Goal: Task Accomplishment & Management: Manage account settings

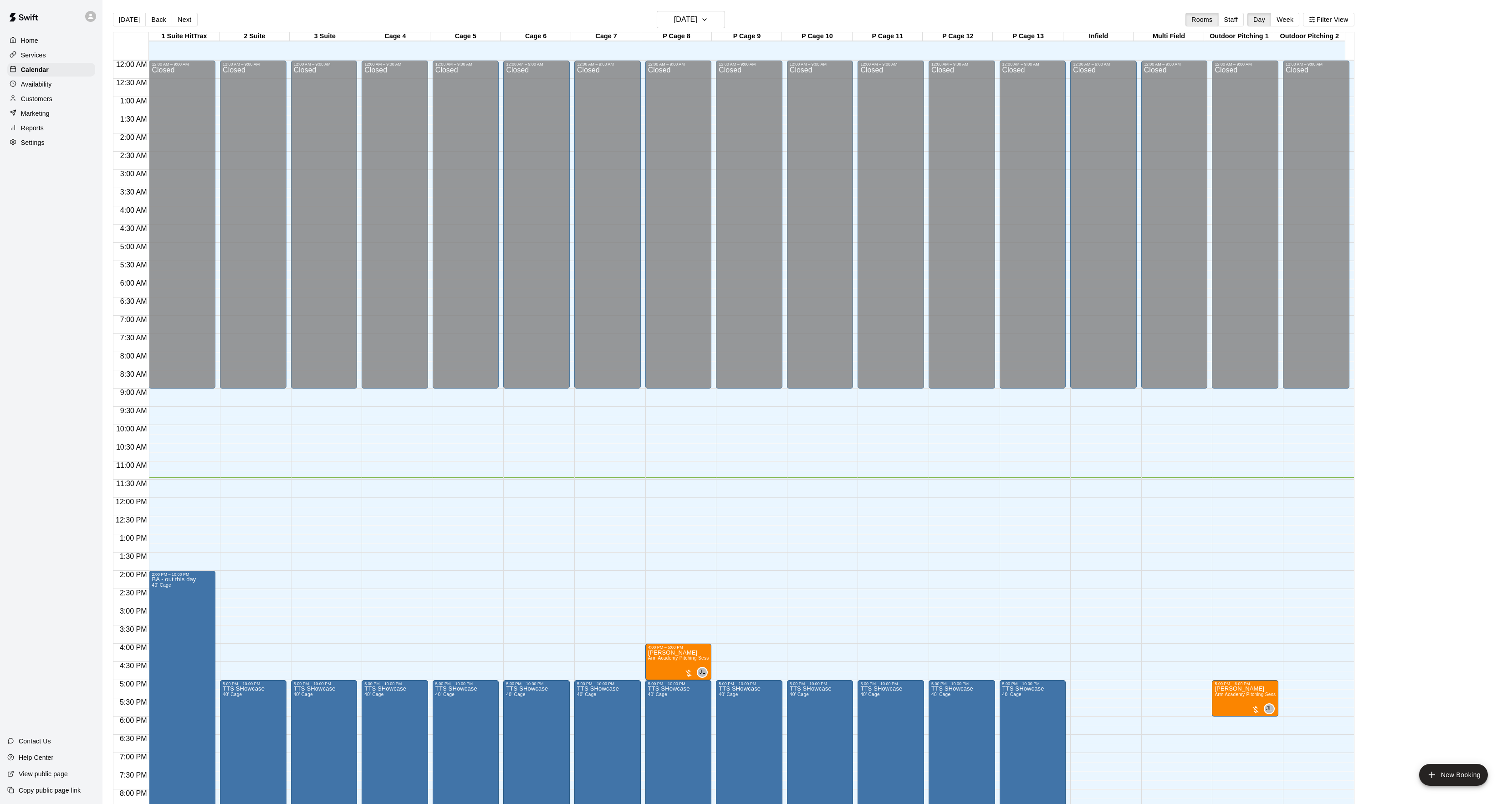
scroll to position [93, 0]
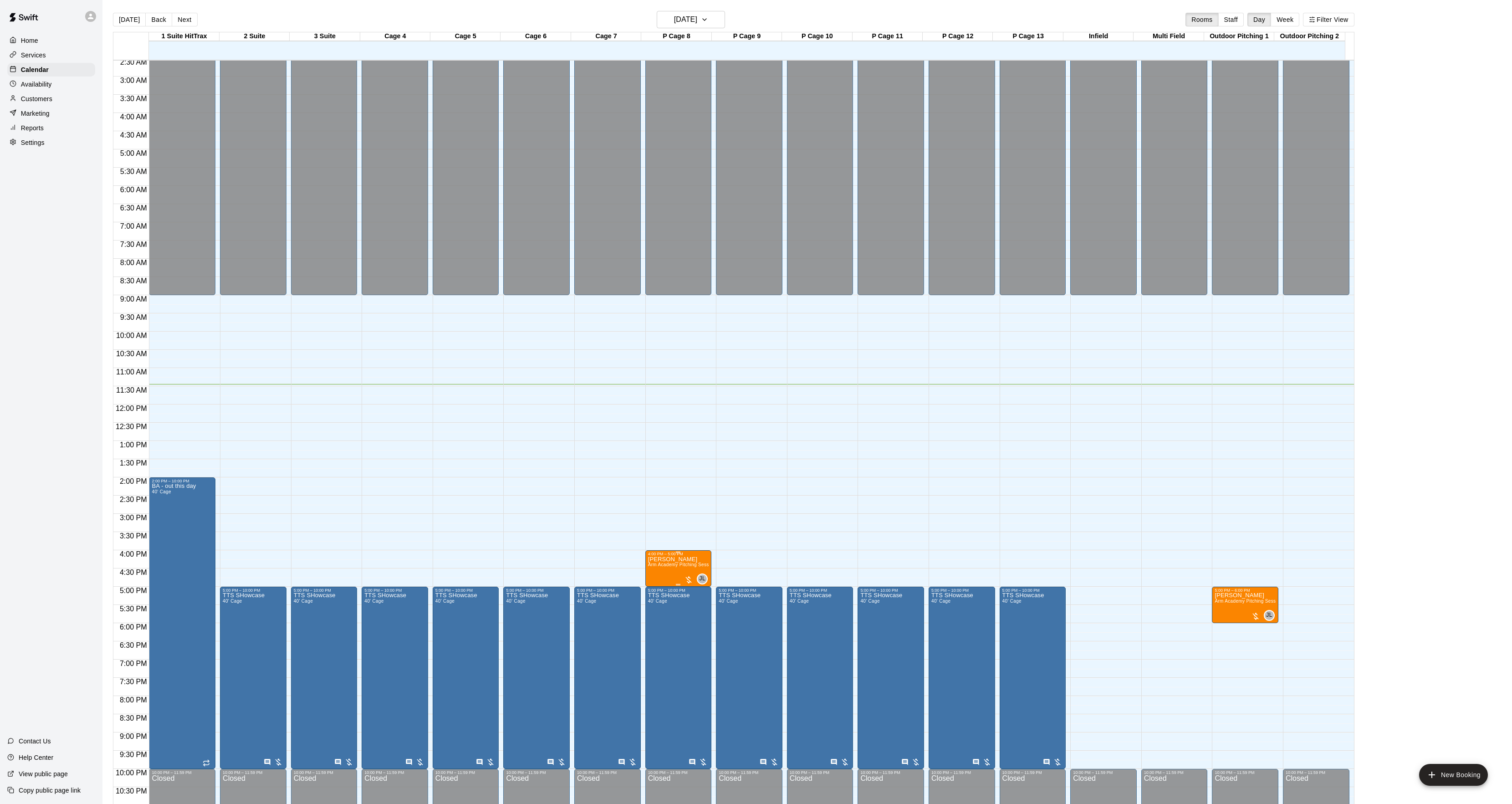
click at [667, 565] on span "Arm Academy Pitching Session 1 Hour - Pitching" at bounding box center [700, 565] width 106 height 5
click at [653, 597] on img "edit" at bounding box center [657, 595] width 11 height 11
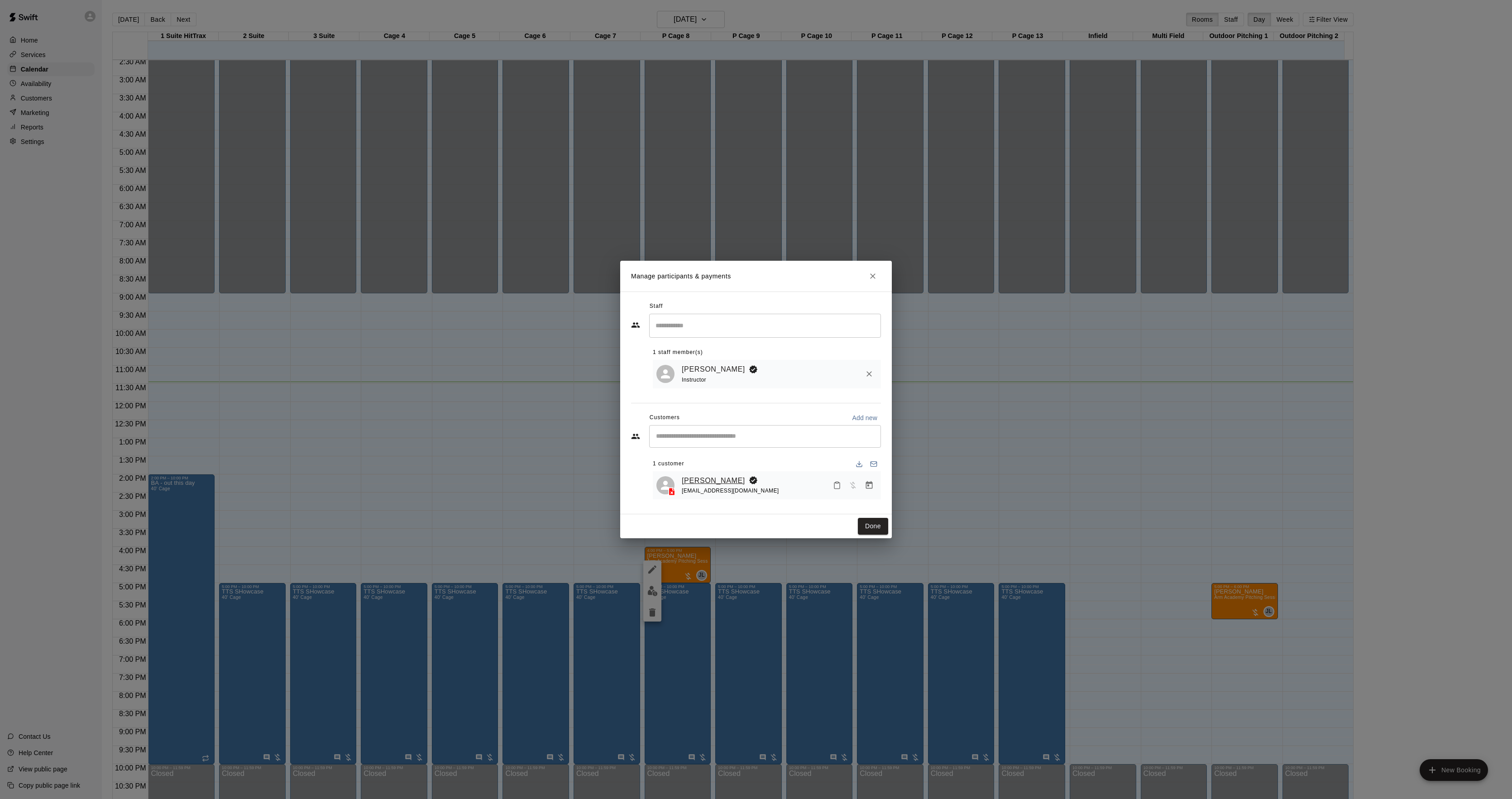
click at [690, 480] on link "[PERSON_NAME]" at bounding box center [714, 481] width 63 height 12
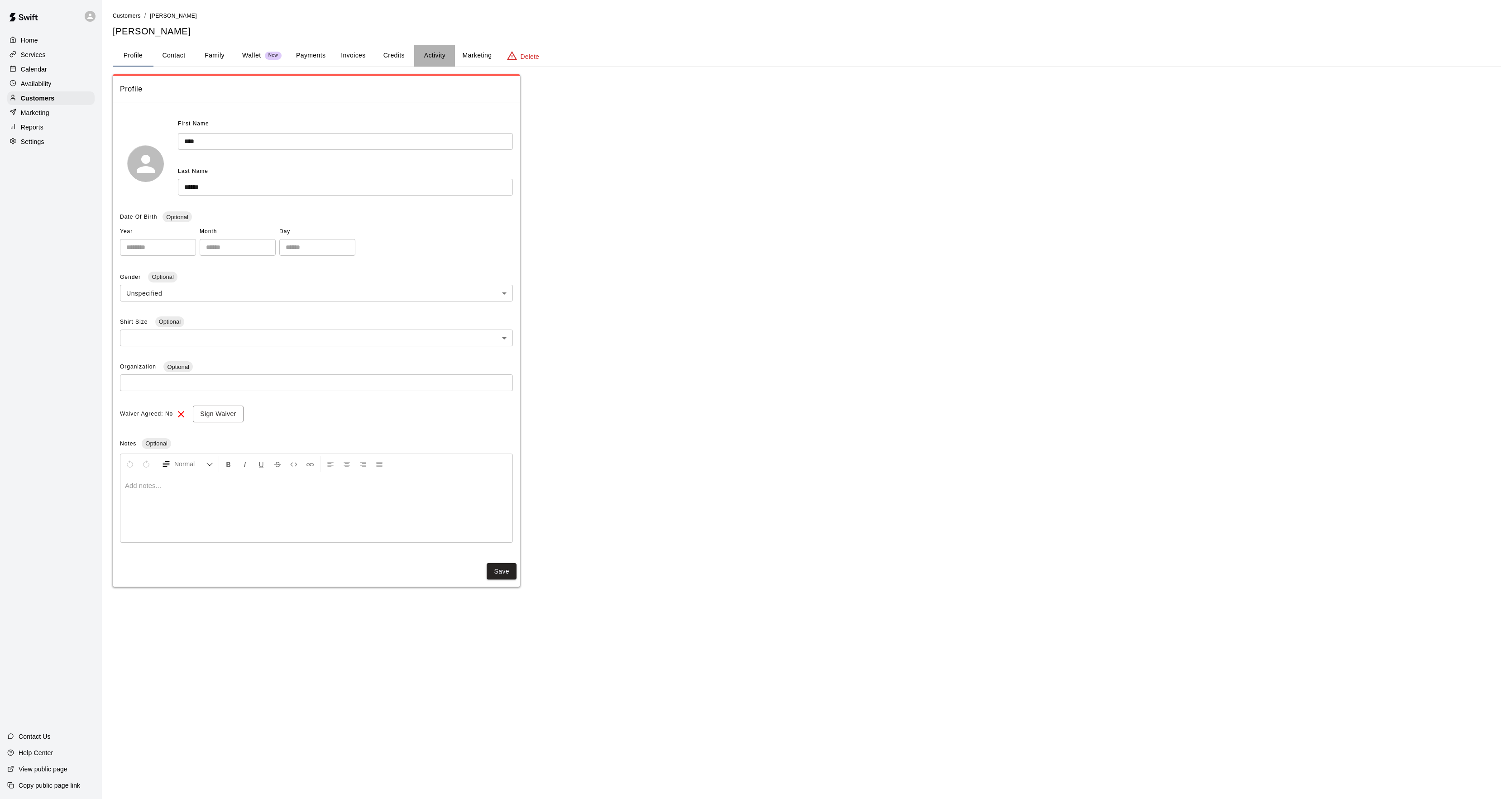
click at [432, 55] on button "Activity" at bounding box center [434, 55] width 41 height 22
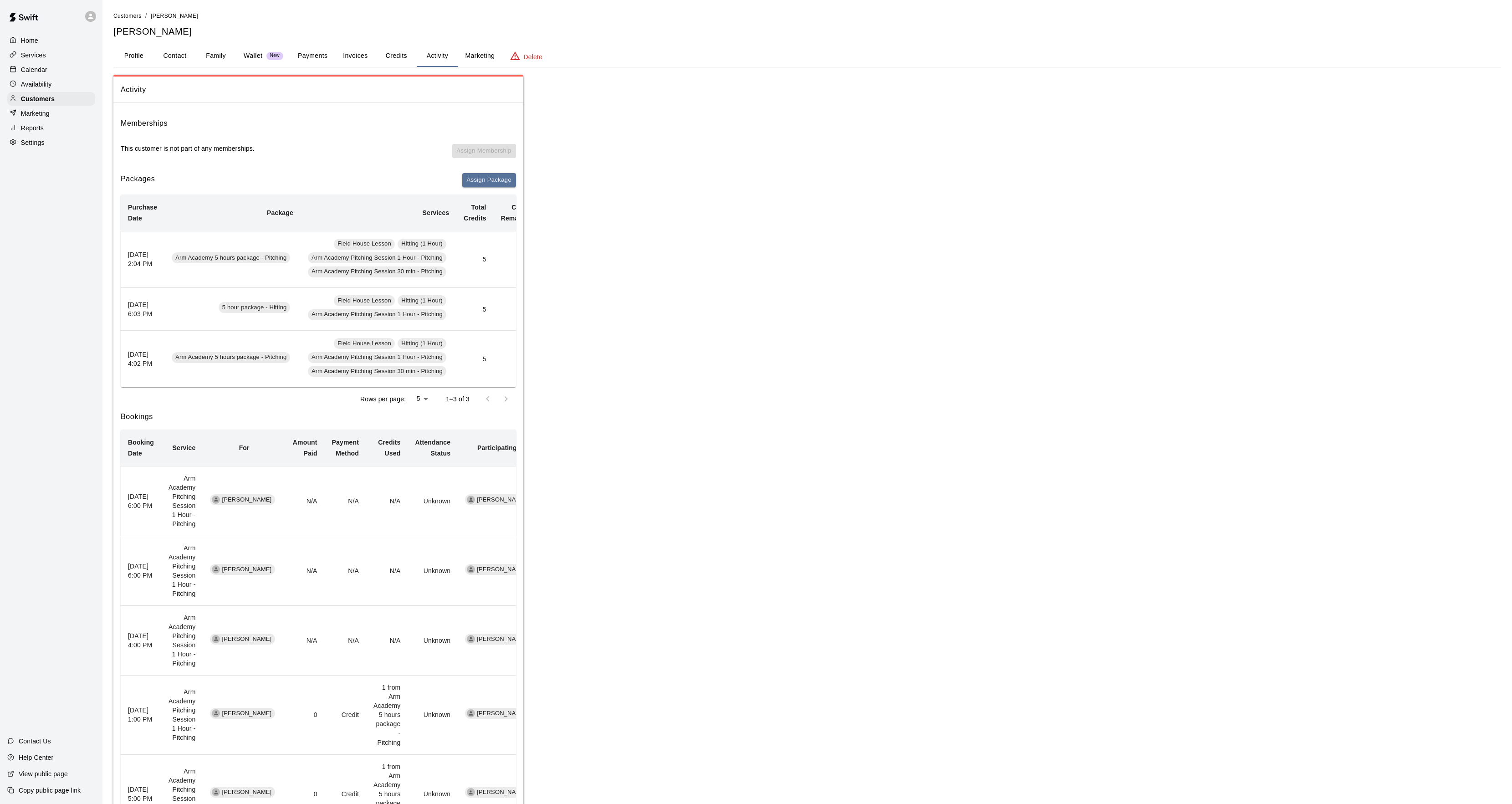
scroll to position [0, 79]
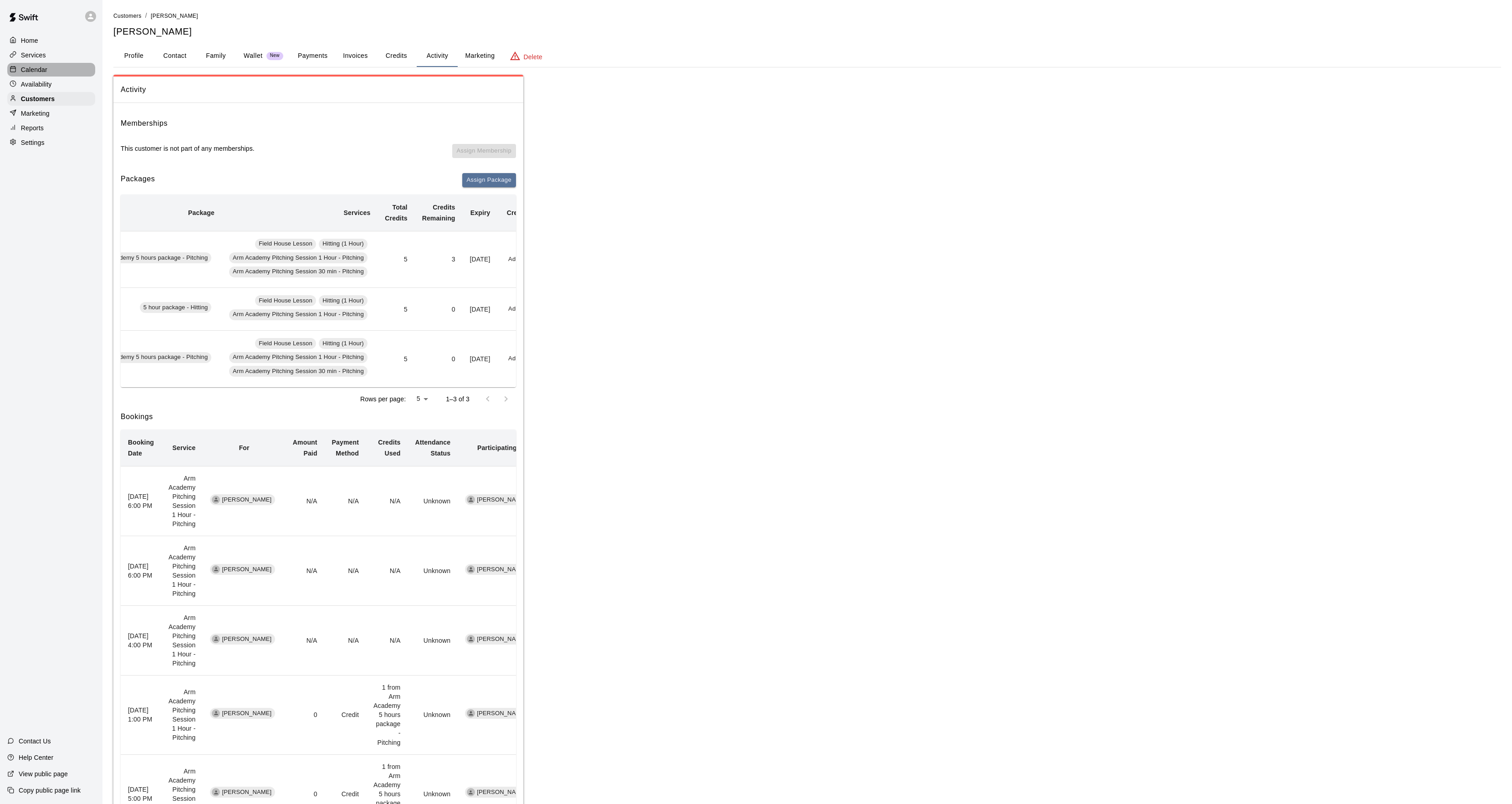
click at [63, 73] on div "Calendar" at bounding box center [51, 69] width 88 height 14
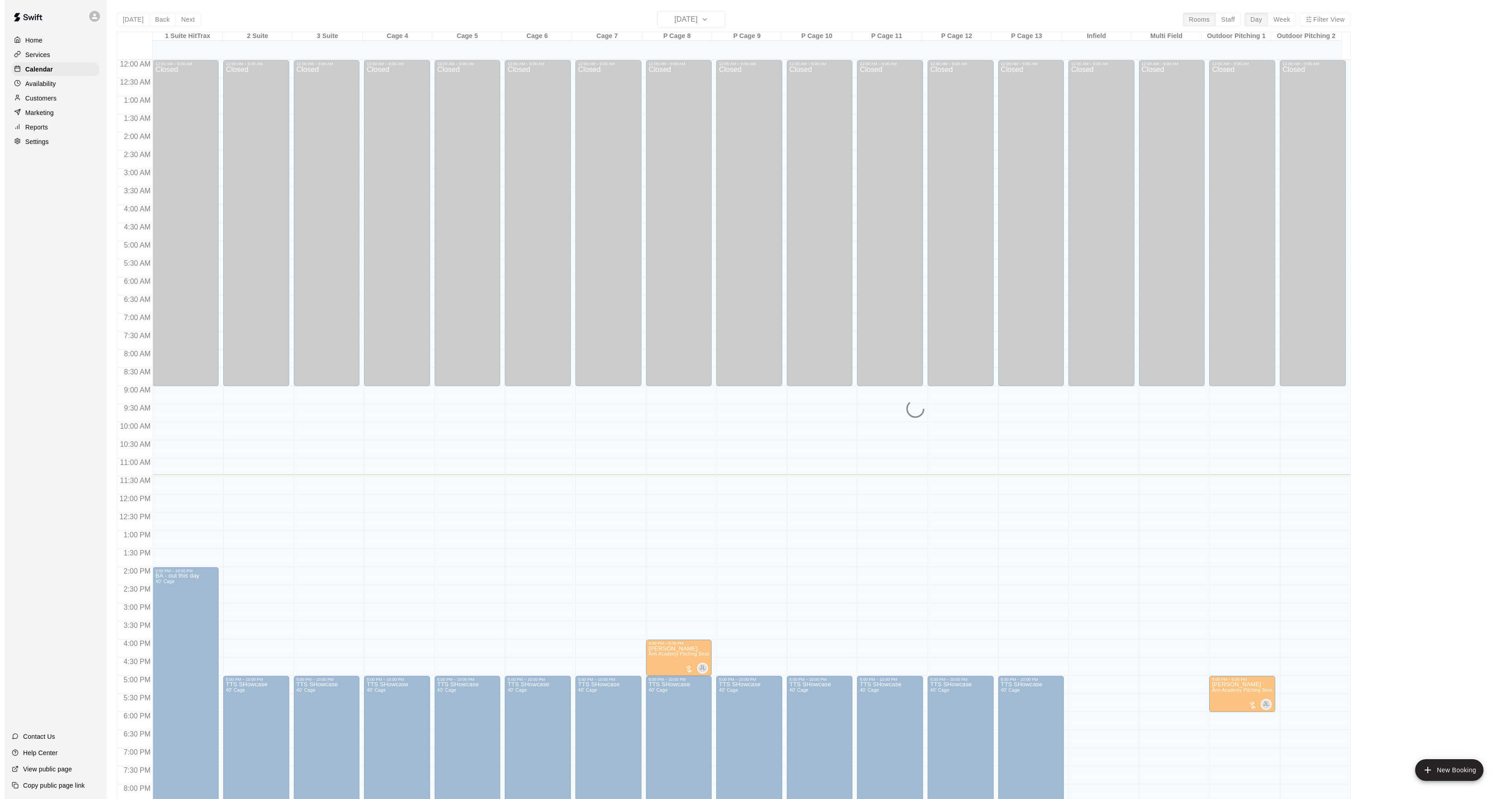
scroll to position [93, 0]
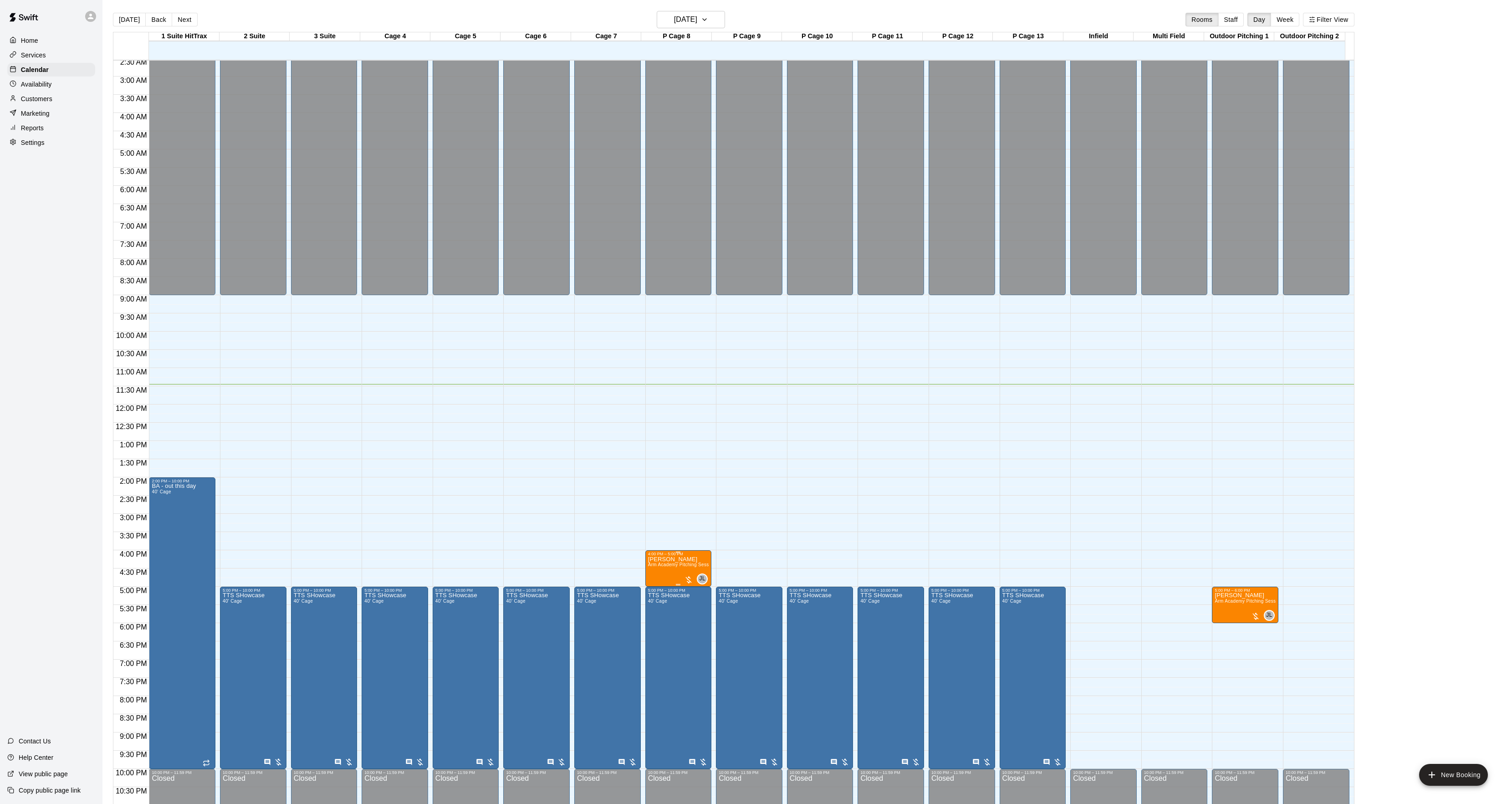
click at [678, 564] on span "Arm Academy Pitching Session 1 Hour - Pitching" at bounding box center [700, 565] width 106 height 5
click at [659, 593] on img "edit" at bounding box center [657, 595] width 11 height 11
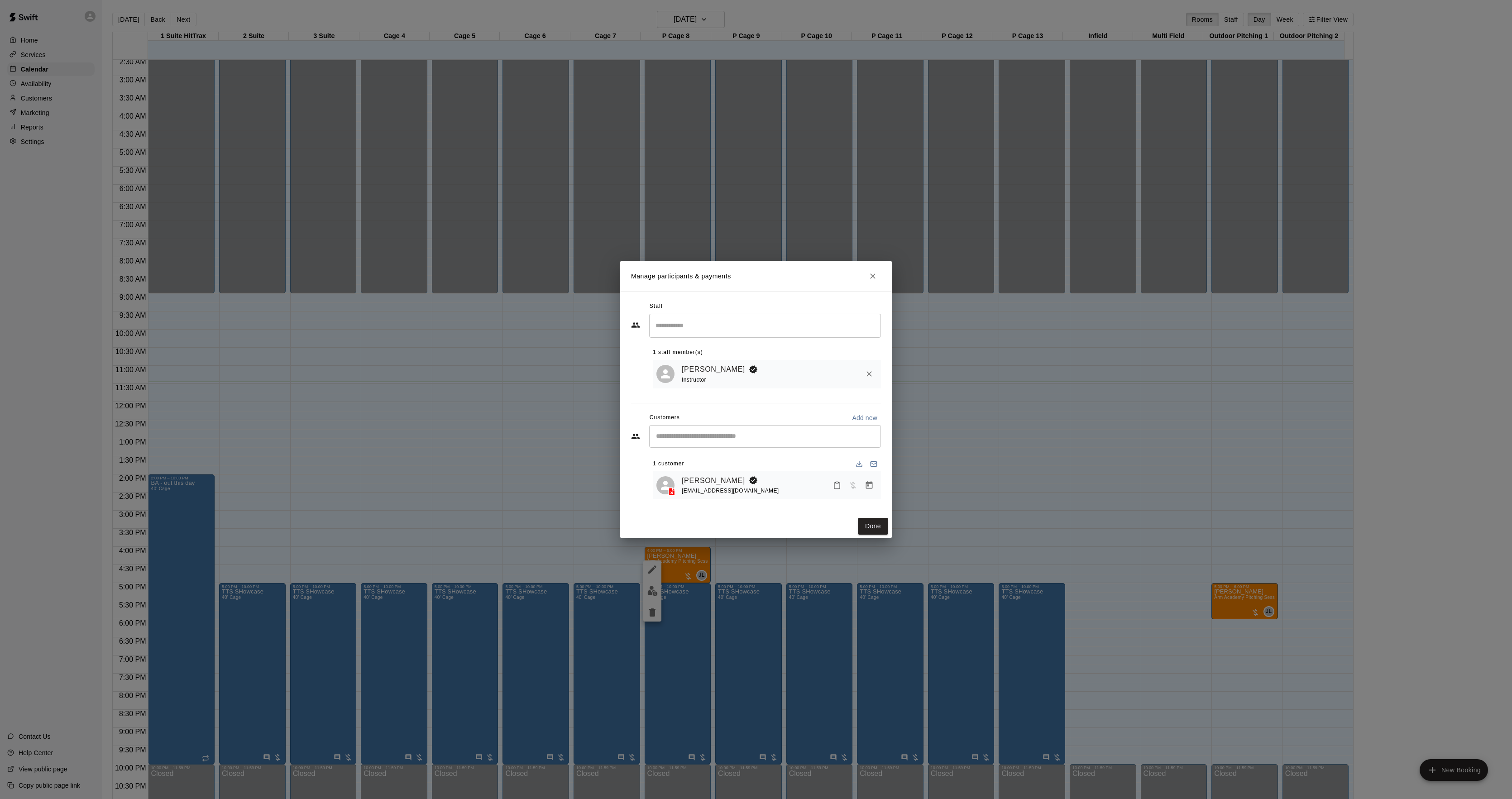
click at [863, 486] on button "Manage bookings & payment" at bounding box center [869, 486] width 16 height 16
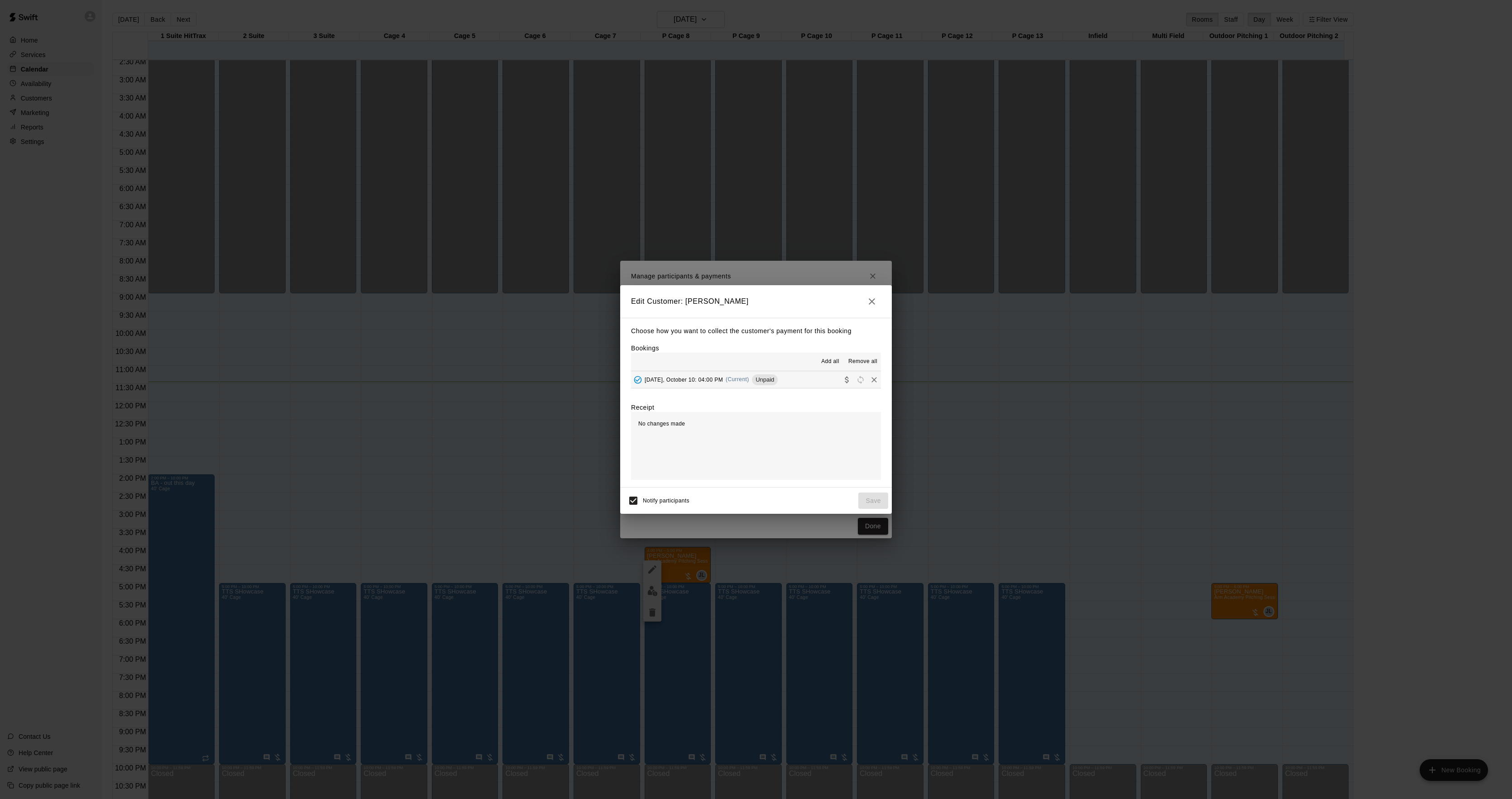
click at [774, 383] on button "Friday, October 10: 04:00 PM (Current) Unpaid" at bounding box center [756, 379] width 250 height 17
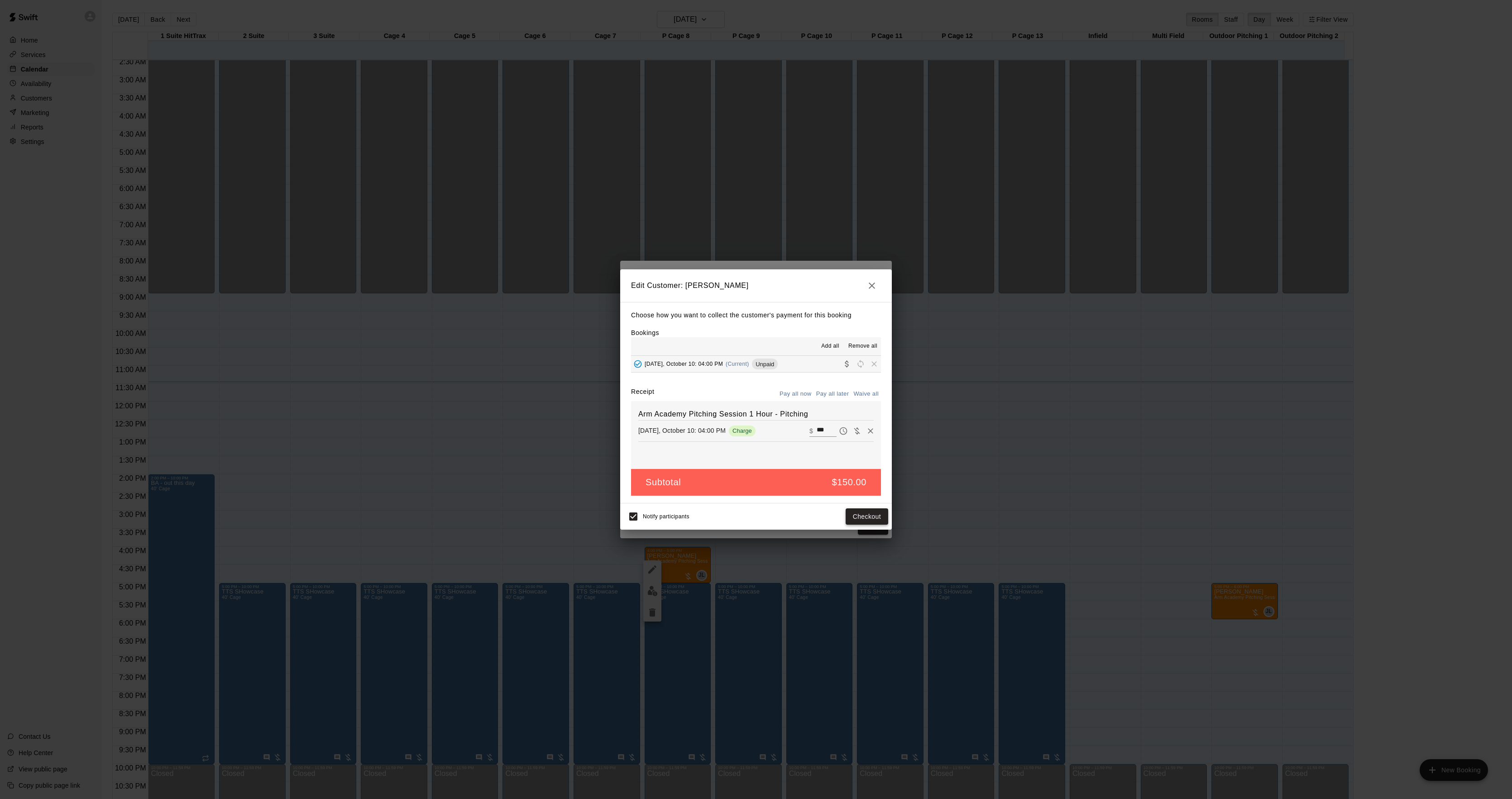
click at [860, 512] on button "Checkout" at bounding box center [867, 517] width 42 height 17
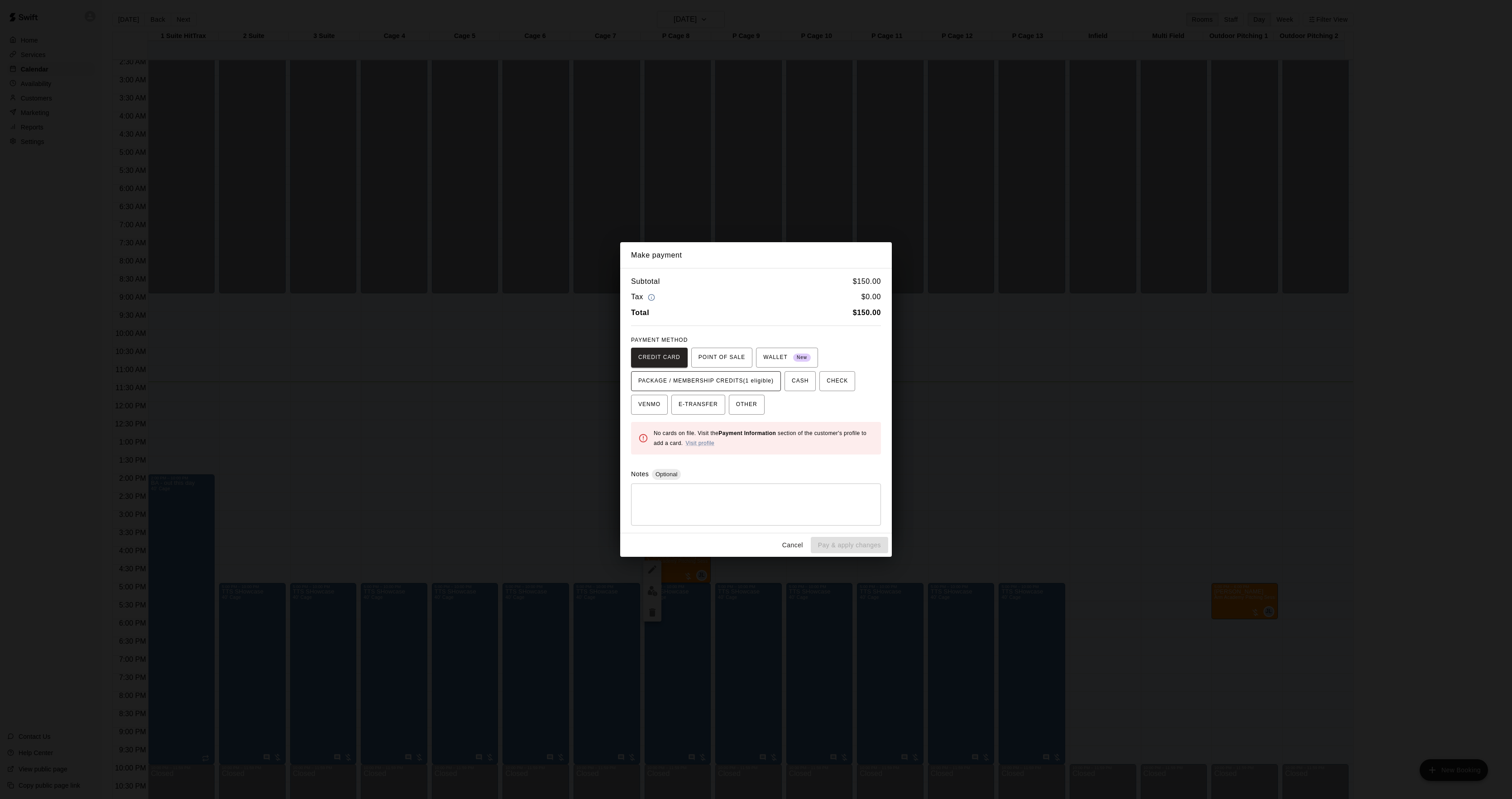
click at [733, 381] on span "PACKAGE / MEMBERSHIP CREDITS (1 eligible)" at bounding box center [706, 381] width 136 height 15
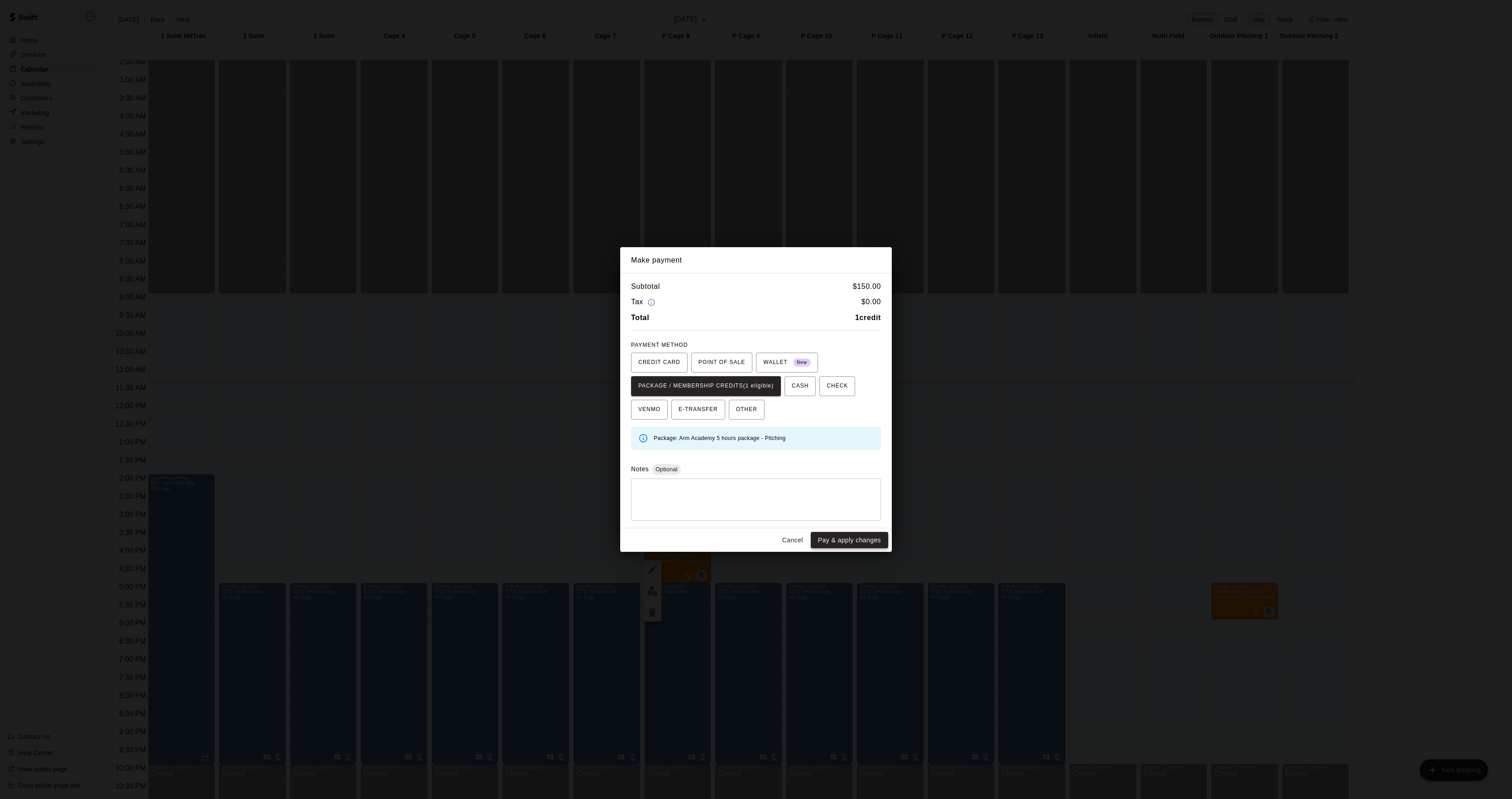
click at [826, 536] on button "Pay & apply changes" at bounding box center [849, 540] width 77 height 17
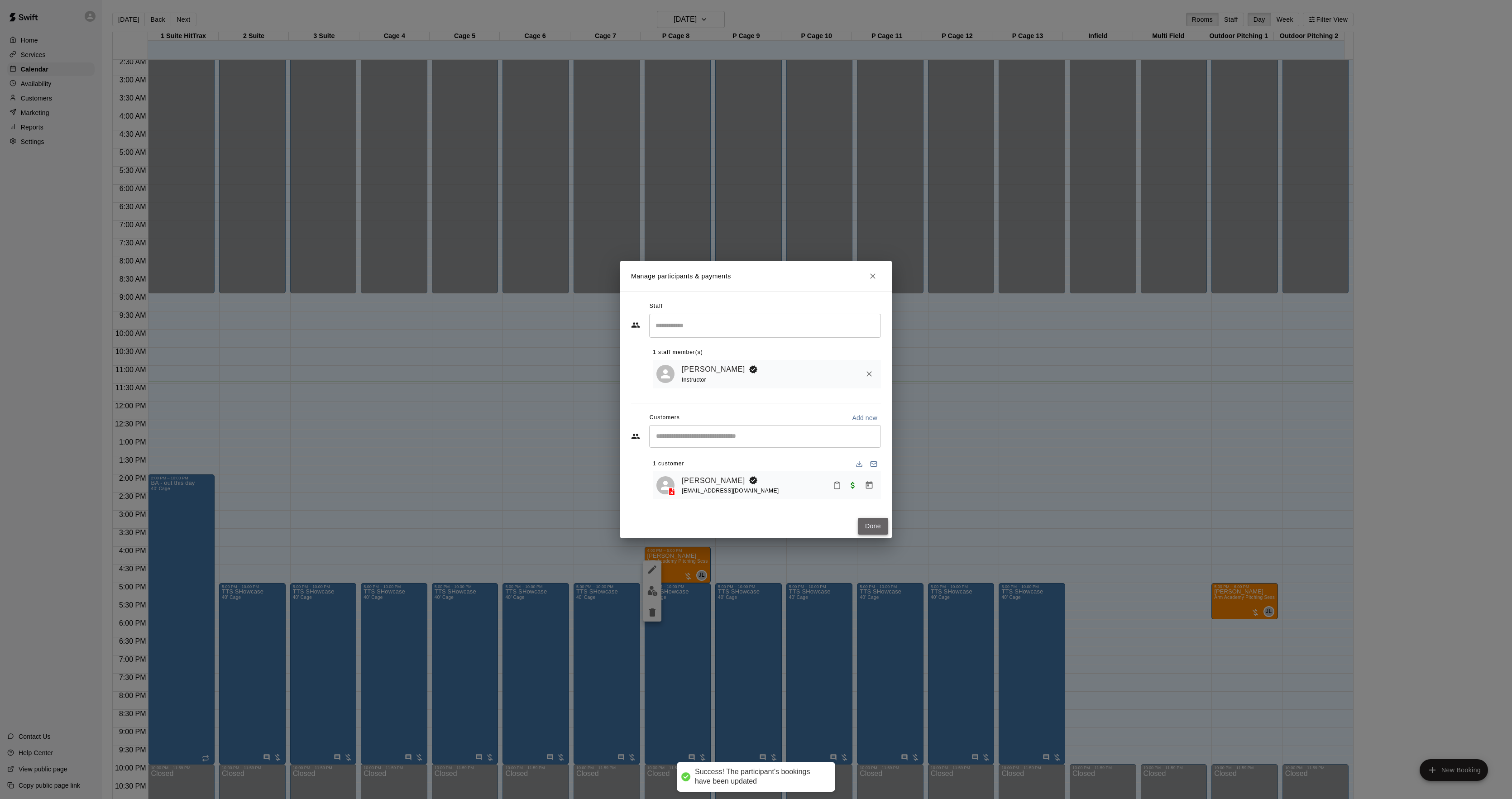
click at [874, 530] on button "Done" at bounding box center [873, 526] width 31 height 17
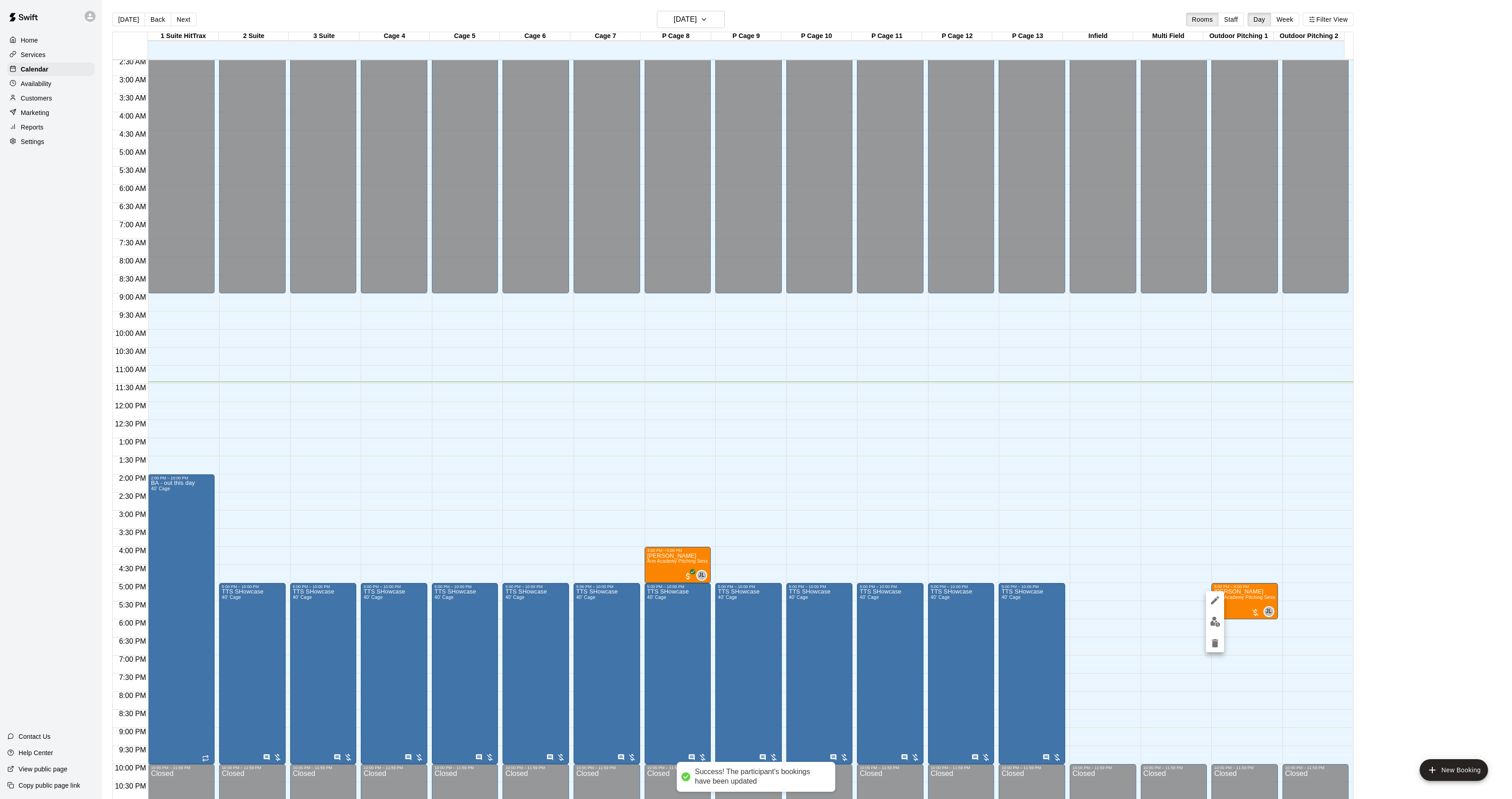
click at [1220, 625] on button "edit" at bounding box center [1215, 622] width 18 height 18
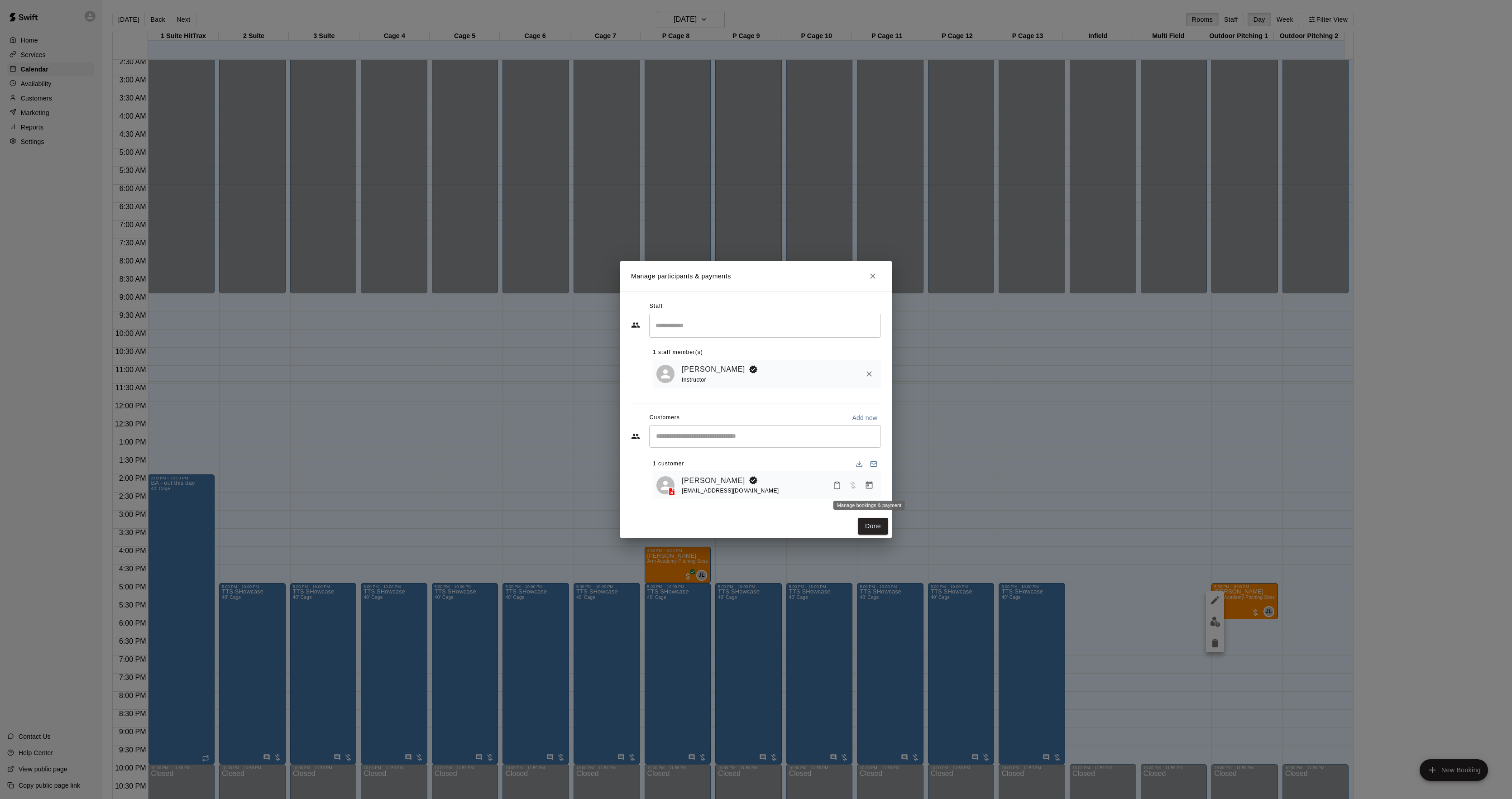
click at [1009, 487] on div "Manage participants & payments Staff ​ 1 staff member(s) Johnnie Larossa Instru…" at bounding box center [756, 399] width 1512 height 799
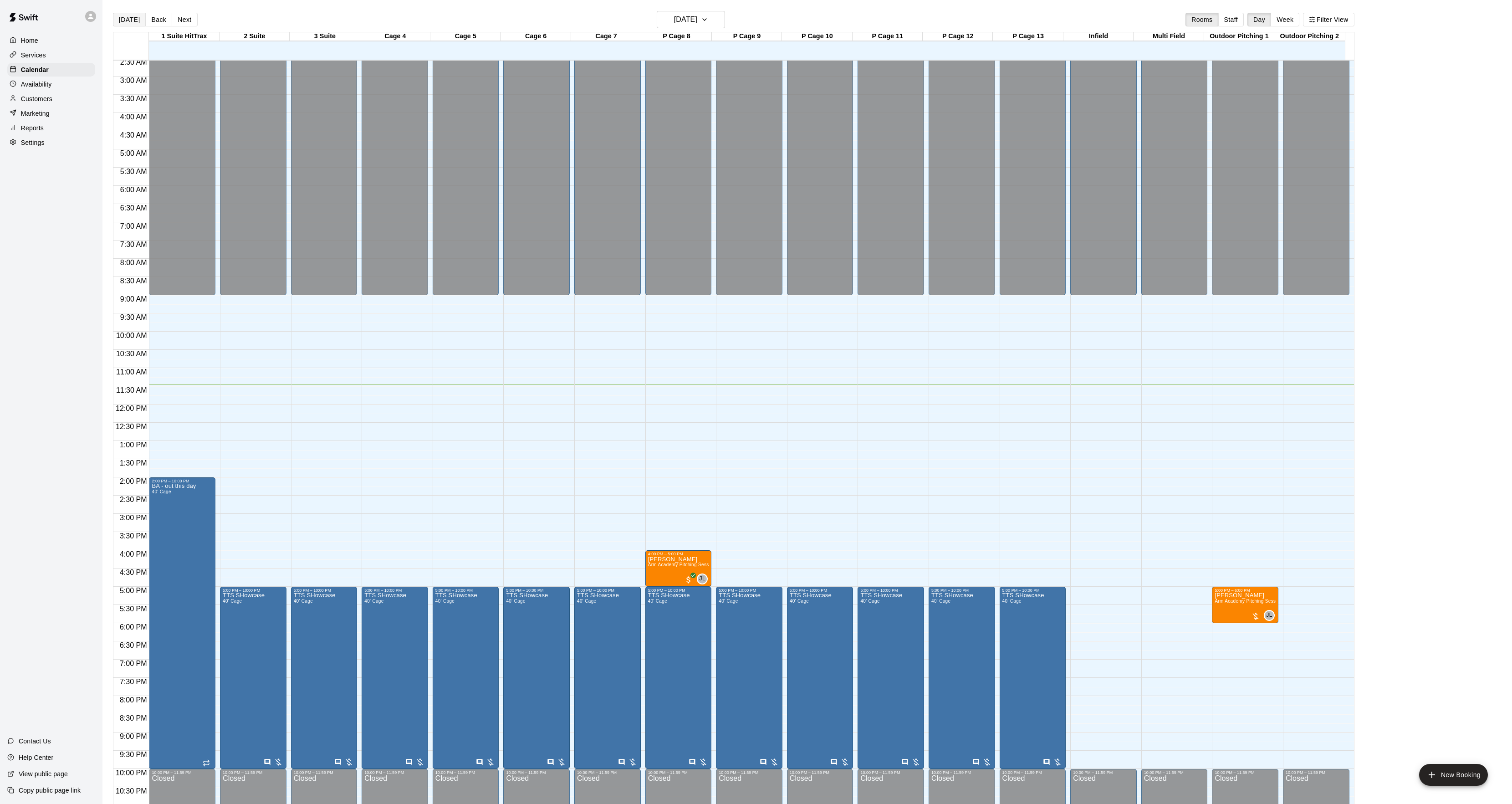
click at [141, 21] on button "[DATE]" at bounding box center [129, 19] width 33 height 14
drag, startPoint x: 524, startPoint y: 554, endPoint x: 524, endPoint y: 580, distance: 26.0
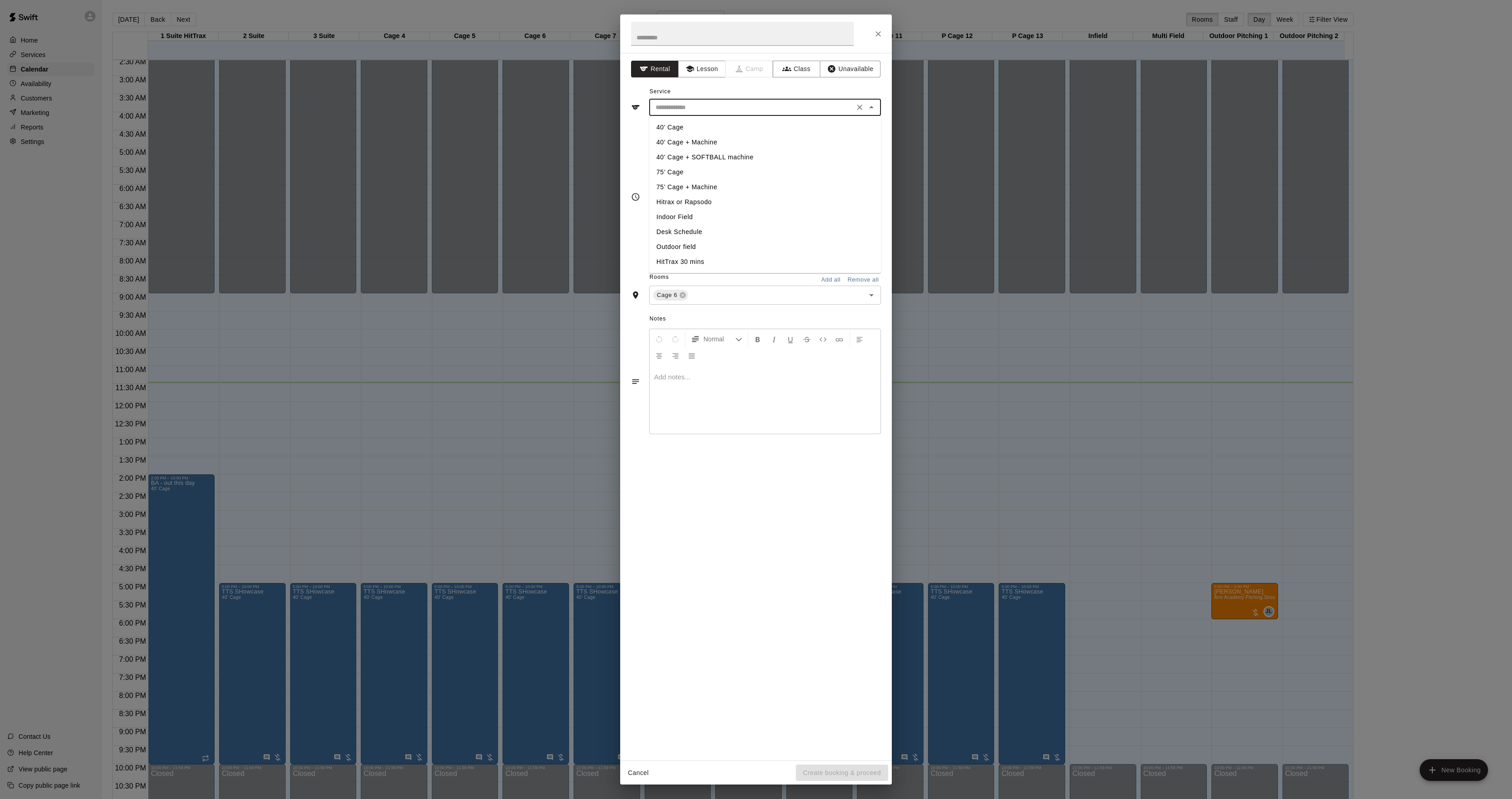
click at [684, 107] on input "text" at bounding box center [752, 107] width 200 height 11
click at [678, 136] on li "40’ Cage + Machine" at bounding box center [765, 142] width 232 height 15
type input "**********"
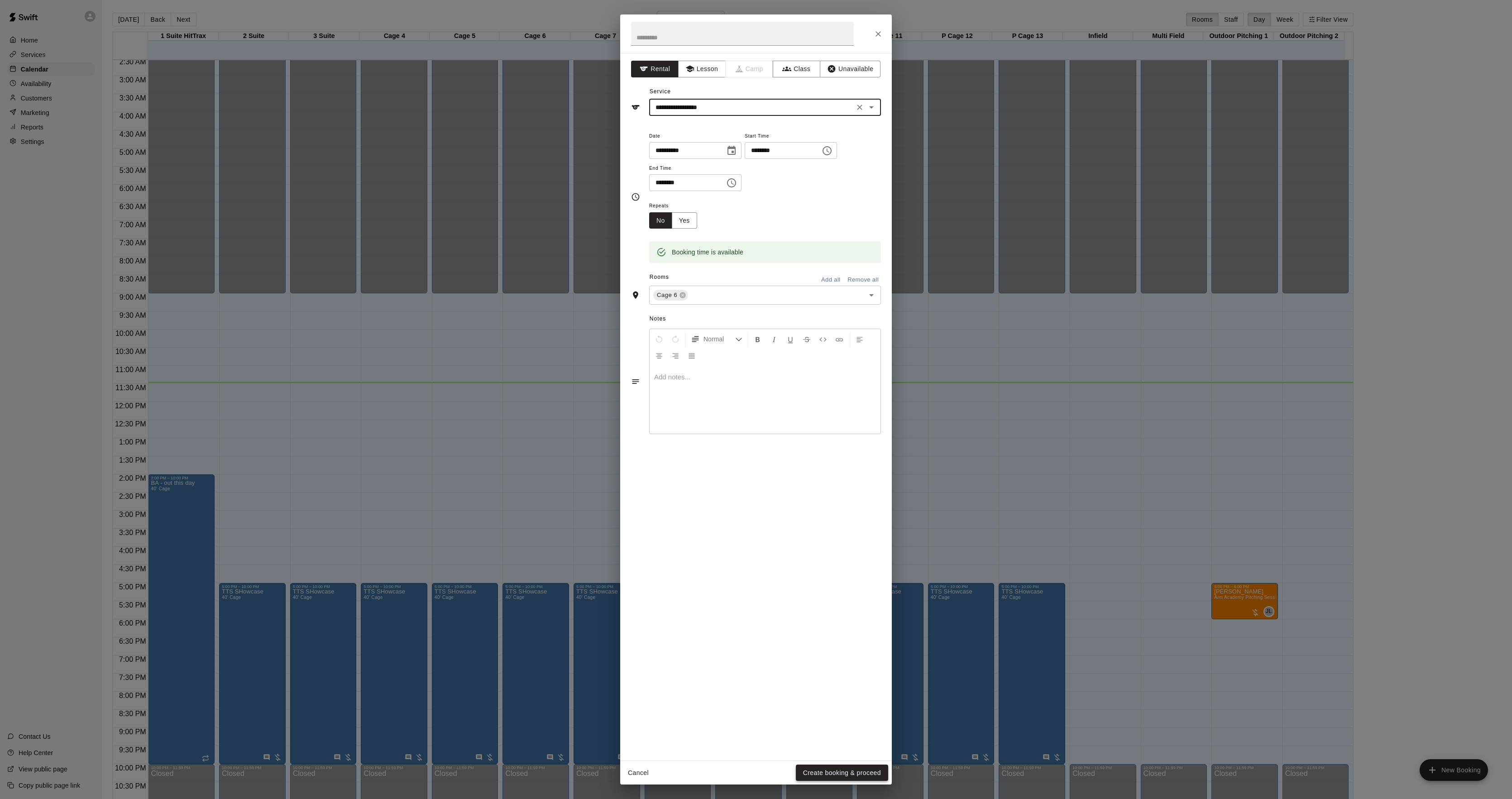
click at [823, 767] on button "Create booking & proceed" at bounding box center [842, 773] width 92 height 17
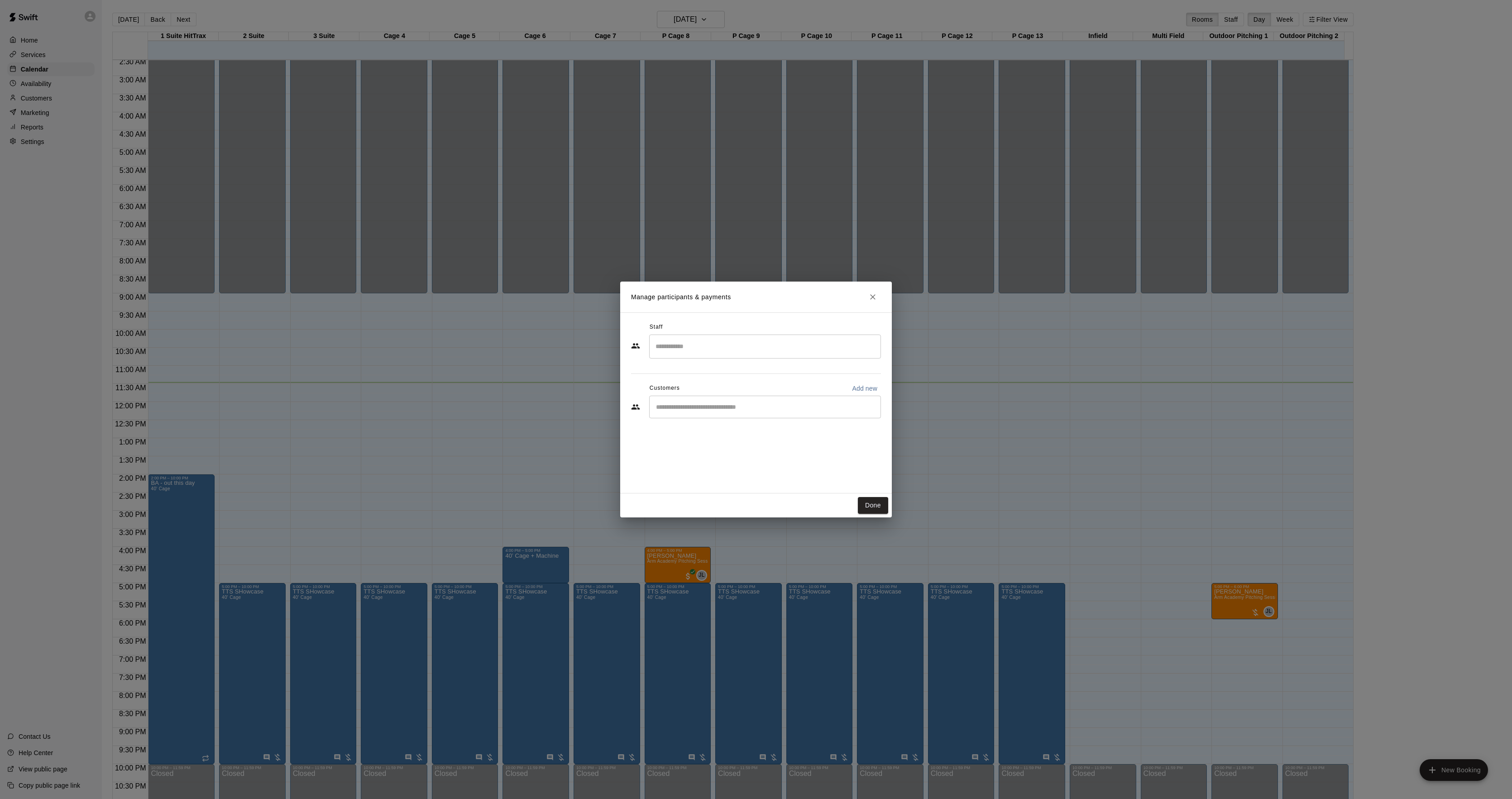
click at [693, 399] on div "​" at bounding box center [765, 407] width 232 height 23
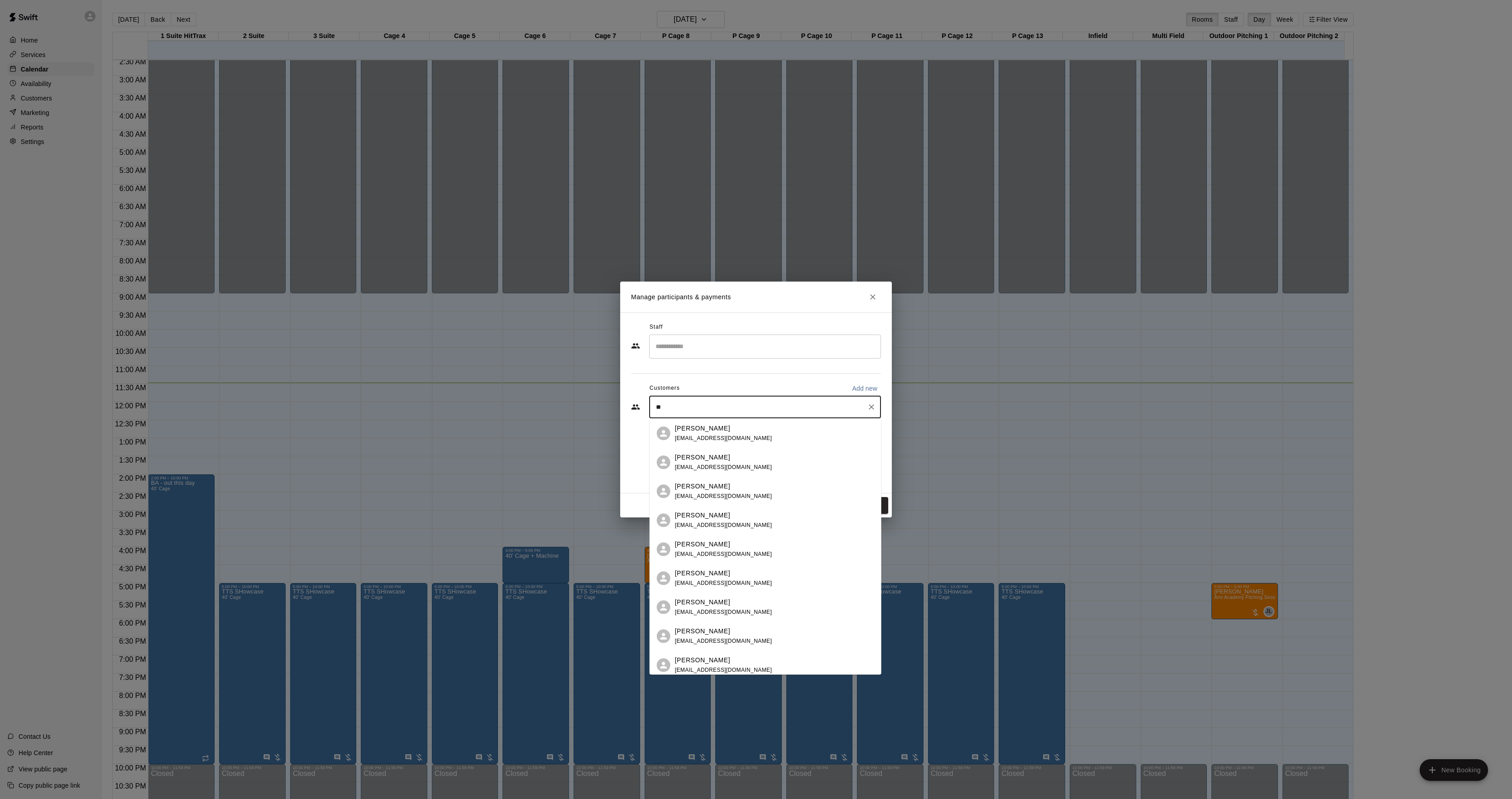
type input "***"
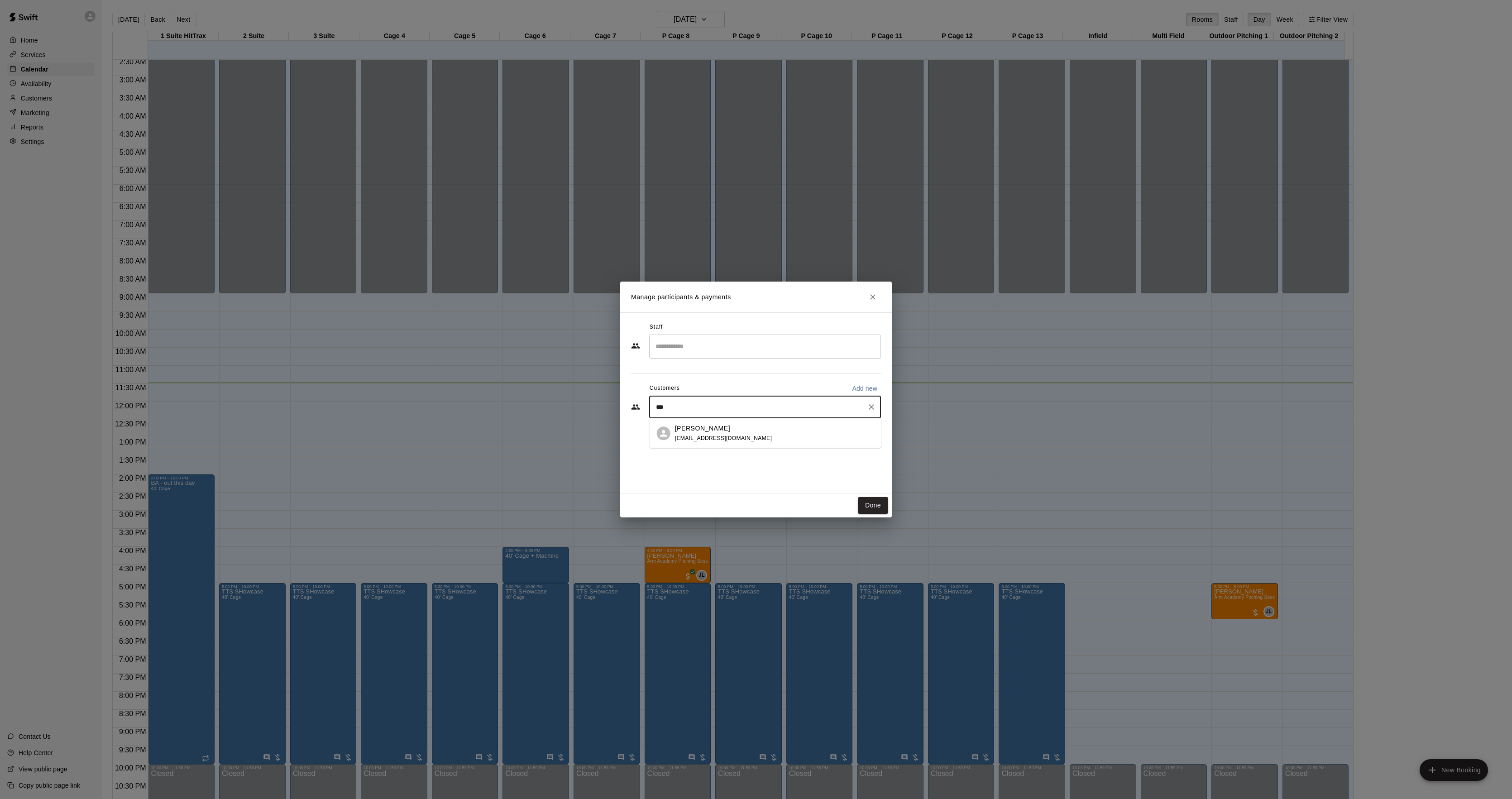
click at [714, 439] on span "jfoeh@optonline.net" at bounding box center [724, 438] width 97 height 6
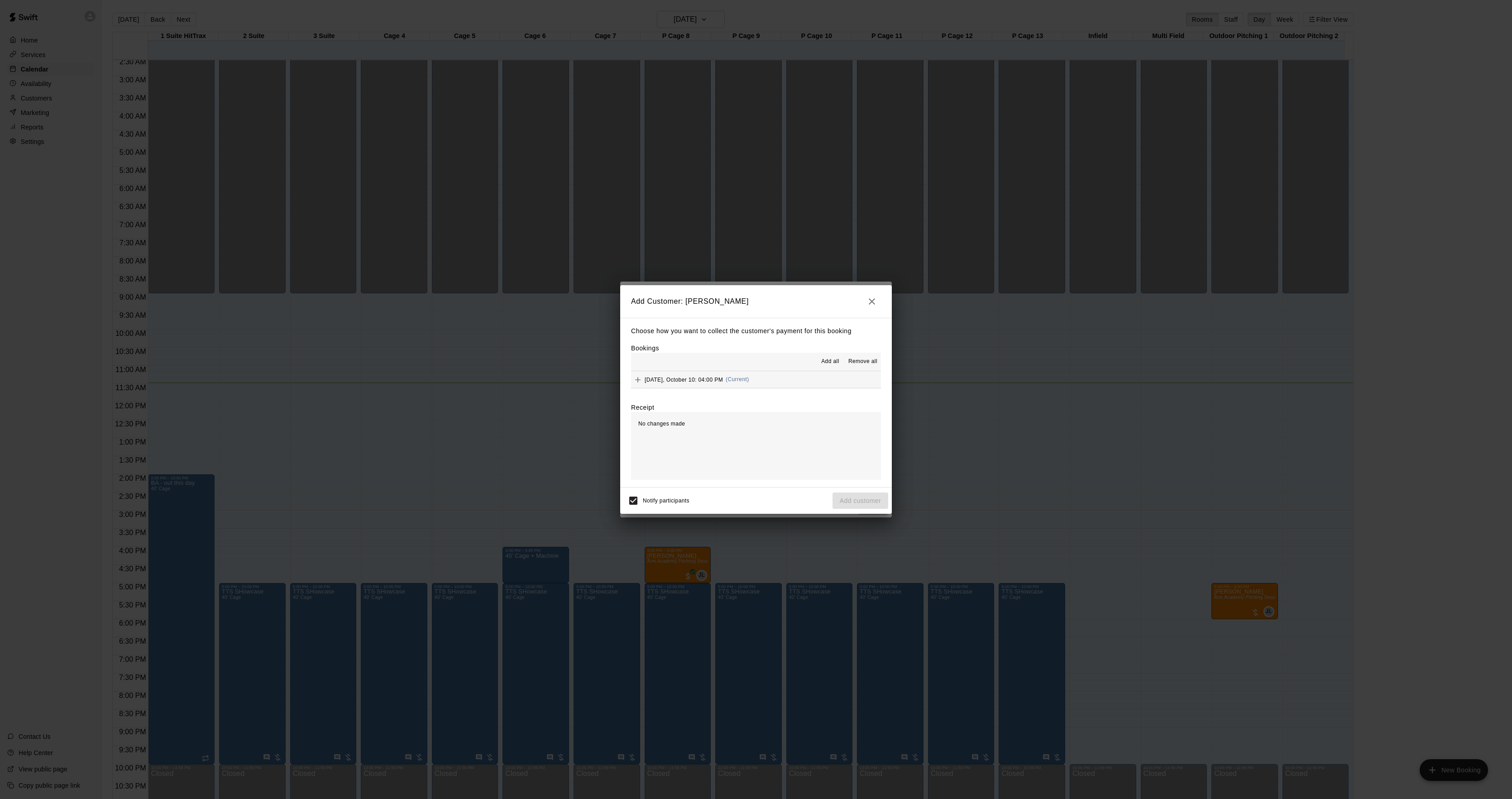
click at [727, 382] on span "(Current)" at bounding box center [737, 379] width 23 height 6
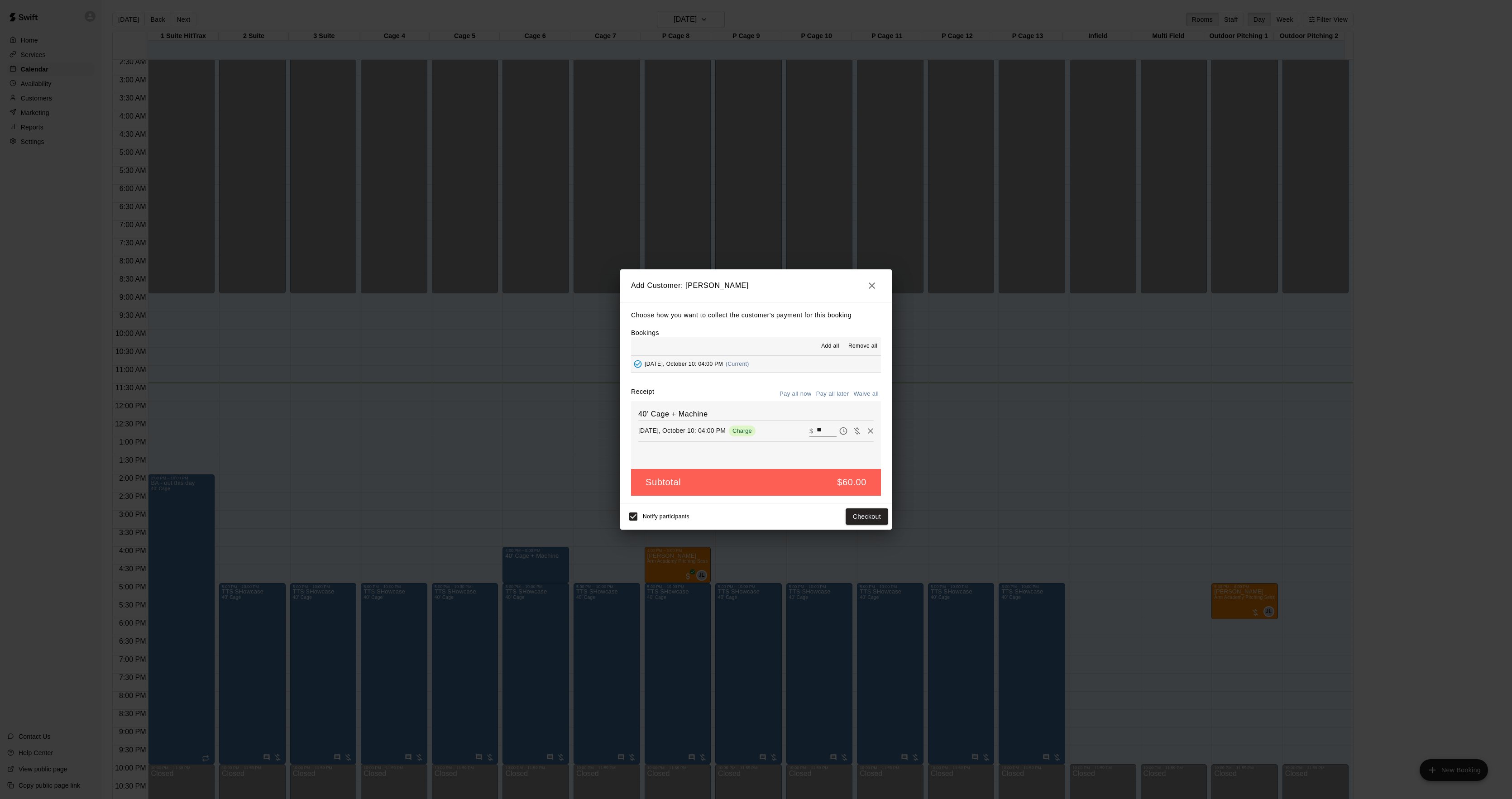
click at [845, 394] on button "Pay all later" at bounding box center [833, 394] width 38 height 14
click at [859, 519] on button "Add customer" at bounding box center [860, 517] width 56 height 17
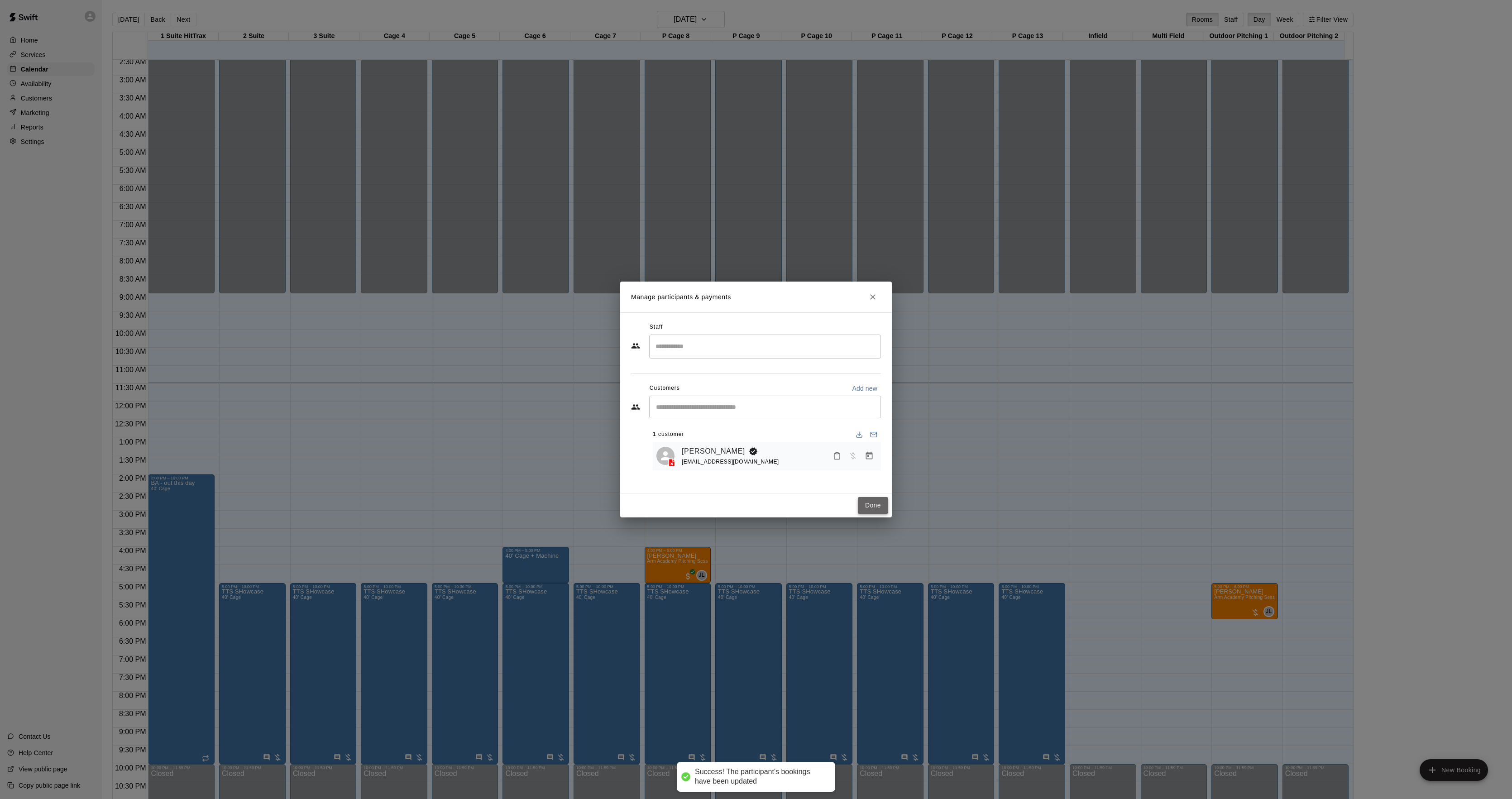
click at [875, 502] on button "Done" at bounding box center [873, 505] width 31 height 17
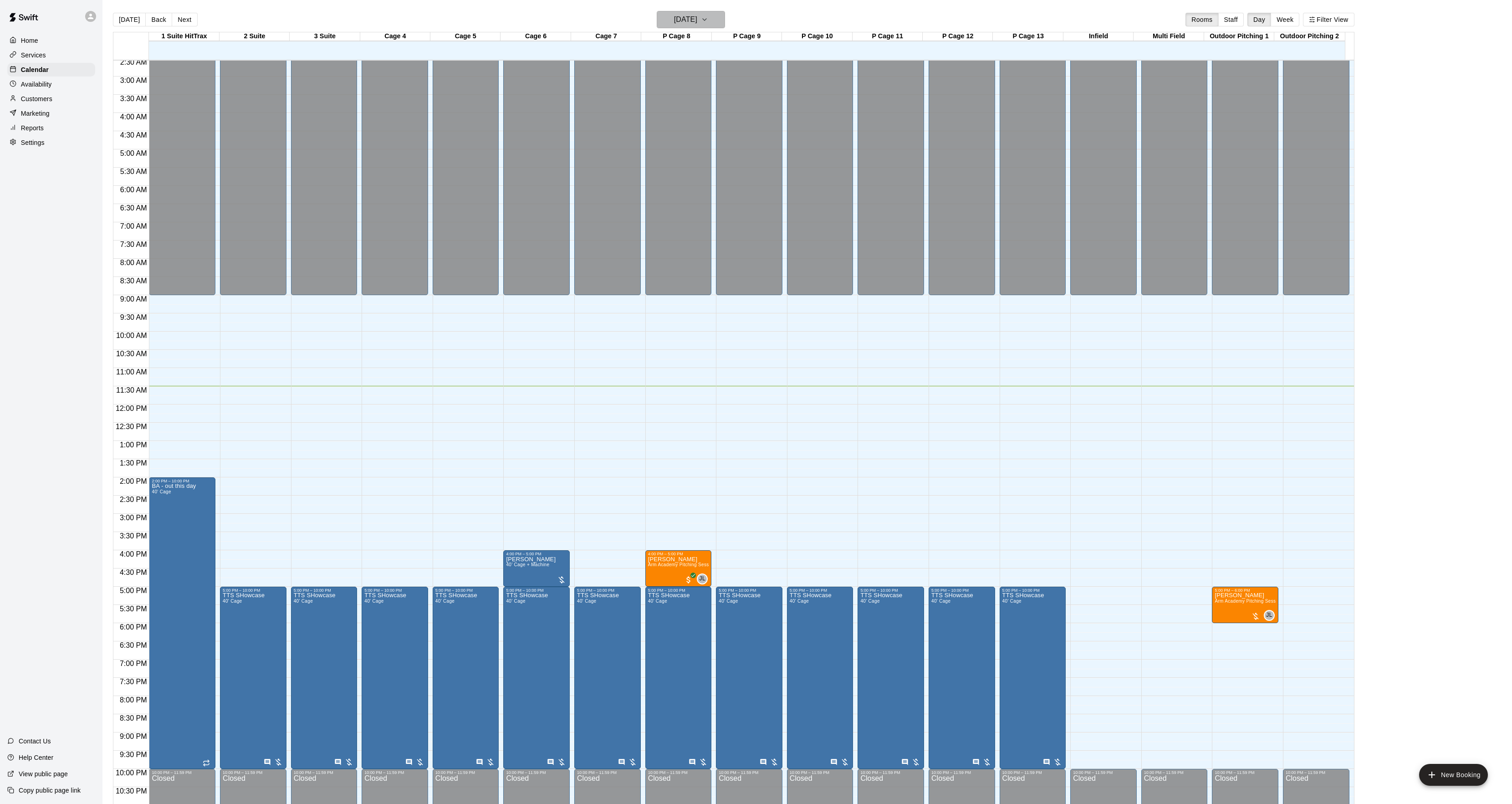
click at [708, 15] on icon "button" at bounding box center [704, 19] width 7 height 11
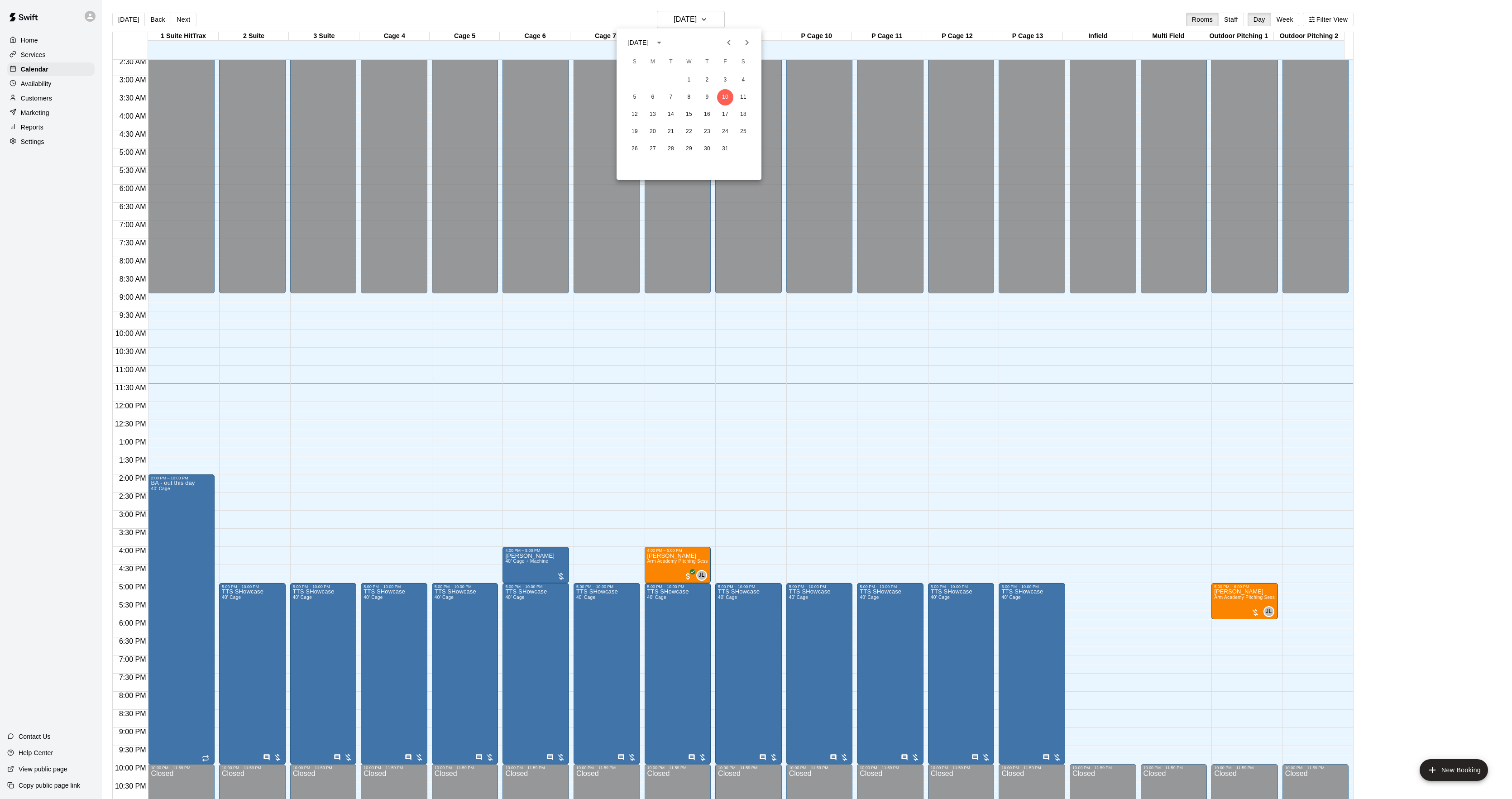
click at [743, 44] on icon "Next month" at bounding box center [747, 42] width 11 height 11
click at [690, 114] on button "14" at bounding box center [689, 114] width 16 height 16
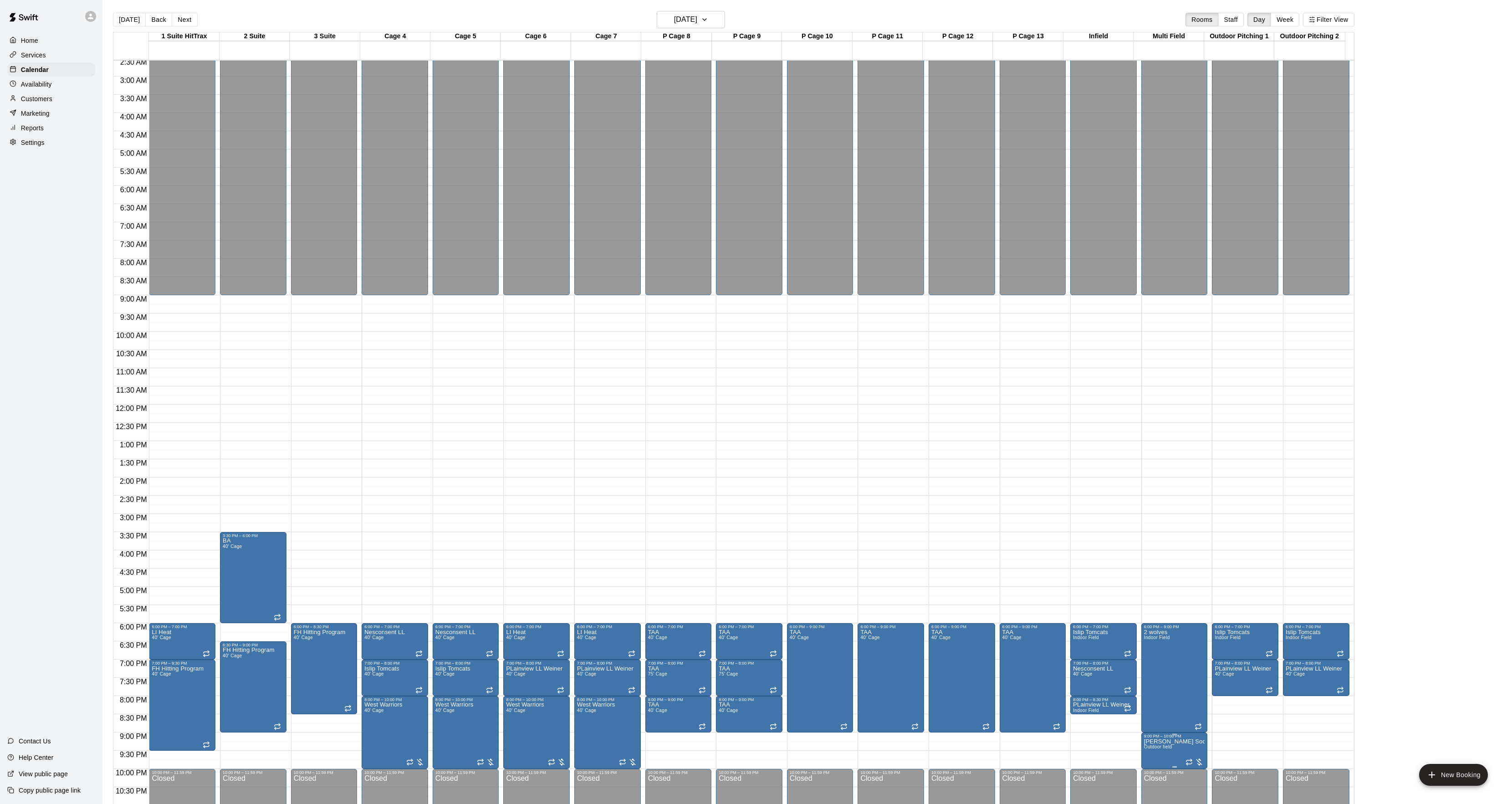
click at [1167, 738] on div "9:00 PM – 10:00 PM" at bounding box center [1174, 736] width 61 height 5
click at [1158, 747] on button "edit" at bounding box center [1151, 744] width 18 height 18
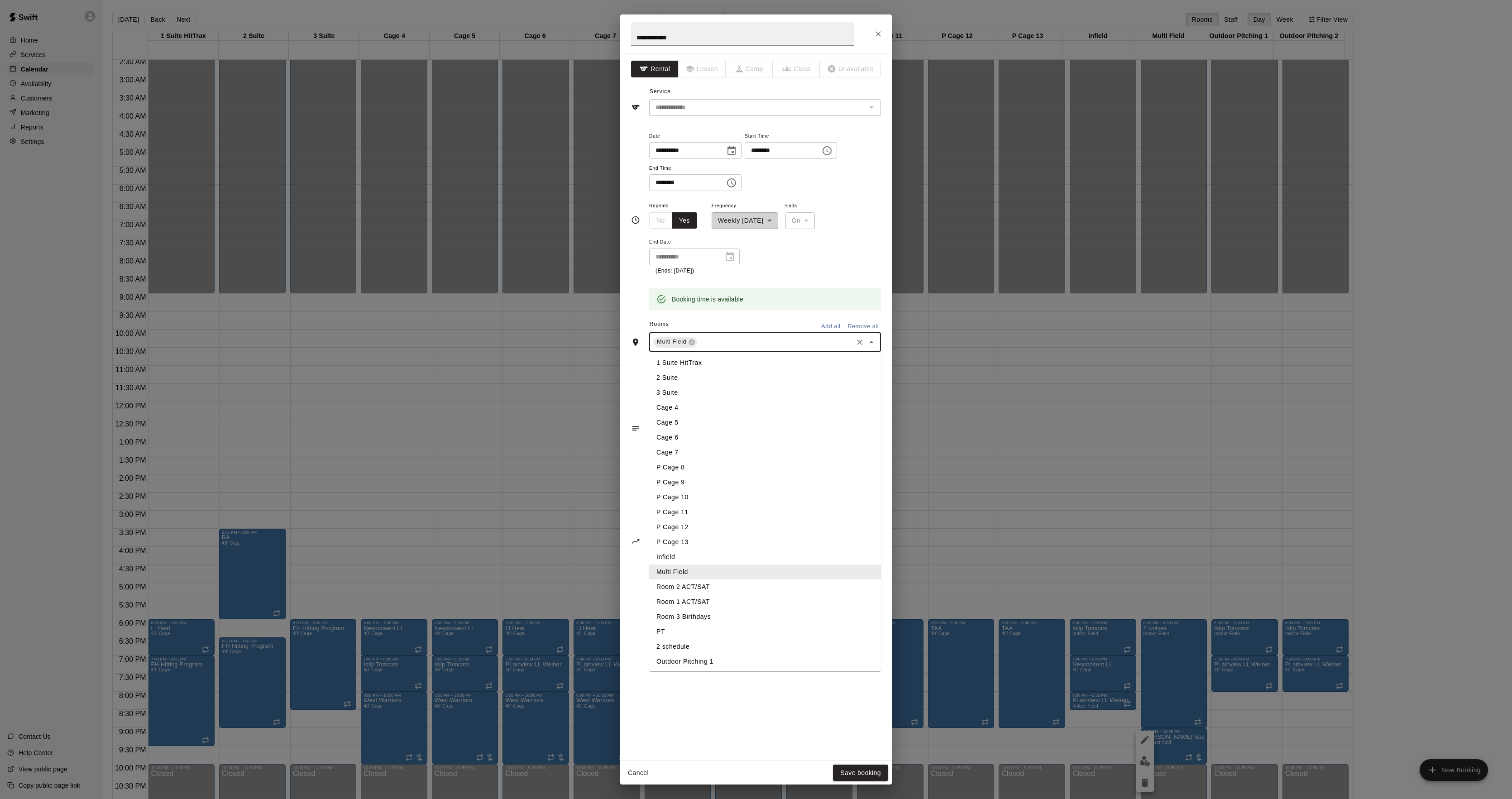
click at [768, 343] on input "text" at bounding box center [775, 342] width 153 height 11
click at [690, 557] on li "Infield" at bounding box center [765, 557] width 232 height 15
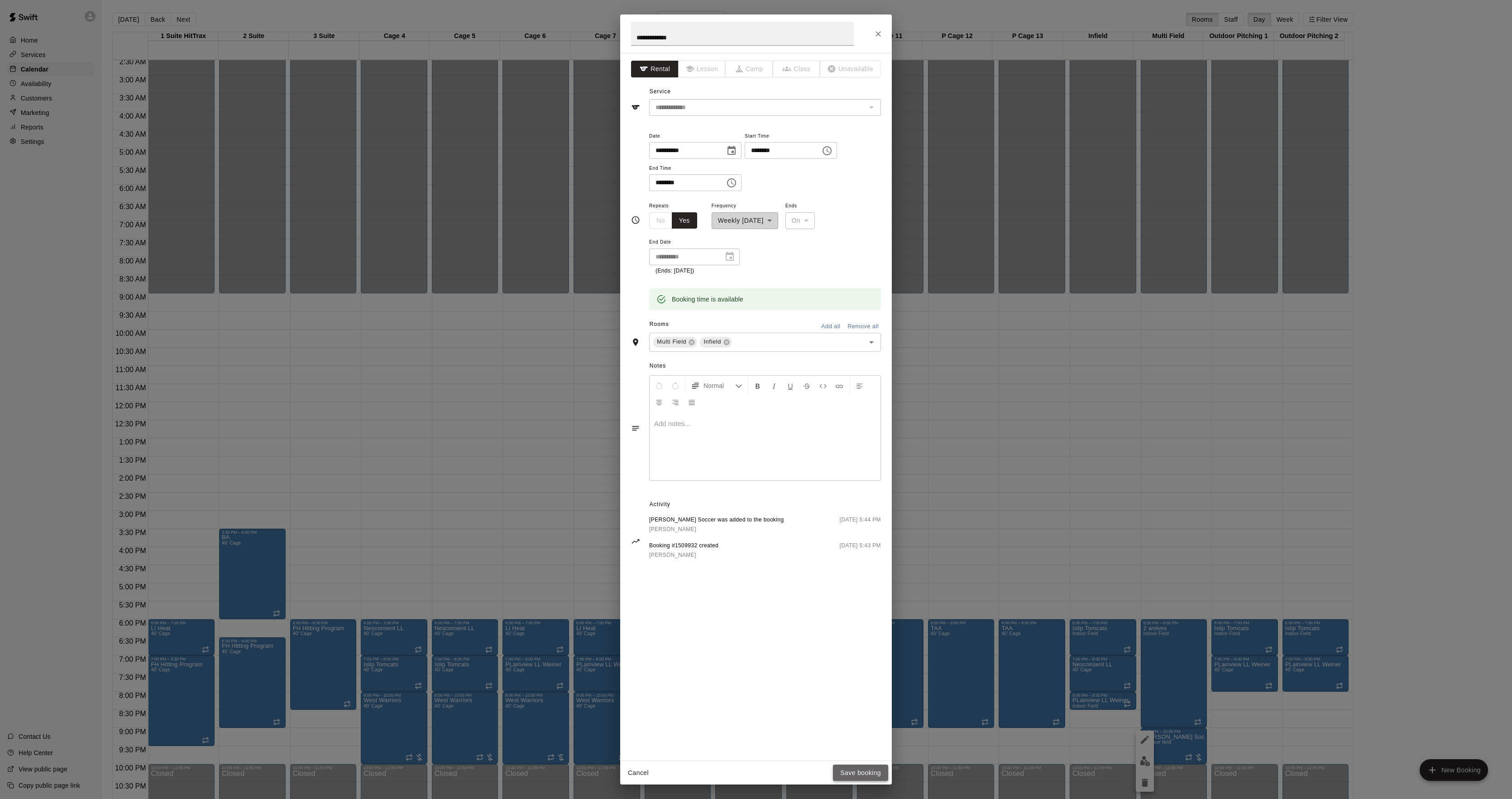
click at [850, 771] on button "Save booking" at bounding box center [860, 773] width 55 height 17
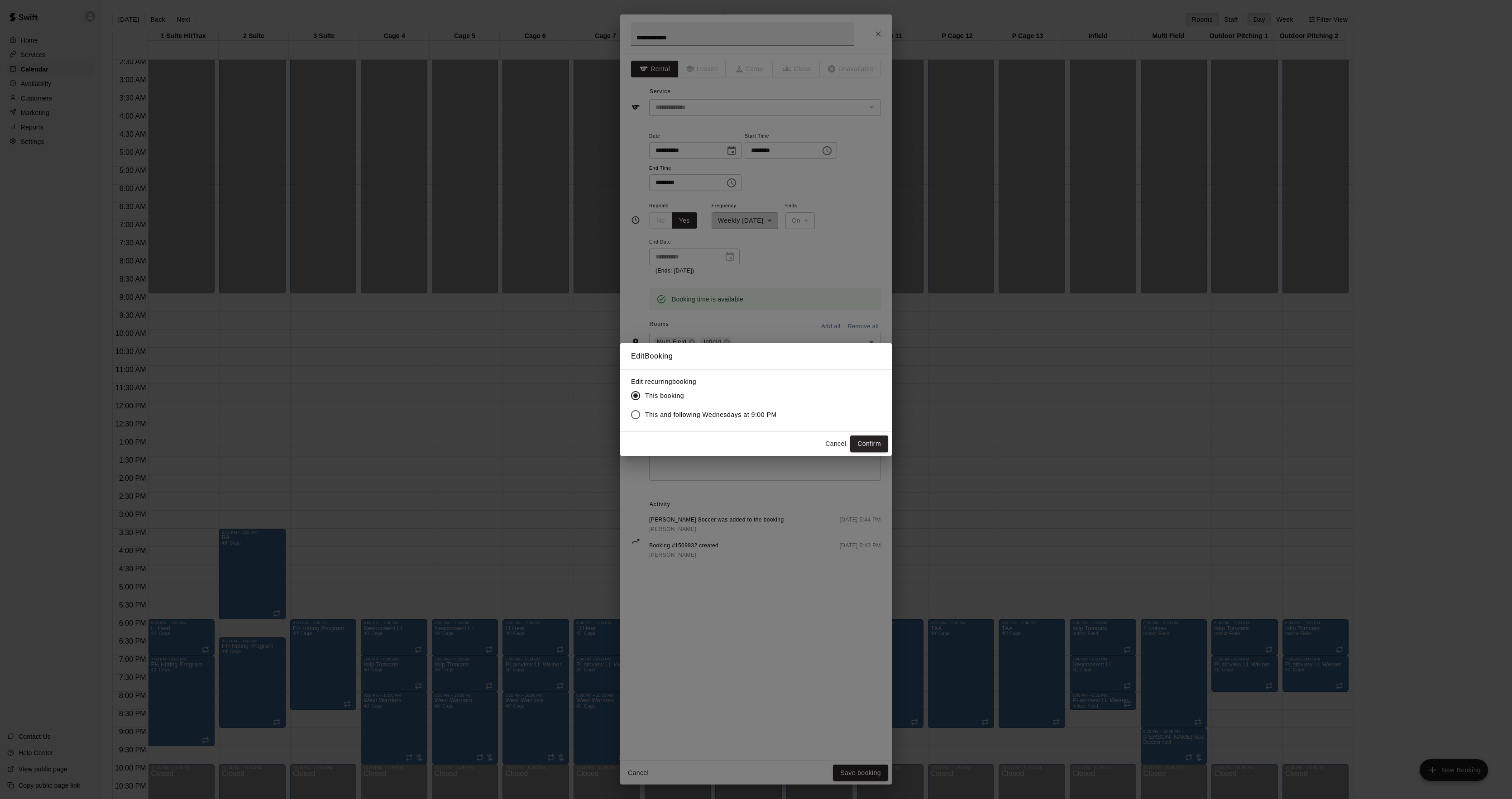
click at [828, 443] on button "Cancel" at bounding box center [835, 444] width 29 height 17
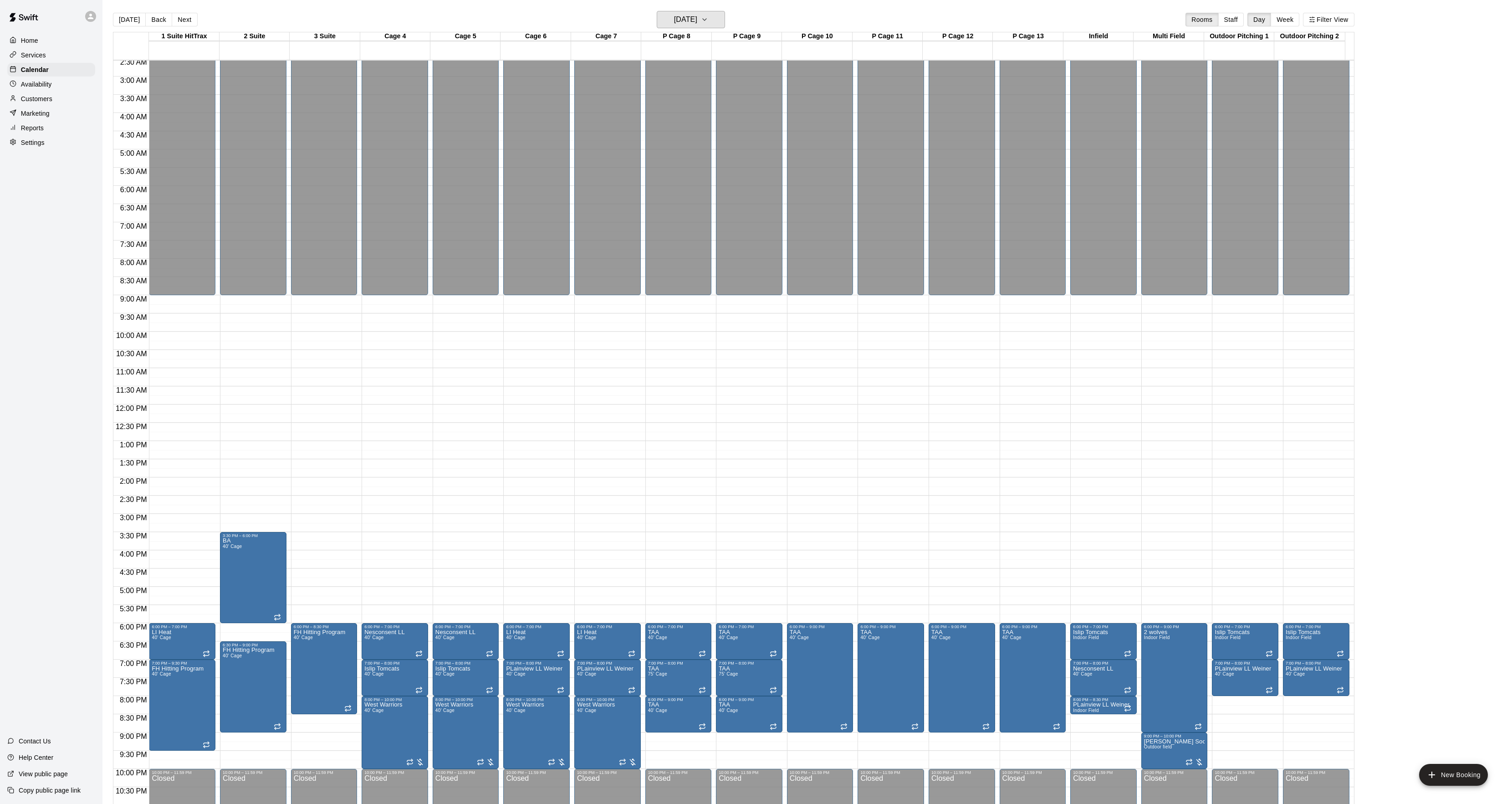
click at [678, 29] on div "Today Back Next Wednesday Jan 14 Rooms Staff Day Week Filter View" at bounding box center [733, 21] width 1241 height 21
click at [674, 22] on h6 "Wednesday Jan 14" at bounding box center [685, 19] width 23 height 13
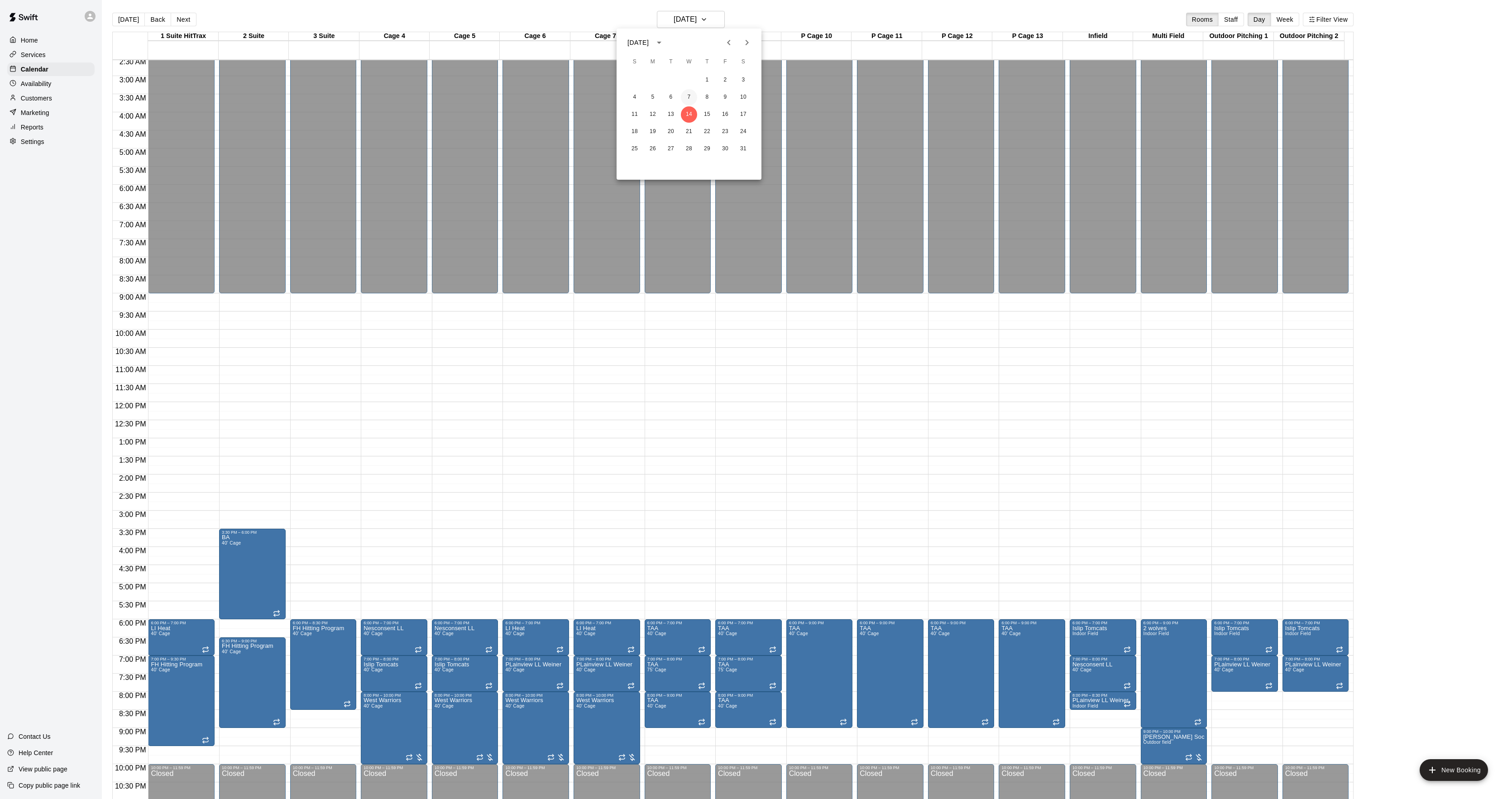
click at [690, 100] on button "7" at bounding box center [689, 97] width 16 height 16
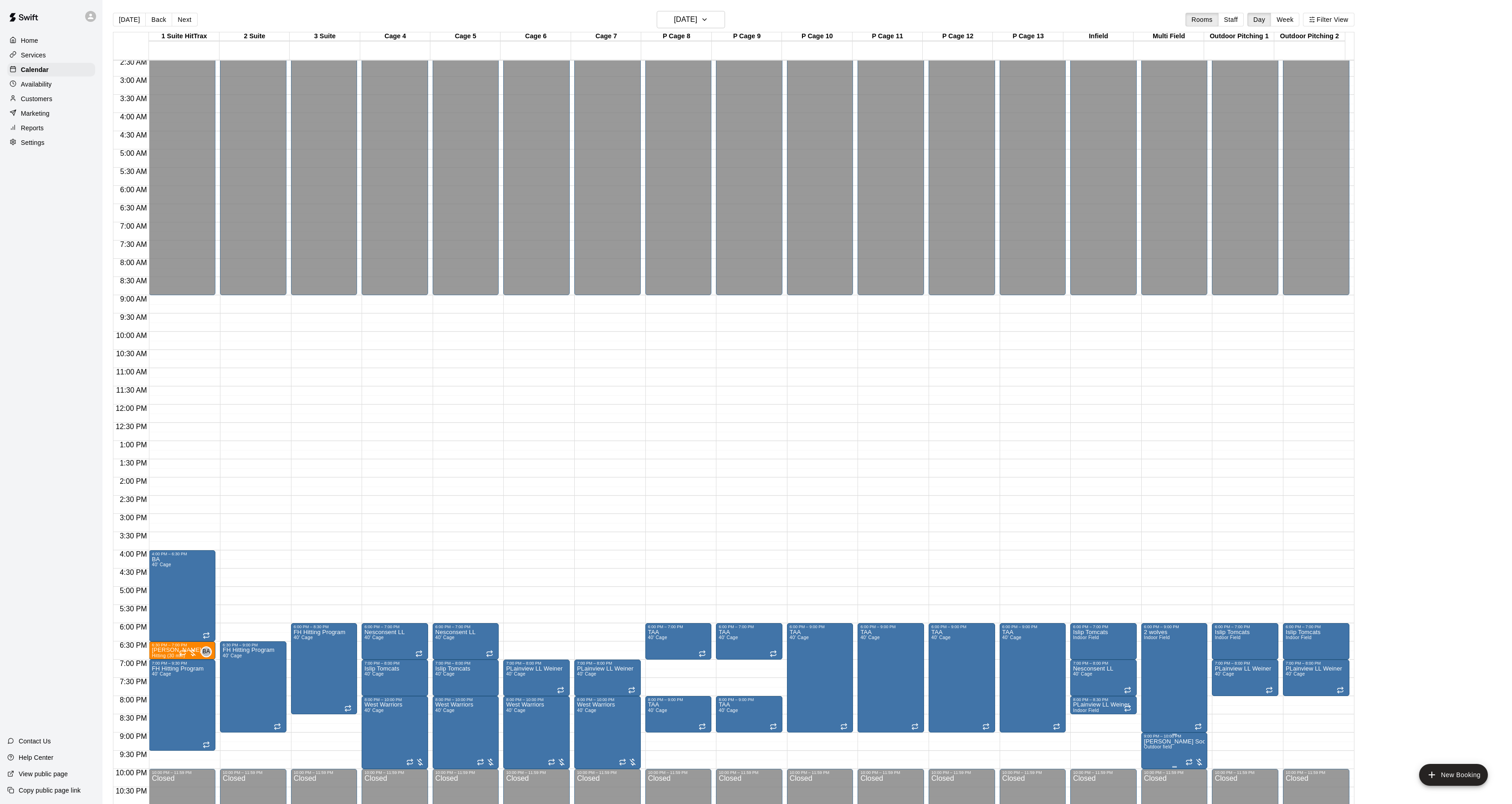
click at [1146, 746] on icon "edit" at bounding box center [1151, 744] width 11 height 11
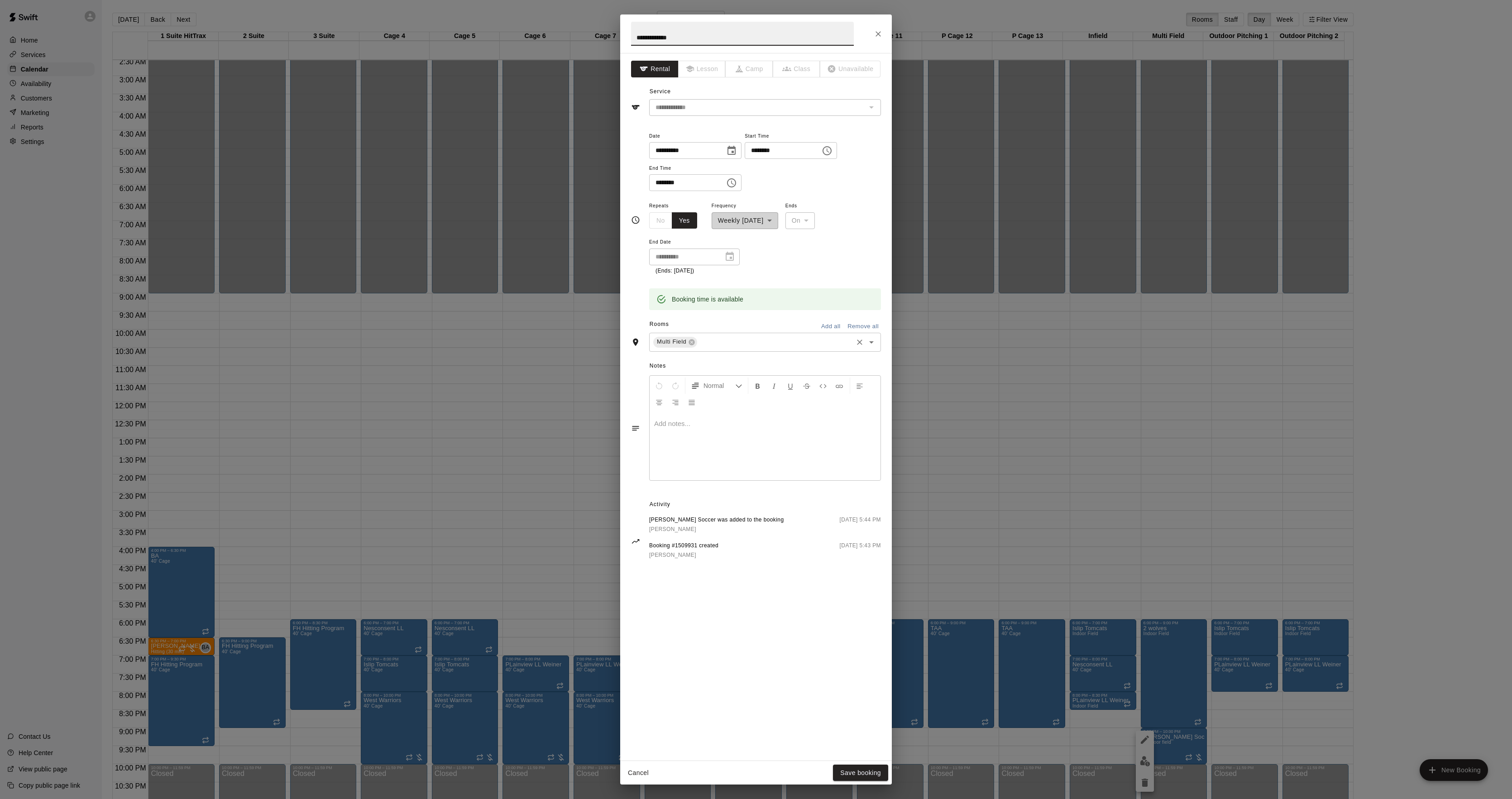
drag, startPoint x: 723, startPoint y: 344, endPoint x: 719, endPoint y: 348, distance: 5.7
click at [721, 346] on input "text" at bounding box center [775, 342] width 153 height 11
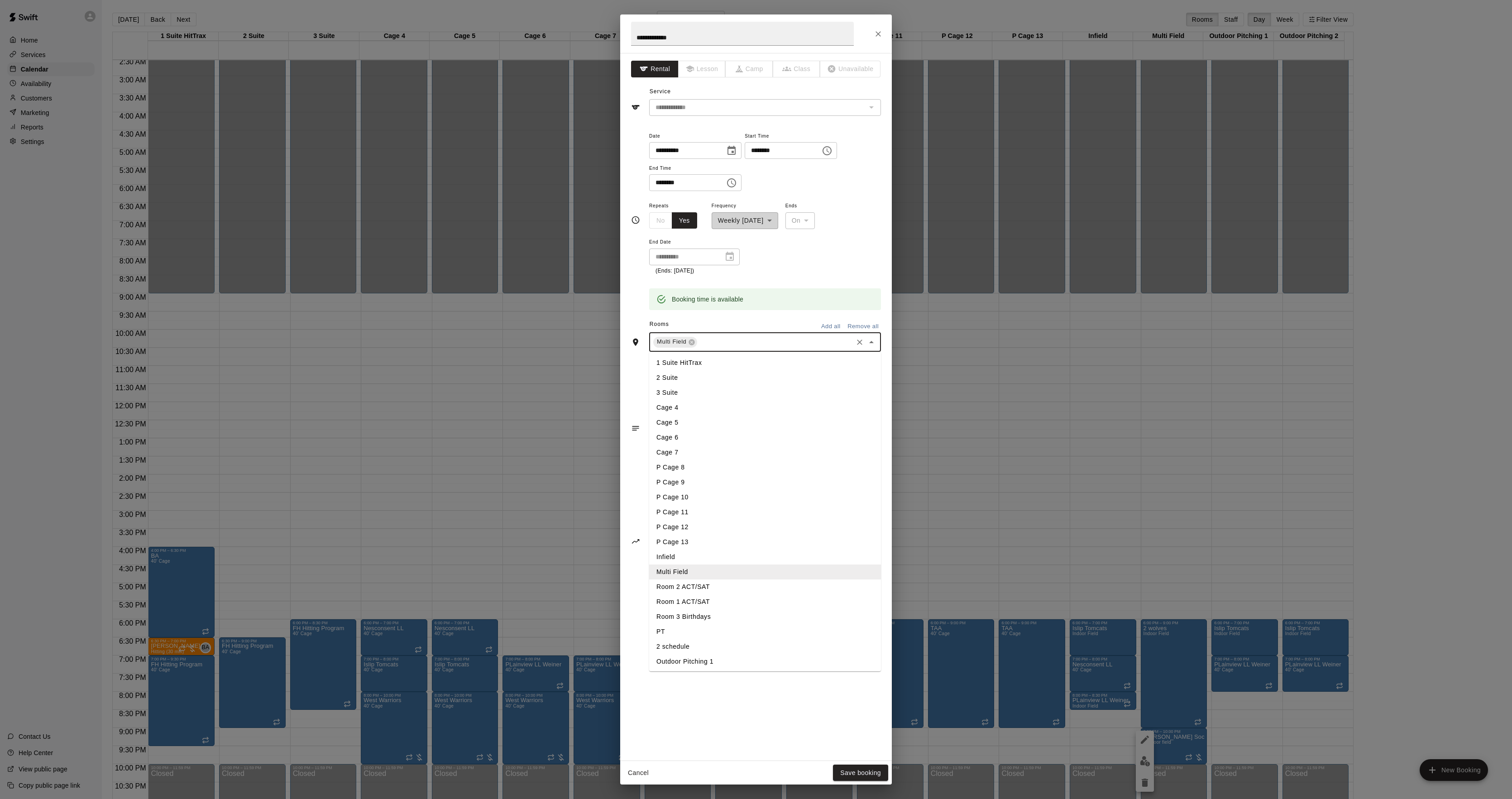
click at [682, 549] on li "Infield" at bounding box center [765, 557] width 232 height 15
click at [851, 768] on button "Save booking" at bounding box center [860, 773] width 55 height 17
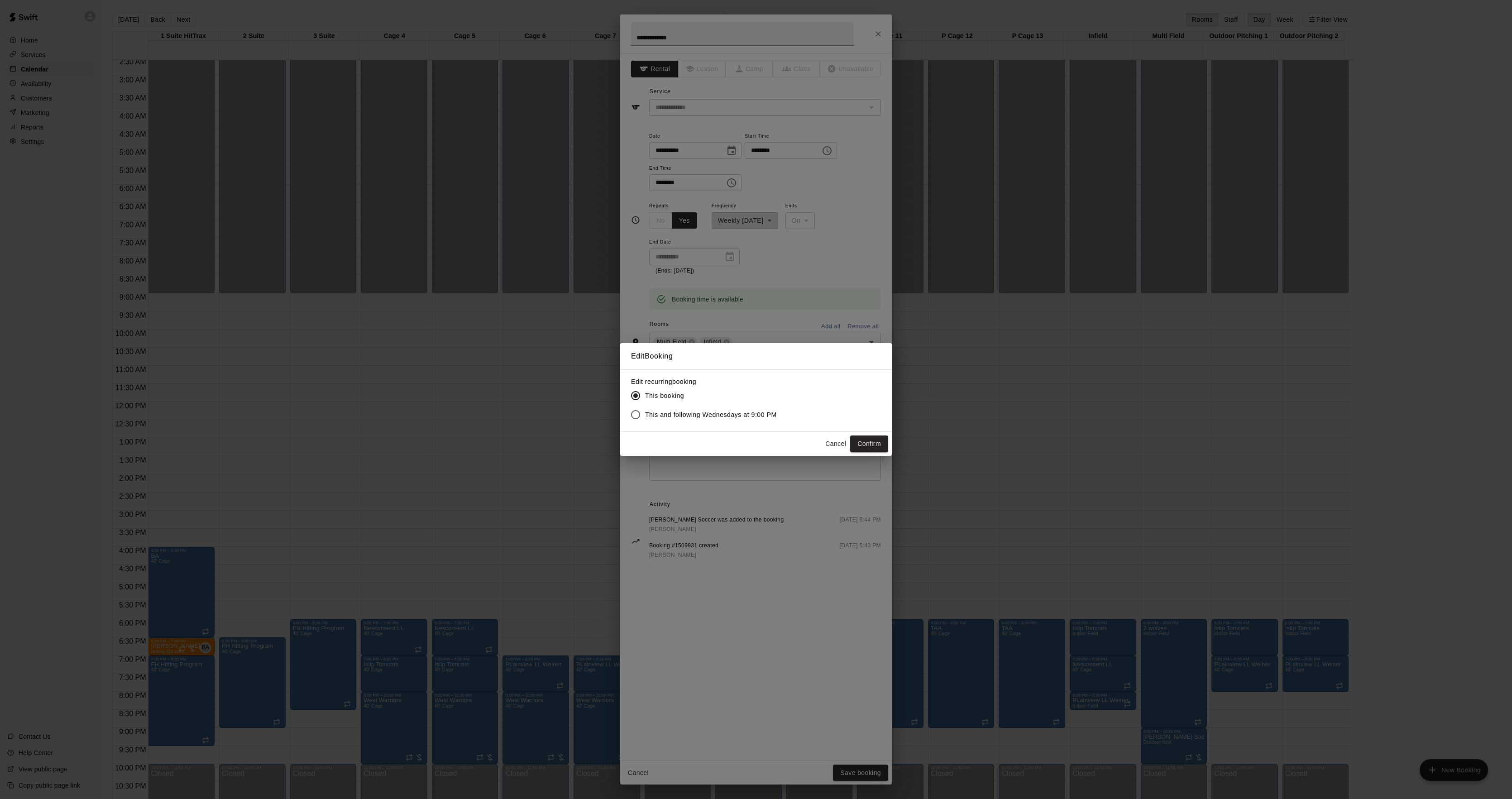
drag, startPoint x: 658, startPoint y: 412, endPoint x: 674, endPoint y: 415, distance: 16.3
click at [658, 413] on span "This and following Wednesdays at 9:00 PM" at bounding box center [711, 415] width 131 height 9
click at [883, 448] on button "Confirm" at bounding box center [869, 444] width 38 height 17
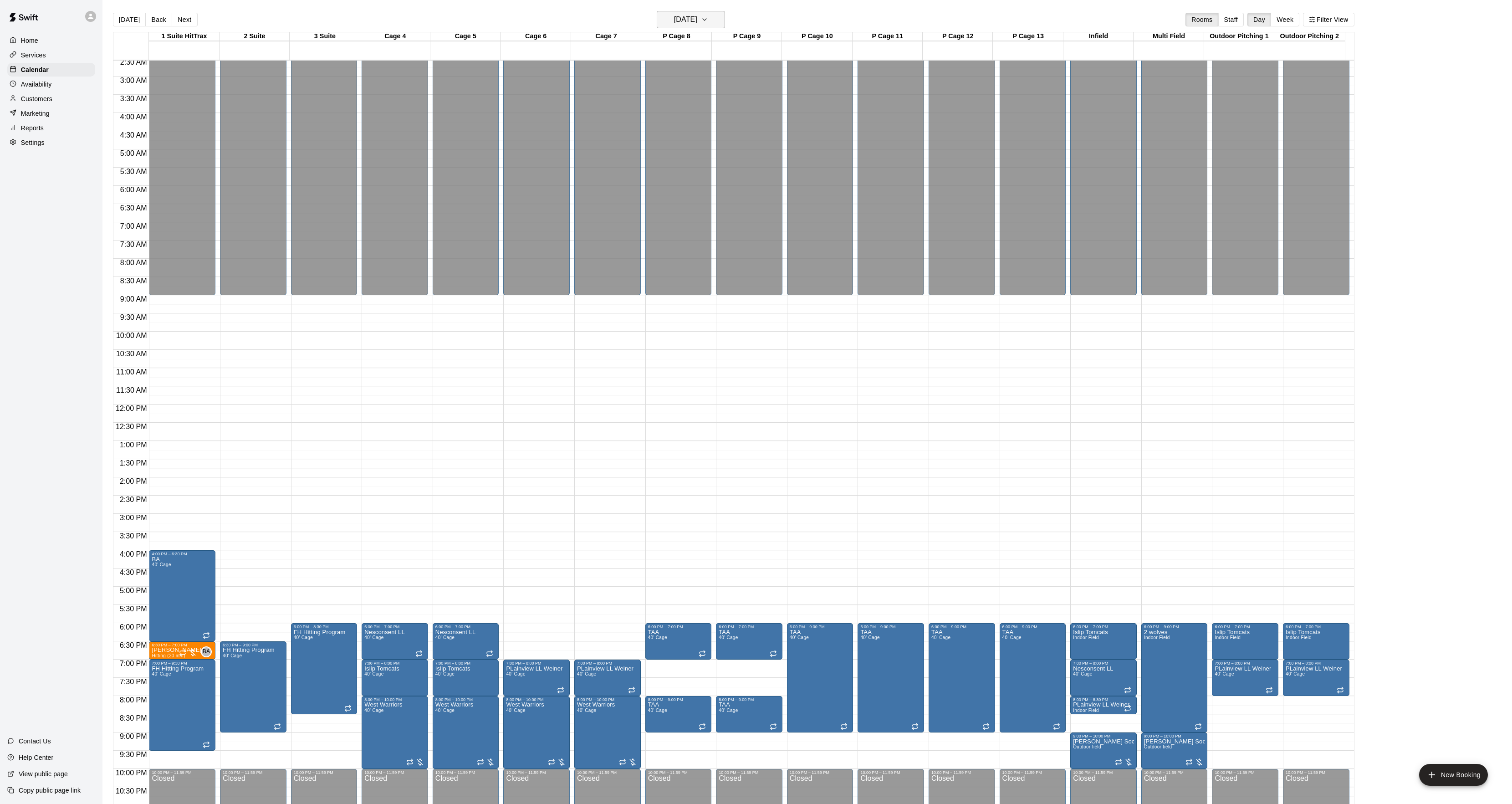
click at [674, 15] on h6 "[DATE]" at bounding box center [685, 19] width 23 height 13
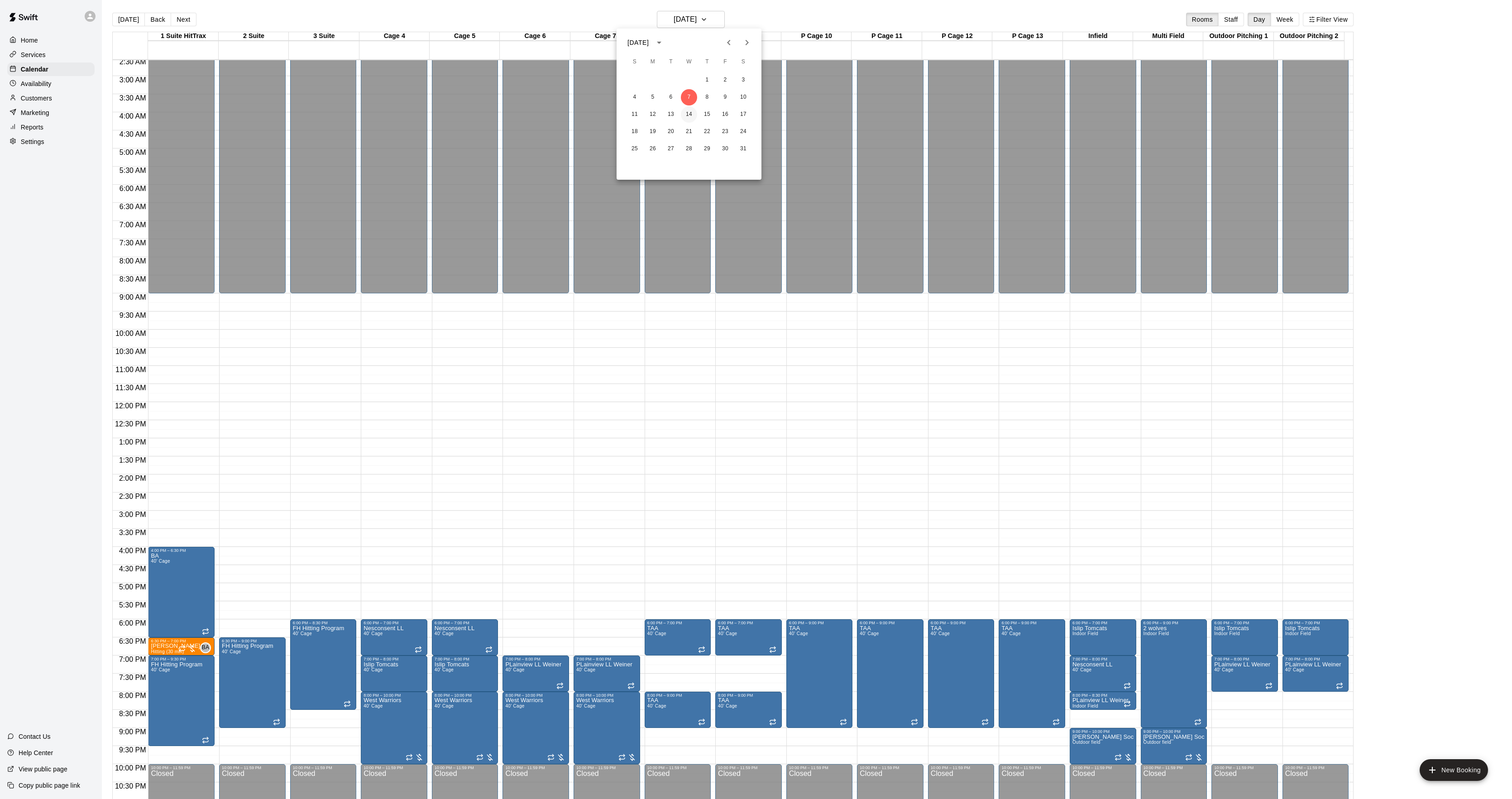
click at [693, 119] on button "14" at bounding box center [689, 114] width 16 height 16
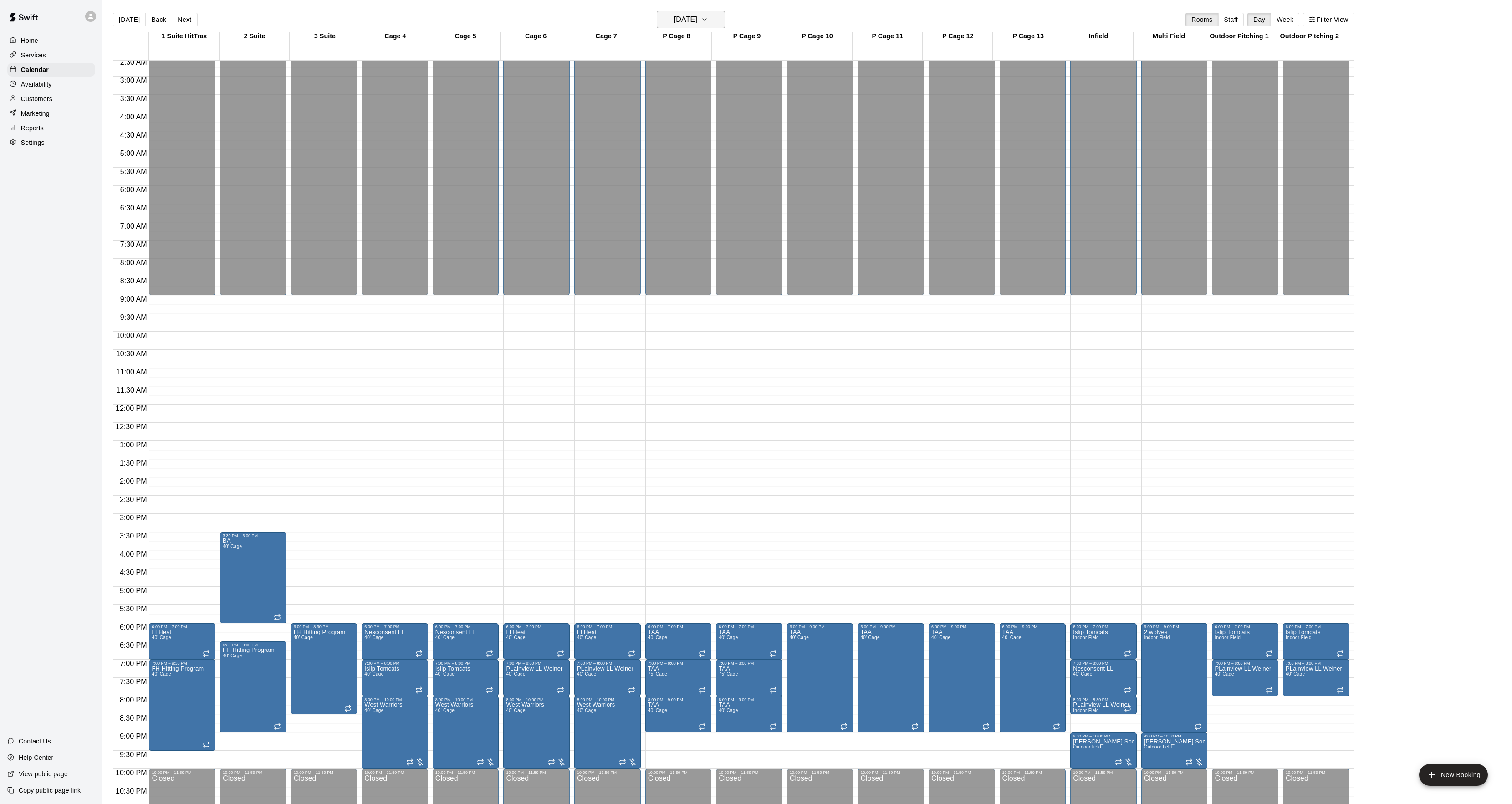
click at [697, 19] on h6 "Wednesday Jan 14" at bounding box center [685, 19] width 23 height 13
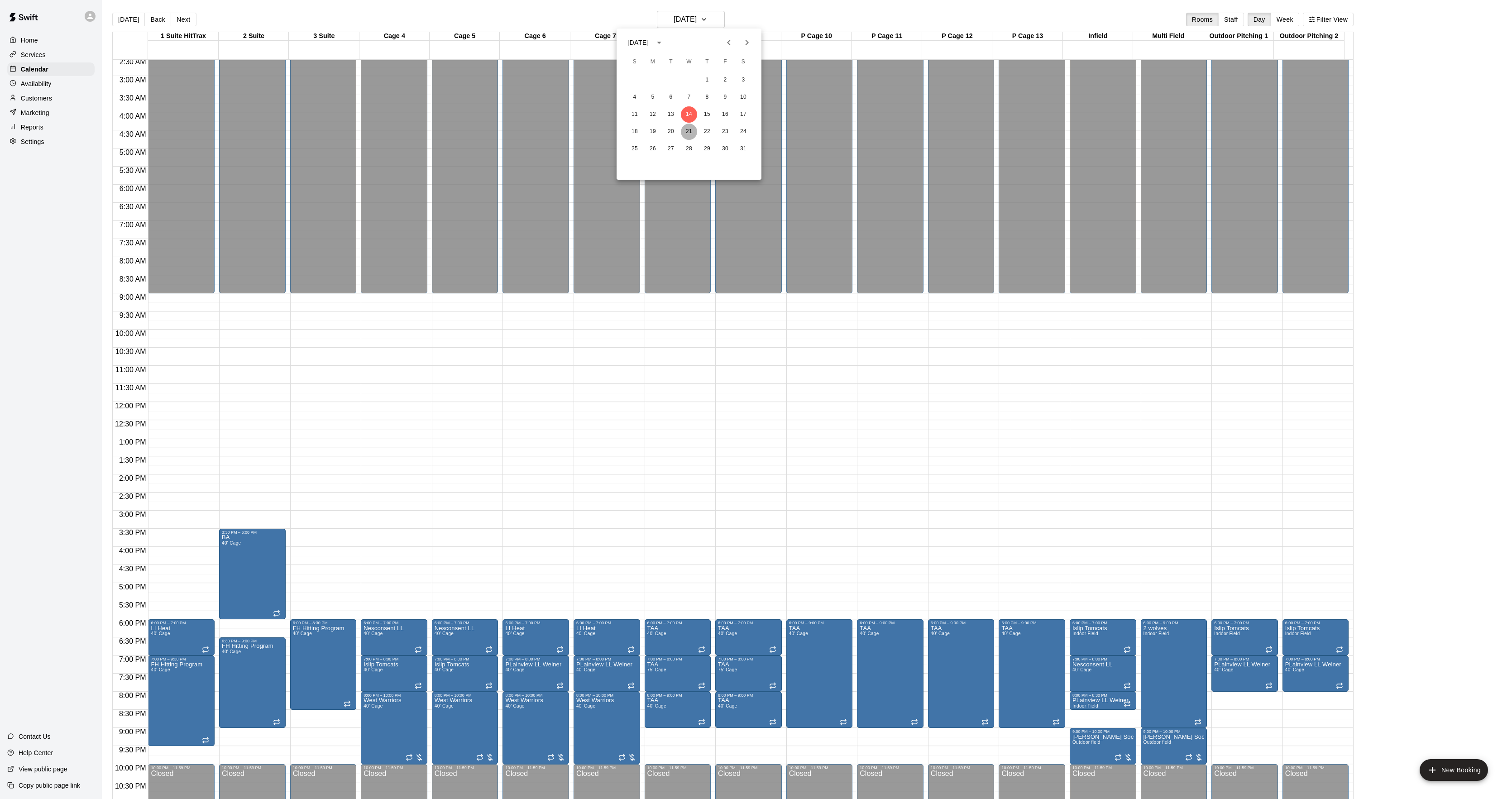
click at [689, 127] on button "21" at bounding box center [689, 132] width 16 height 16
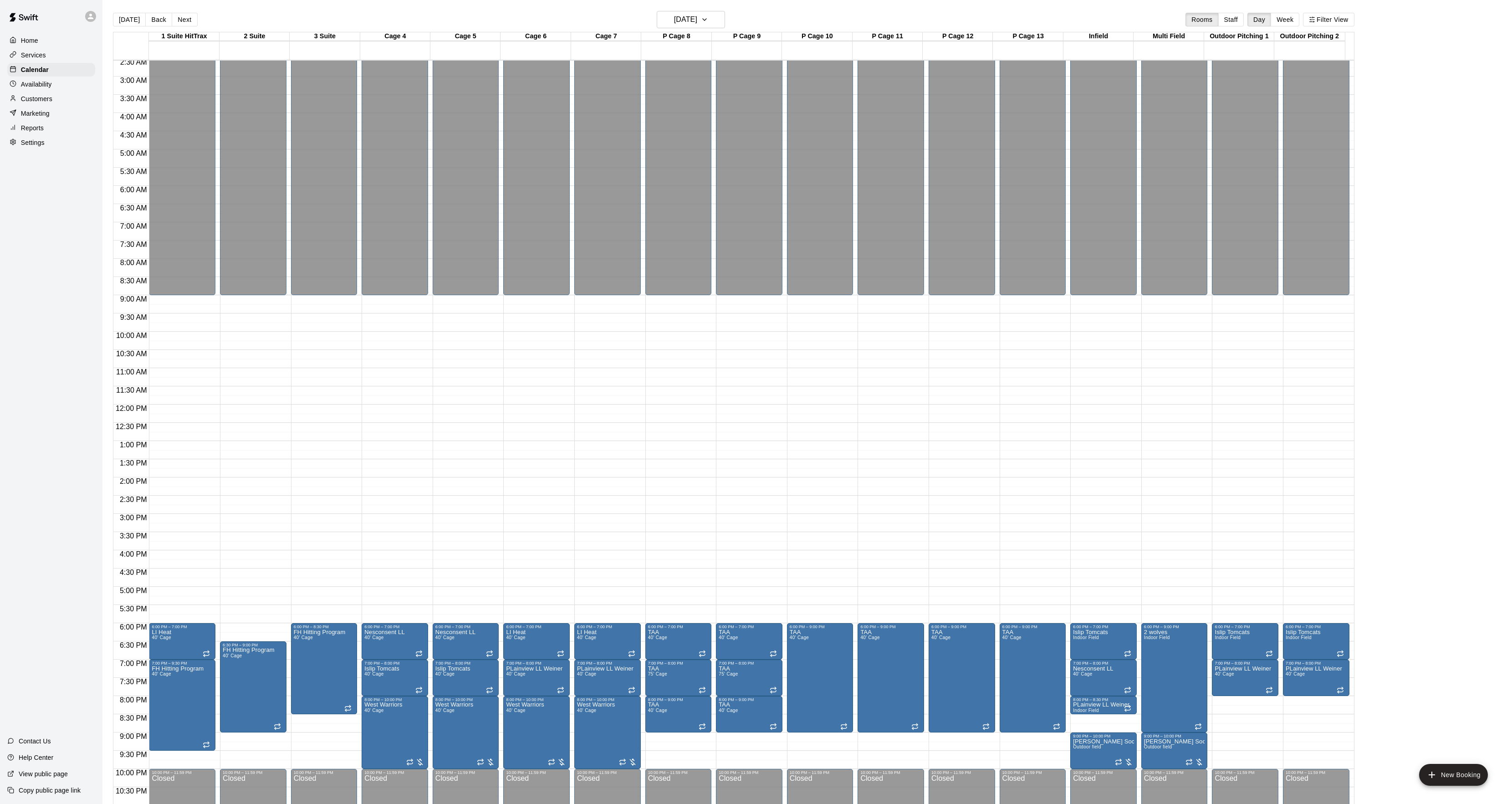
click at [687, 31] on div "Today Back Next Wednesday Jan 21 Rooms Staff Day Week Filter View" at bounding box center [733, 21] width 1241 height 21
click at [694, 20] on h6 "Wednesday Jan 21" at bounding box center [685, 19] width 23 height 13
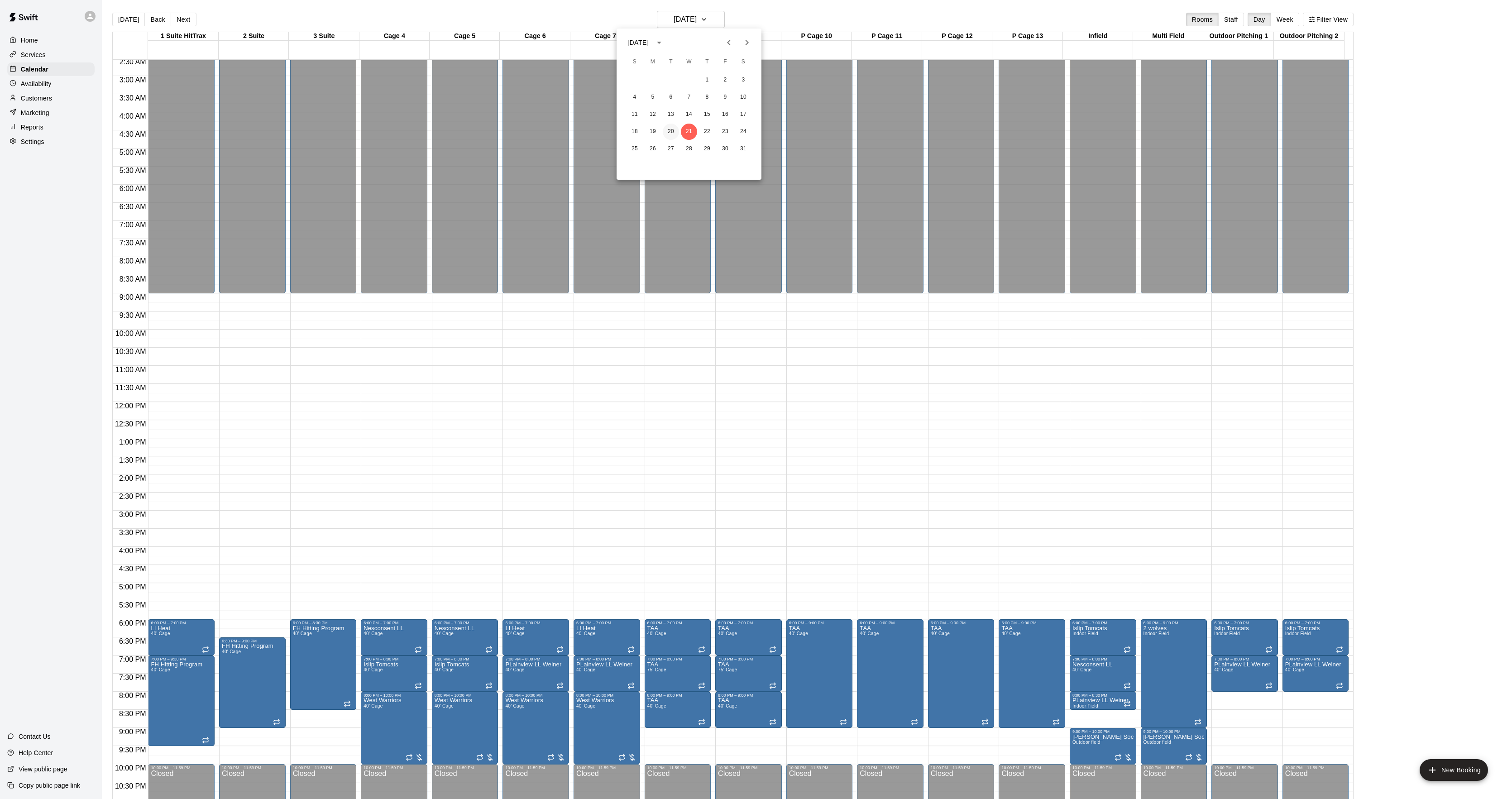
click at [671, 132] on button "20" at bounding box center [671, 132] width 16 height 16
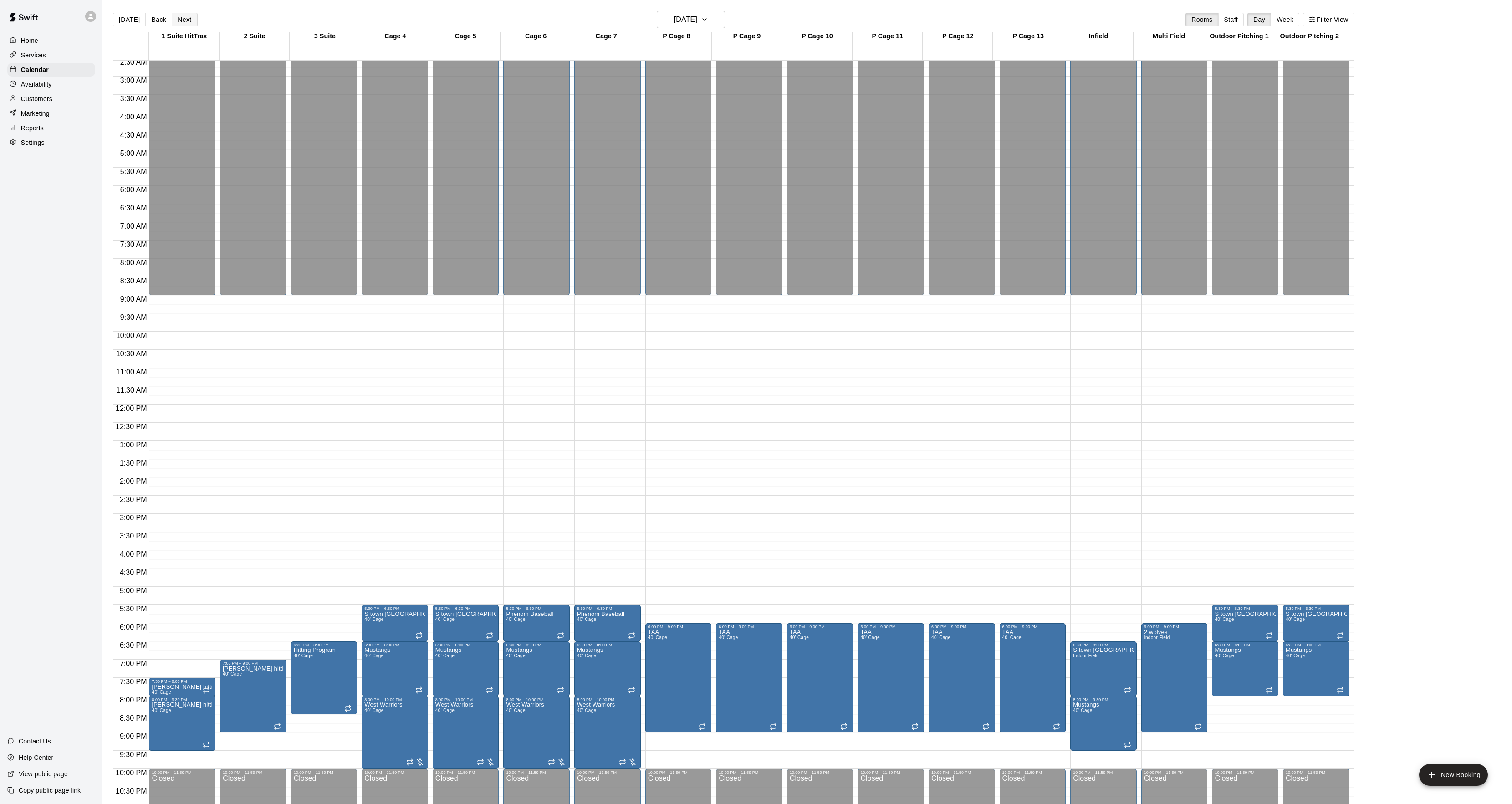
click at [188, 17] on button "Next" at bounding box center [184, 19] width 25 height 14
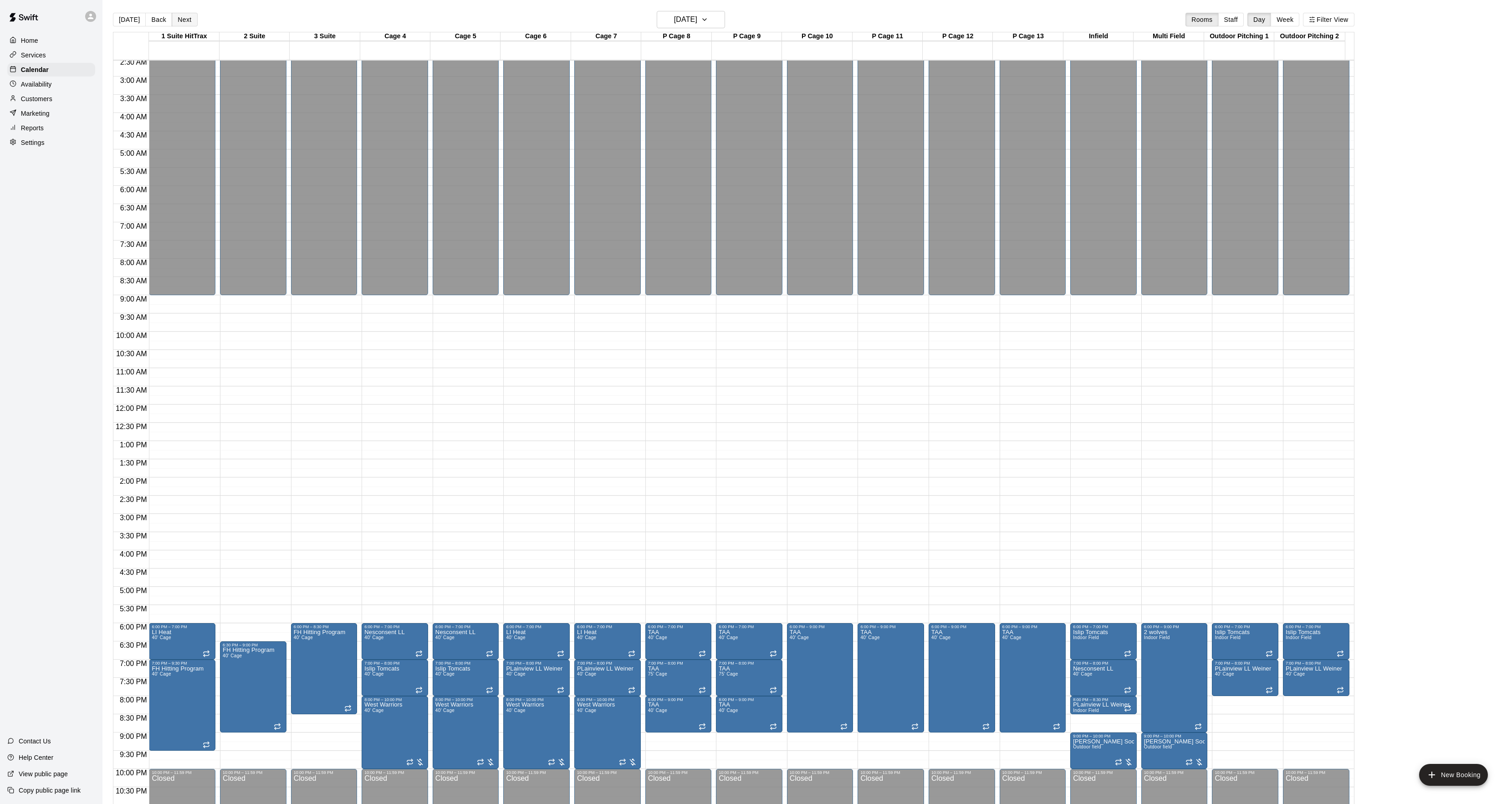
click at [185, 19] on button "Next" at bounding box center [184, 19] width 25 height 14
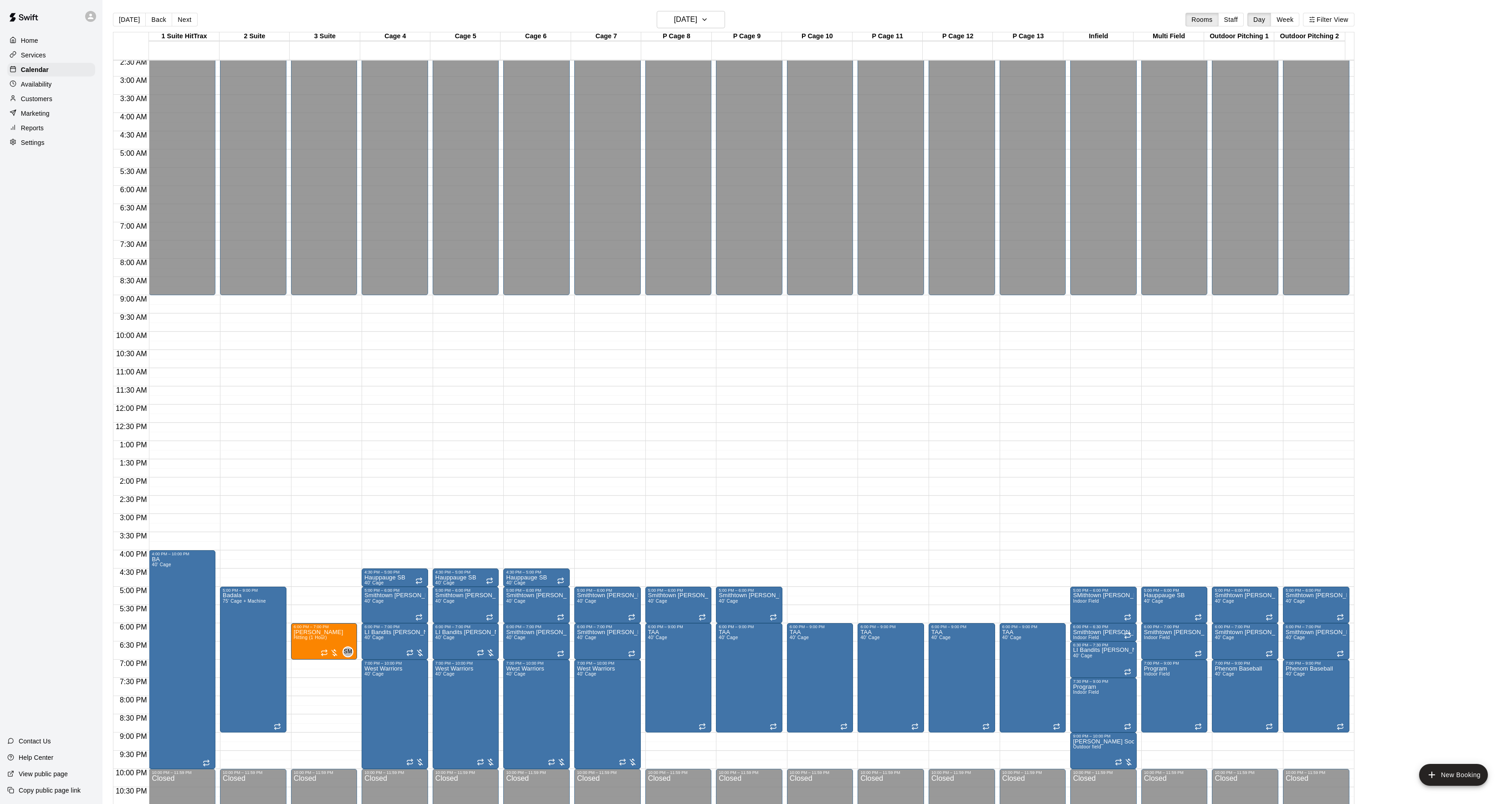
click at [671, 31] on div "Today Back Next Thursday Jan 22 Rooms Staff Day Week Filter View" at bounding box center [733, 21] width 1241 height 21
click at [674, 19] on h6 "Thursday Jan 22" at bounding box center [685, 19] width 23 height 13
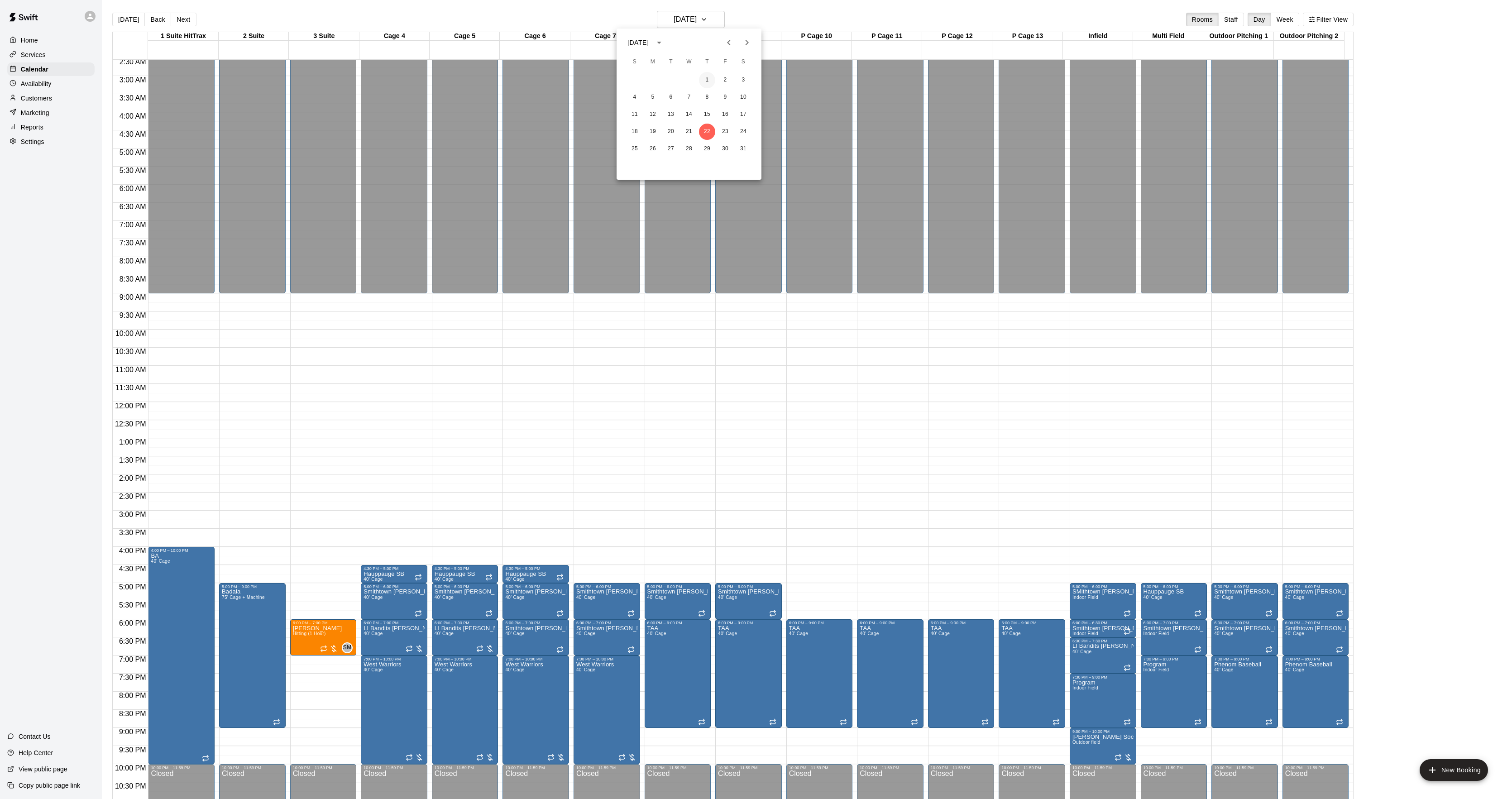
click at [711, 82] on button "1" at bounding box center [707, 80] width 16 height 16
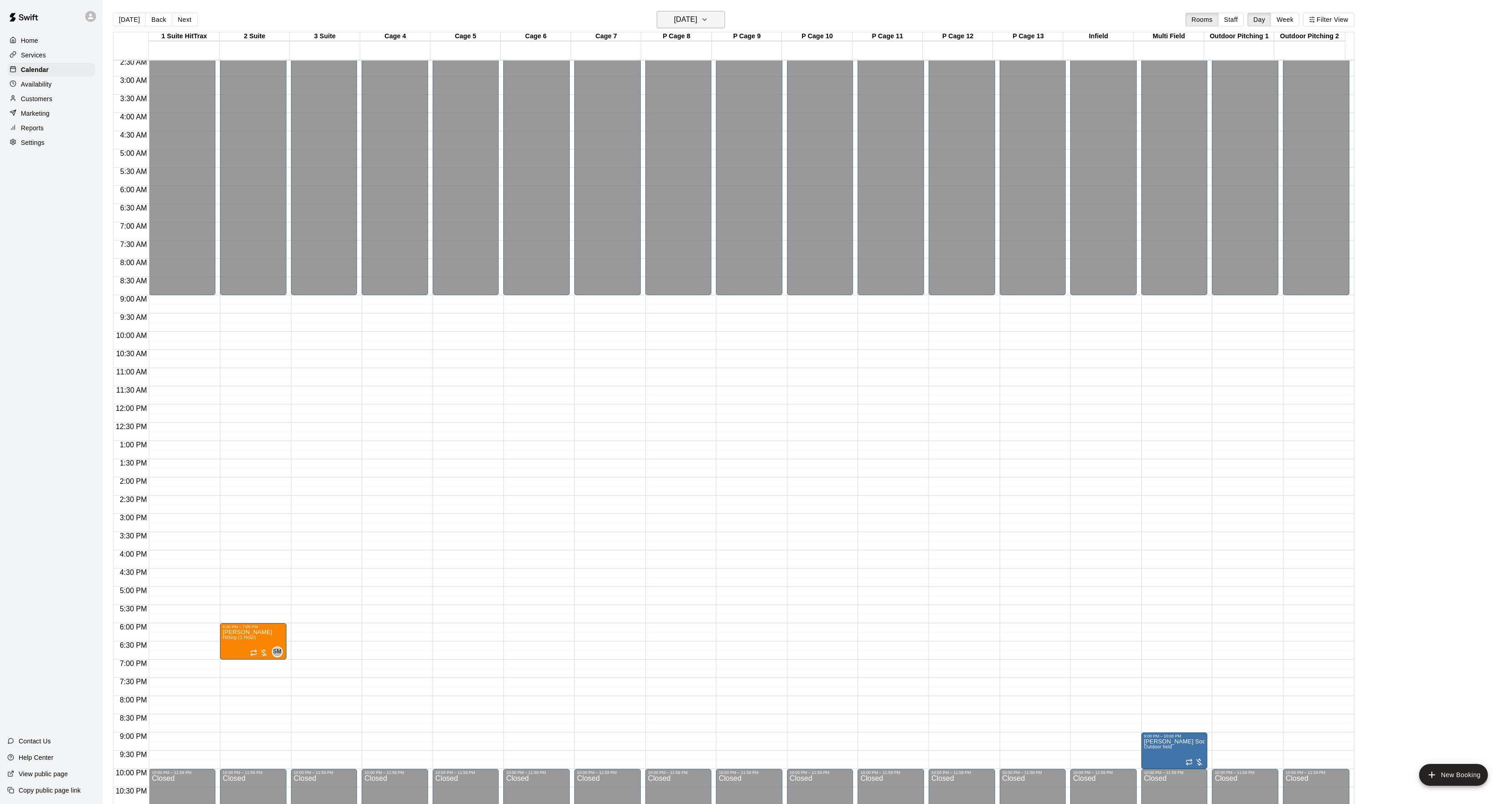
click at [697, 25] on h6 "Thursday Jan 01" at bounding box center [685, 19] width 23 height 13
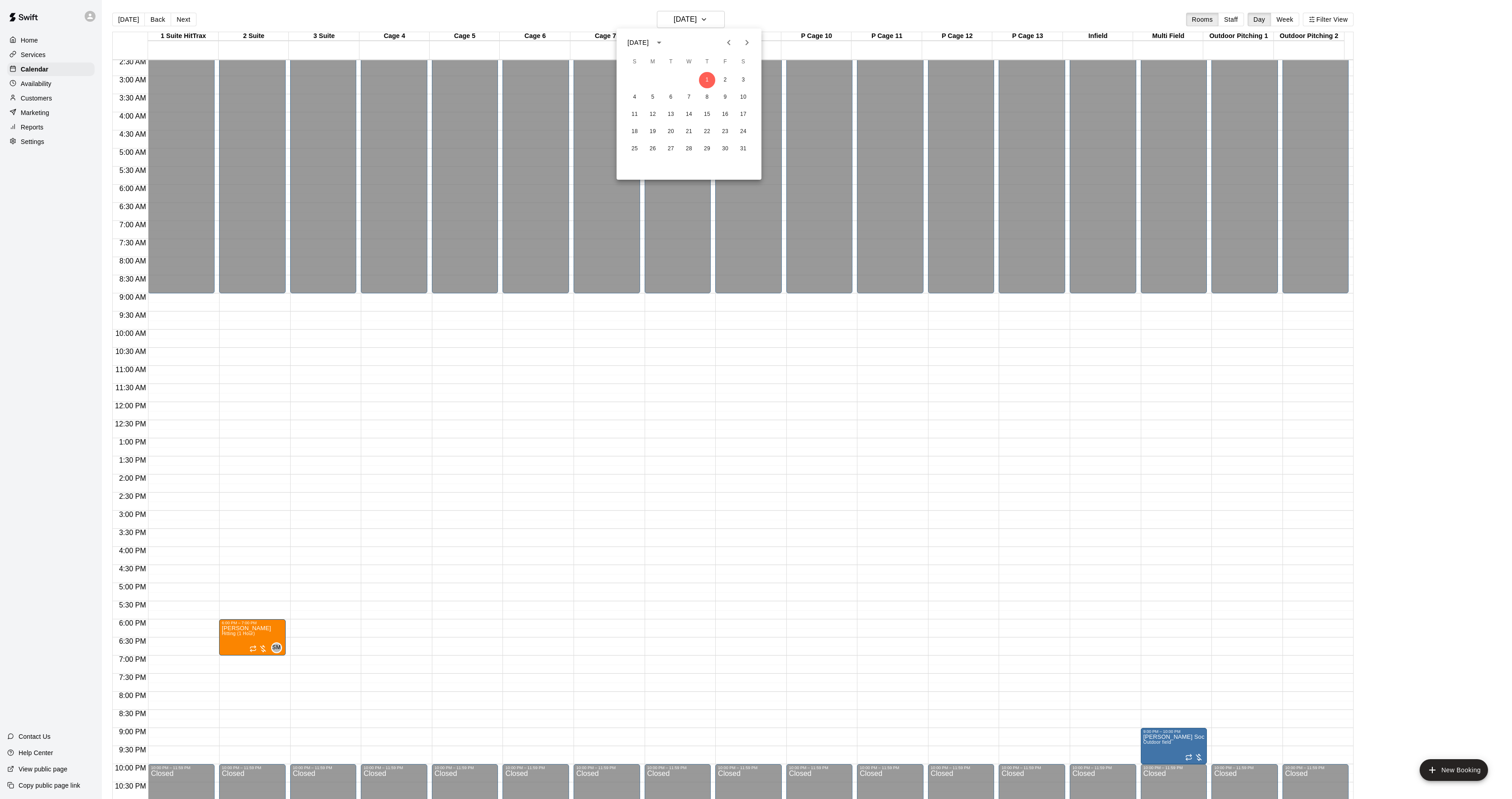
click at [788, 316] on div at bounding box center [756, 399] width 1512 height 799
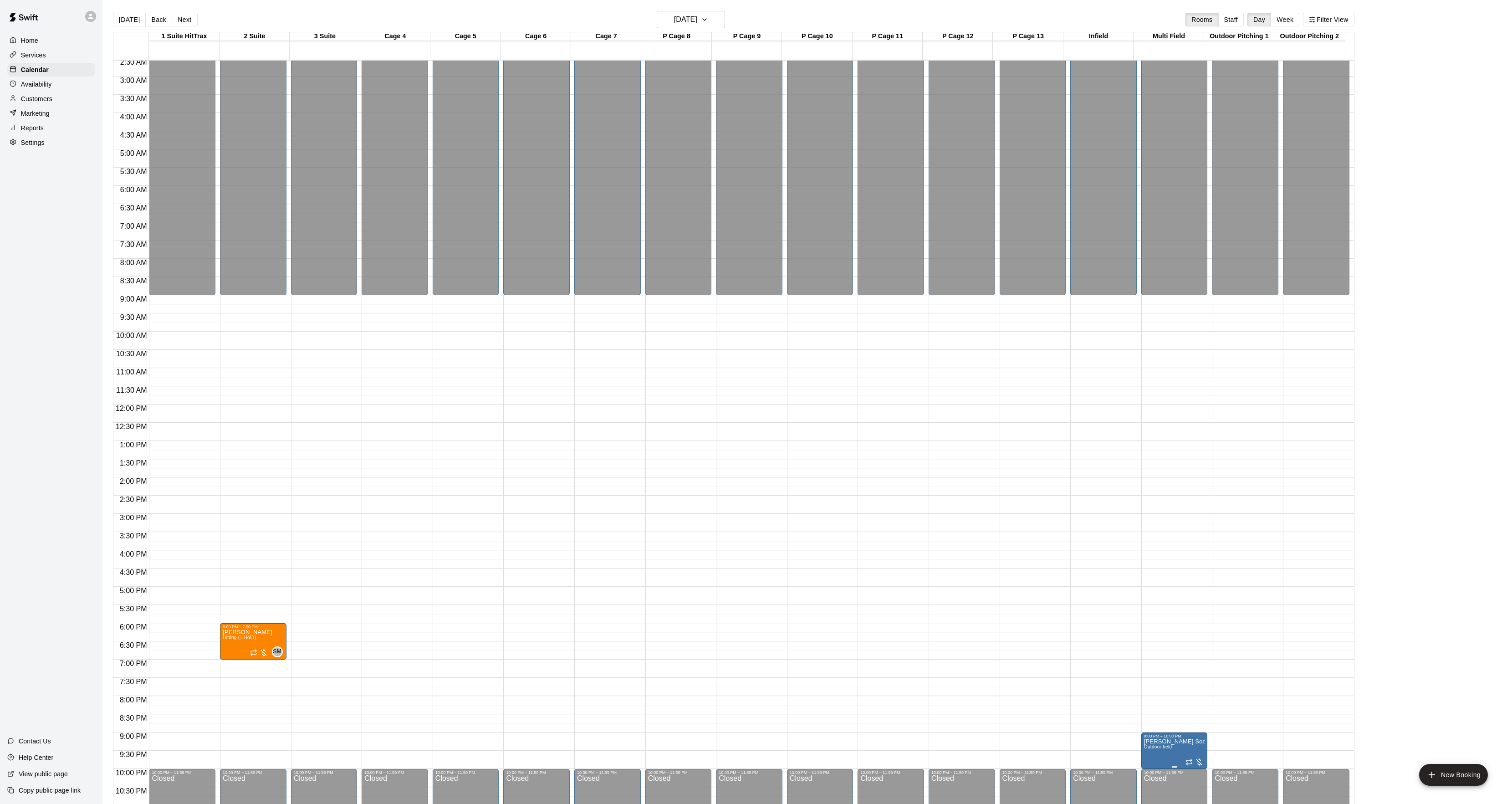
click at [1146, 738] on div "9:00 PM – 10:00 PM" at bounding box center [1174, 736] width 61 height 5
click at [1149, 782] on icon "delete" at bounding box center [1151, 787] width 11 height 11
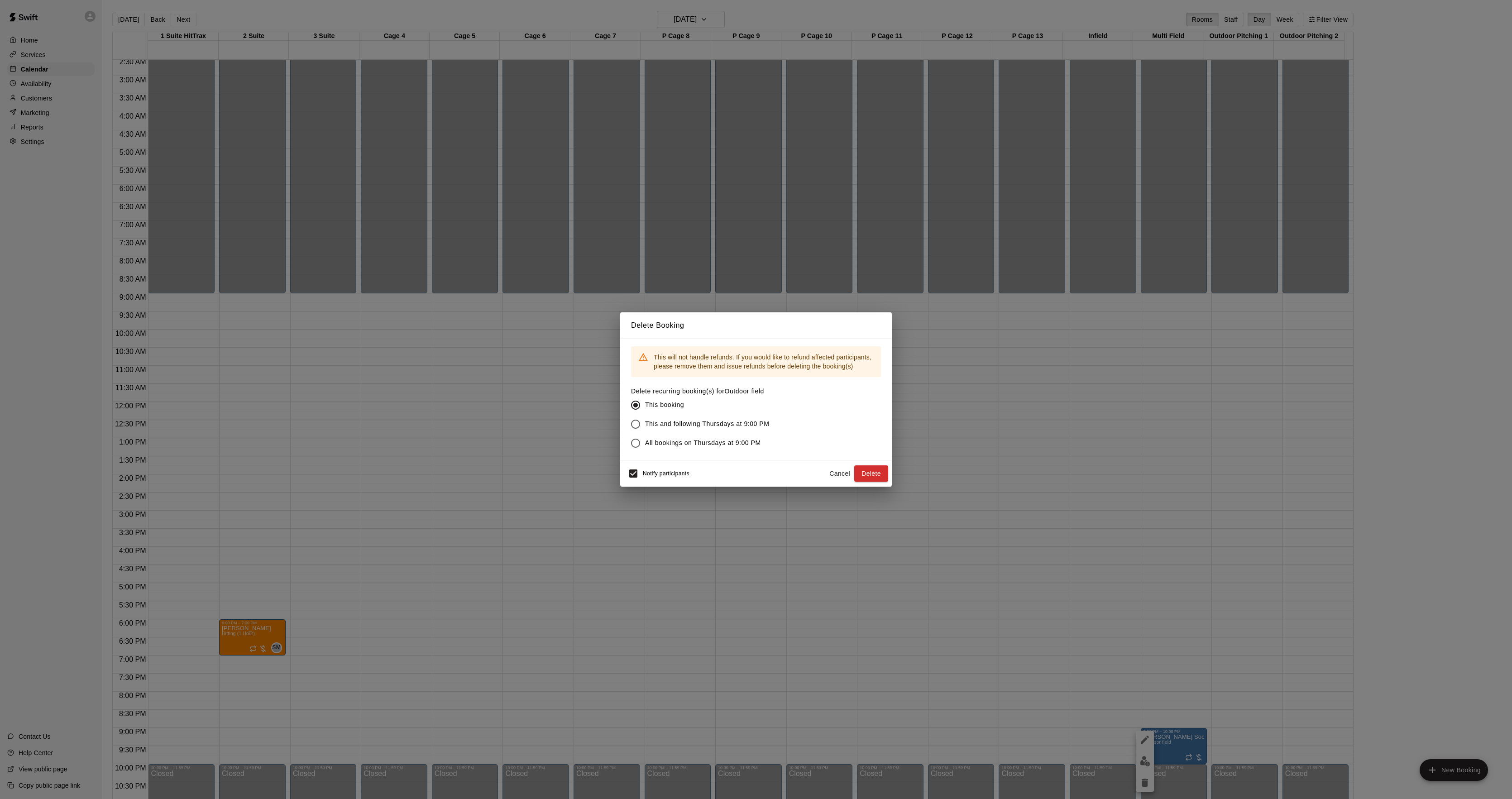
drag, startPoint x: 882, startPoint y: 471, endPoint x: 873, endPoint y: 439, distance: 33.2
click at [881, 472] on button "Delete" at bounding box center [871, 474] width 34 height 17
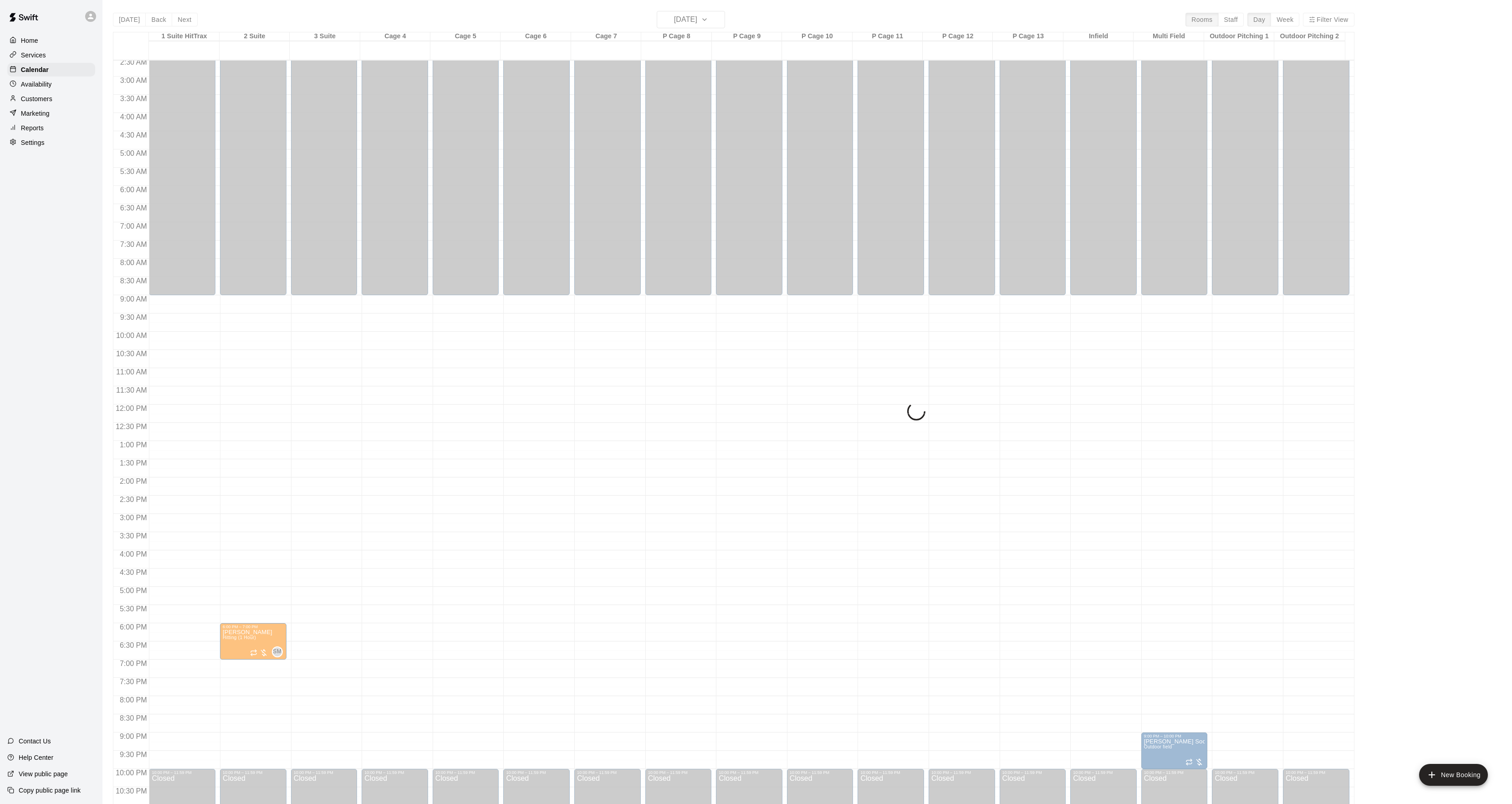
click at [687, 17] on div "Today Back Next Thursday Jan 01 Rooms Staff Day Week Filter View 1 Suite HitTra…" at bounding box center [733, 413] width 1241 height 804
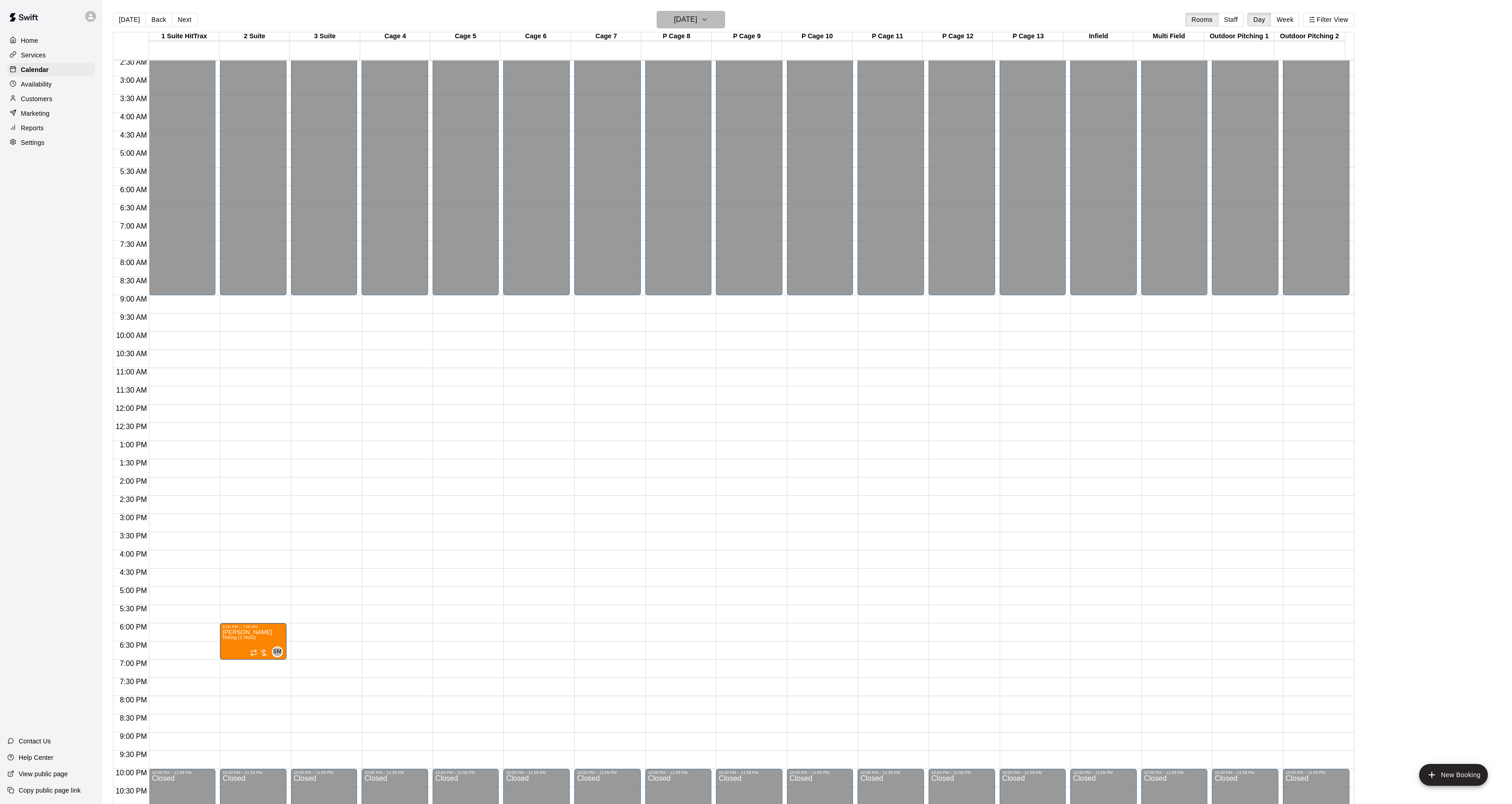
click at [690, 23] on h6 "Thursday Jan 01" at bounding box center [685, 19] width 23 height 13
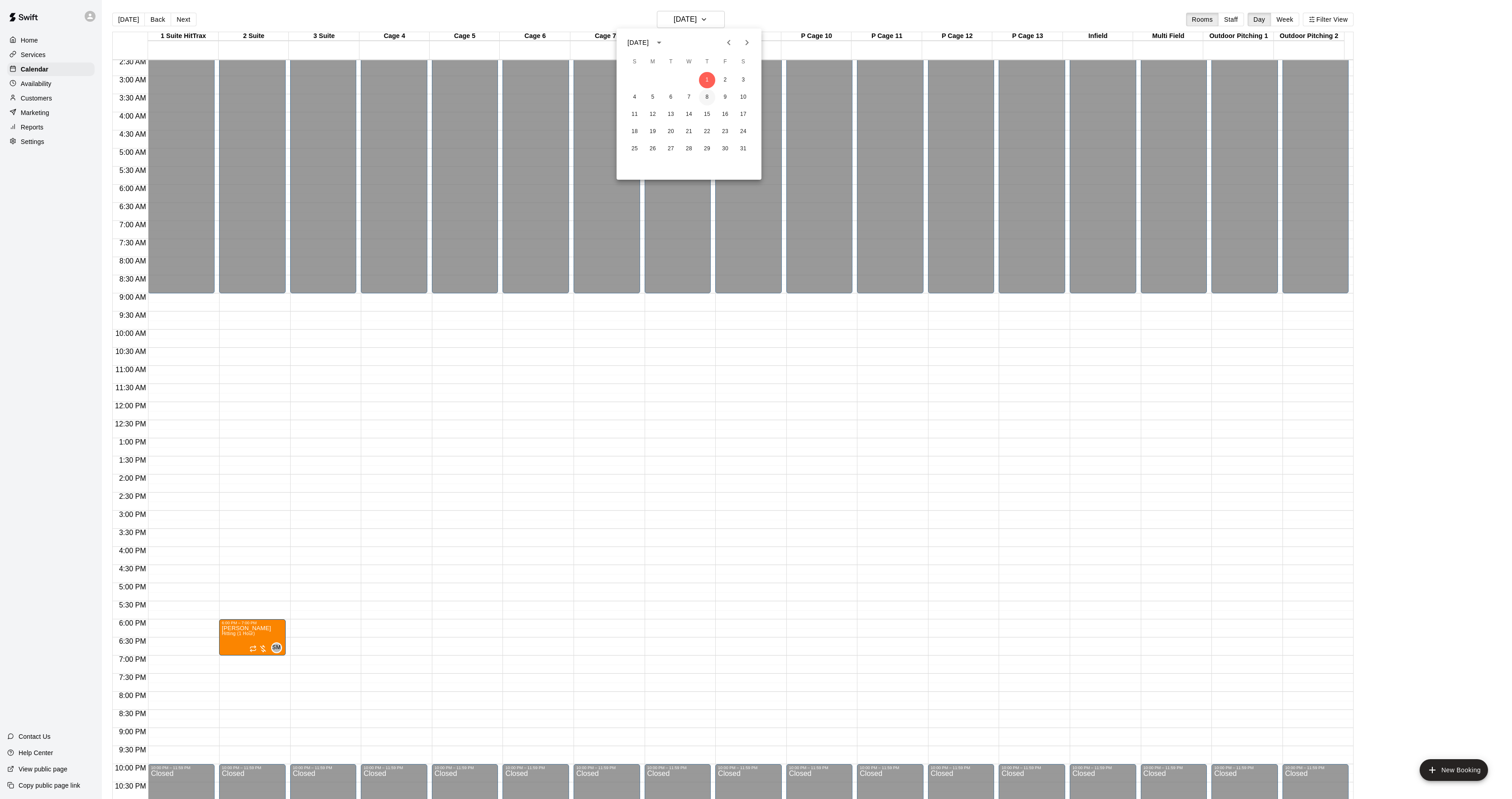
click at [703, 100] on button "8" at bounding box center [707, 97] width 16 height 16
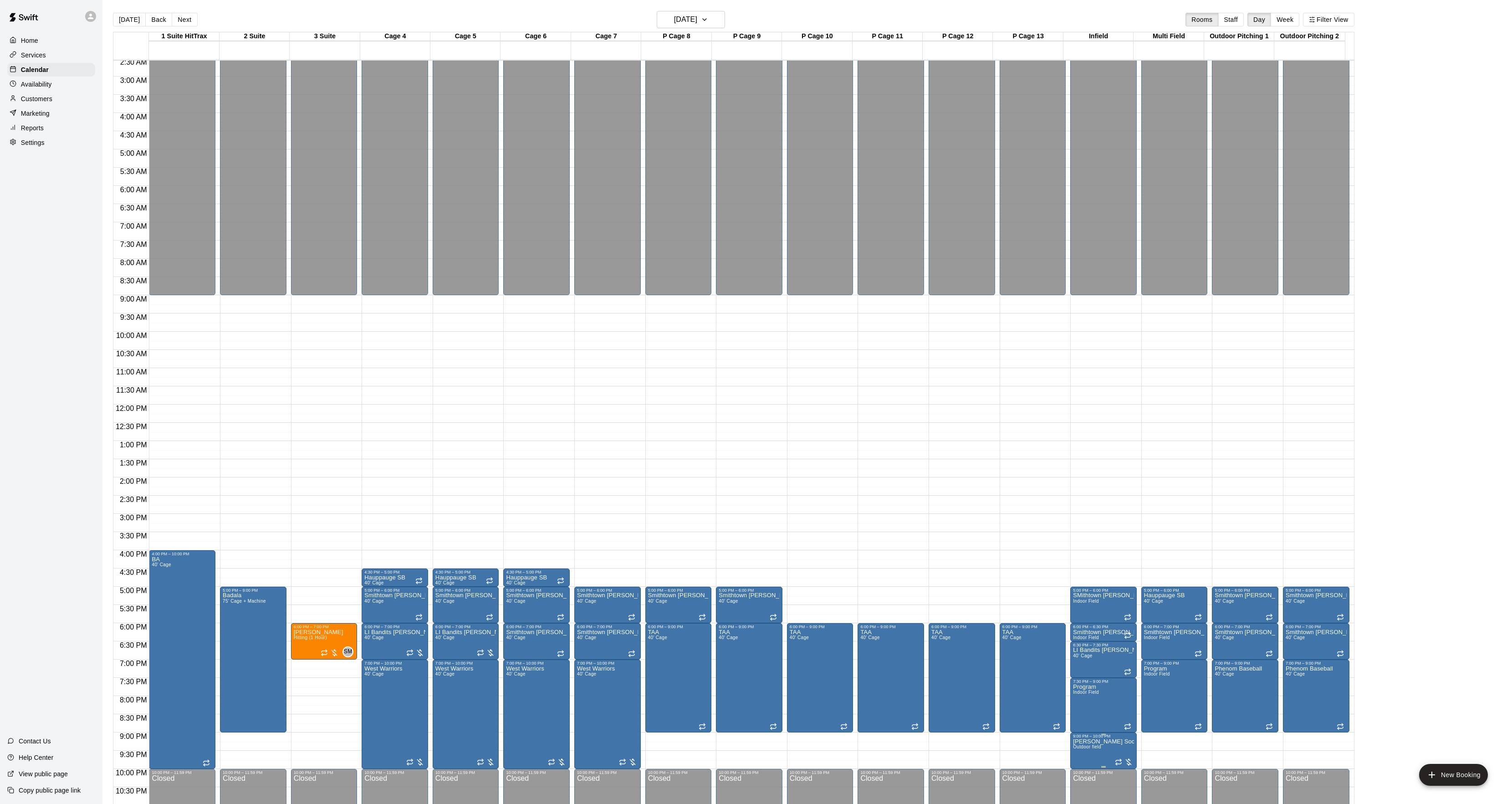
click at [1086, 744] on button "edit" at bounding box center [1080, 744] width 18 height 18
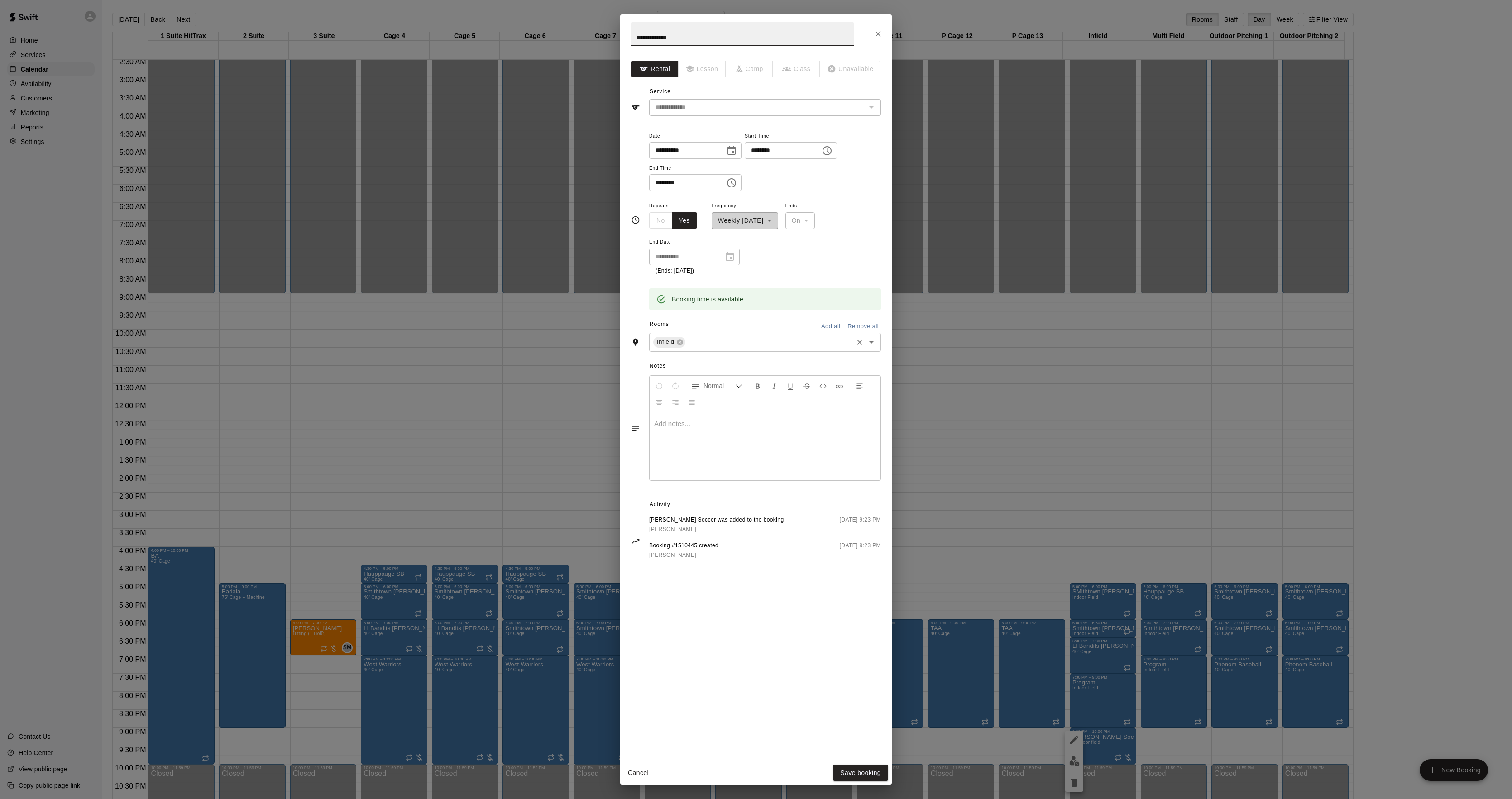
click at [709, 339] on input "text" at bounding box center [769, 342] width 165 height 11
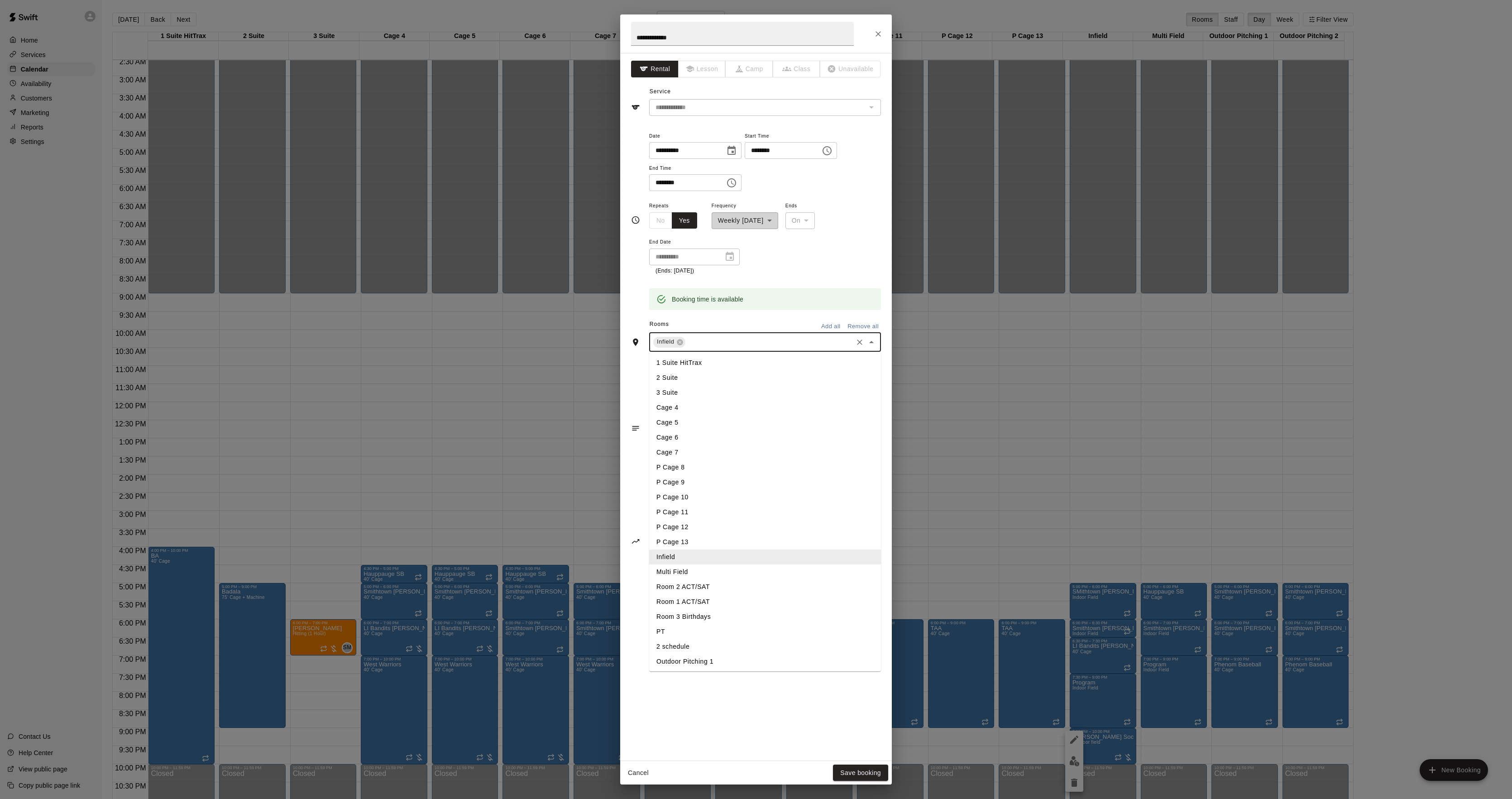
click at [672, 577] on li "Multi Field" at bounding box center [765, 572] width 232 height 15
click at [853, 770] on button "Save booking" at bounding box center [860, 773] width 55 height 17
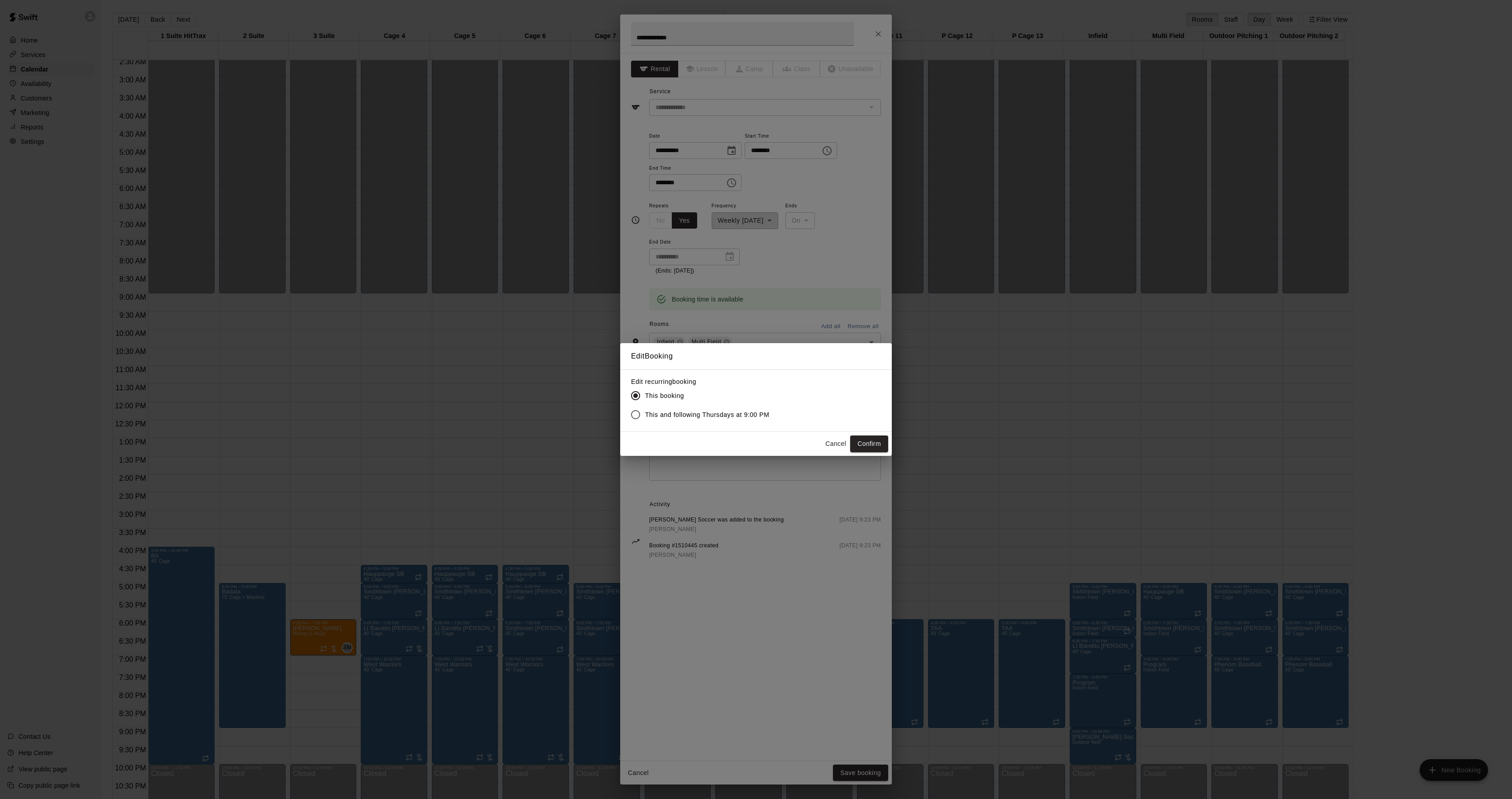
drag, startPoint x: 818, startPoint y: 654, endPoint x: 751, endPoint y: 434, distance: 230.0
click at [769, 461] on div "Edit Booking Edit recurring booking This booking This and following Thursdays a…" at bounding box center [756, 399] width 1512 height 799
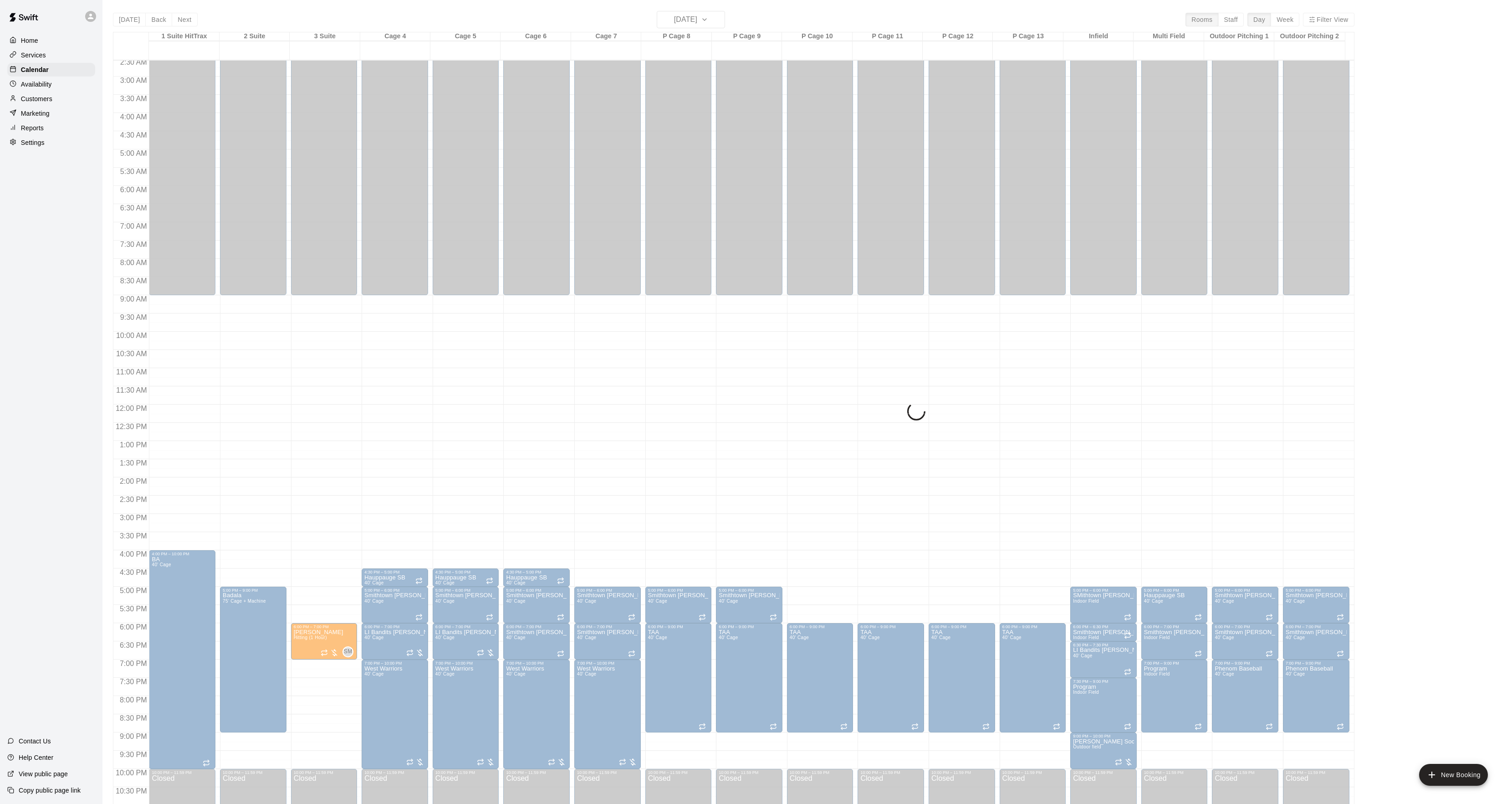
click at [733, 416] on div "12:00 AM – 9:00 AM Closed 5:00 PM – 6:00 PM Smithtown Panepinto 40' Cage 6:00 P…" at bounding box center [749, 404] width 67 height 875
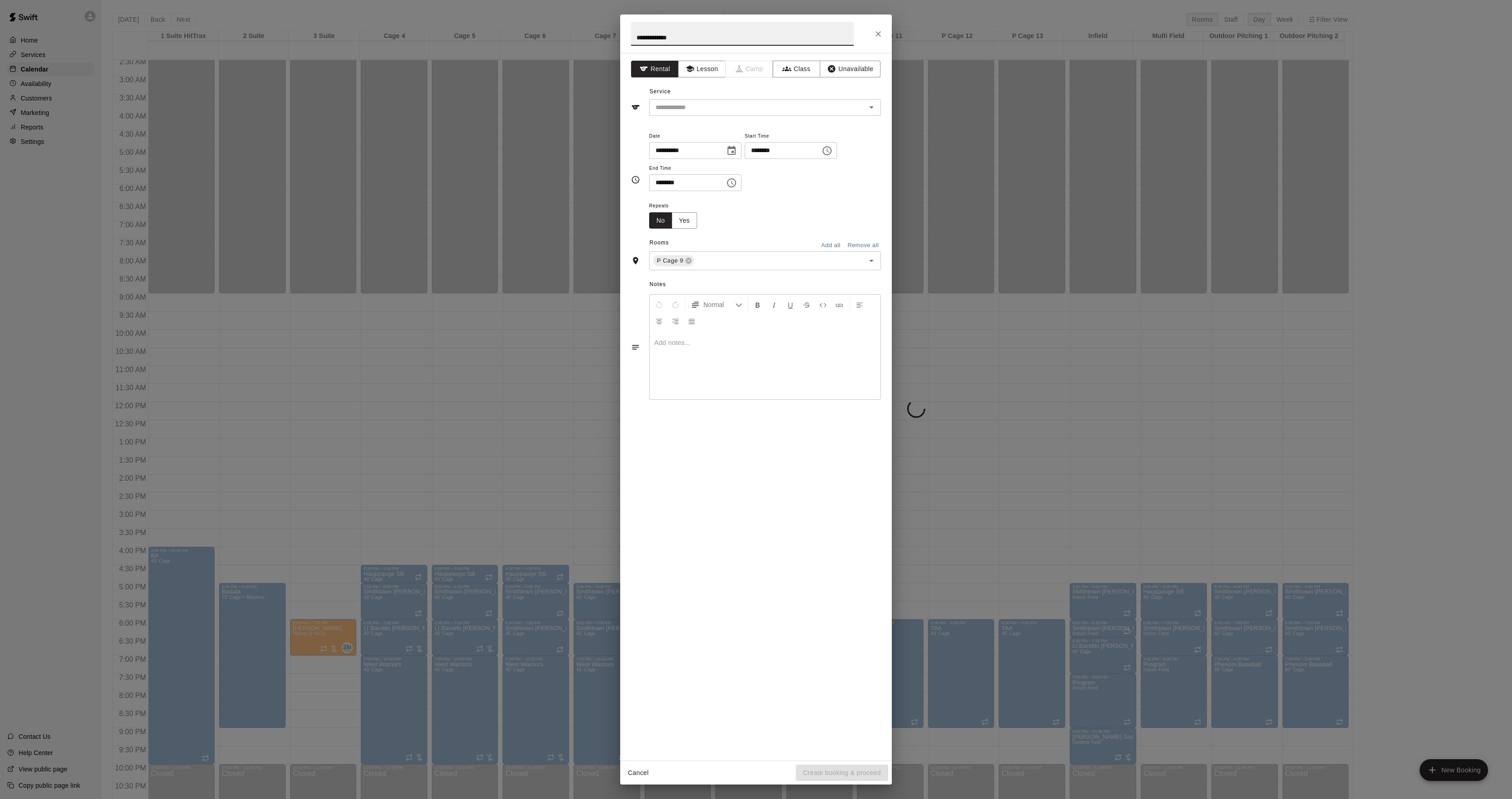
type input "**********"
type input "********"
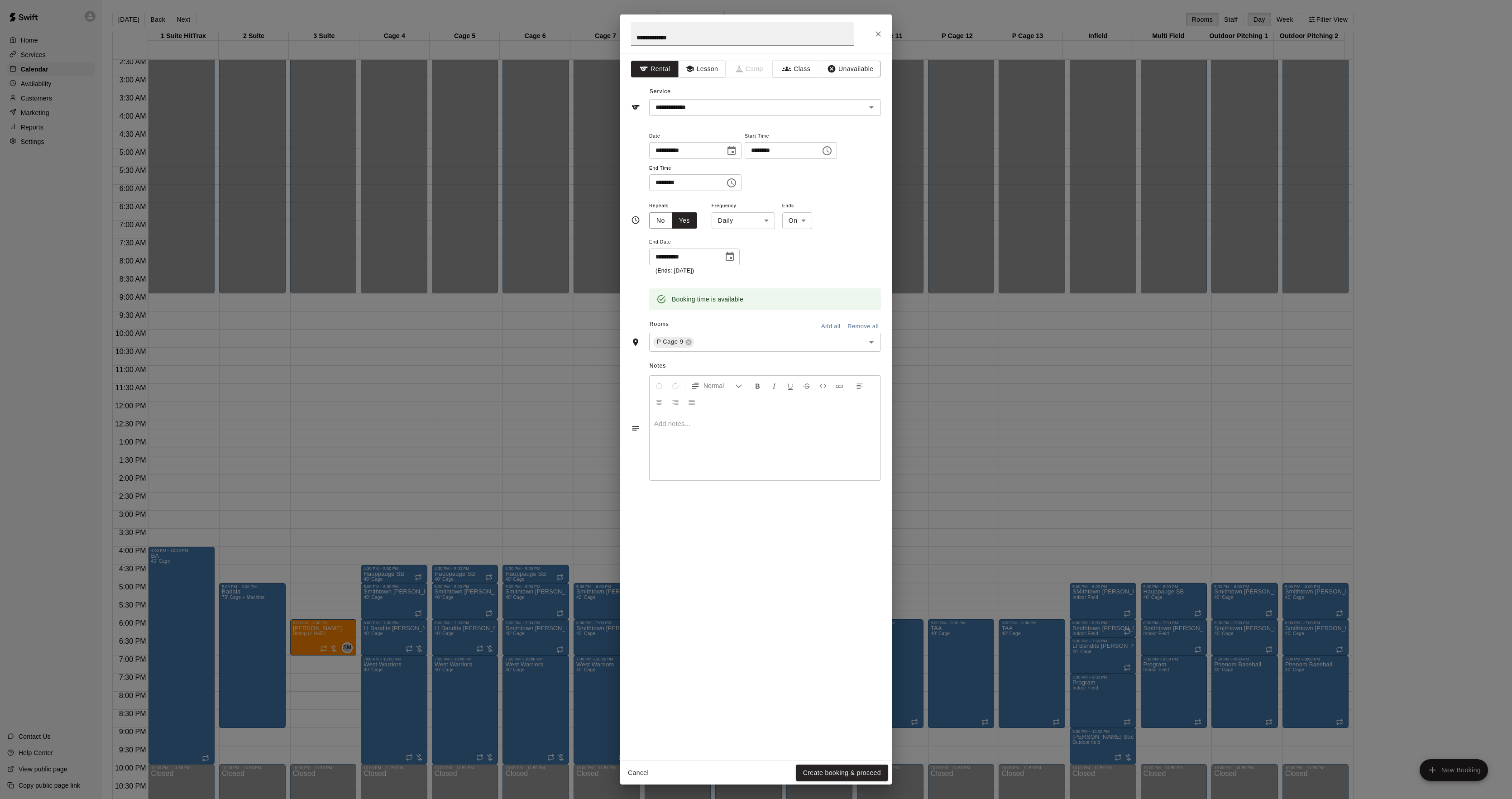
click at [978, 609] on div "**********" at bounding box center [756, 399] width 1512 height 799
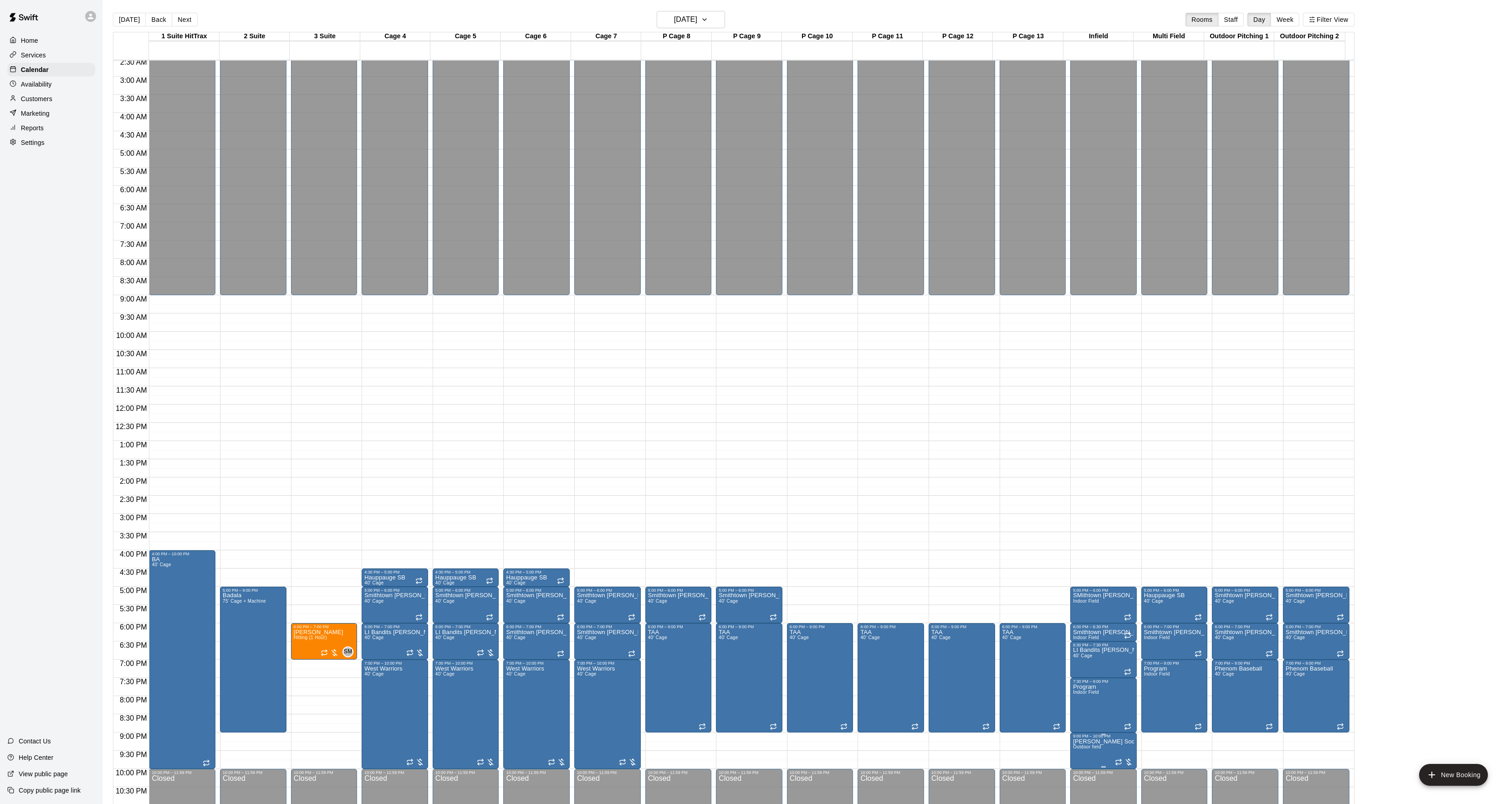
click at [1086, 750] on span "Outdoor field" at bounding box center [1087, 747] width 28 height 5
click at [1080, 748] on icon "edit" at bounding box center [1080, 744] width 11 height 11
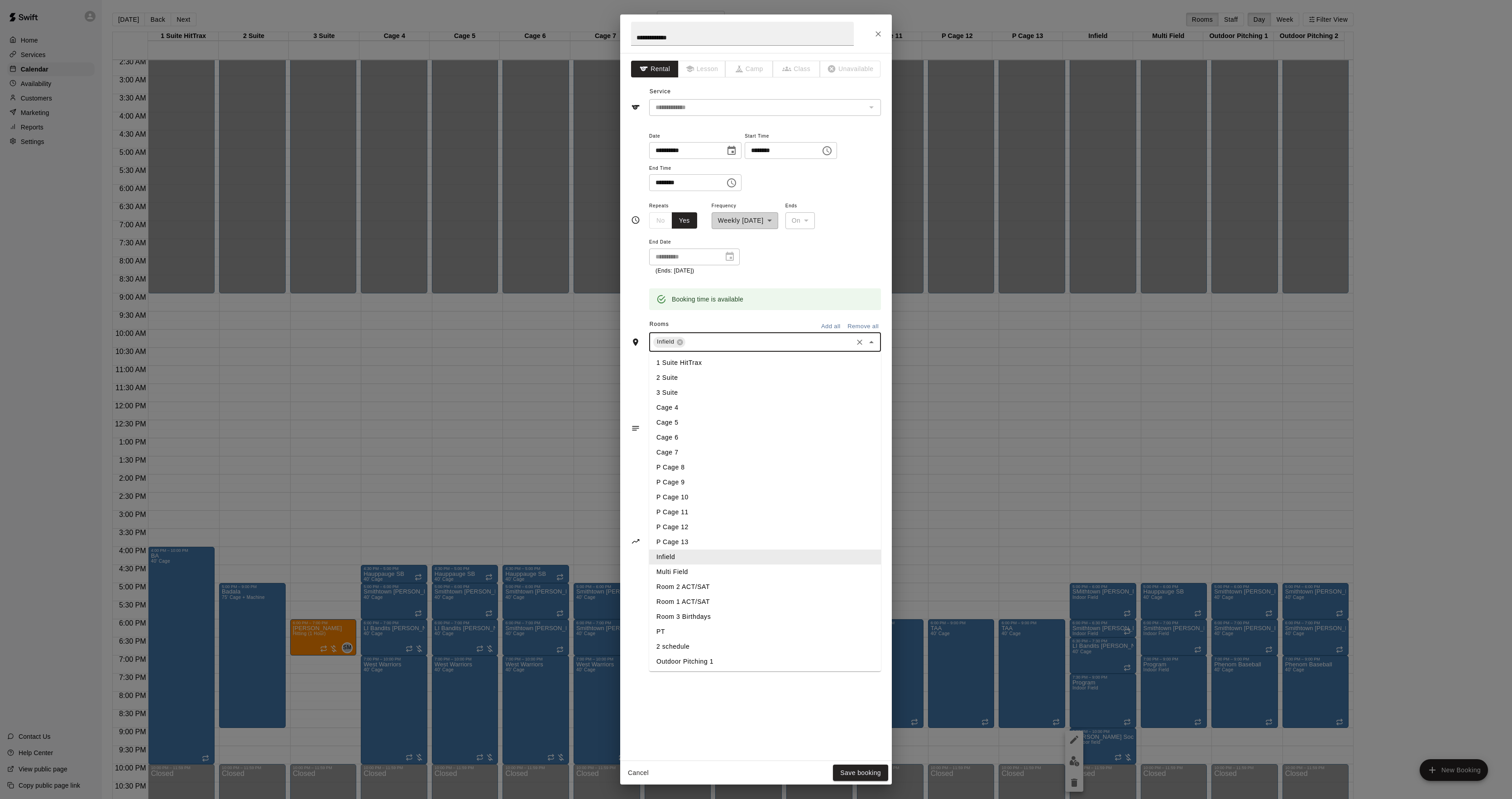
drag, startPoint x: 721, startPoint y: 344, endPoint x: 720, endPoint y: 371, distance: 27.0
click at [721, 343] on input "text" at bounding box center [769, 342] width 165 height 11
click at [679, 573] on li "Multi Field" at bounding box center [765, 572] width 232 height 15
click at [846, 771] on button "Save booking" at bounding box center [860, 773] width 55 height 17
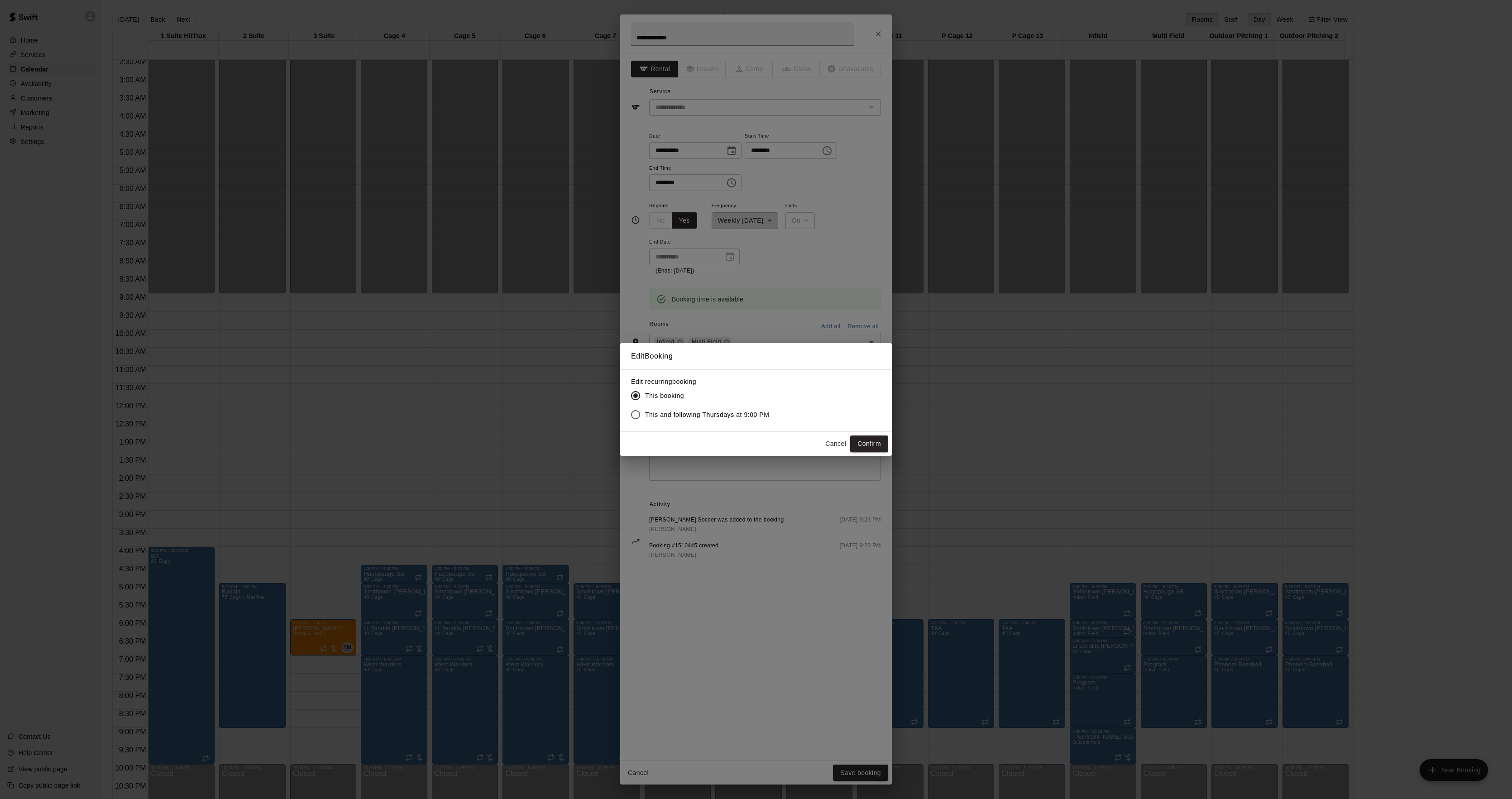
click at [696, 420] on label "This and following Thursdays at 9:00 PM" at bounding box center [698, 414] width 143 height 19
click at [856, 443] on button "Confirm" at bounding box center [869, 444] width 38 height 17
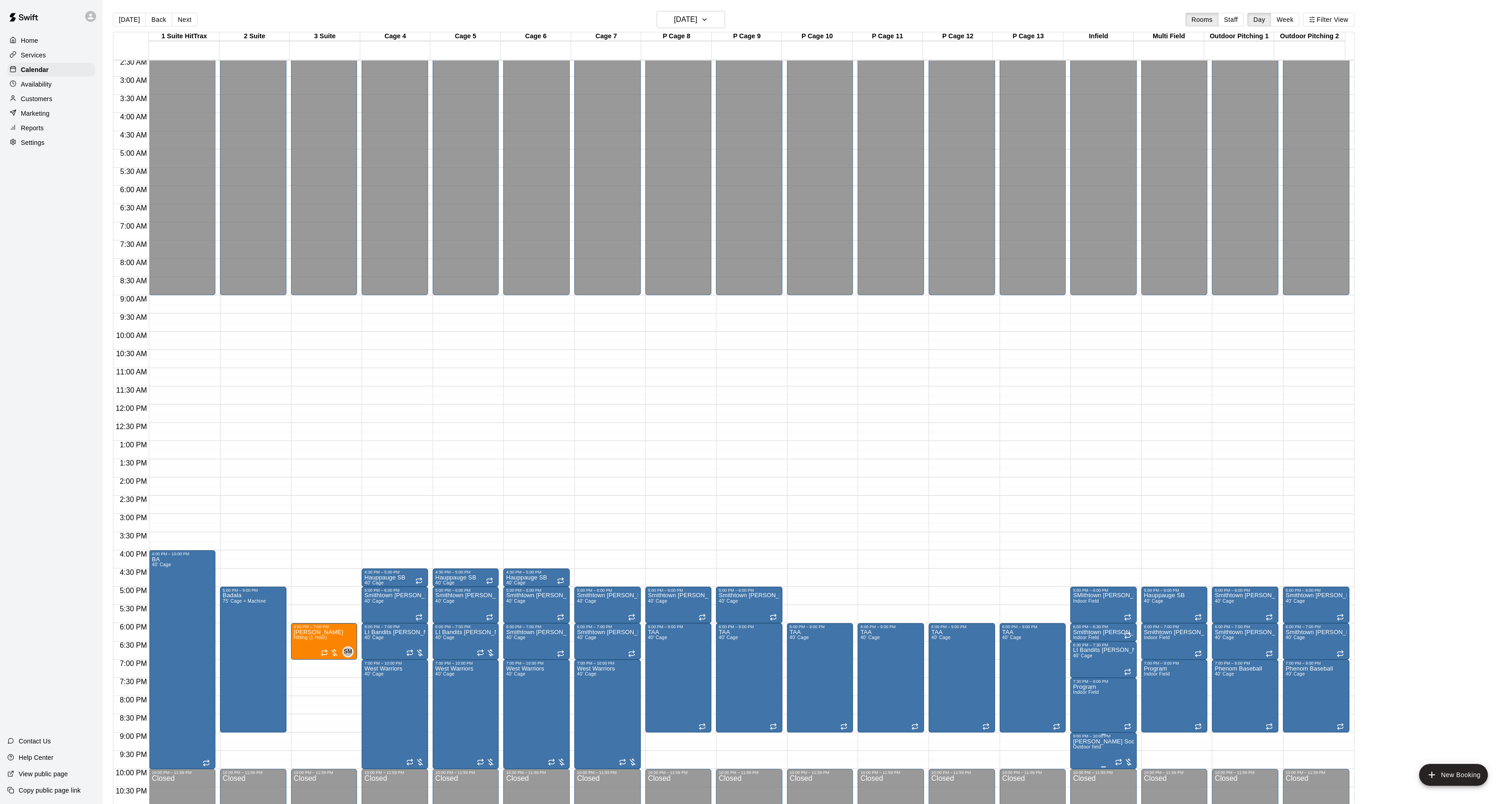
click at [1082, 754] on div at bounding box center [1080, 766] width 18 height 61
click at [1080, 742] on icon "edit" at bounding box center [1080, 744] width 11 height 11
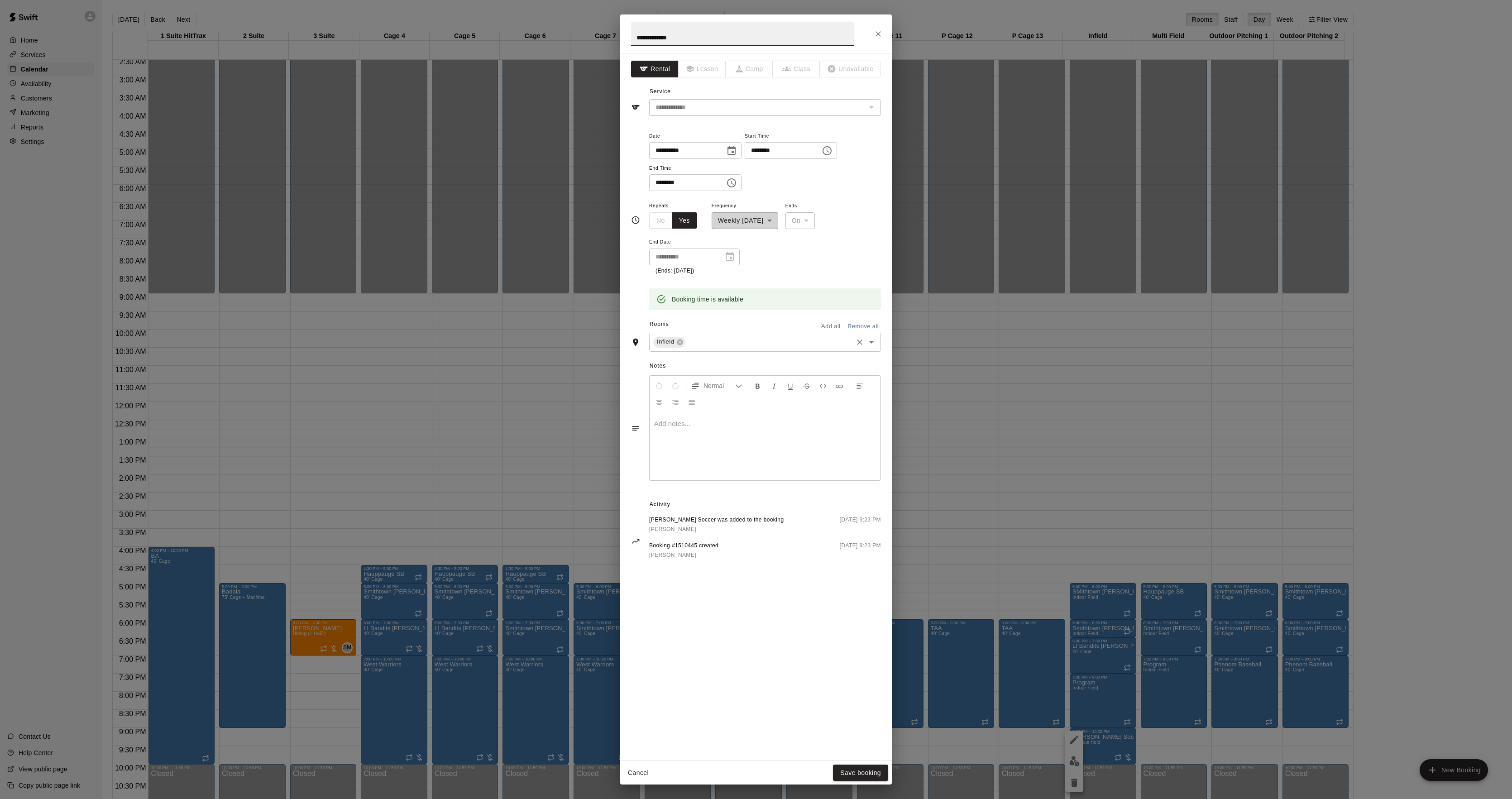
click at [725, 346] on input "text" at bounding box center [769, 342] width 165 height 11
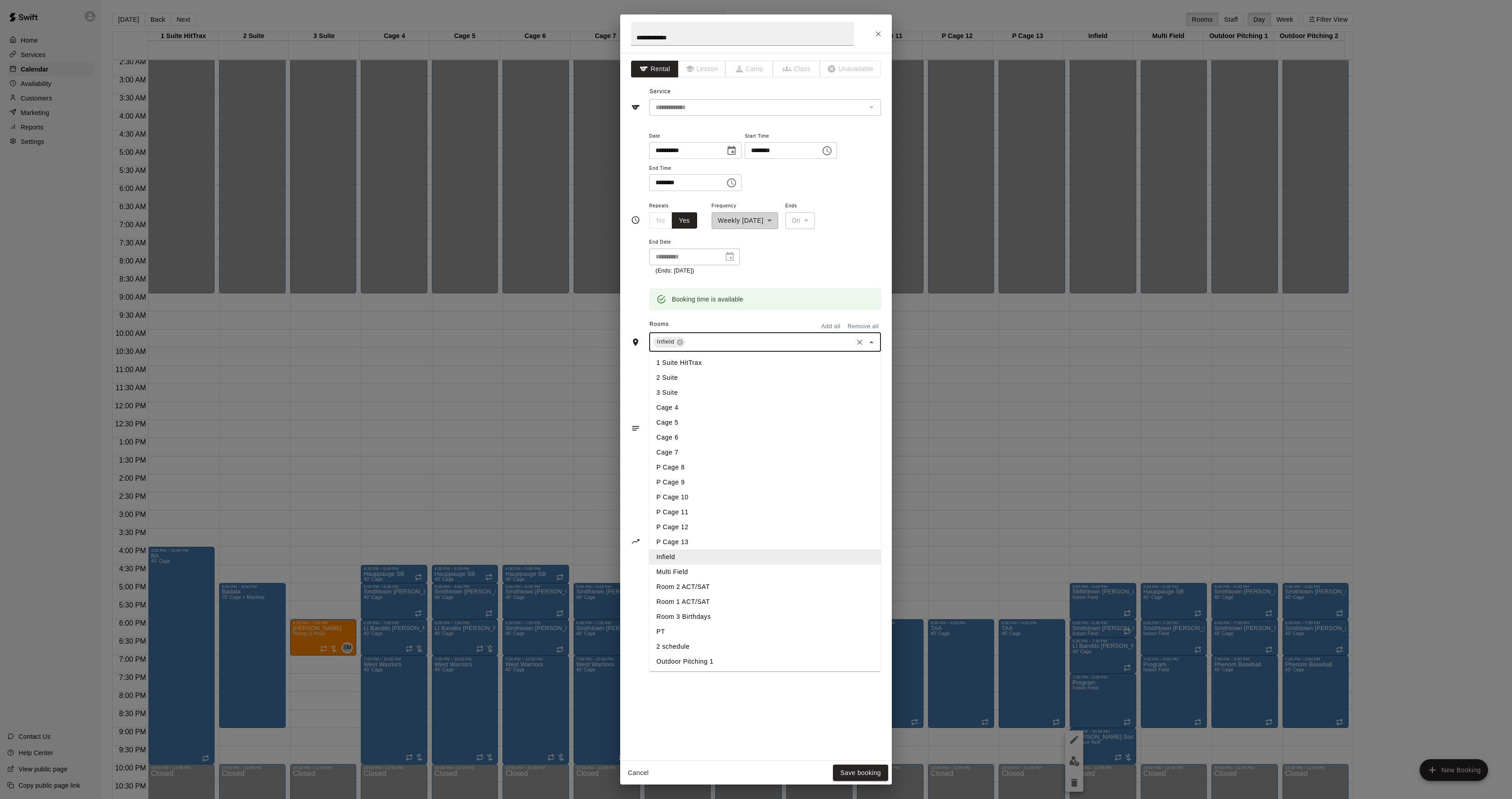
click at [706, 571] on li "Multi Field" at bounding box center [765, 572] width 232 height 15
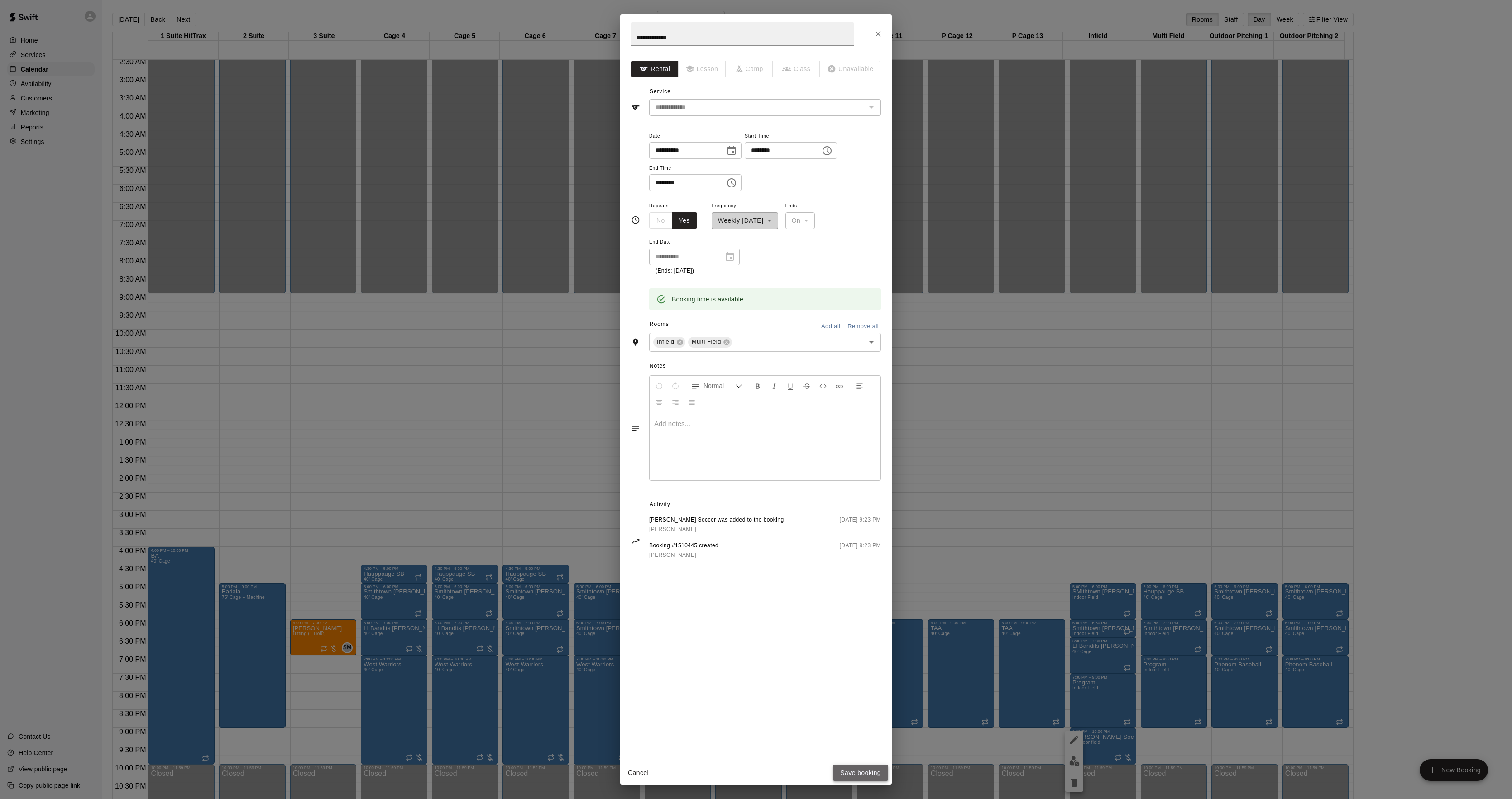
click at [868, 771] on button "Save booking" at bounding box center [860, 773] width 55 height 17
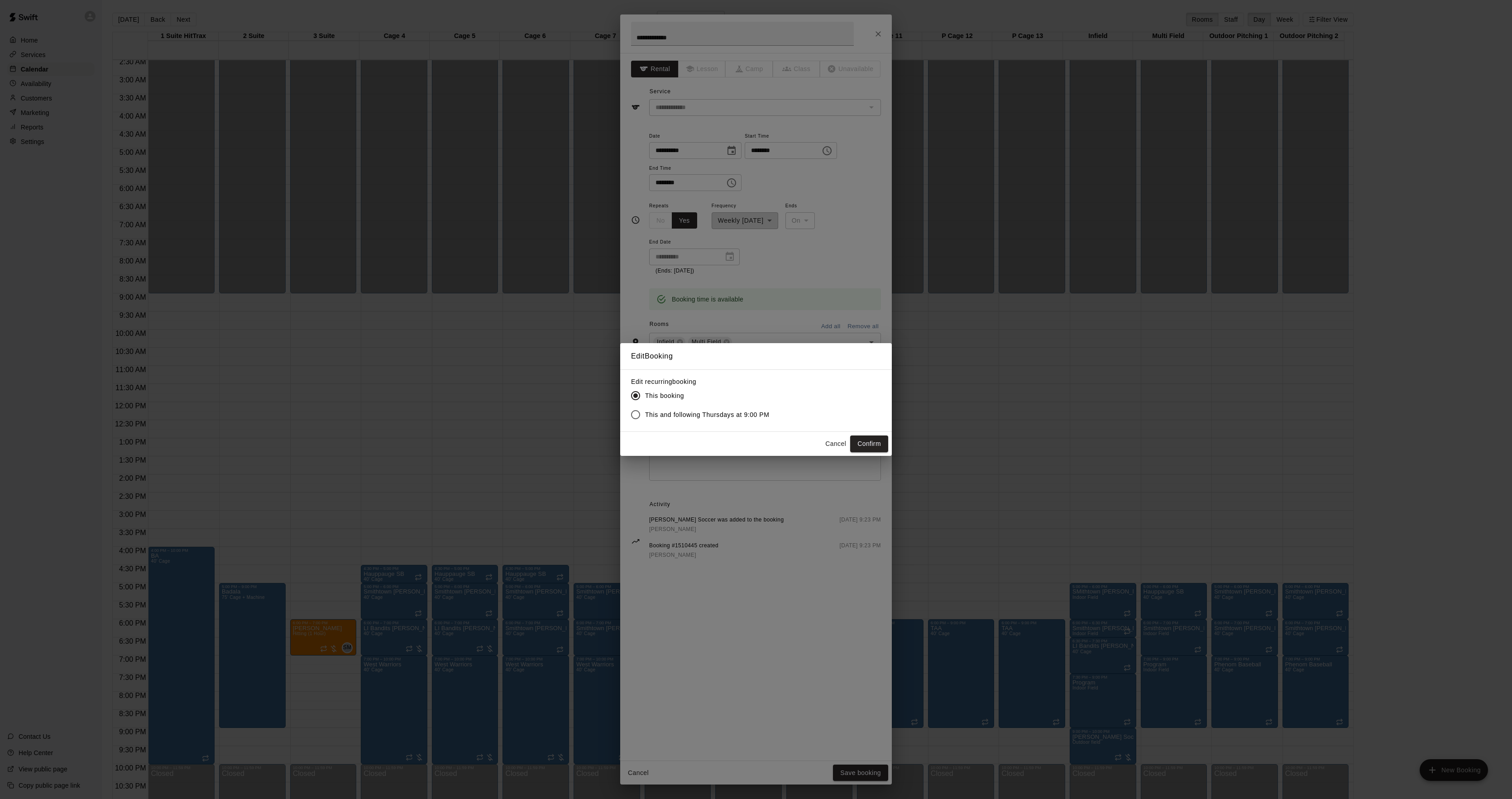
click at [674, 417] on span "This and following Thursdays at 9:00 PM" at bounding box center [707, 415] width 124 height 9
click at [875, 449] on button "Confirm" at bounding box center [869, 444] width 38 height 17
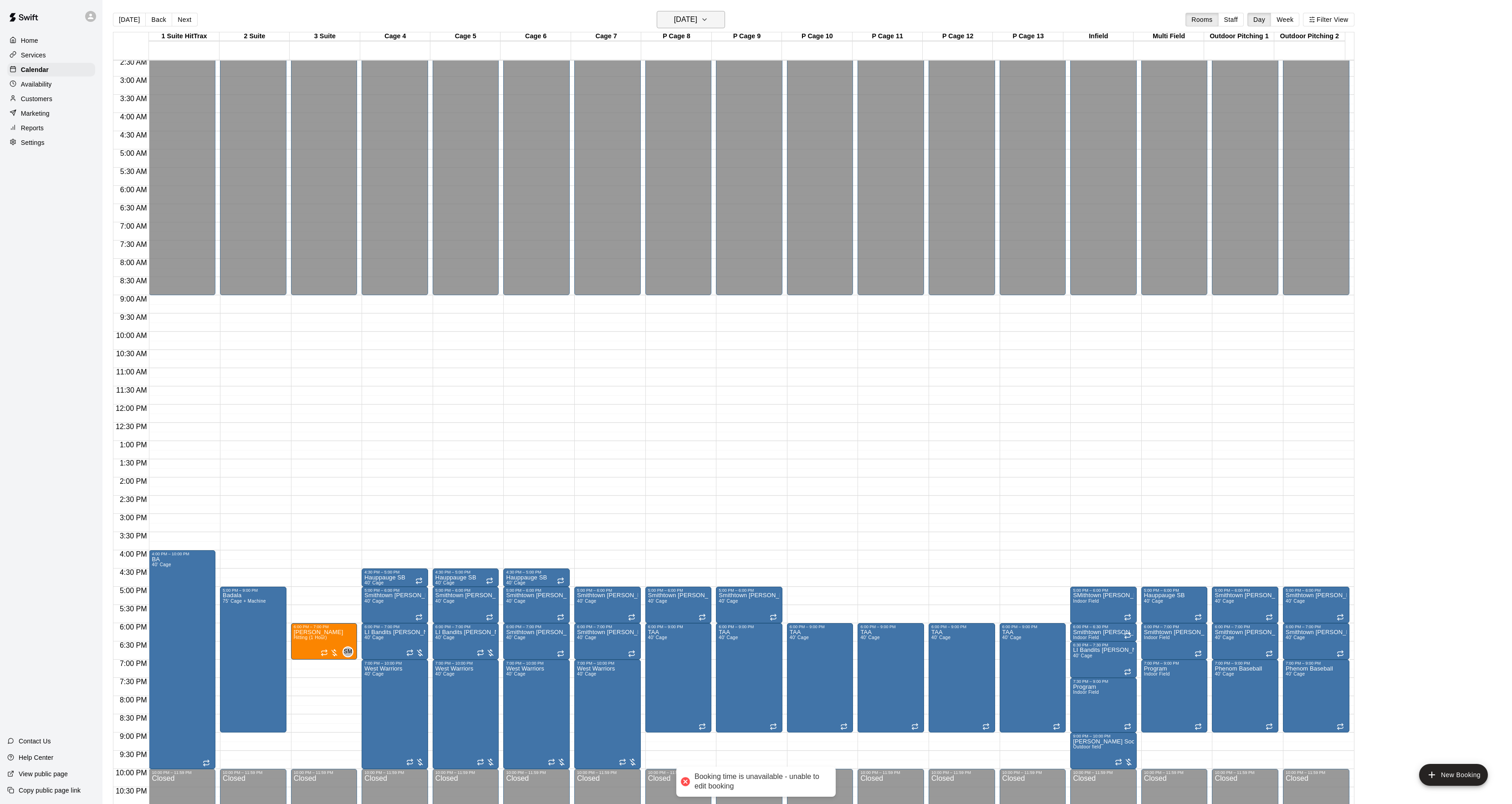
click at [685, 15] on h6 "[DATE]" at bounding box center [685, 19] width 23 height 13
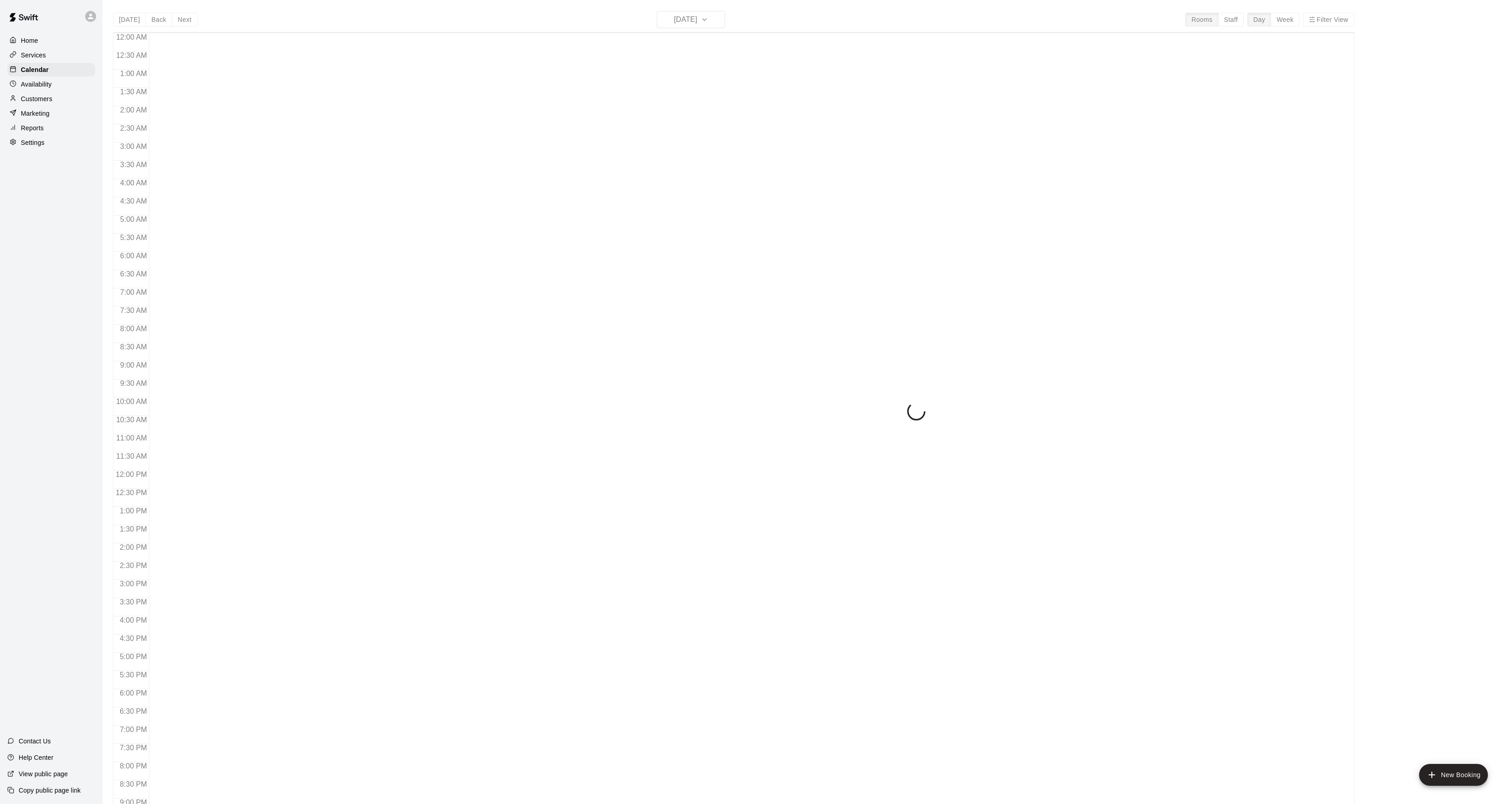
scroll to position [93, 0]
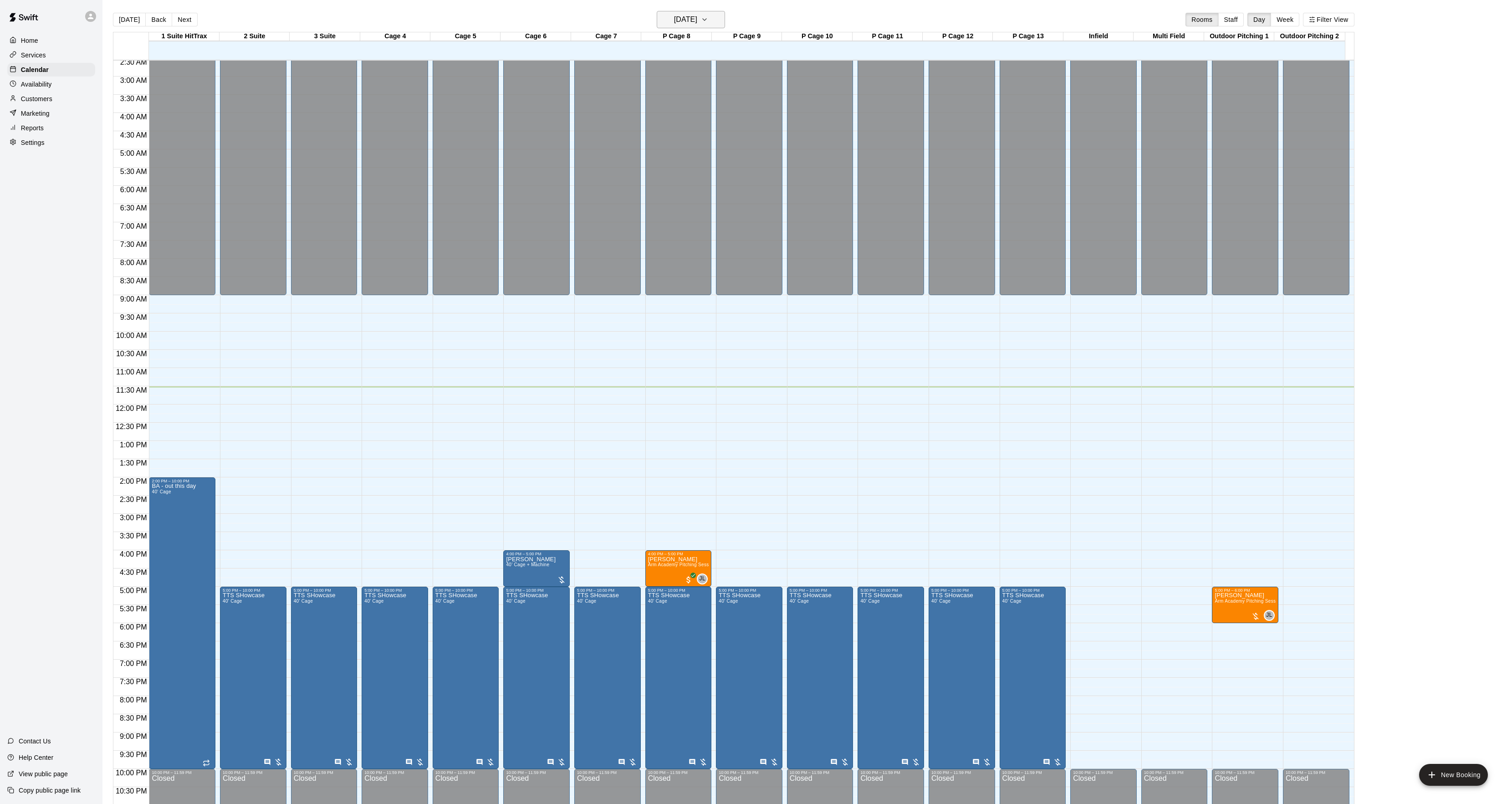
click at [688, 19] on h6 "[DATE]" at bounding box center [685, 19] width 23 height 13
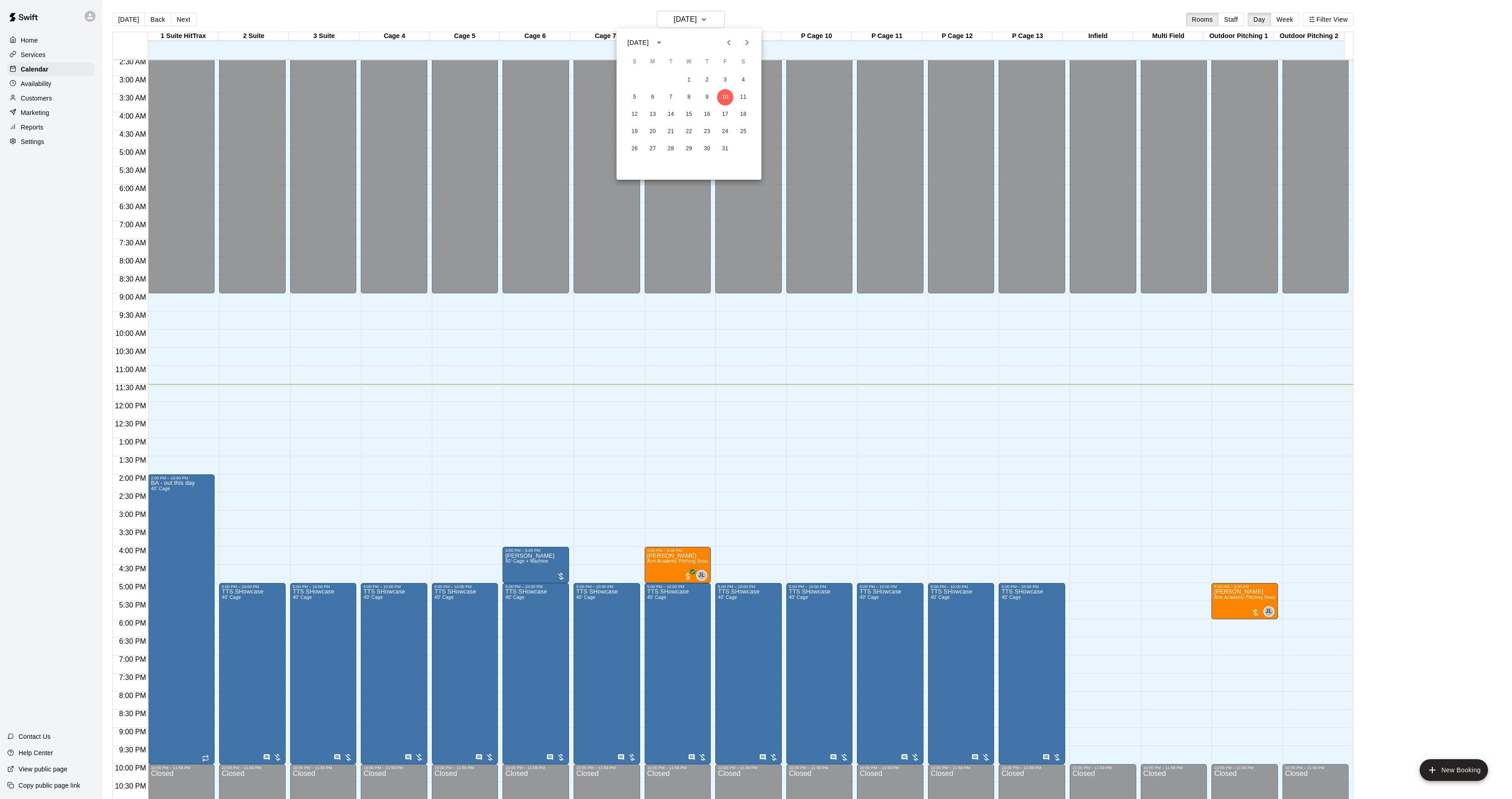
click at [739, 35] on div at bounding box center [738, 42] width 11 height 18
drag, startPoint x: 739, startPoint y: 35, endPoint x: 743, endPoint y: 45, distance: 10.8
click at [743, 45] on icon "Next month" at bounding box center [747, 42] width 11 height 11
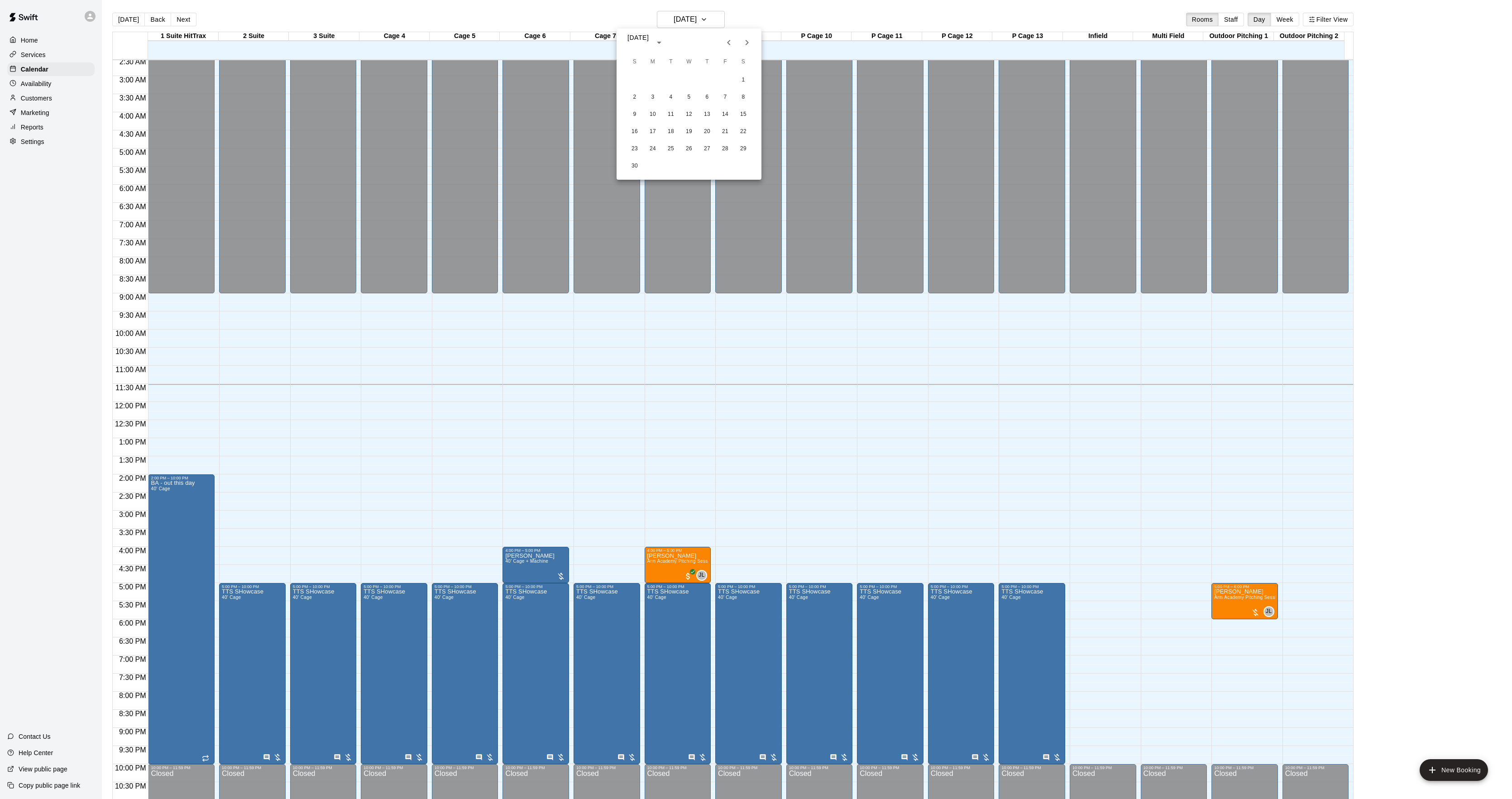
click at [743, 45] on icon "Next month" at bounding box center [747, 42] width 11 height 11
click at [730, 45] on icon "Previous month" at bounding box center [728, 42] width 3 height 5
click at [690, 90] on button "7" at bounding box center [689, 97] width 16 height 16
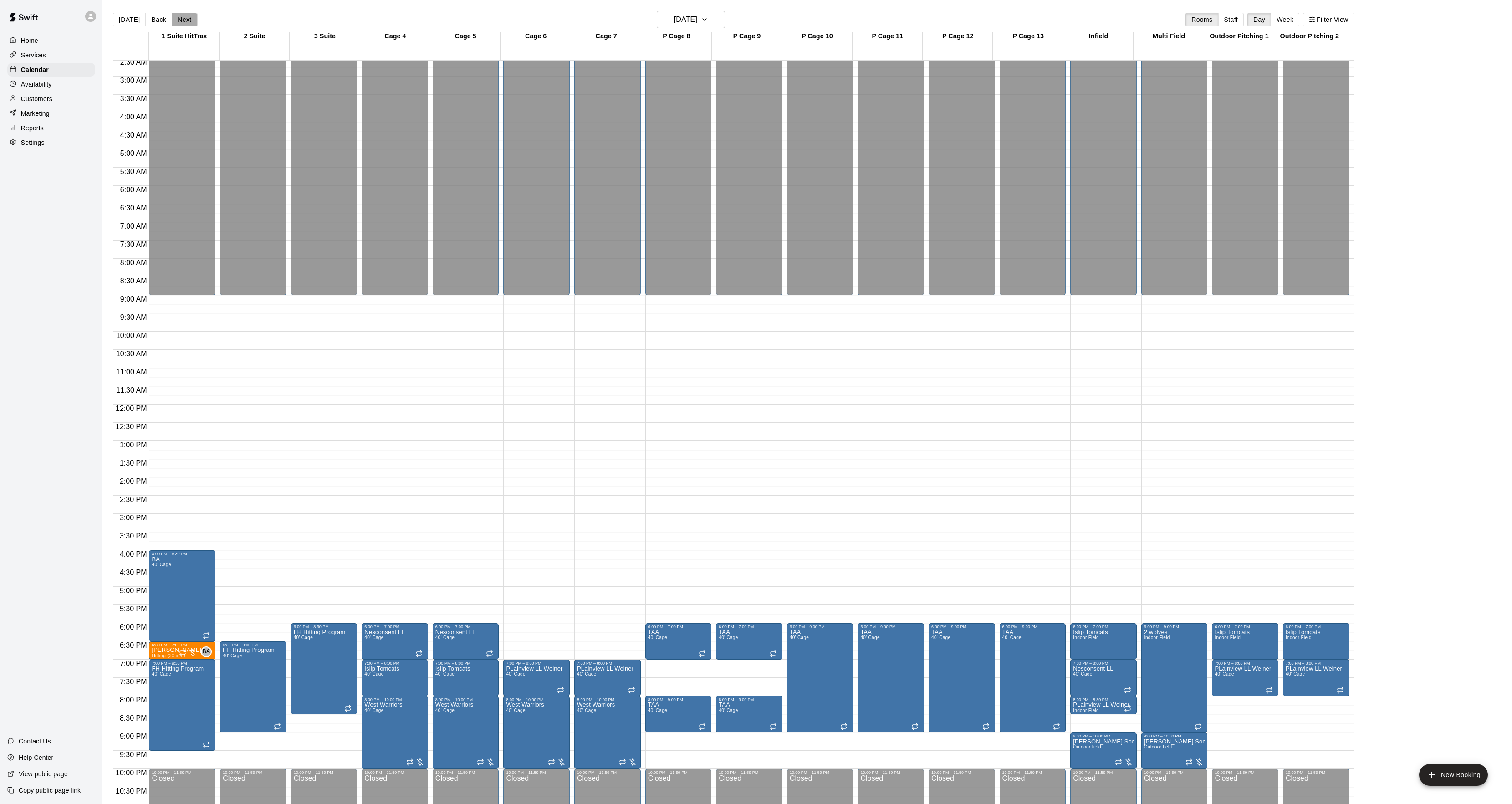
click at [191, 19] on button "Next" at bounding box center [184, 19] width 25 height 14
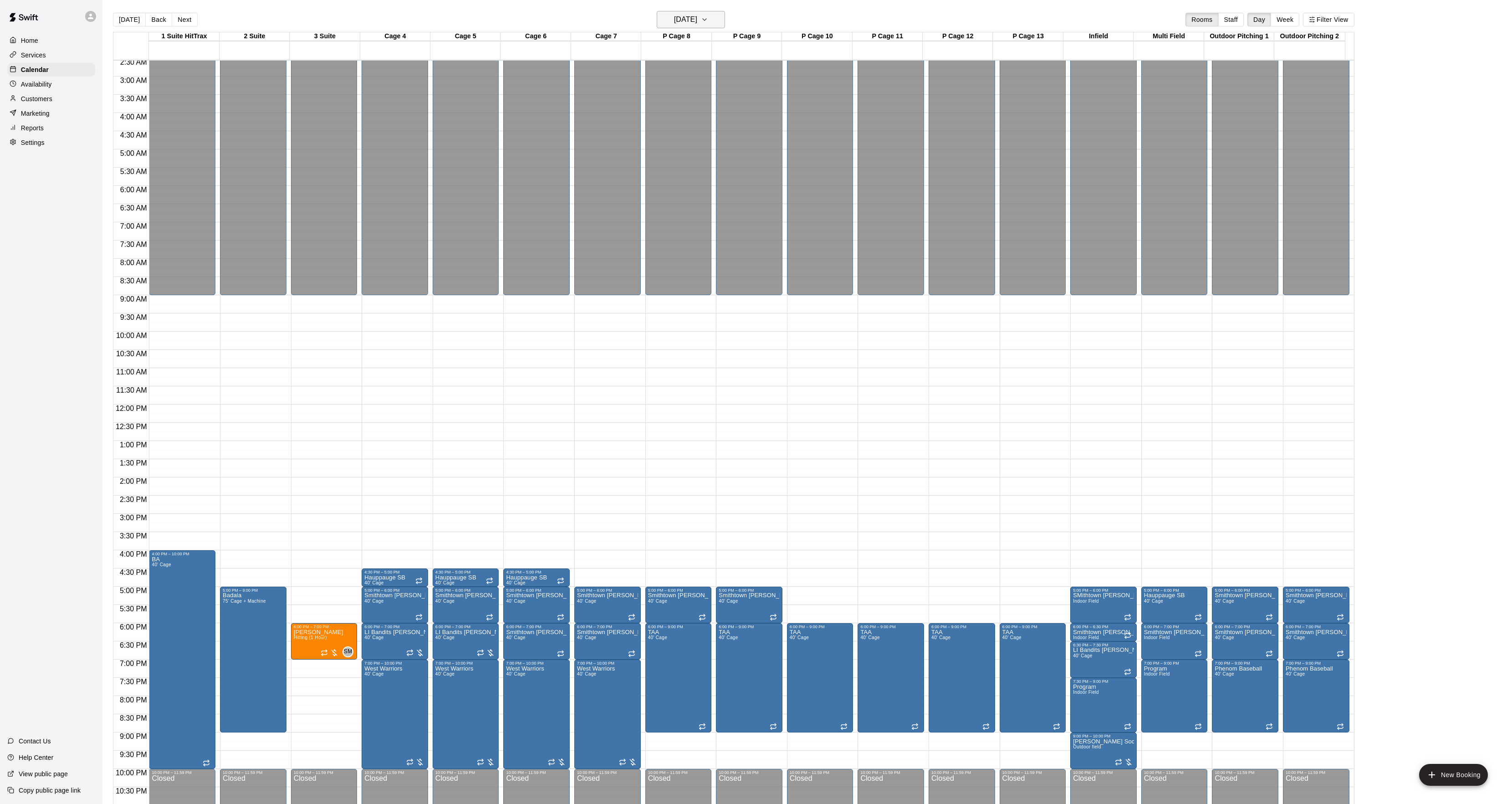
click at [668, 27] on button "[DATE]" at bounding box center [691, 19] width 68 height 17
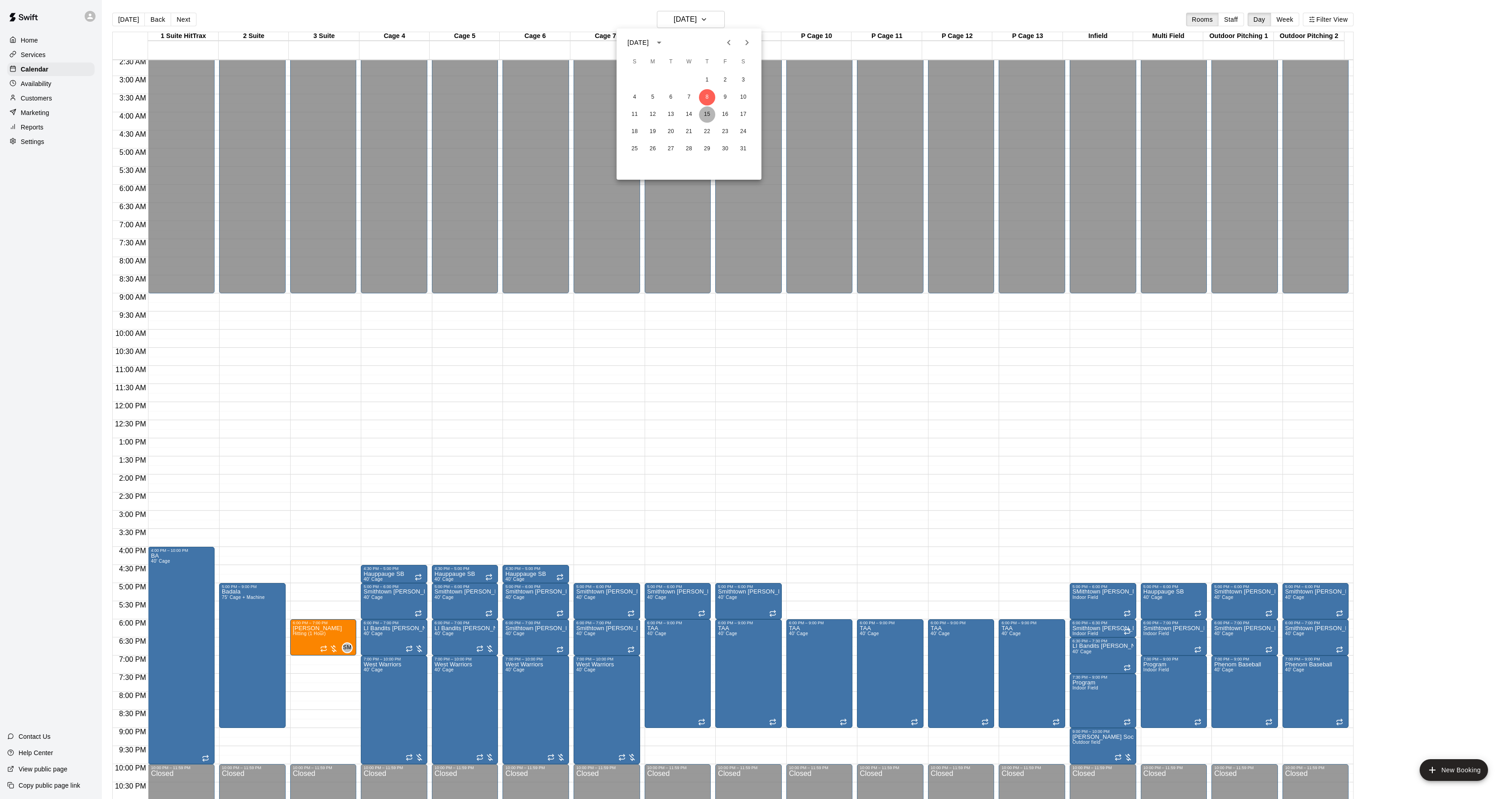
click at [701, 113] on button "15" at bounding box center [707, 114] width 16 height 16
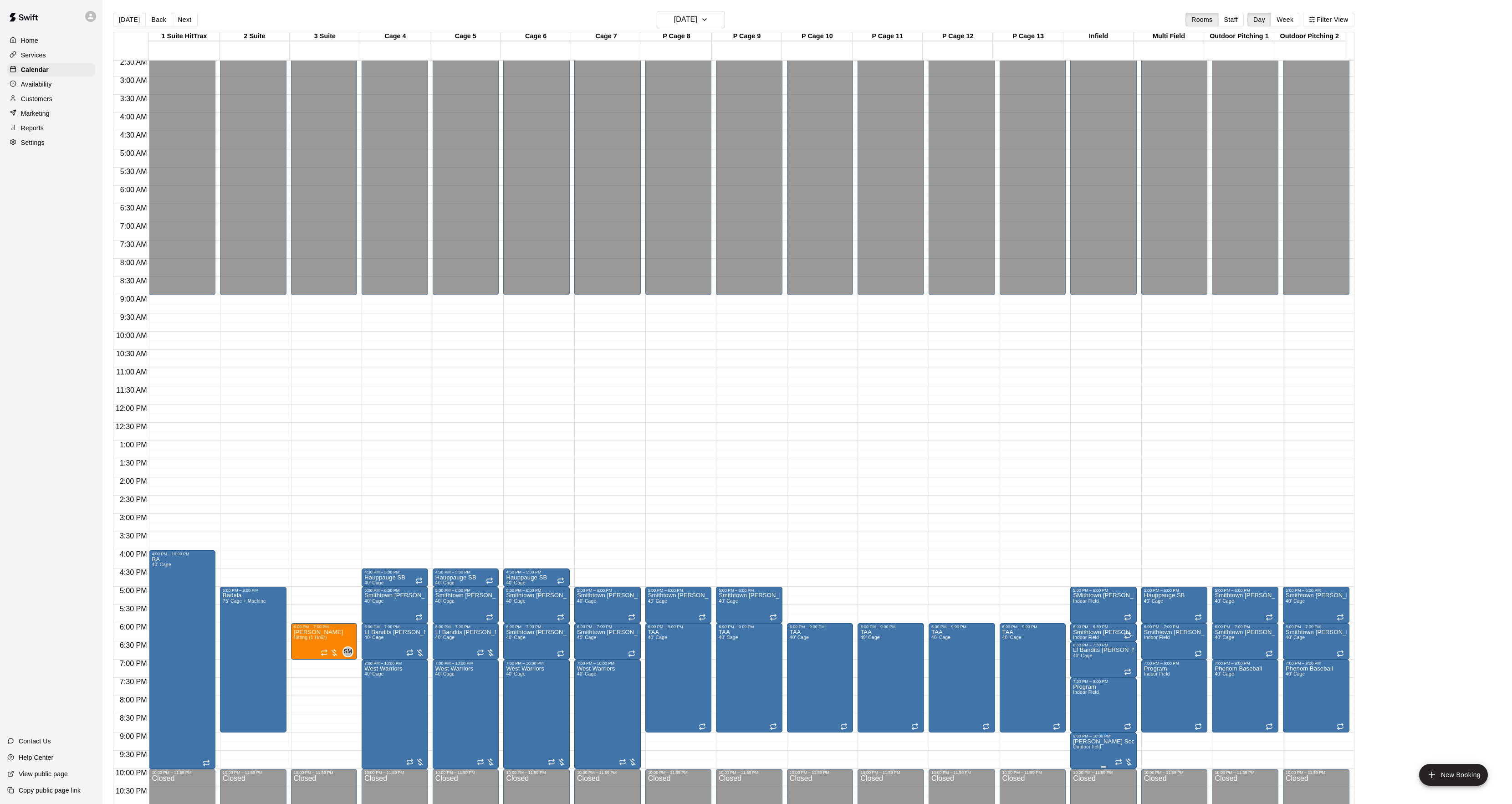
click at [1082, 747] on icon "edit" at bounding box center [1080, 744] width 11 height 11
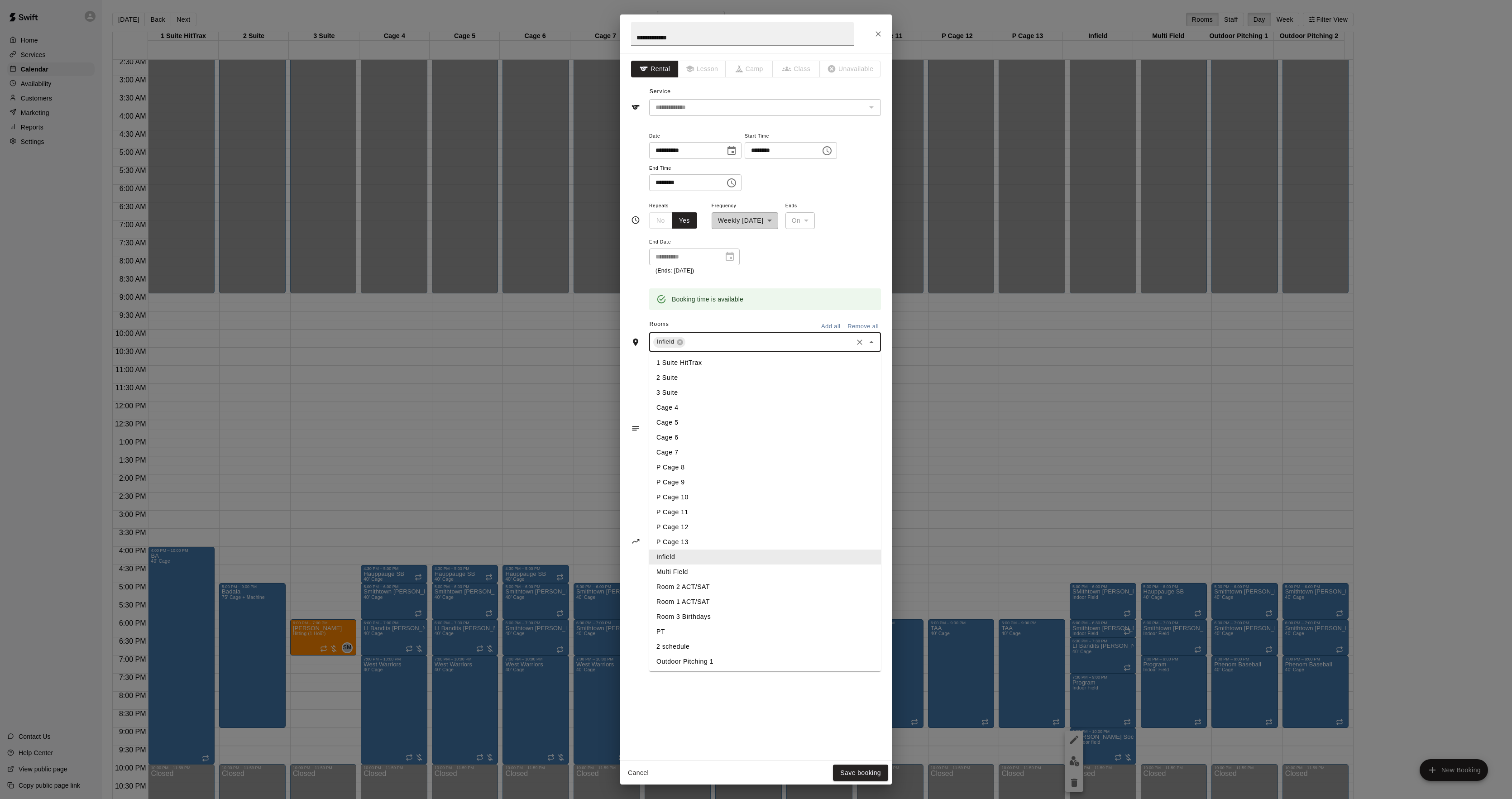
click at [721, 339] on input "text" at bounding box center [769, 342] width 165 height 11
click at [676, 571] on li "Multi Field" at bounding box center [765, 572] width 232 height 15
click at [859, 778] on button "Save booking" at bounding box center [860, 773] width 55 height 17
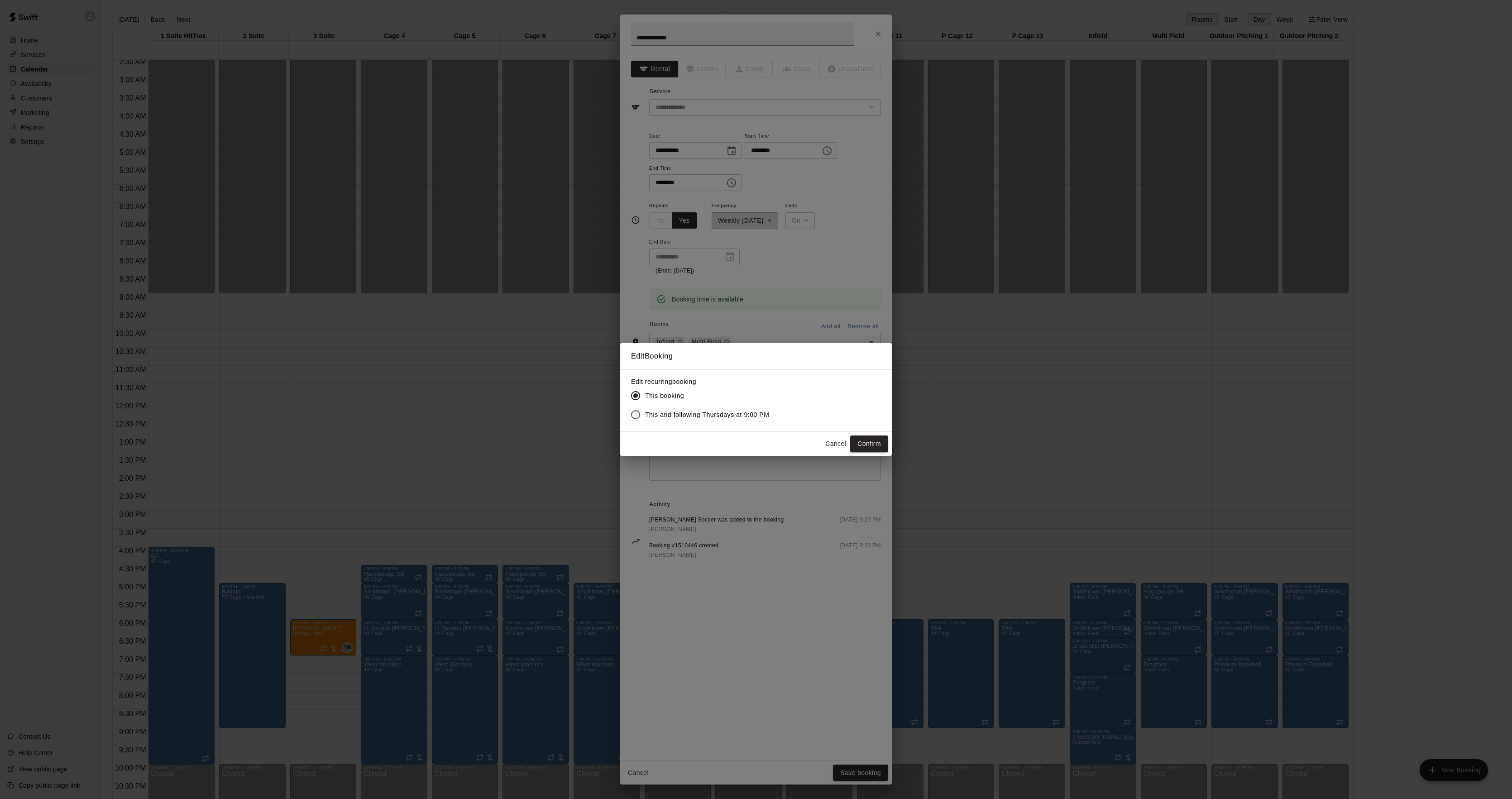
click at [658, 417] on span "This and following Thursdays at 9:00 PM" at bounding box center [707, 415] width 124 height 9
click at [882, 444] on button "Confirm" at bounding box center [869, 444] width 38 height 17
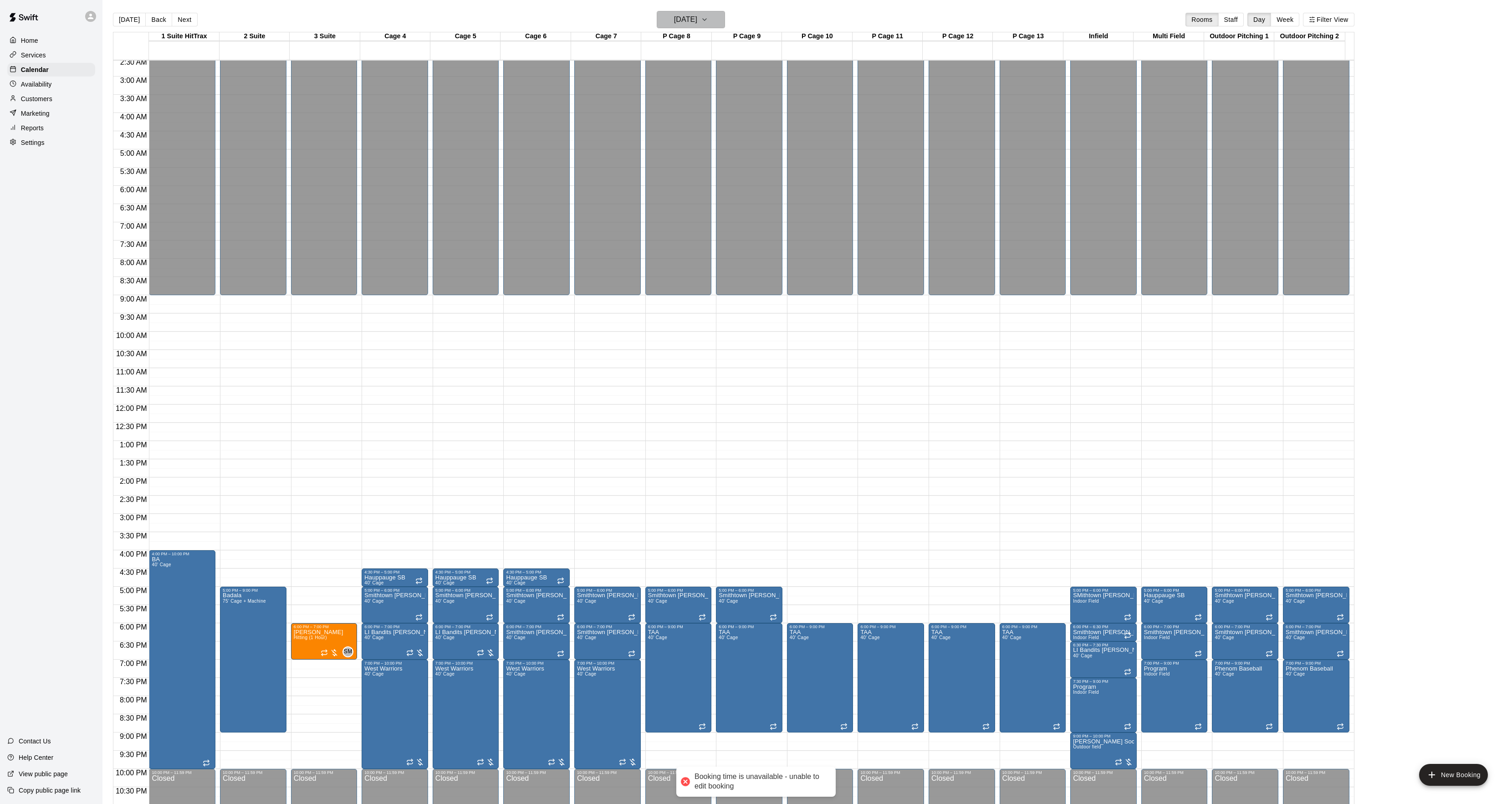
click at [716, 17] on button "[DATE]" at bounding box center [691, 19] width 68 height 17
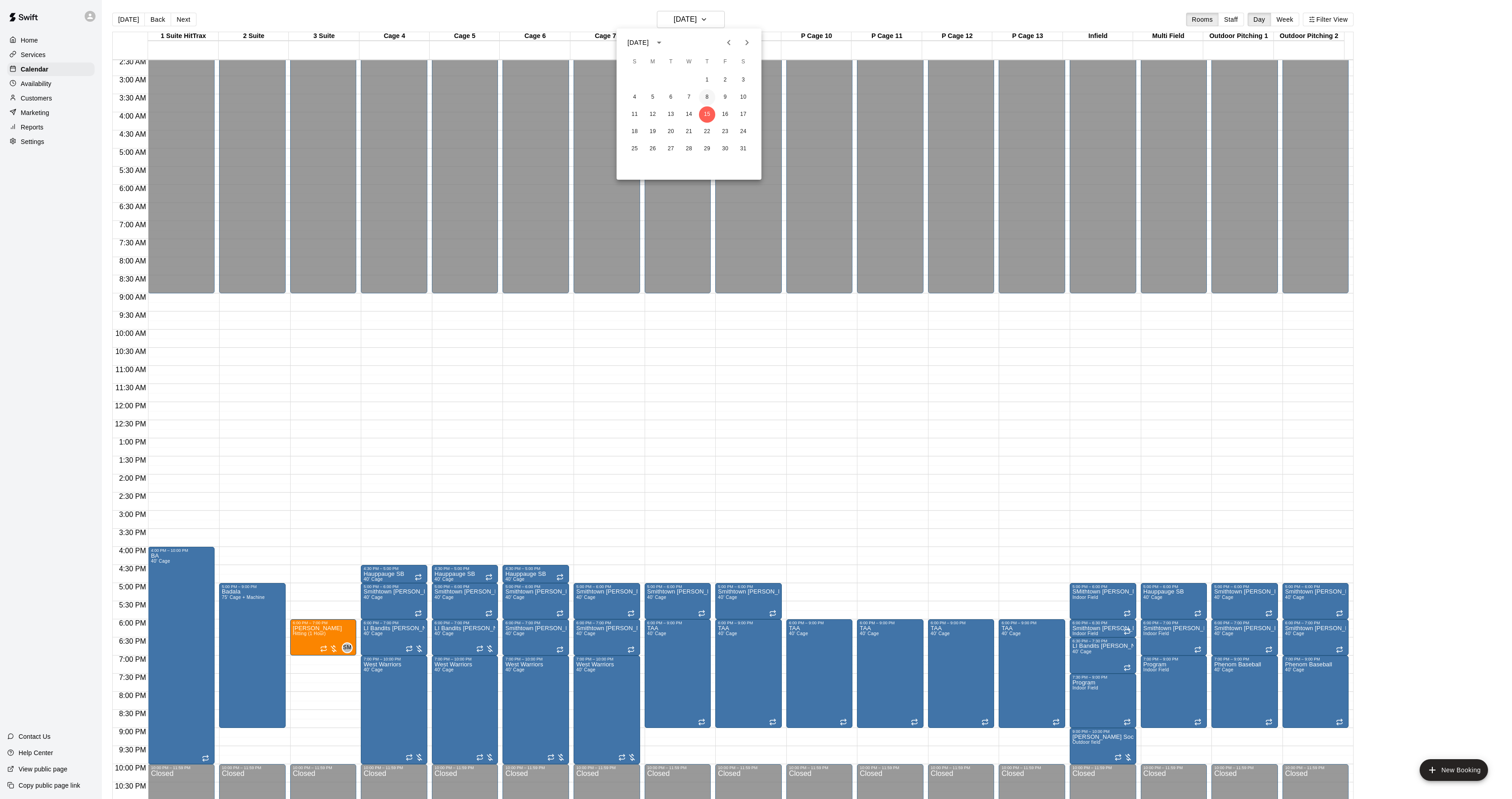
click at [707, 100] on button "8" at bounding box center [707, 97] width 16 height 16
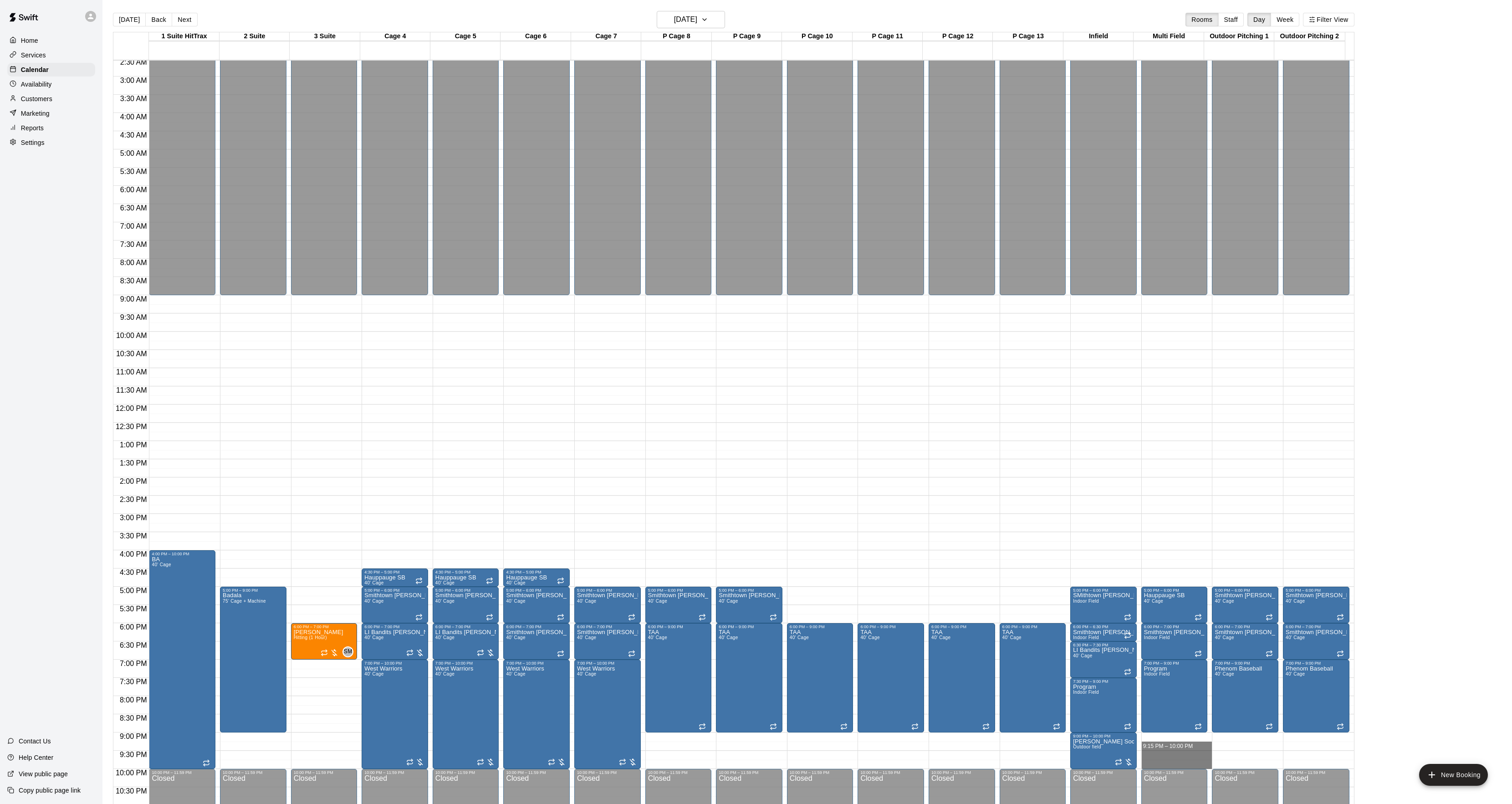
drag, startPoint x: 1162, startPoint y: 742, endPoint x: 1168, endPoint y: 764, distance: 22.8
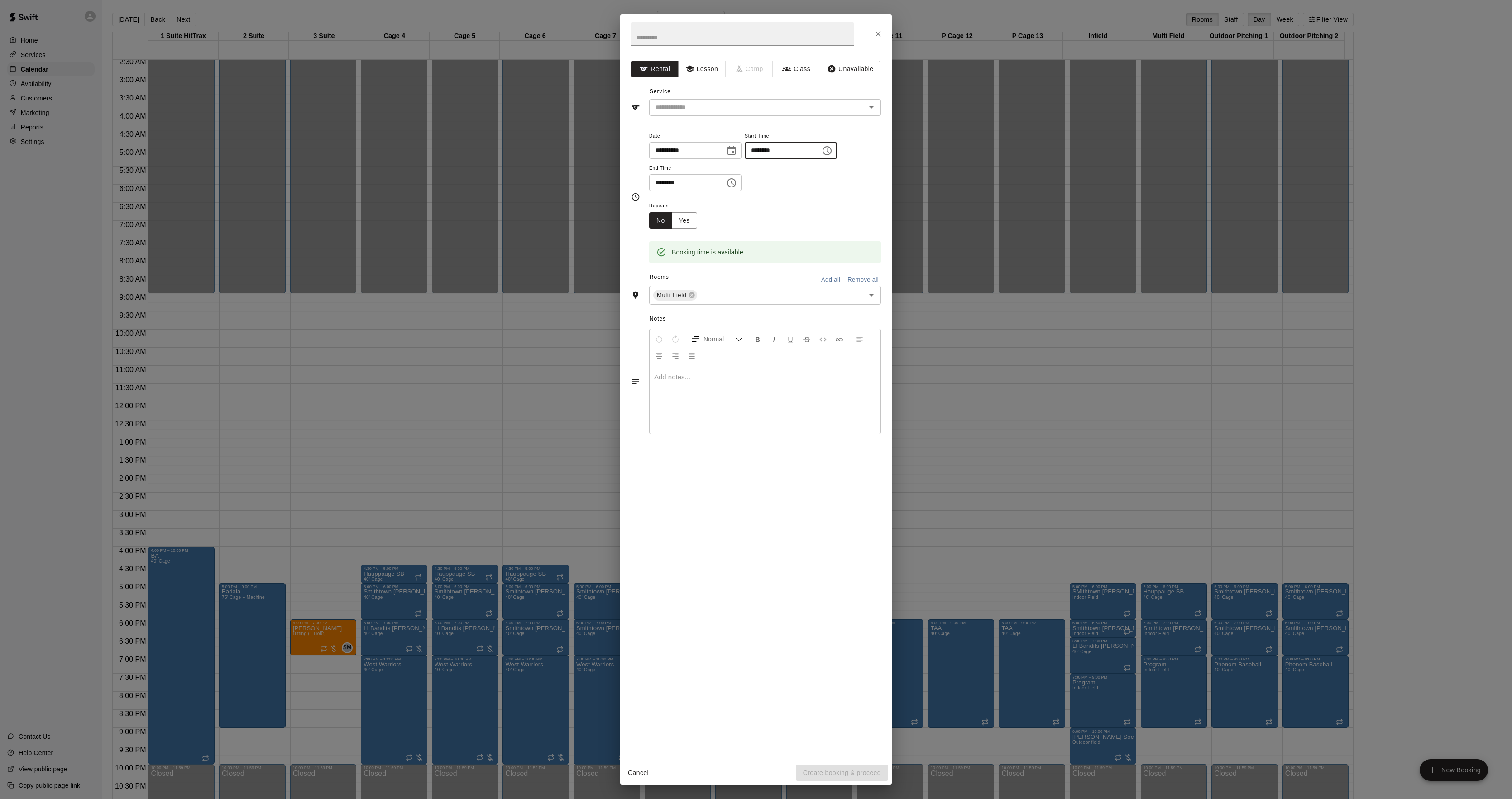
click at [779, 153] on input "********" at bounding box center [779, 150] width 70 height 17
type input "********"
click at [680, 112] on input "text" at bounding box center [752, 107] width 200 height 11
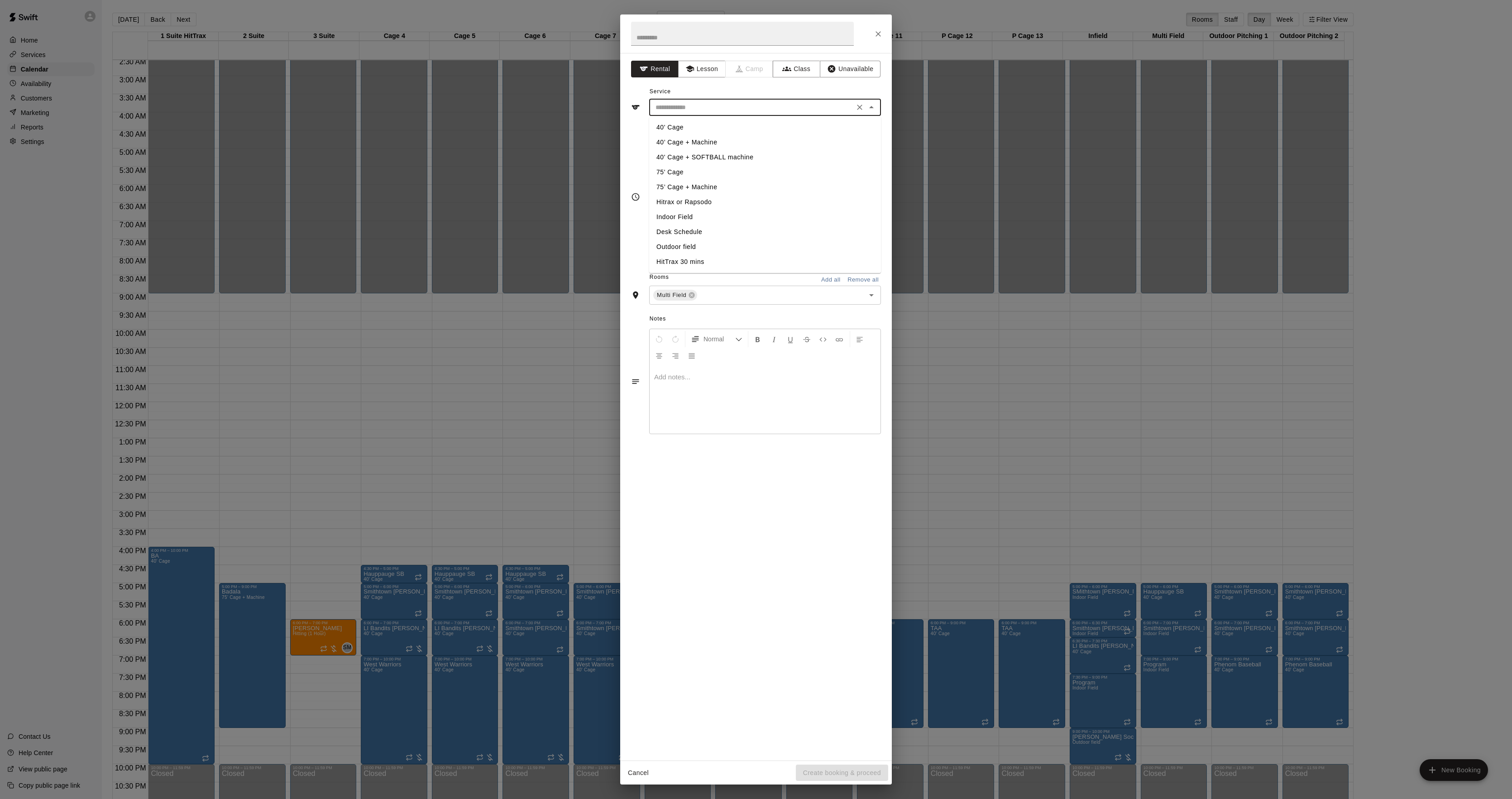
click at [686, 212] on li "Indoor Field" at bounding box center [765, 217] width 232 height 15
type input "**********"
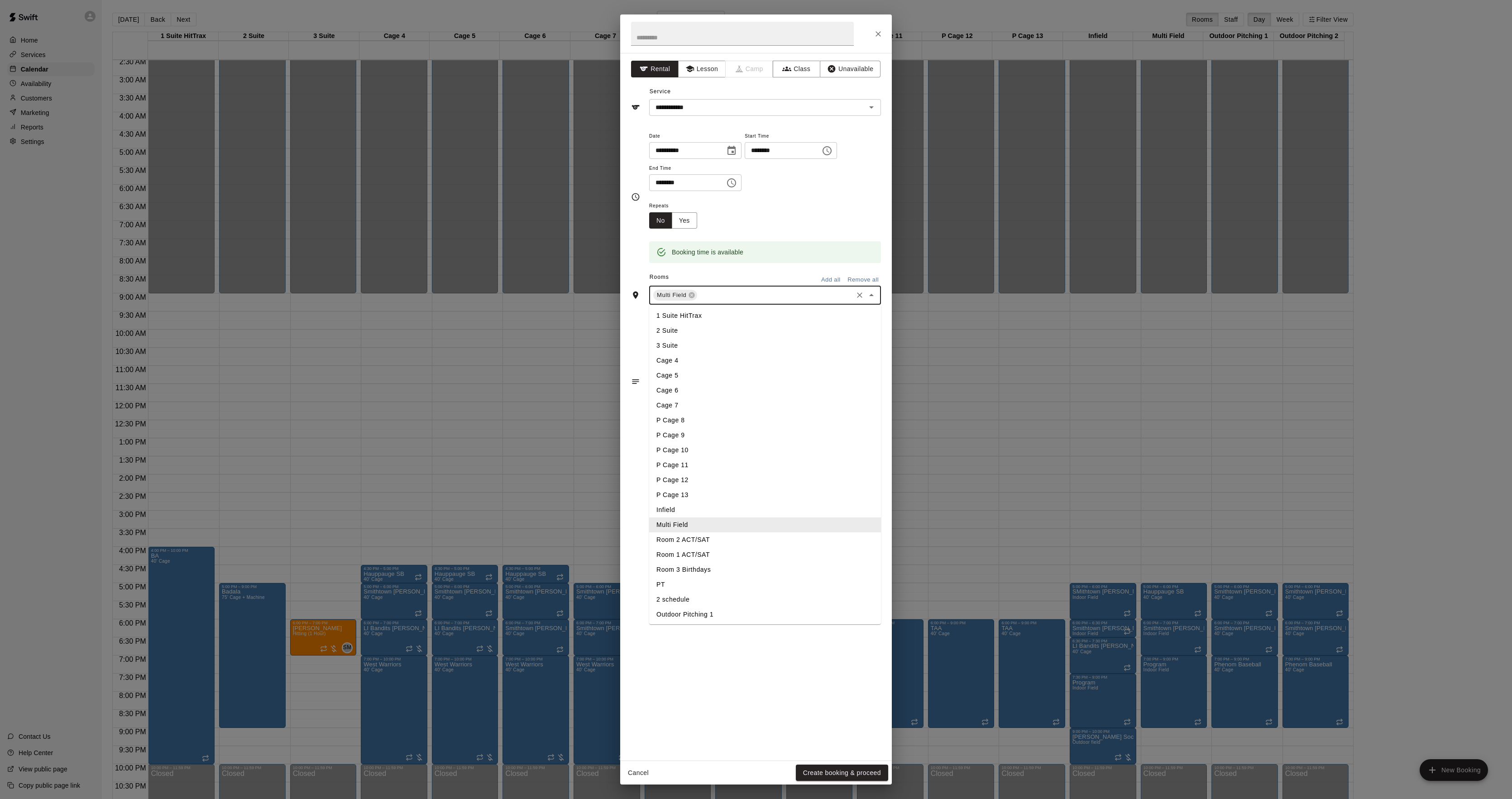
click at [721, 292] on input "text" at bounding box center [775, 295] width 153 height 11
click at [688, 515] on li "Infield" at bounding box center [765, 510] width 232 height 15
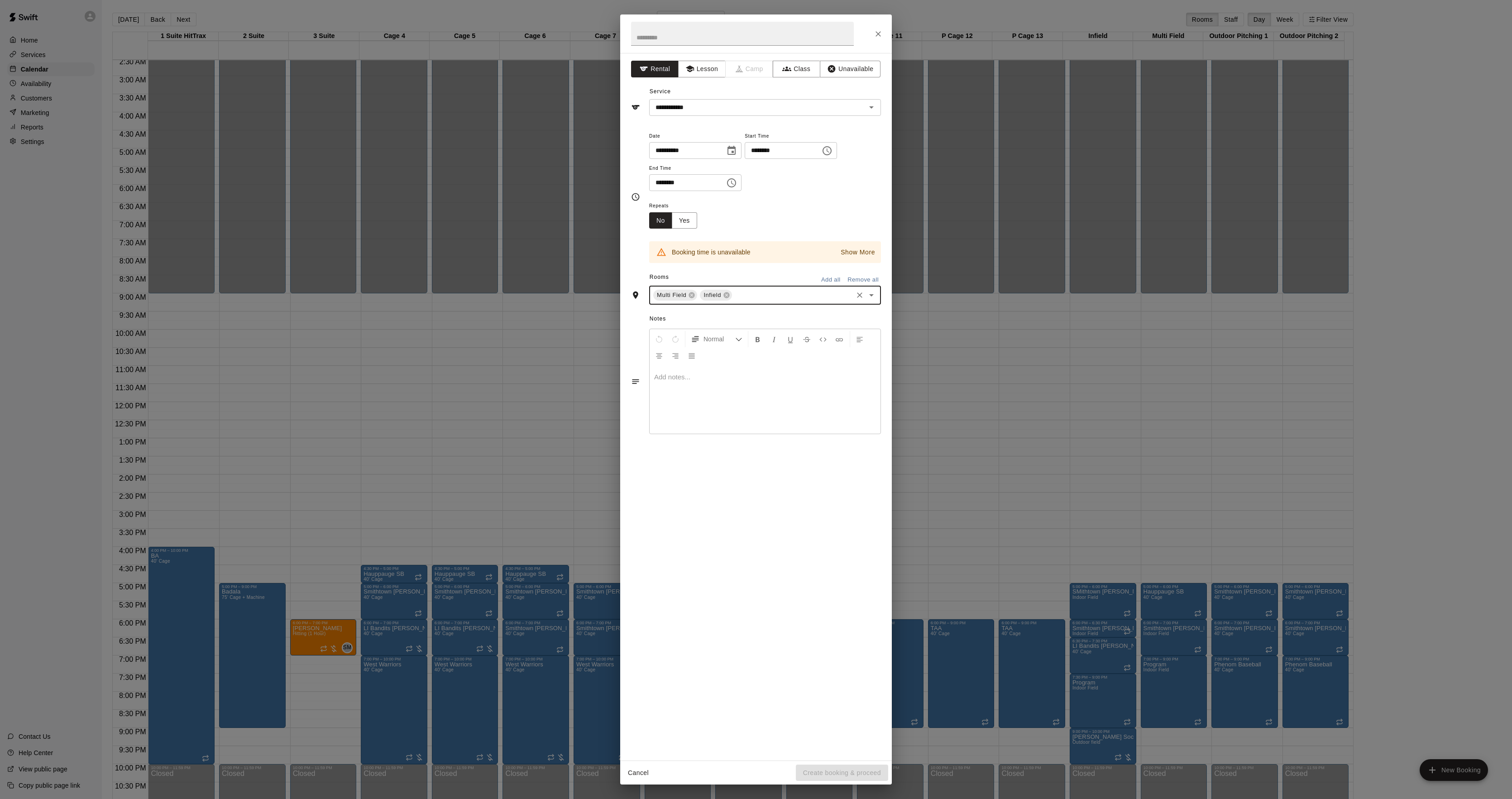
click at [855, 256] on p "Show More" at bounding box center [858, 252] width 35 height 9
click at [544, 268] on div "**********" at bounding box center [756, 399] width 1512 height 799
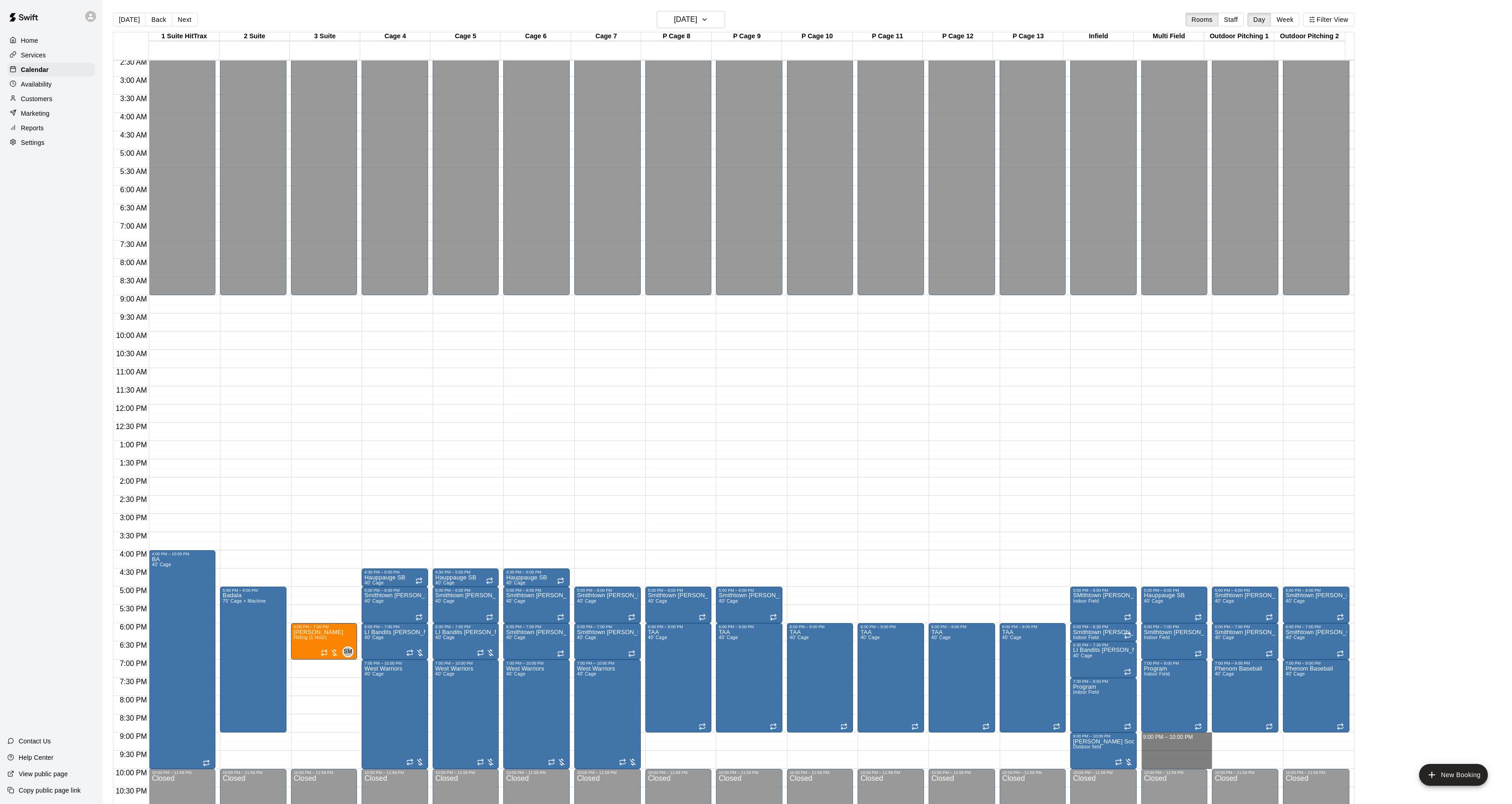
drag, startPoint x: 1165, startPoint y: 737, endPoint x: 1164, endPoint y: 766, distance: 29.0
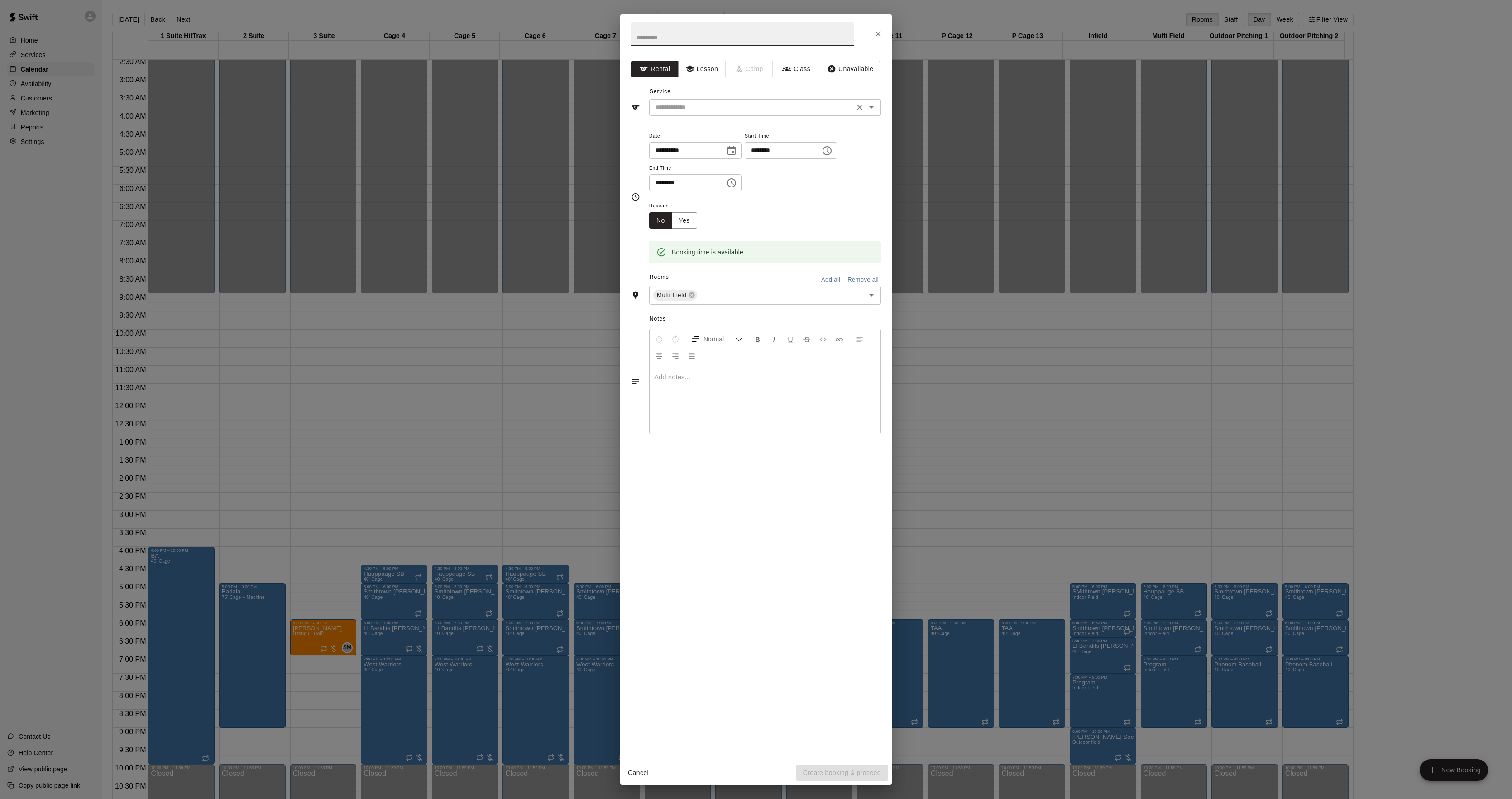
drag, startPoint x: 694, startPoint y: 103, endPoint x: 687, endPoint y: 113, distance: 12.2
click at [692, 107] on input "text" at bounding box center [752, 107] width 200 height 11
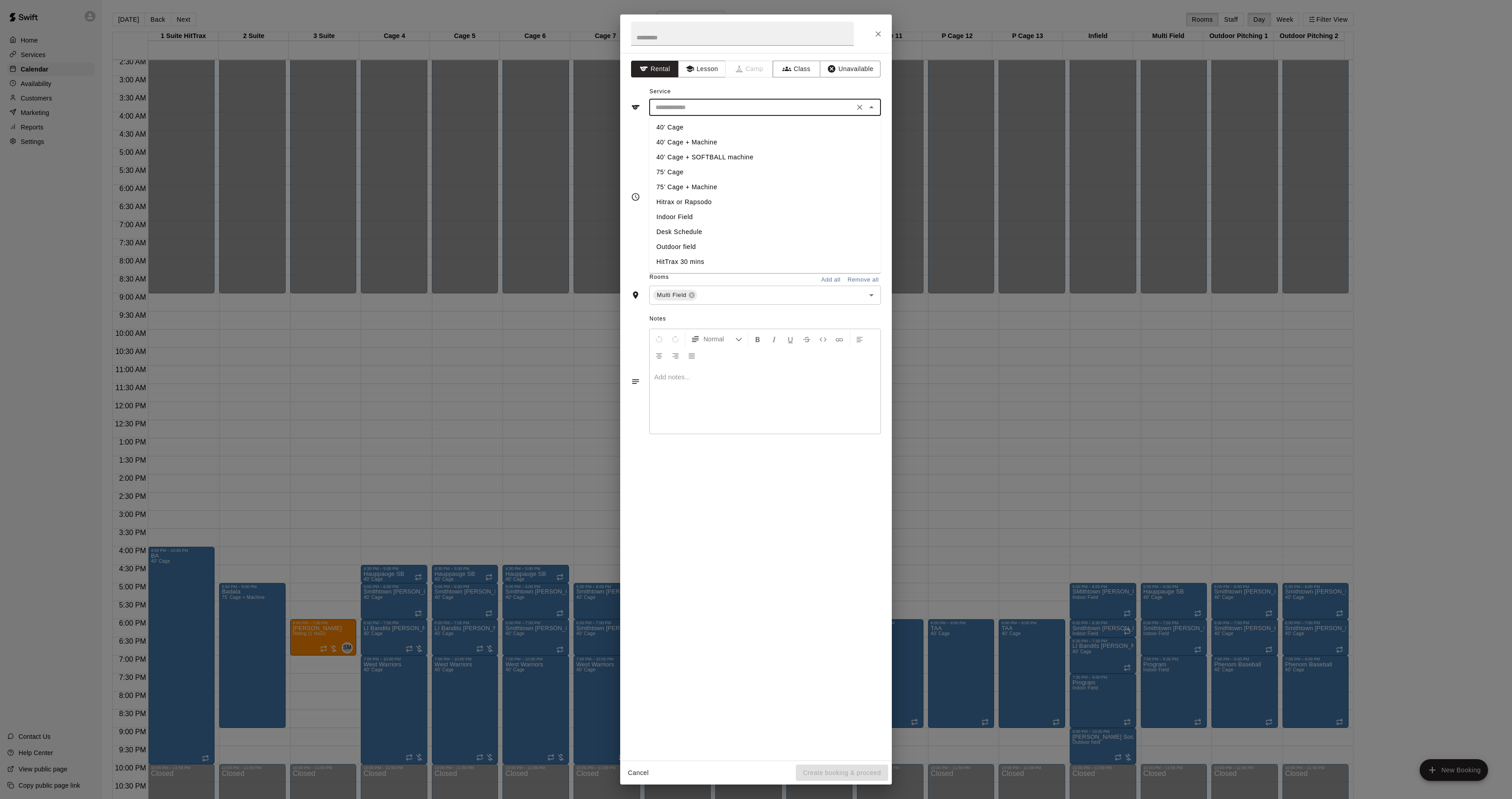
click at [676, 220] on li "Indoor Field" at bounding box center [765, 217] width 232 height 15
type input "**********"
click at [692, 225] on button "Yes" at bounding box center [684, 221] width 25 height 17
click at [719, 219] on body "Home Services Calendar Availability Customers Marketing Reports Settings Contac…" at bounding box center [756, 407] width 1512 height 814
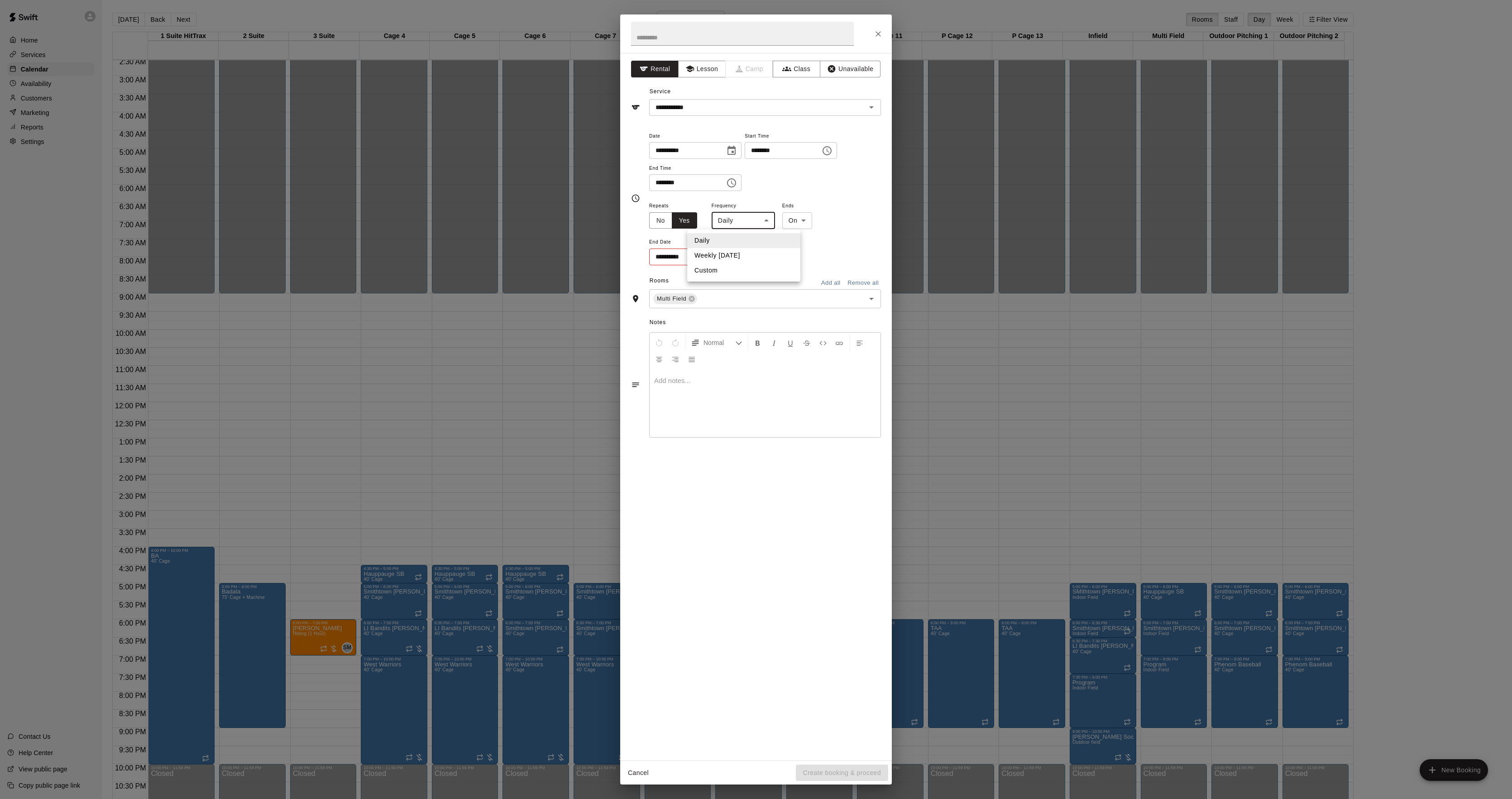
click at [723, 254] on li "Weekly [DATE]" at bounding box center [744, 255] width 113 height 15
type input "******"
click at [811, 215] on body "Home Services Calendar Availability Customers Marketing Reports Settings Contac…" at bounding box center [756, 407] width 1512 height 814
click at [808, 258] on li "After" at bounding box center [815, 255] width 29 height 15
type input "*****"
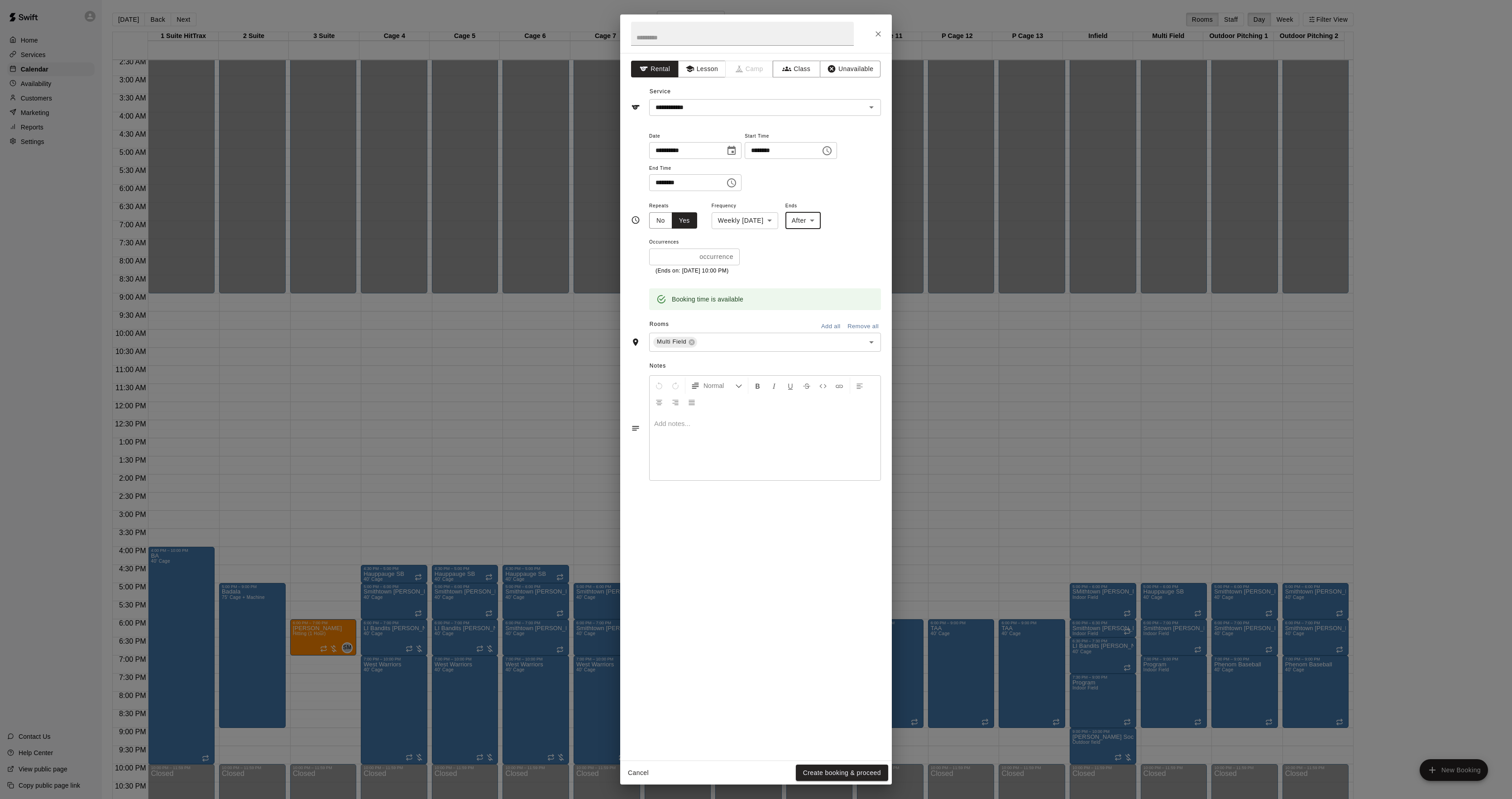
click at [676, 258] on input "*" at bounding box center [672, 257] width 46 height 17
type input "*"
click at [856, 294] on button "Show More" at bounding box center [858, 299] width 39 height 13
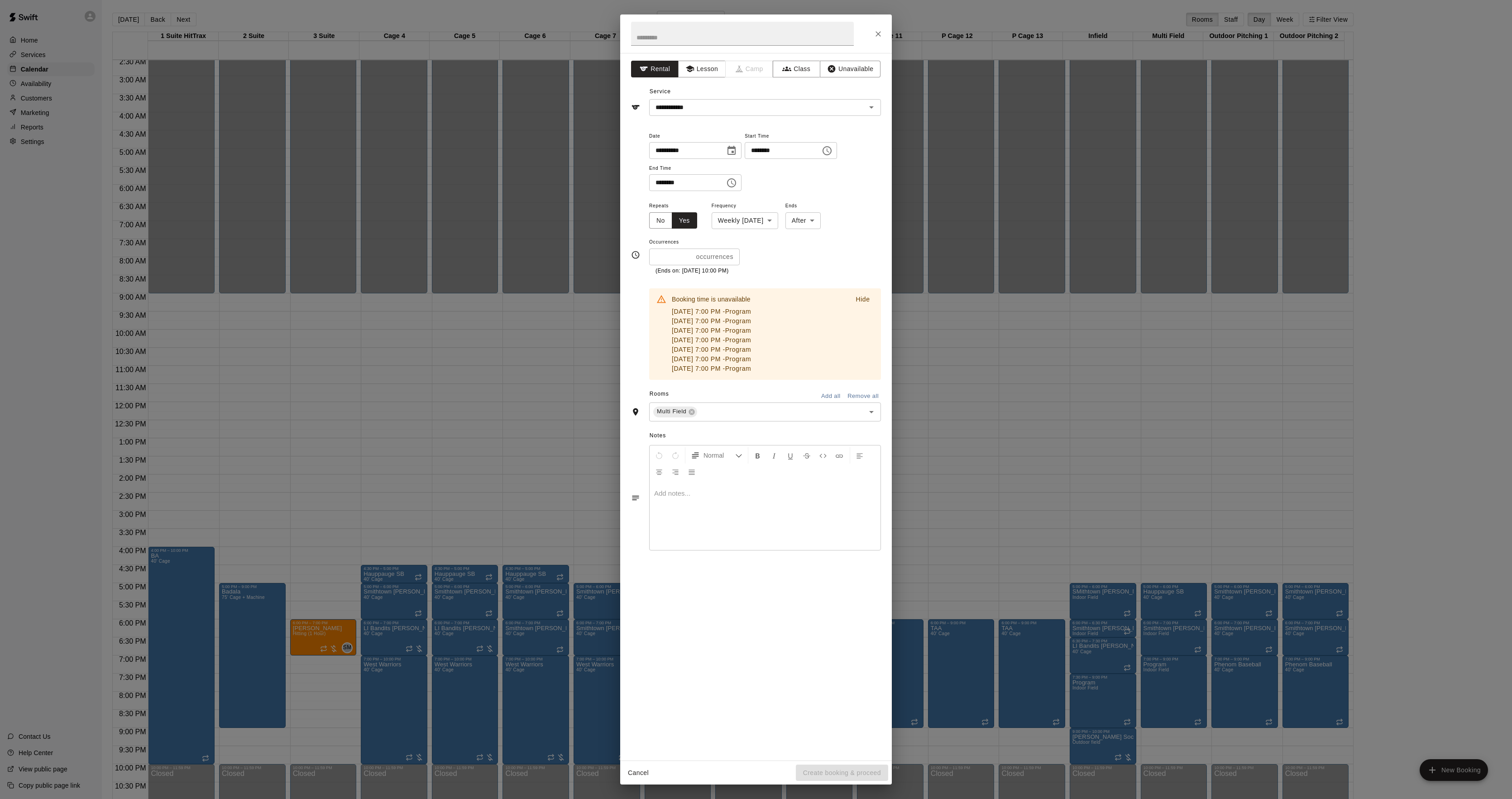
click at [477, 269] on div "**********" at bounding box center [756, 399] width 1512 height 799
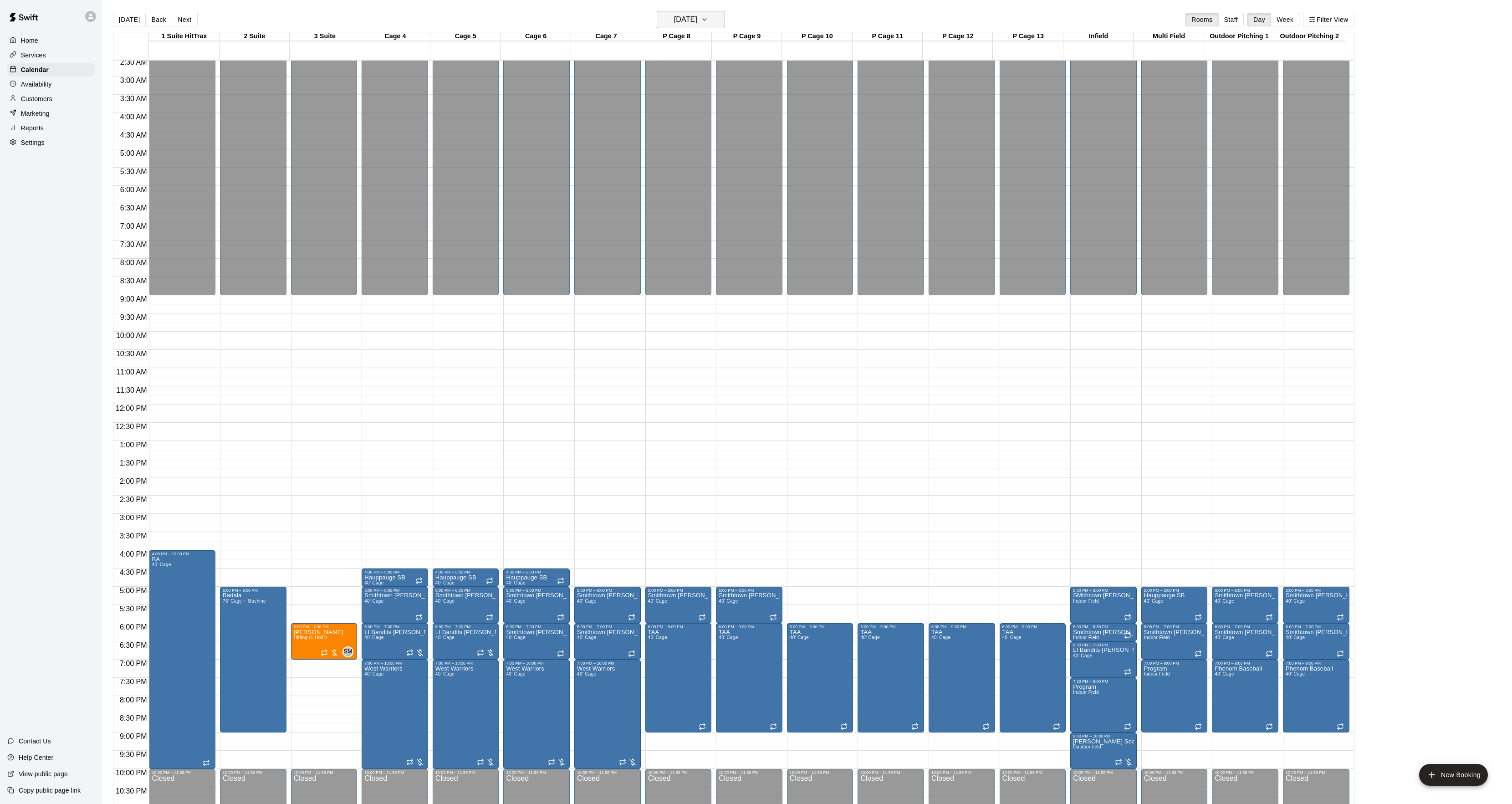
click at [697, 21] on h6 "[DATE]" at bounding box center [685, 19] width 23 height 13
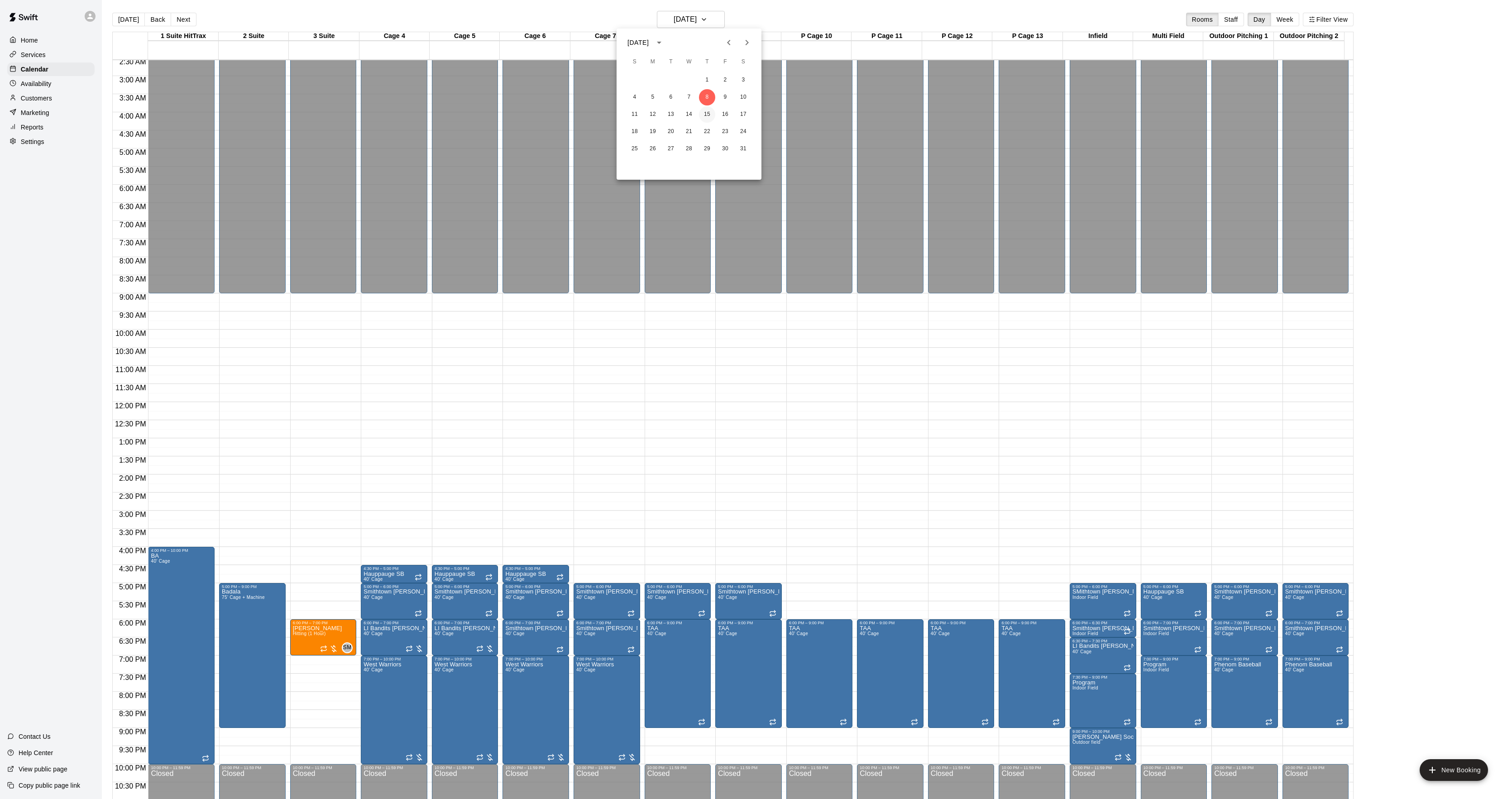
click at [707, 113] on button "15" at bounding box center [707, 114] width 16 height 16
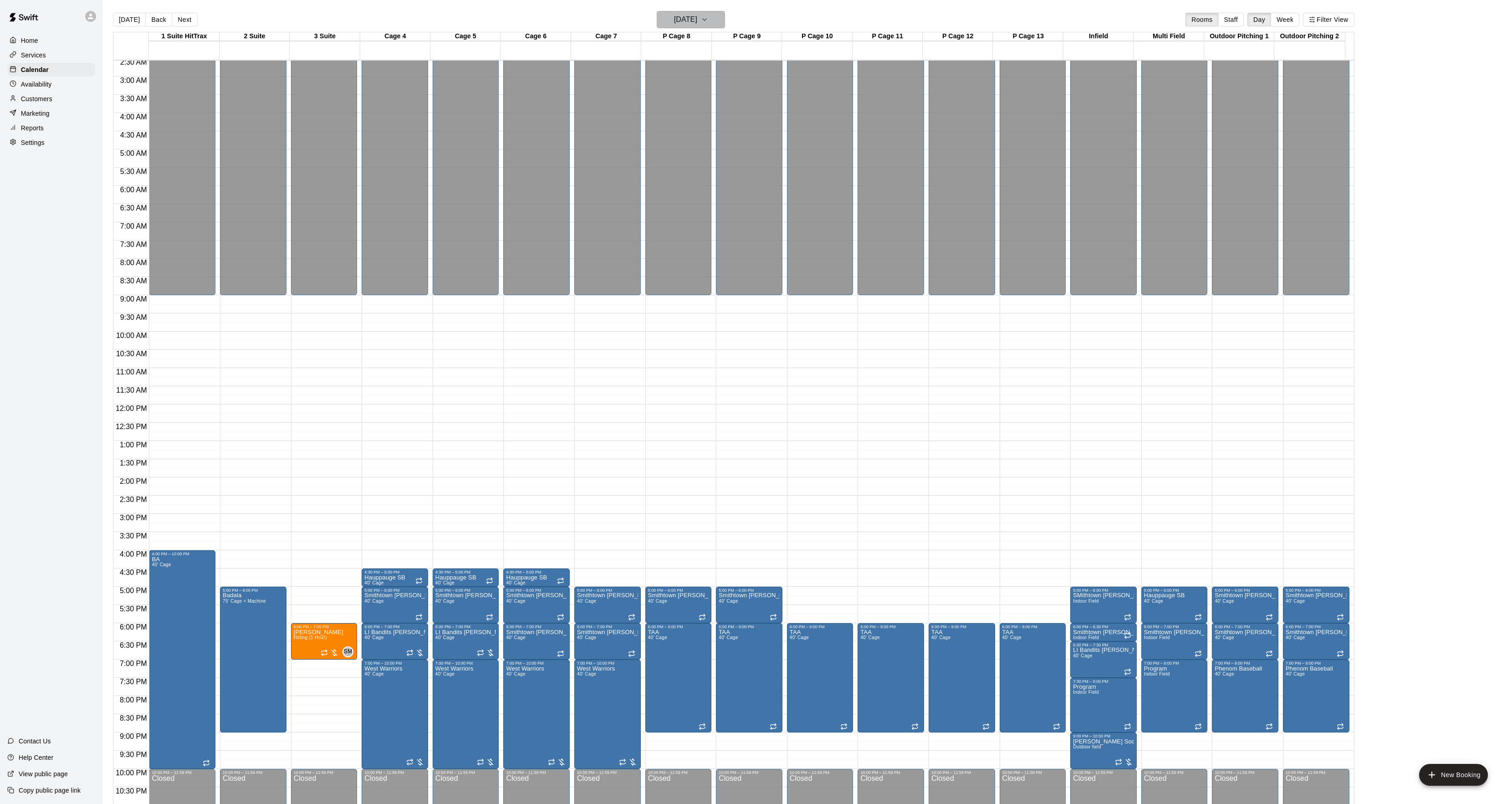
click at [694, 22] on h6 "[DATE]" at bounding box center [685, 19] width 23 height 13
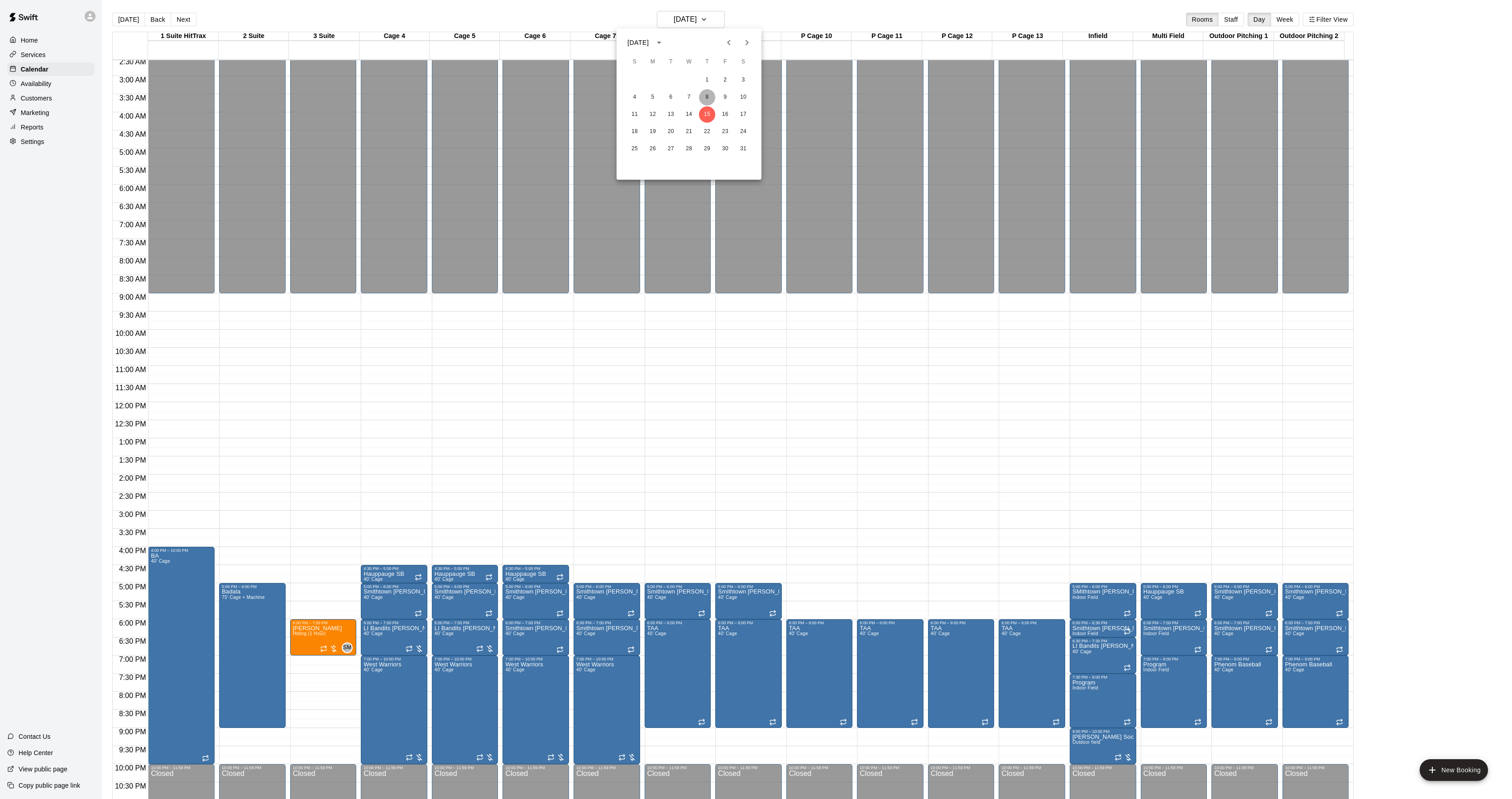
click at [707, 96] on button "8" at bounding box center [707, 97] width 16 height 16
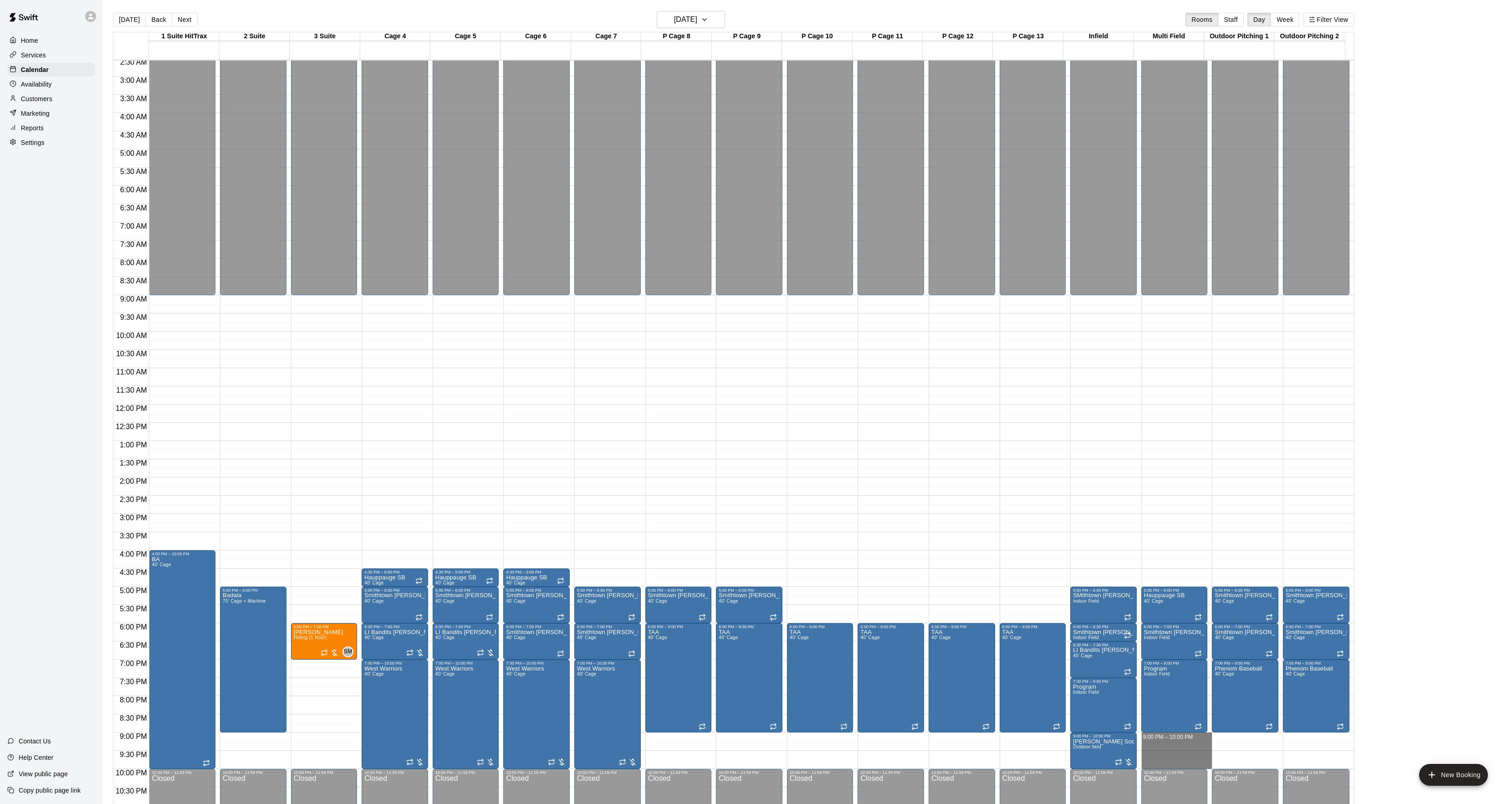
drag, startPoint x: 1154, startPoint y: 738, endPoint x: 1155, endPoint y: 766, distance: 28.0
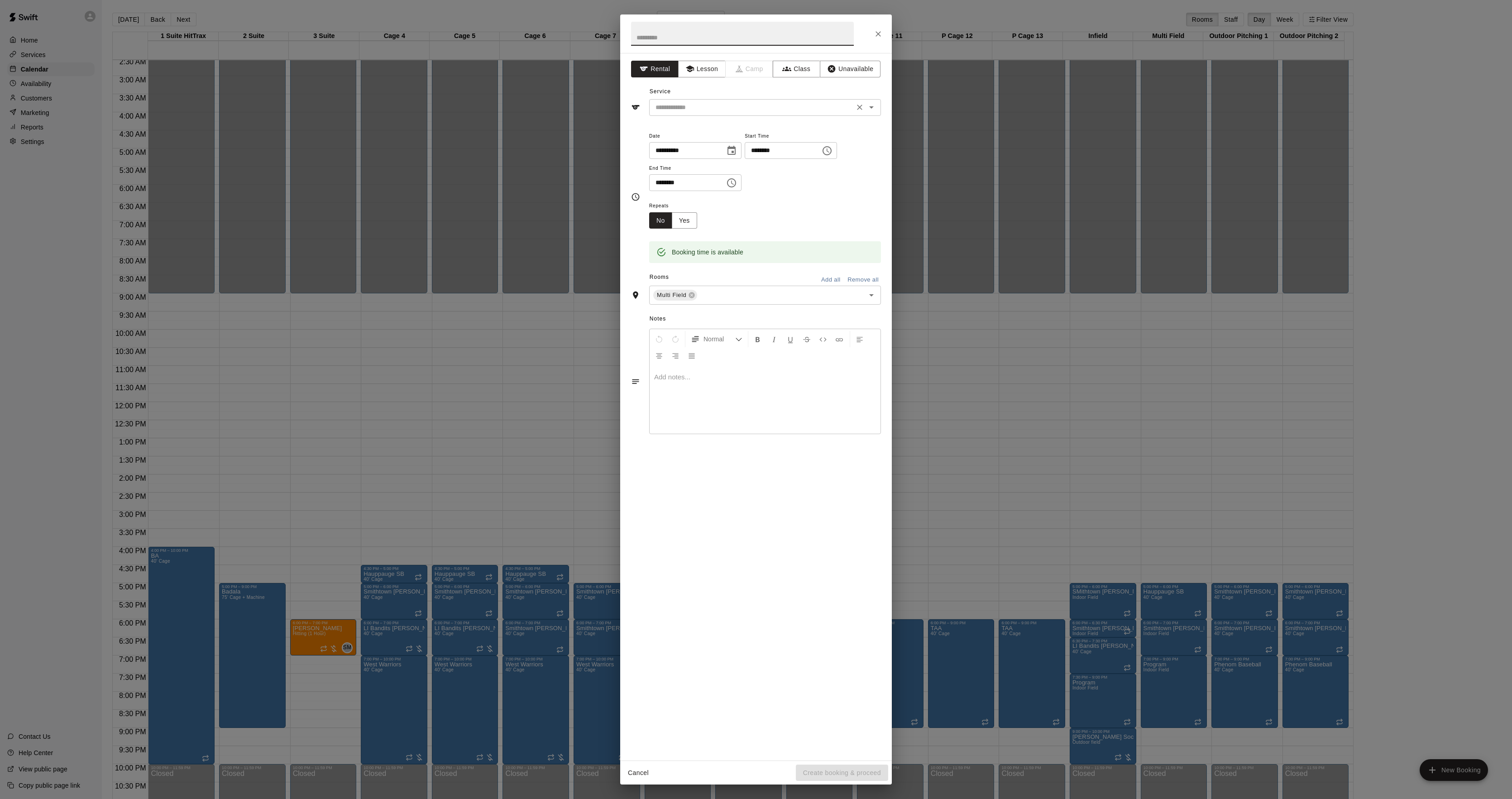
click at [681, 104] on input "text" at bounding box center [752, 107] width 200 height 11
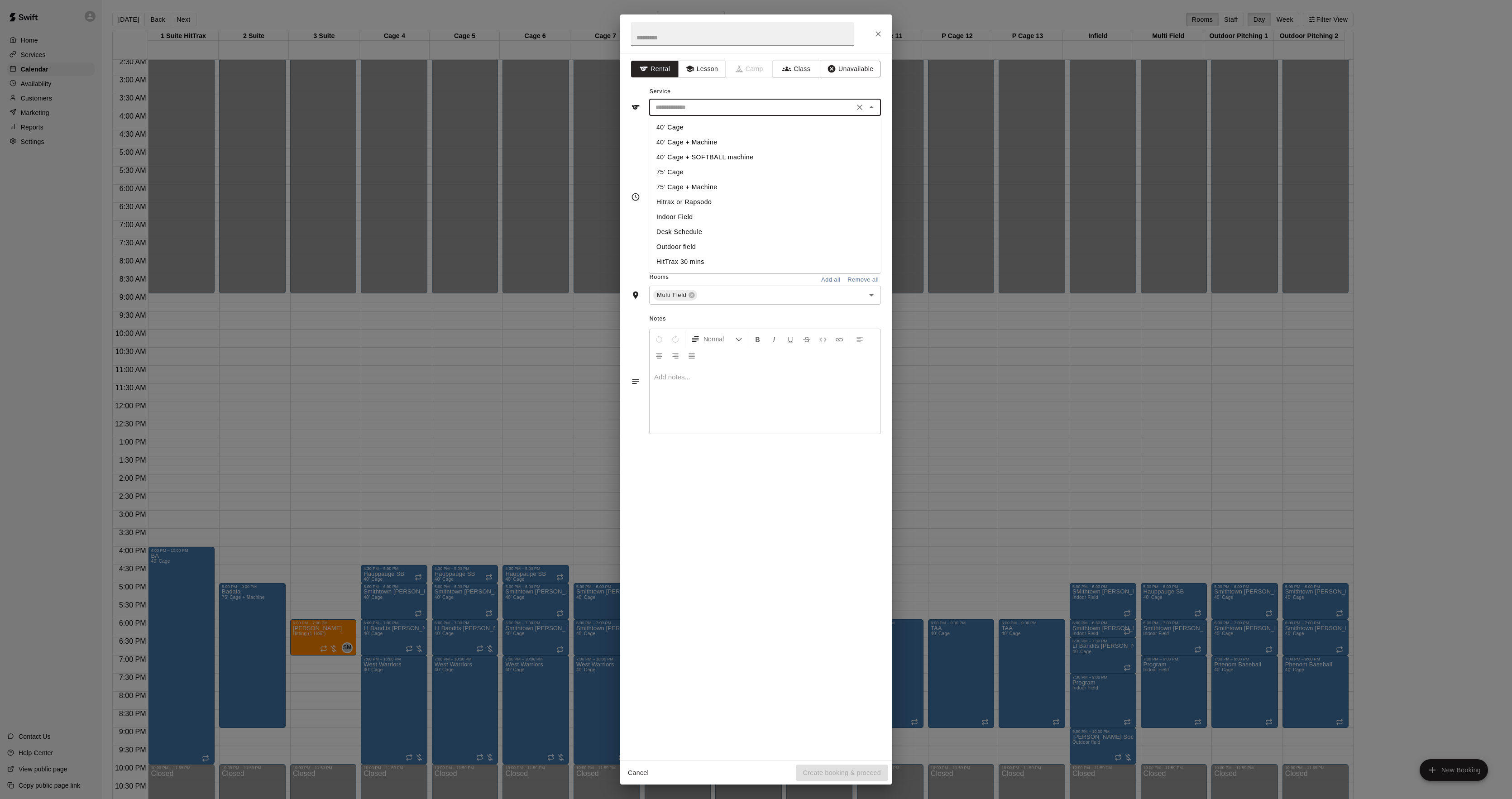
click at [683, 219] on li "Indoor Field" at bounding box center [765, 217] width 232 height 15
type input "**********"
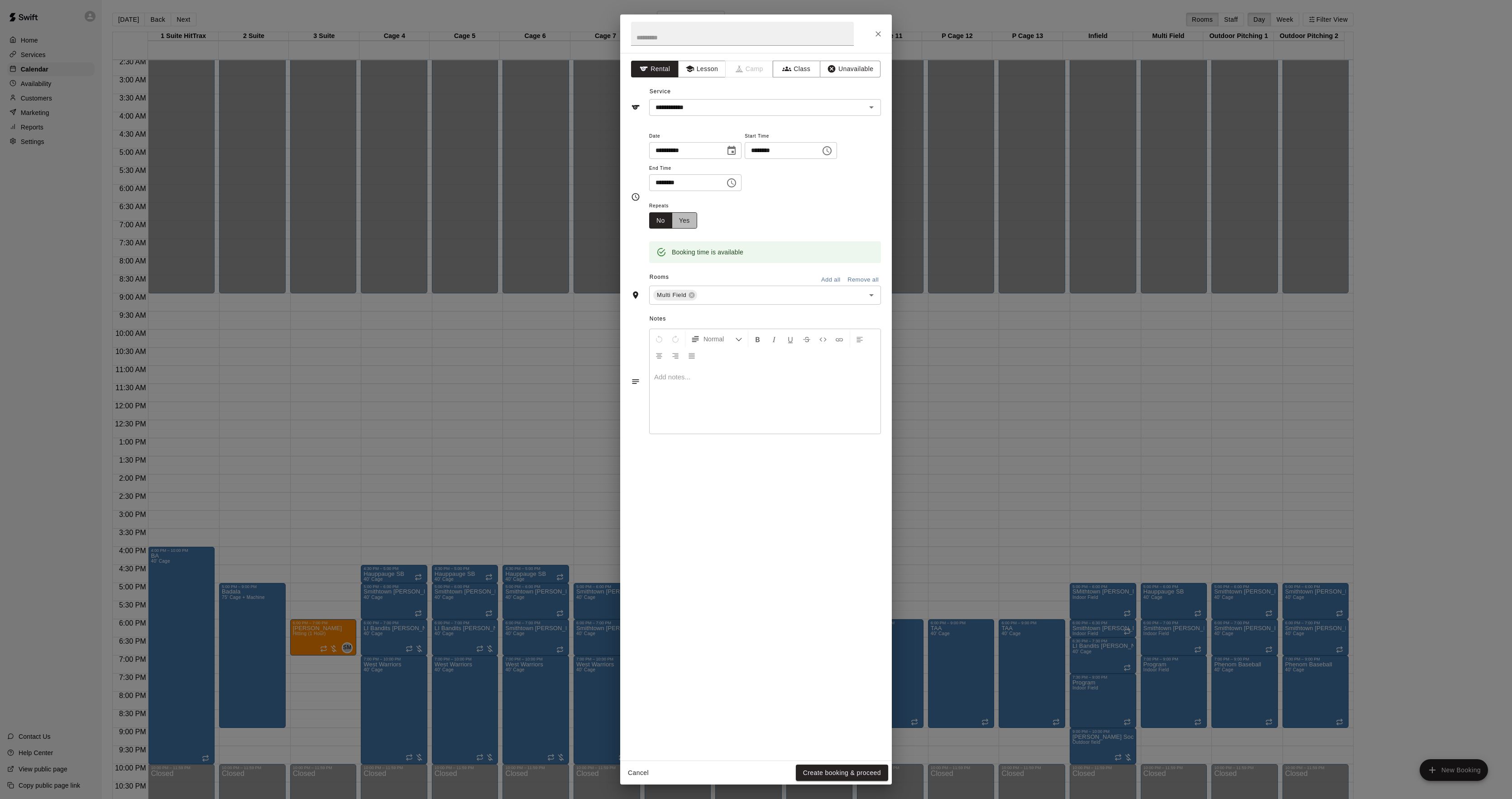
click at [691, 217] on button "Yes" at bounding box center [684, 221] width 25 height 17
click at [748, 217] on body "Home Services Calendar Availability Customers Marketing Reports Settings Contac…" at bounding box center [756, 407] width 1512 height 814
click at [737, 249] on li "Weekly [DATE]" at bounding box center [744, 255] width 113 height 15
type input "******"
click at [819, 218] on body "Home Services Calendar Availability Customers Marketing Reports Settings Contac…" at bounding box center [756, 407] width 1512 height 814
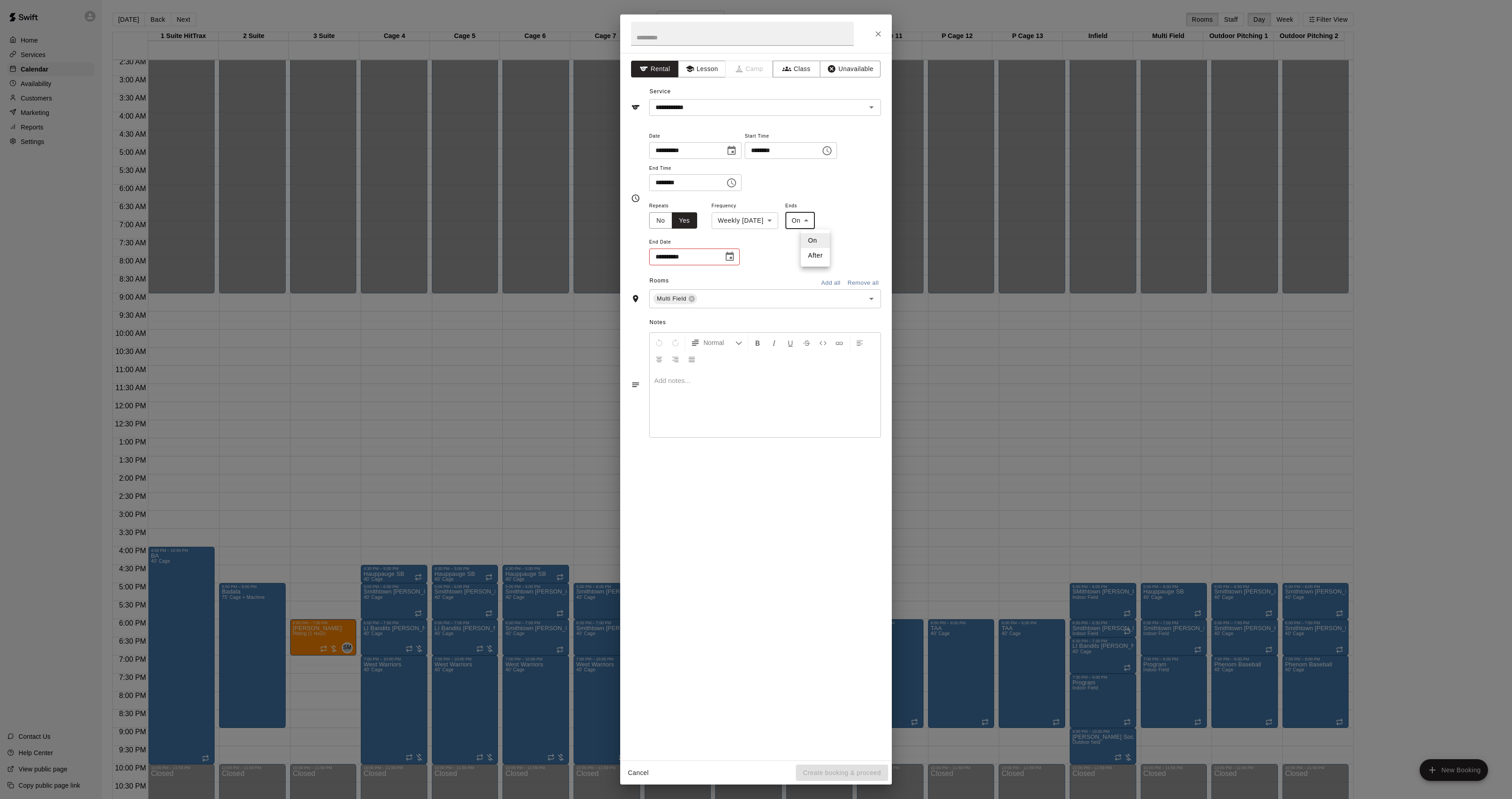
click at [815, 258] on li "After" at bounding box center [815, 255] width 29 height 15
type input "*****"
click at [687, 251] on input "*" at bounding box center [672, 257] width 46 height 17
type input "*"
click at [542, 178] on div "**********" at bounding box center [756, 399] width 1512 height 799
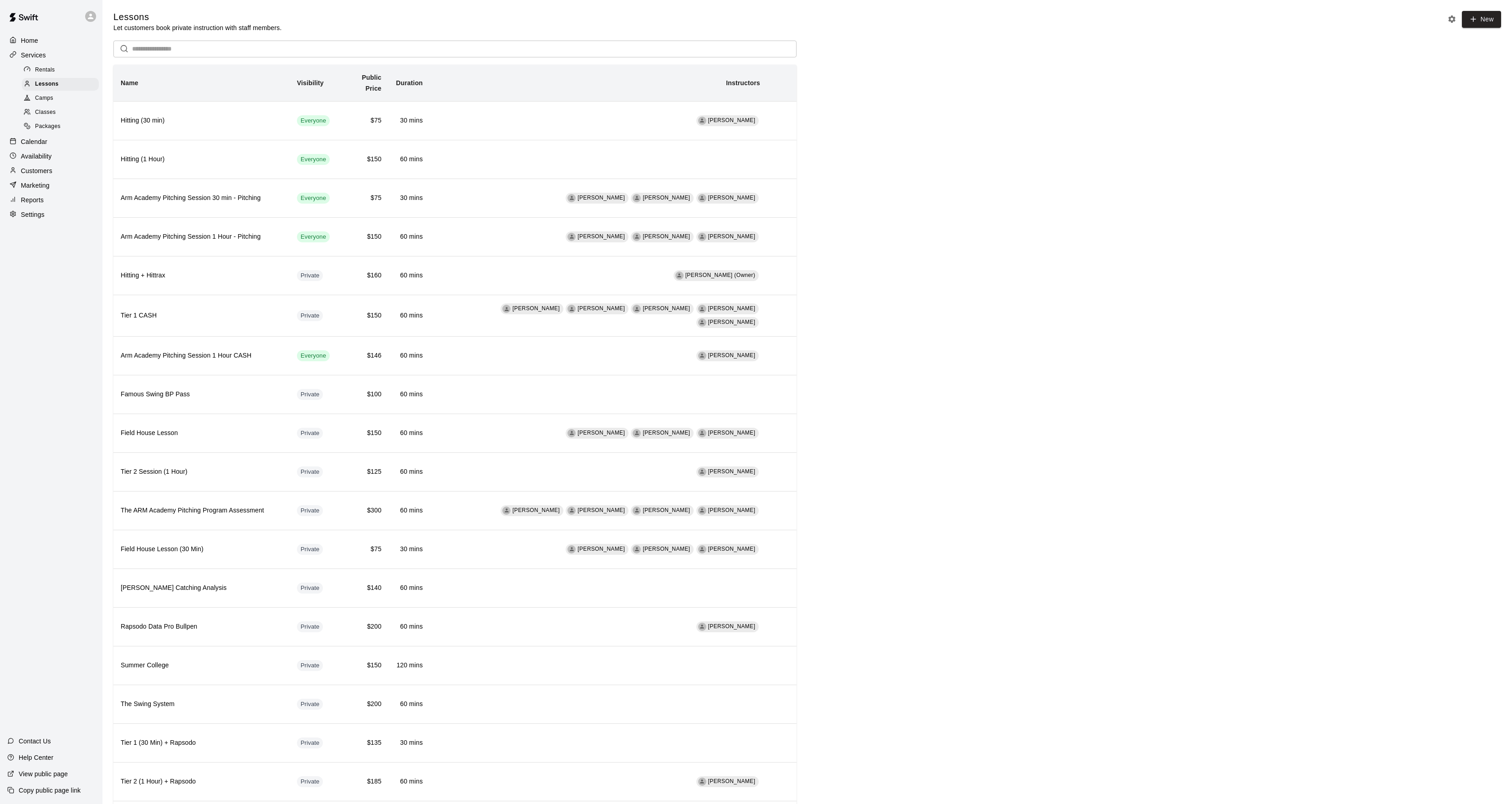
click at [25, 148] on div "Calendar" at bounding box center [51, 141] width 88 height 14
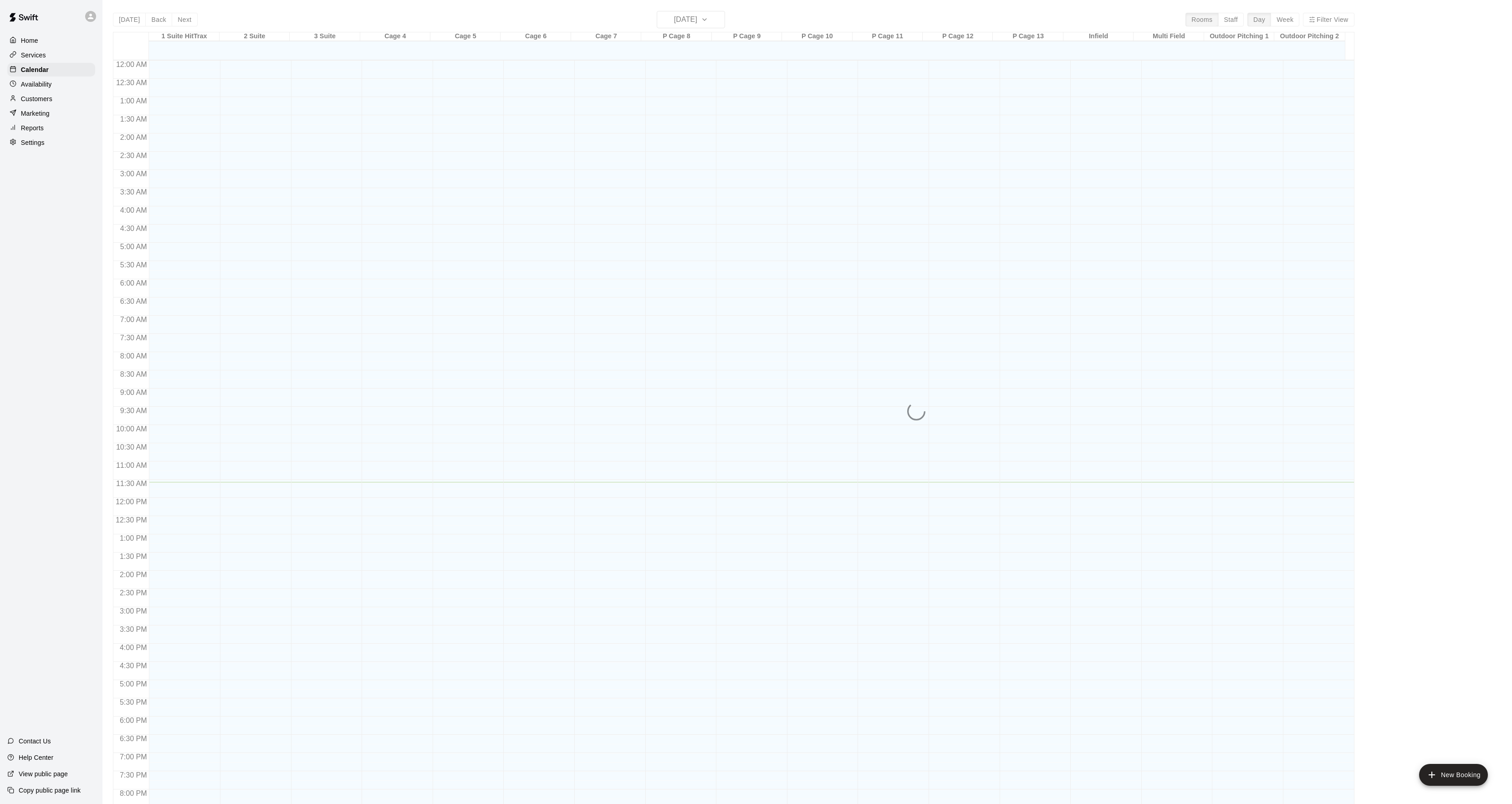
scroll to position [93, 0]
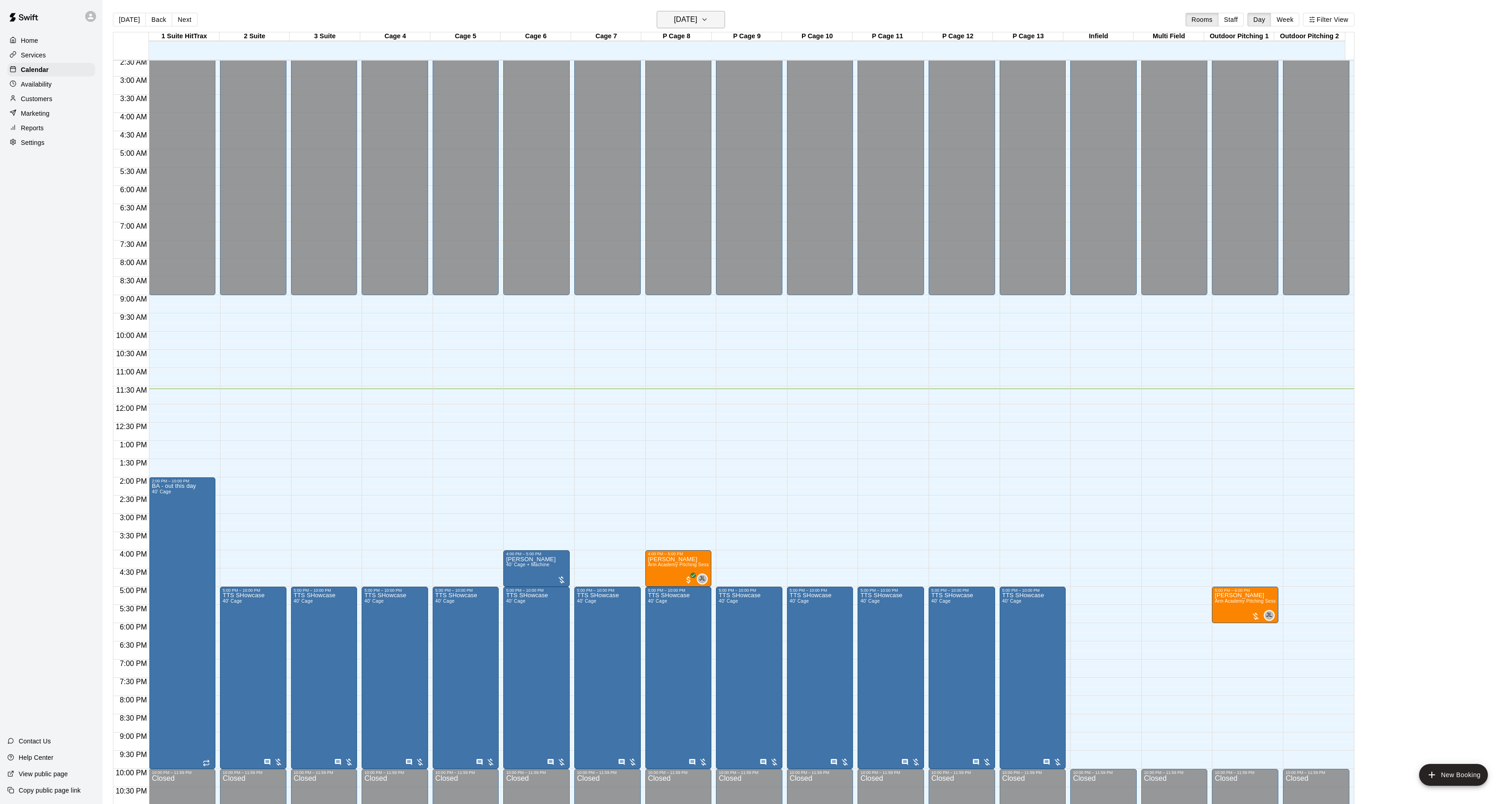
click at [697, 22] on h6 "[DATE]" at bounding box center [685, 19] width 23 height 13
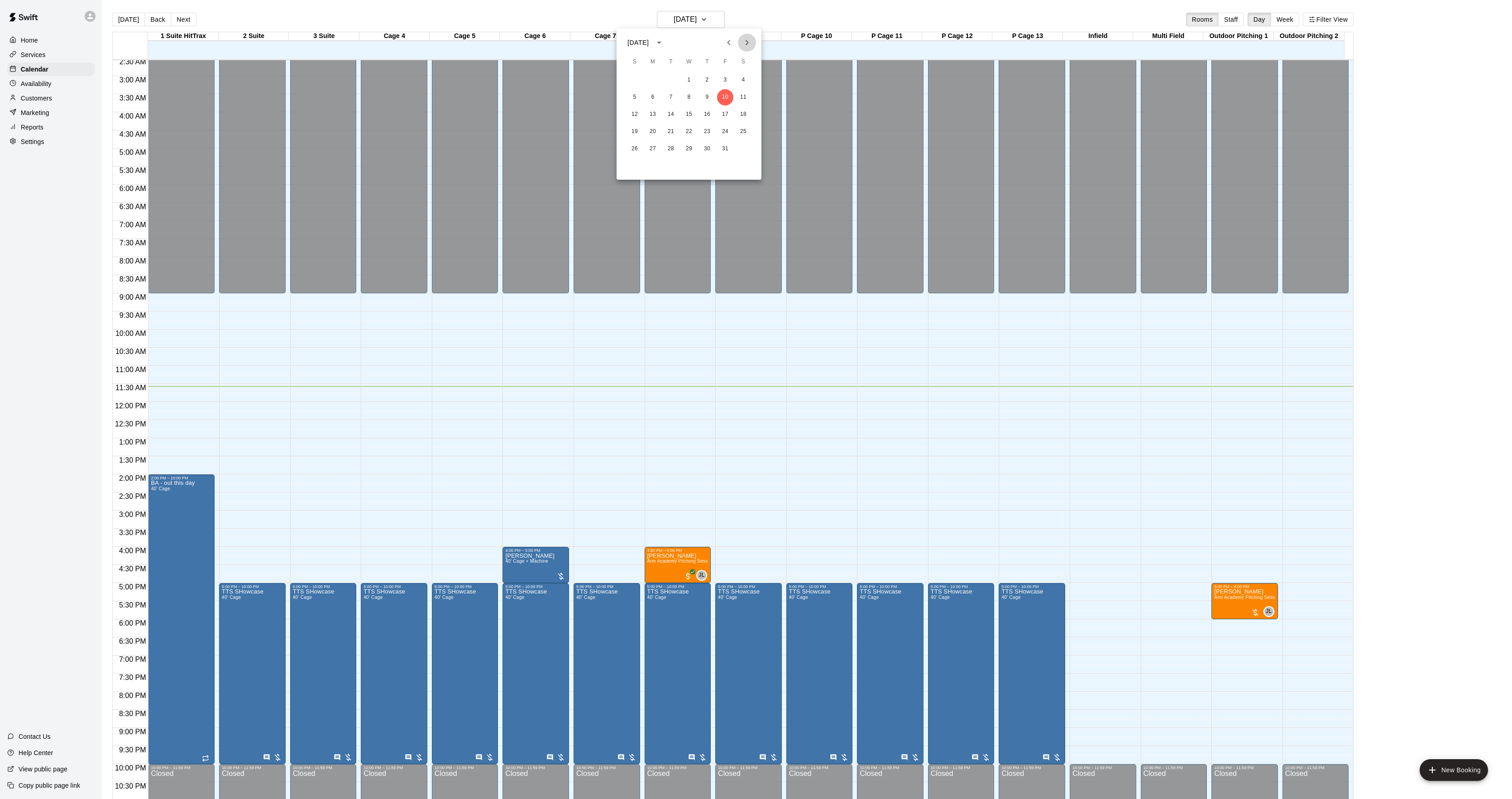
click at [744, 42] on icon "Next month" at bounding box center [747, 42] width 11 height 11
click at [732, 50] on button "Previous month" at bounding box center [728, 42] width 18 height 18
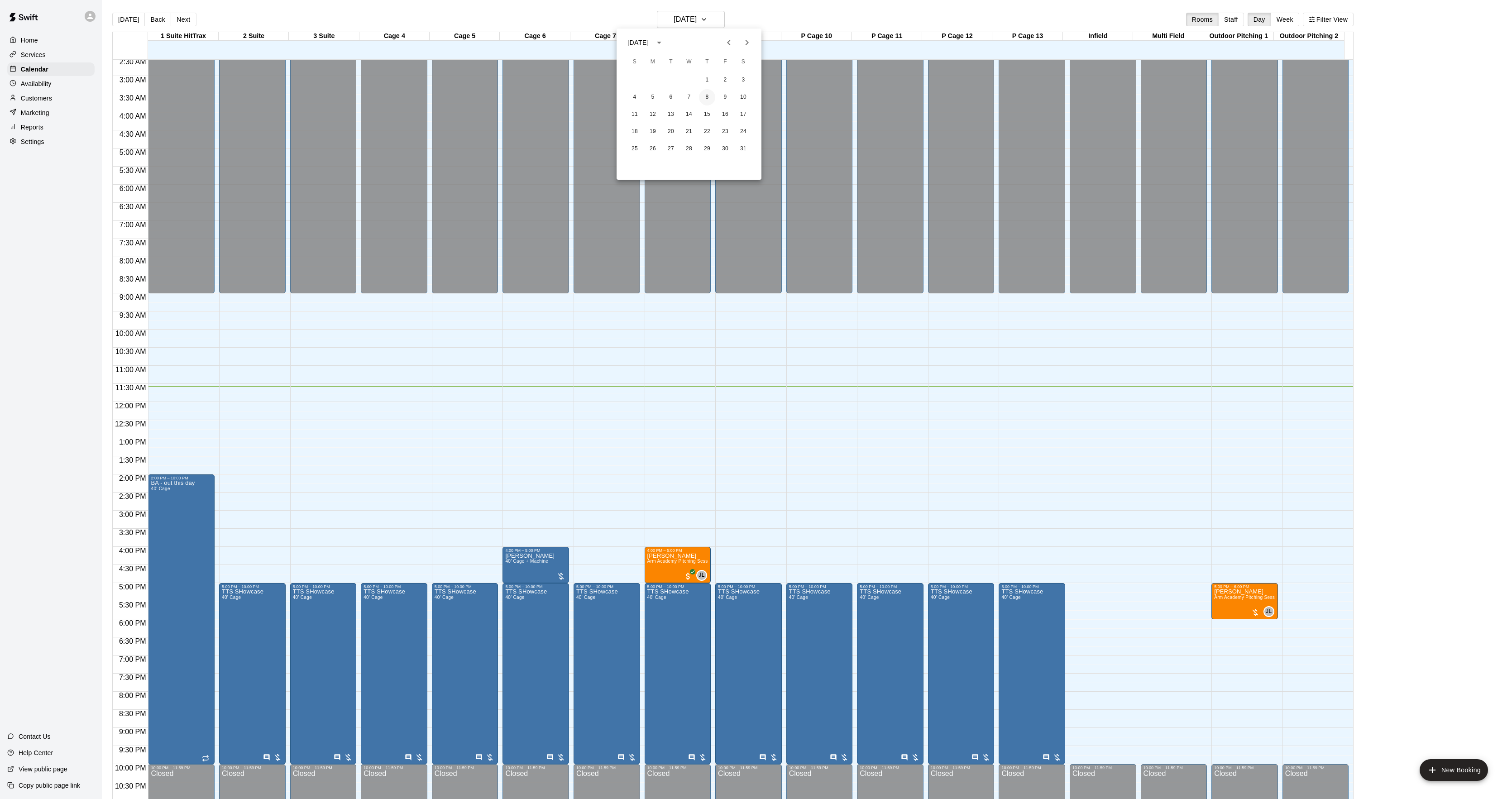
click at [701, 96] on button "8" at bounding box center [707, 97] width 16 height 16
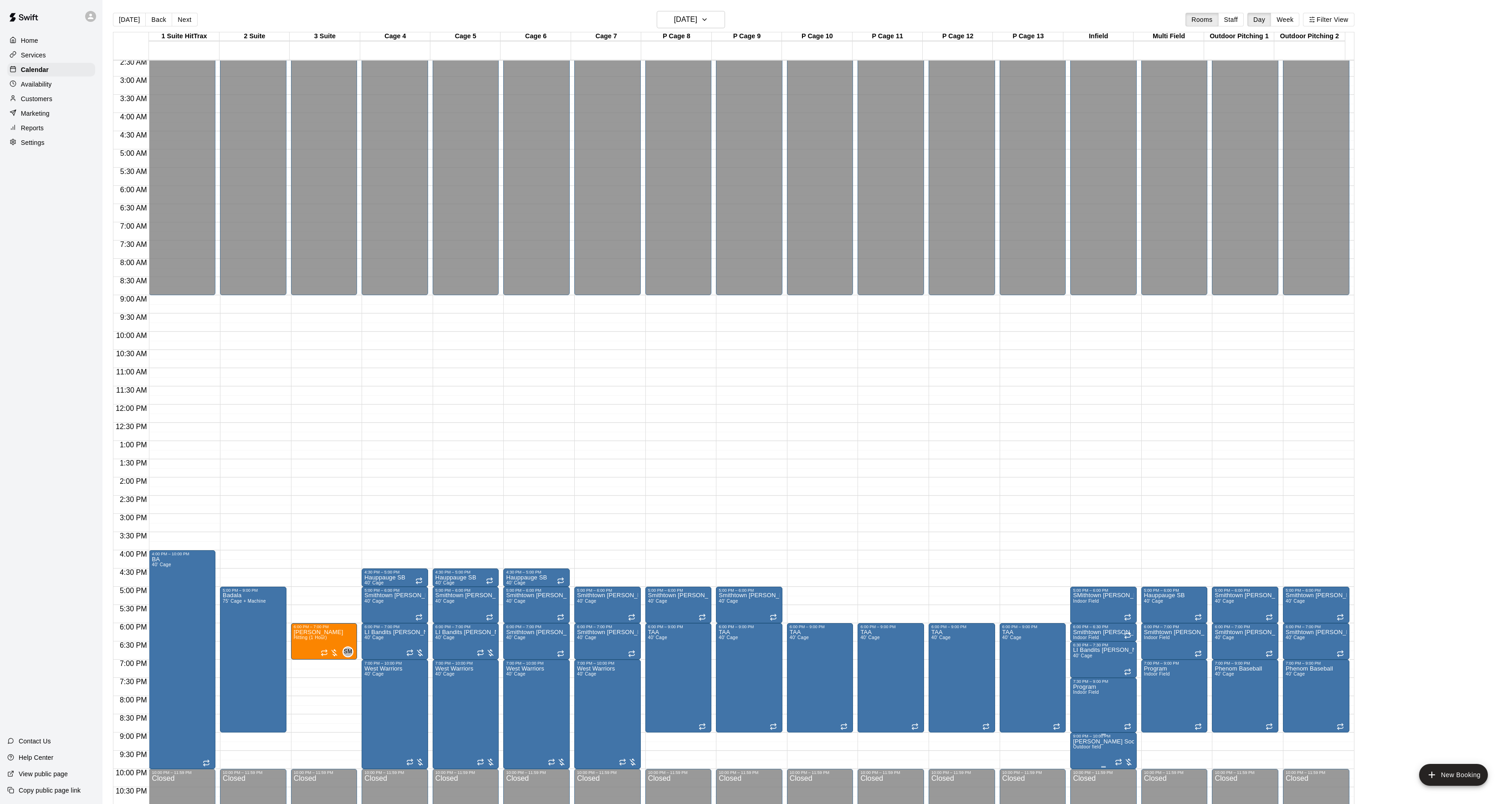
click at [1095, 747] on span "Outdoor field" at bounding box center [1087, 747] width 28 height 5
click at [1084, 748] on icon "edit" at bounding box center [1080, 744] width 11 height 11
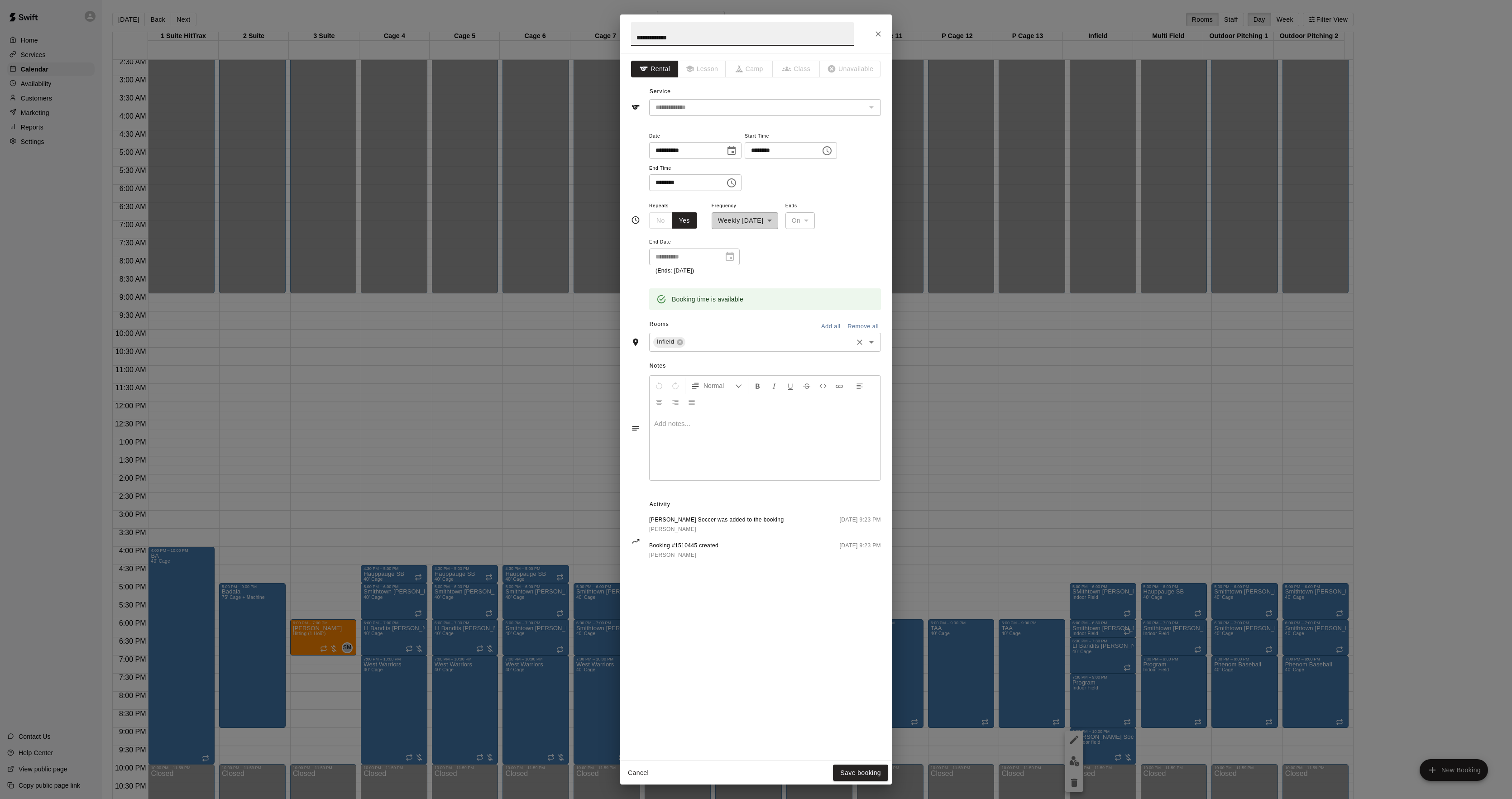
click at [721, 349] on div "Infield ​" at bounding box center [765, 342] width 232 height 19
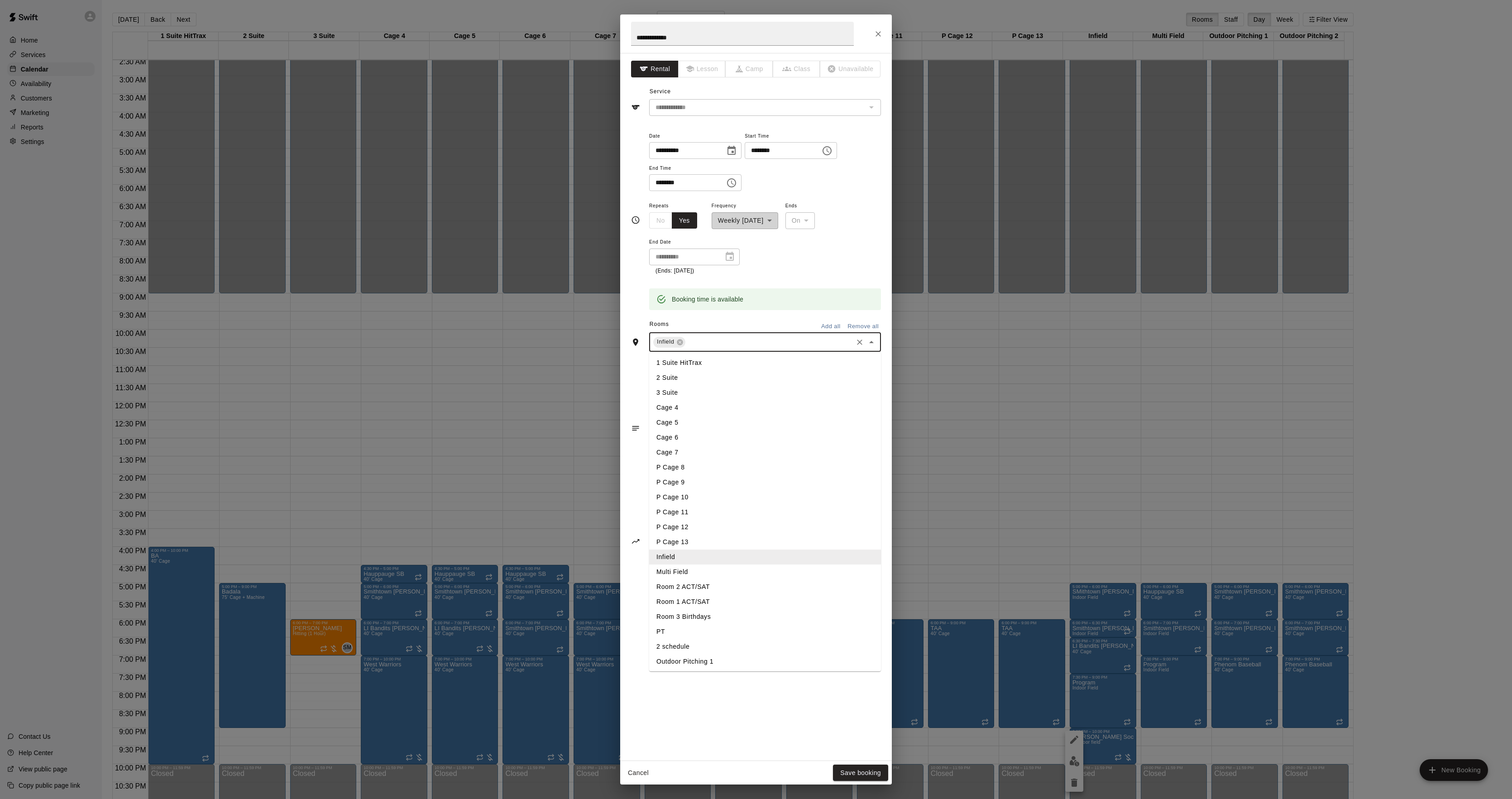
click at [672, 571] on li "Multi Field" at bounding box center [765, 572] width 232 height 15
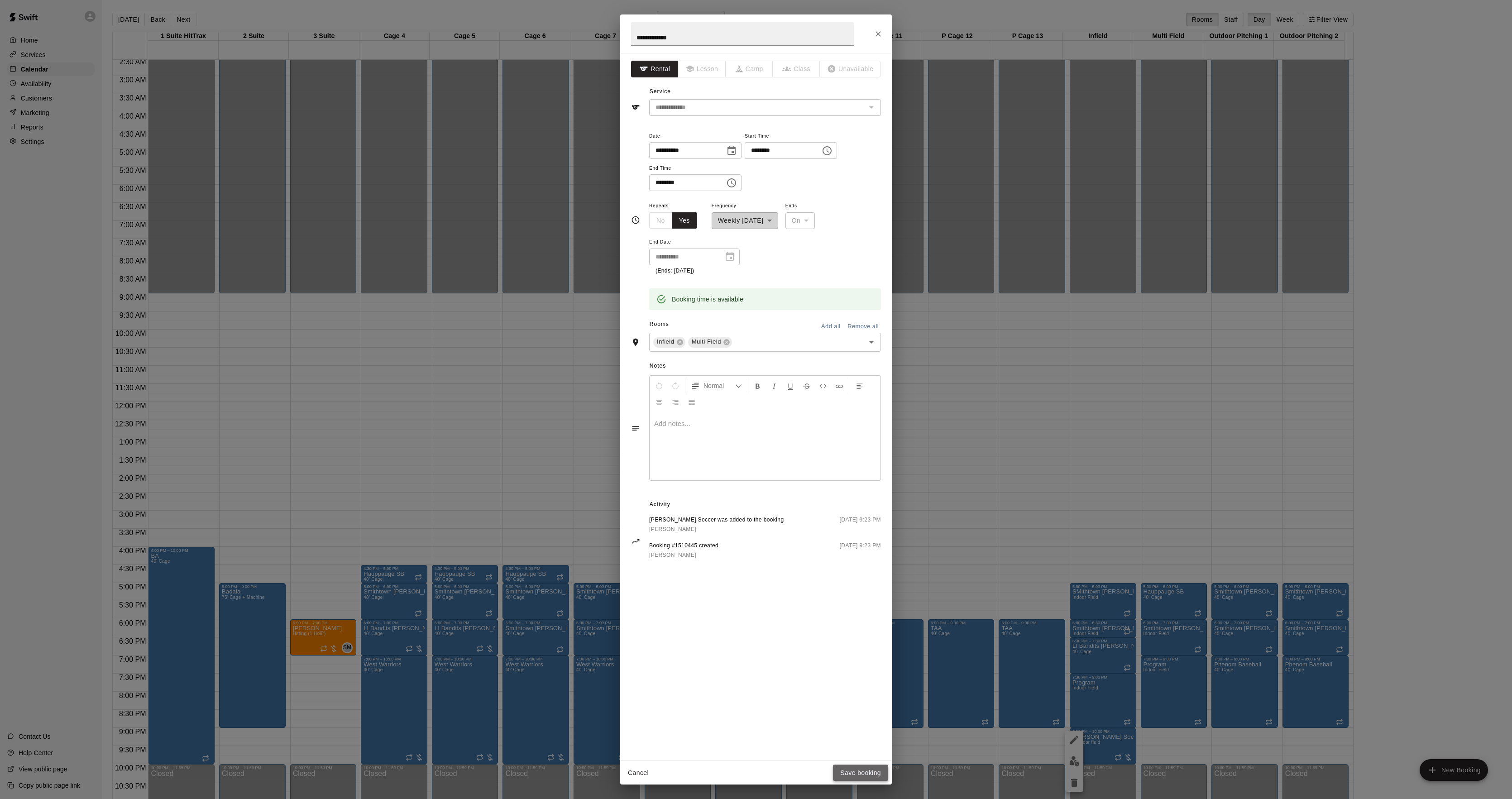
click at [861, 771] on button "Save booking" at bounding box center [860, 773] width 55 height 17
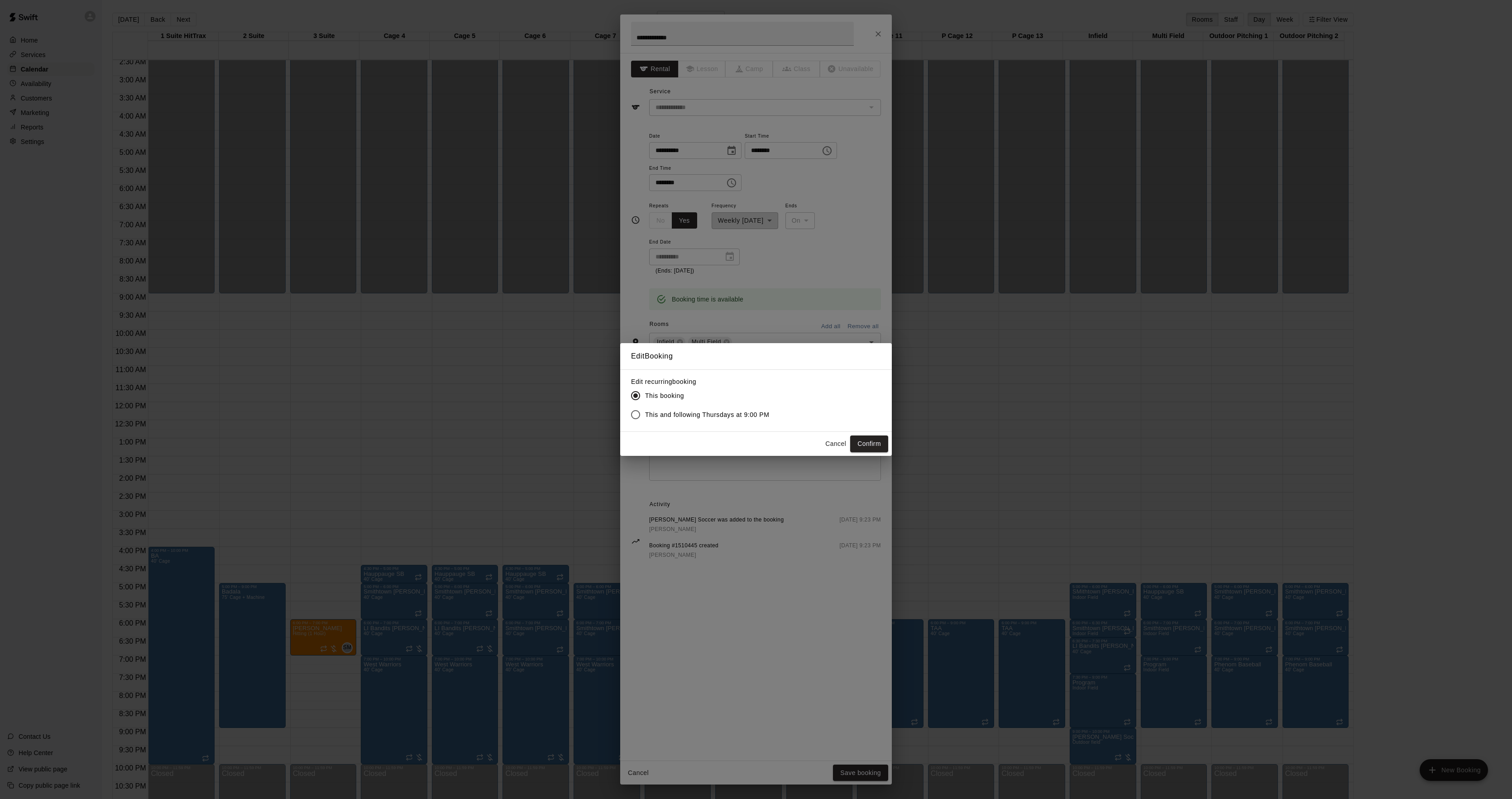
click at [728, 409] on label "This and following Thursdays at 9:00 PM" at bounding box center [698, 414] width 143 height 19
click at [878, 447] on button "Confirm" at bounding box center [869, 444] width 38 height 17
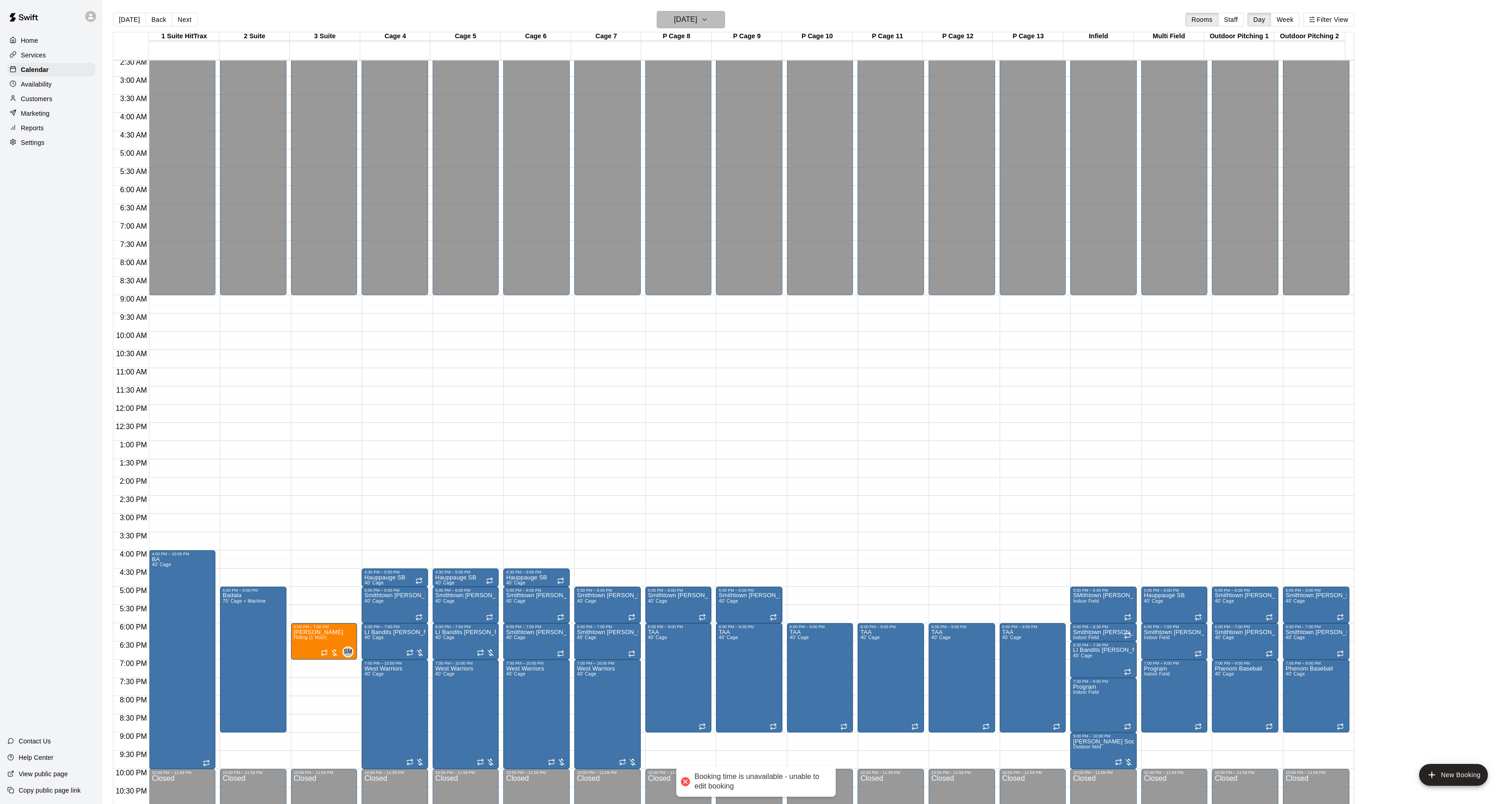
click at [697, 21] on h6 "[DATE]" at bounding box center [685, 19] width 23 height 13
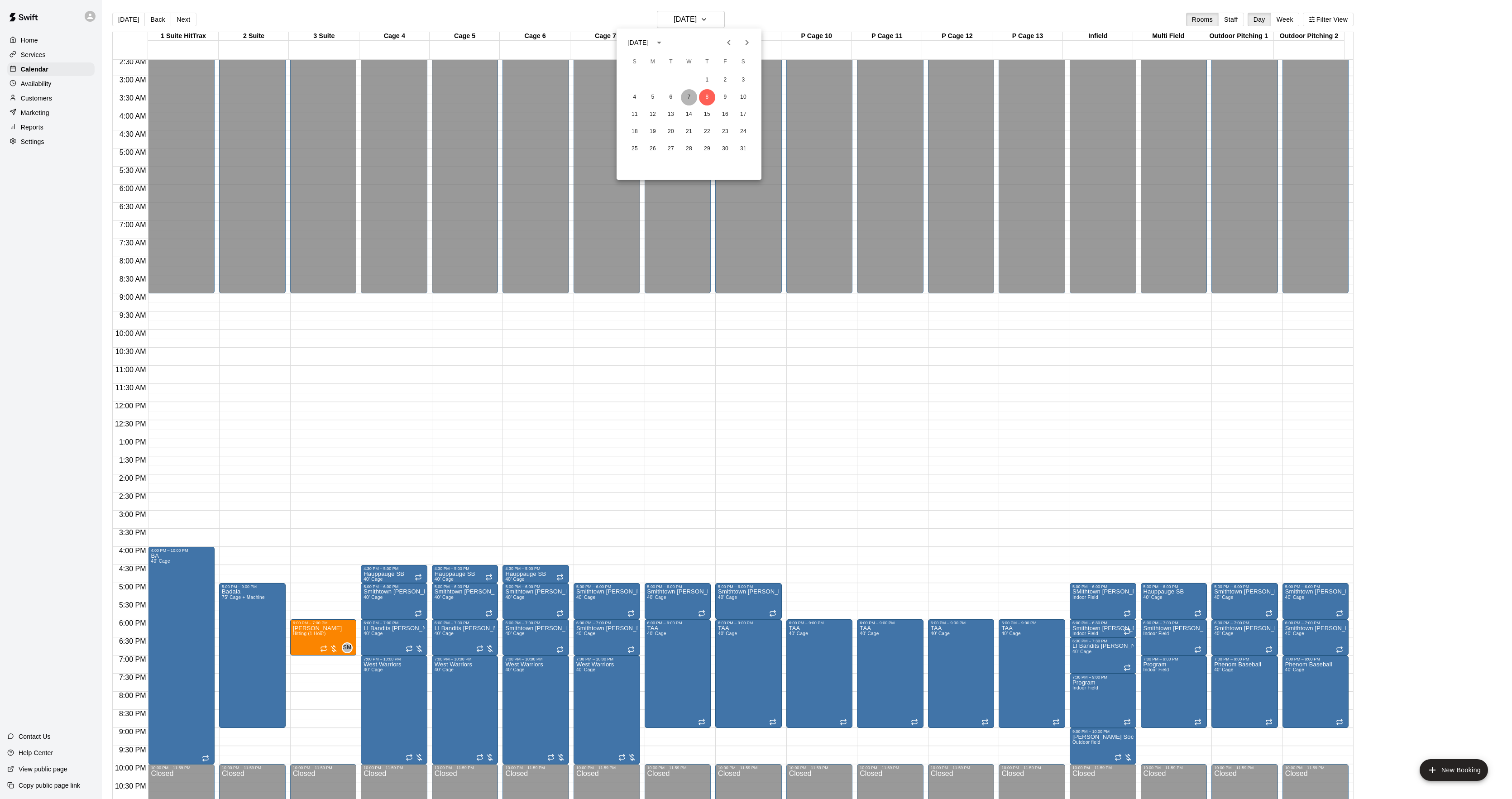
click at [689, 98] on button "7" at bounding box center [689, 97] width 16 height 16
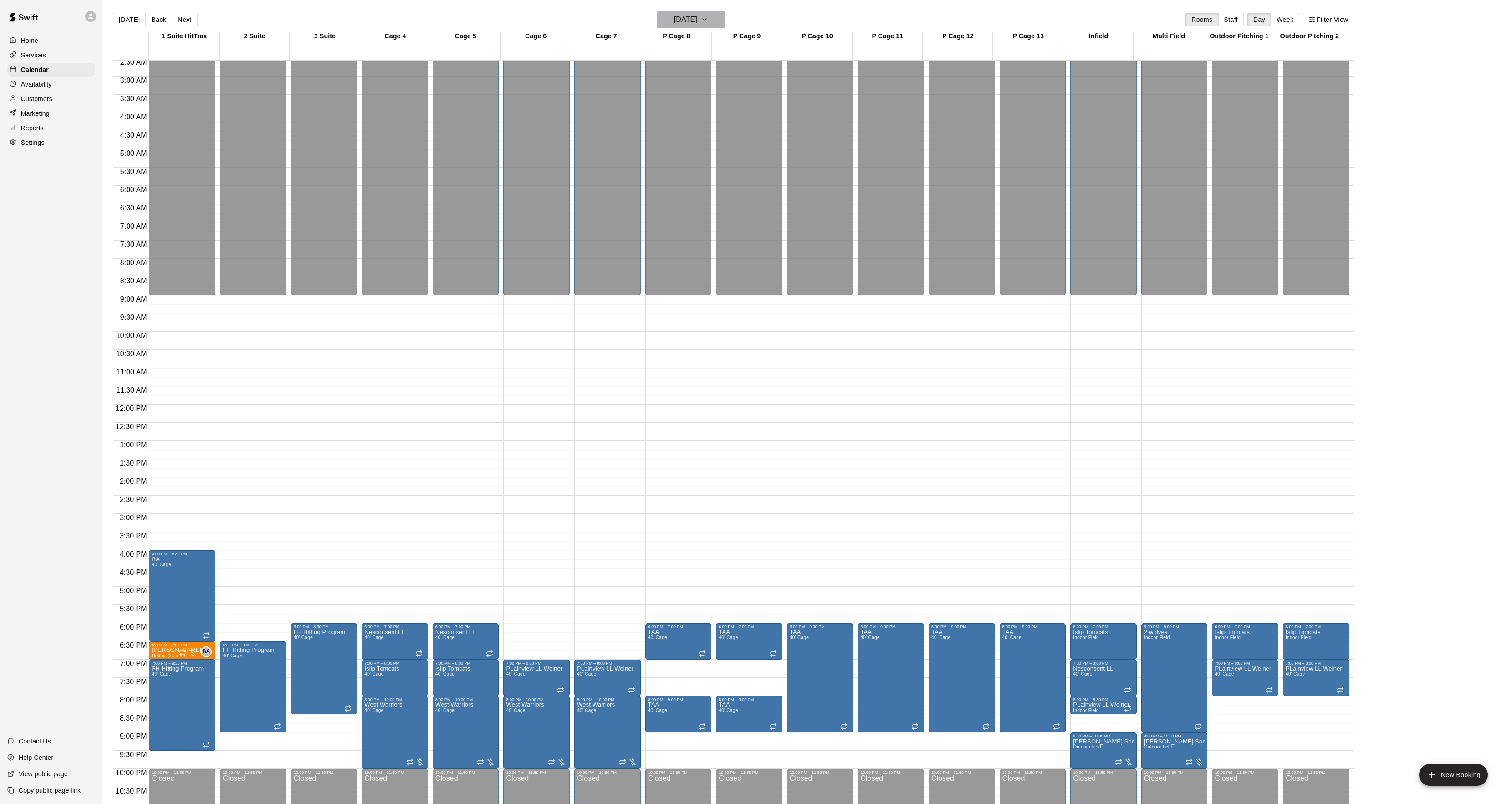
click at [690, 24] on h6 "[DATE]" at bounding box center [685, 19] width 23 height 13
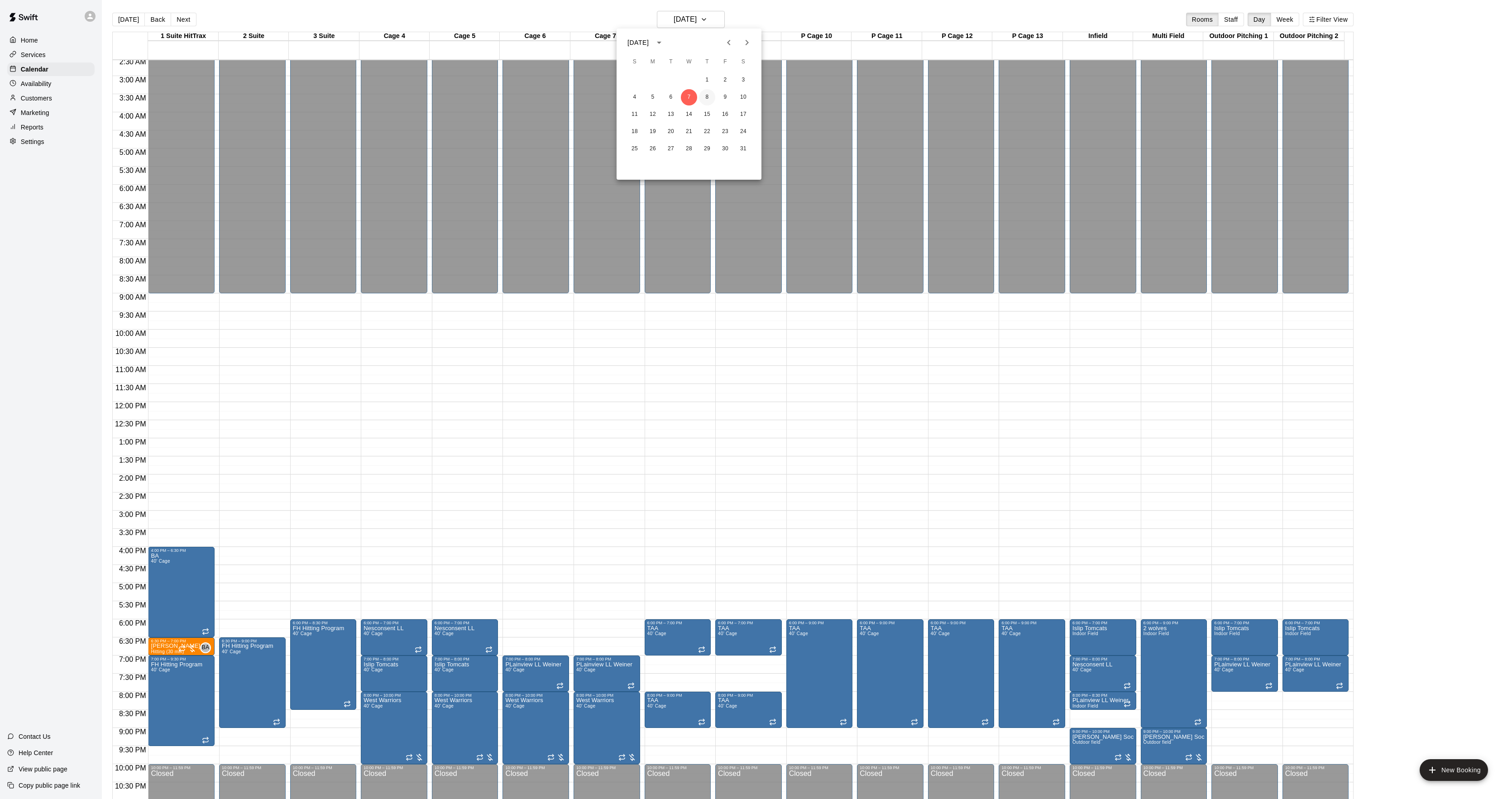
click at [707, 99] on button "8" at bounding box center [707, 97] width 16 height 16
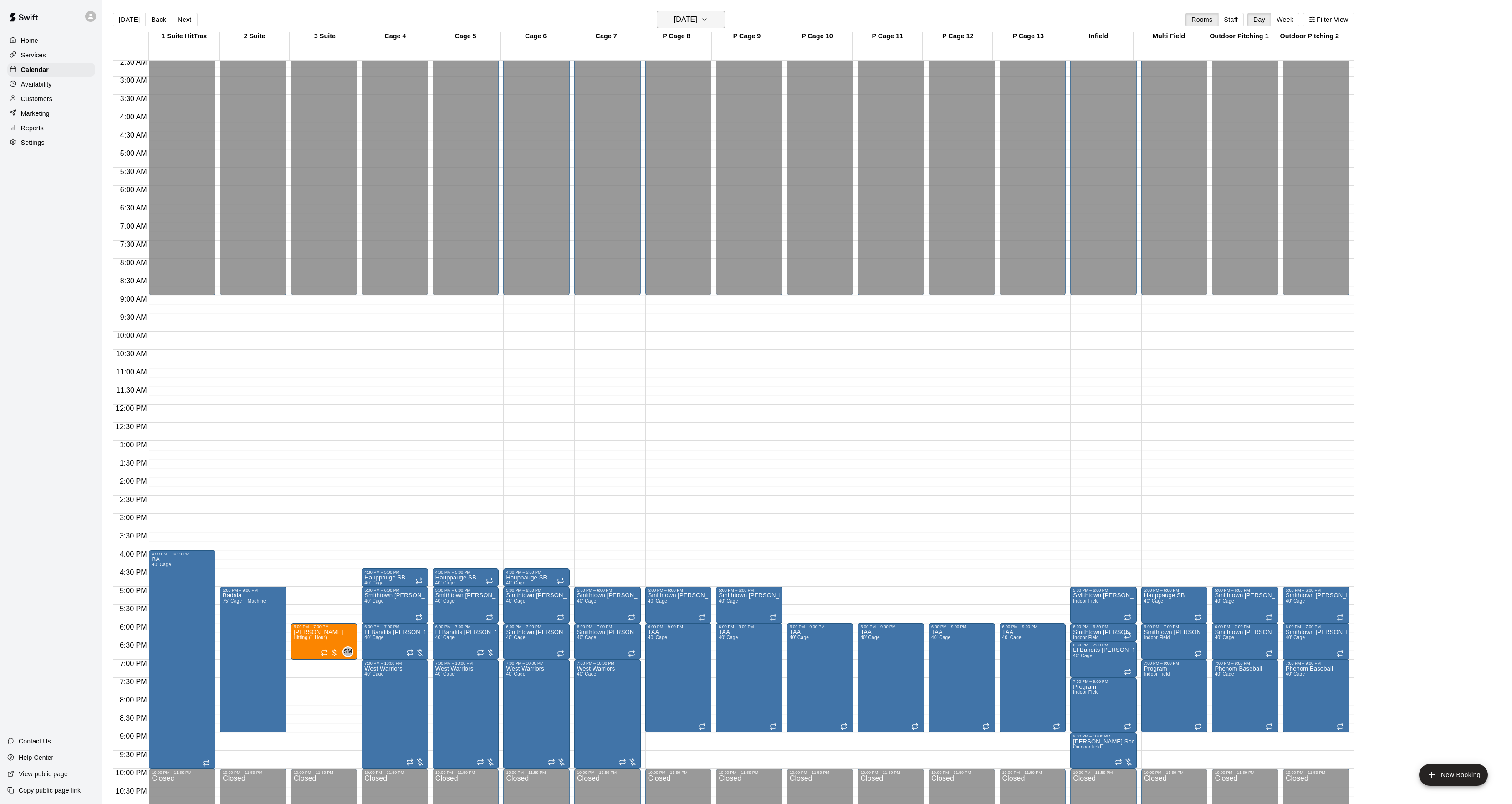
click at [689, 11] on button "[DATE]" at bounding box center [691, 19] width 68 height 17
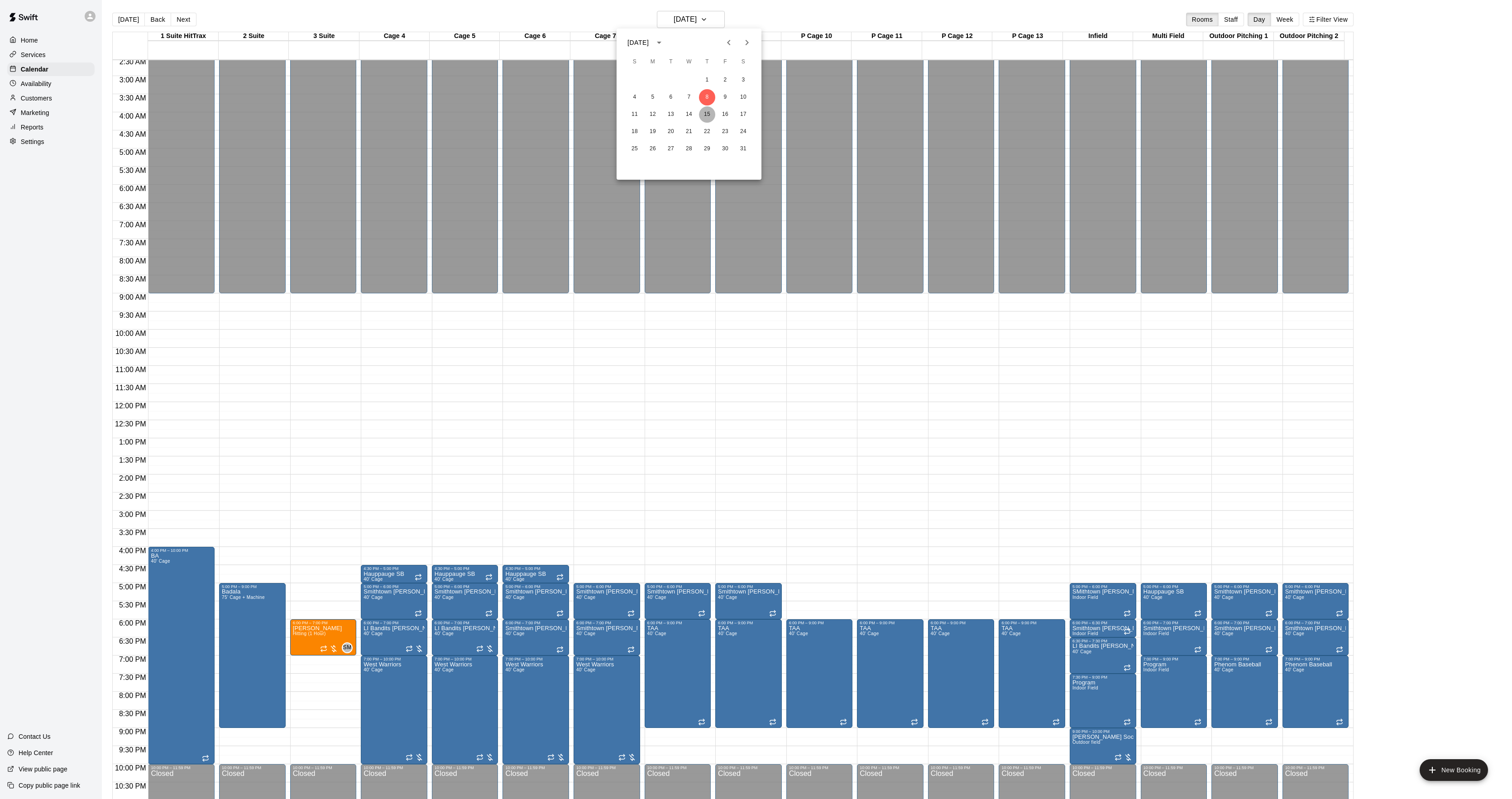
click at [708, 118] on button "15" at bounding box center [707, 114] width 16 height 16
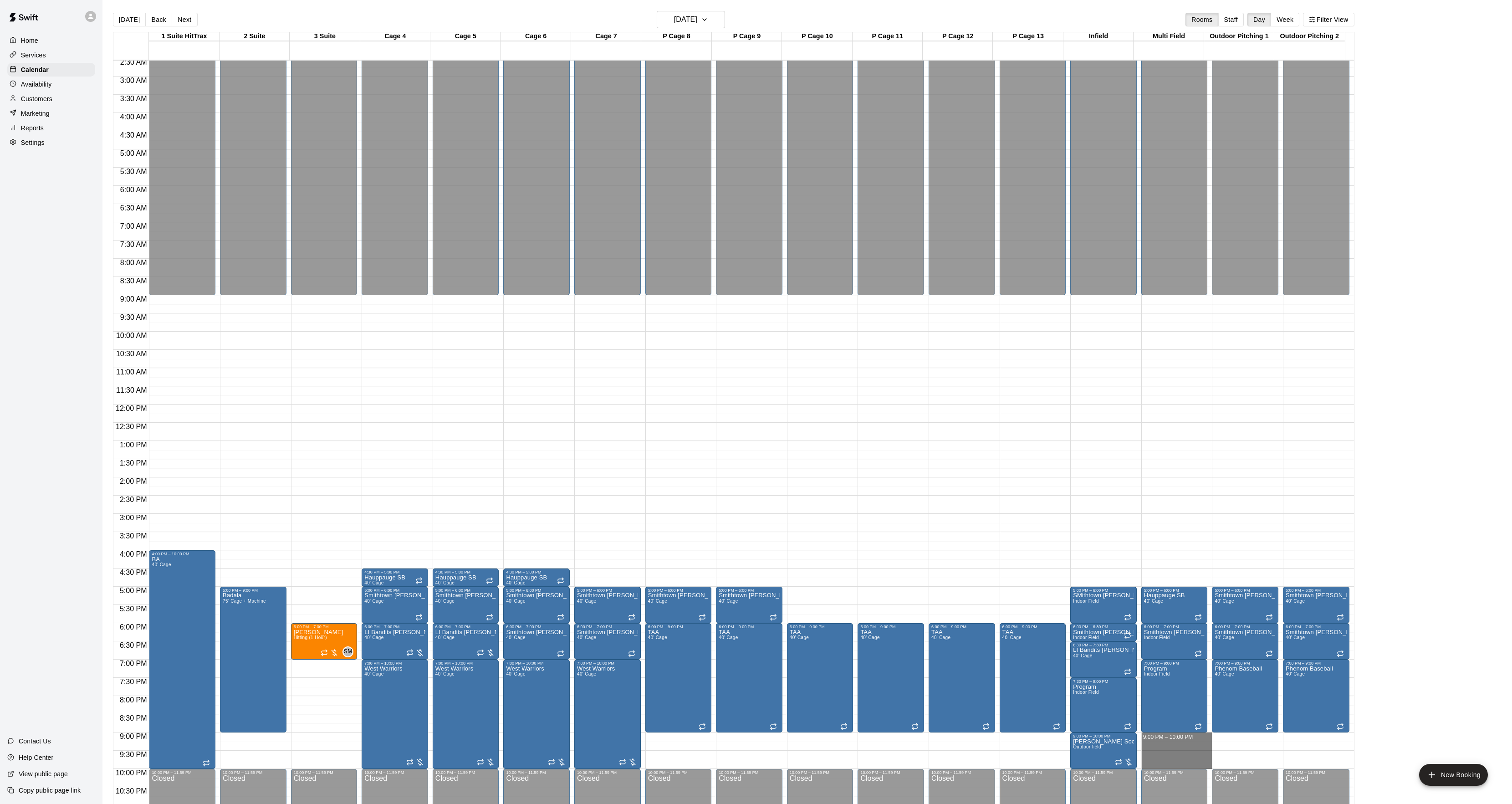
drag, startPoint x: 1152, startPoint y: 742, endPoint x: 1149, endPoint y: 764, distance: 22.2
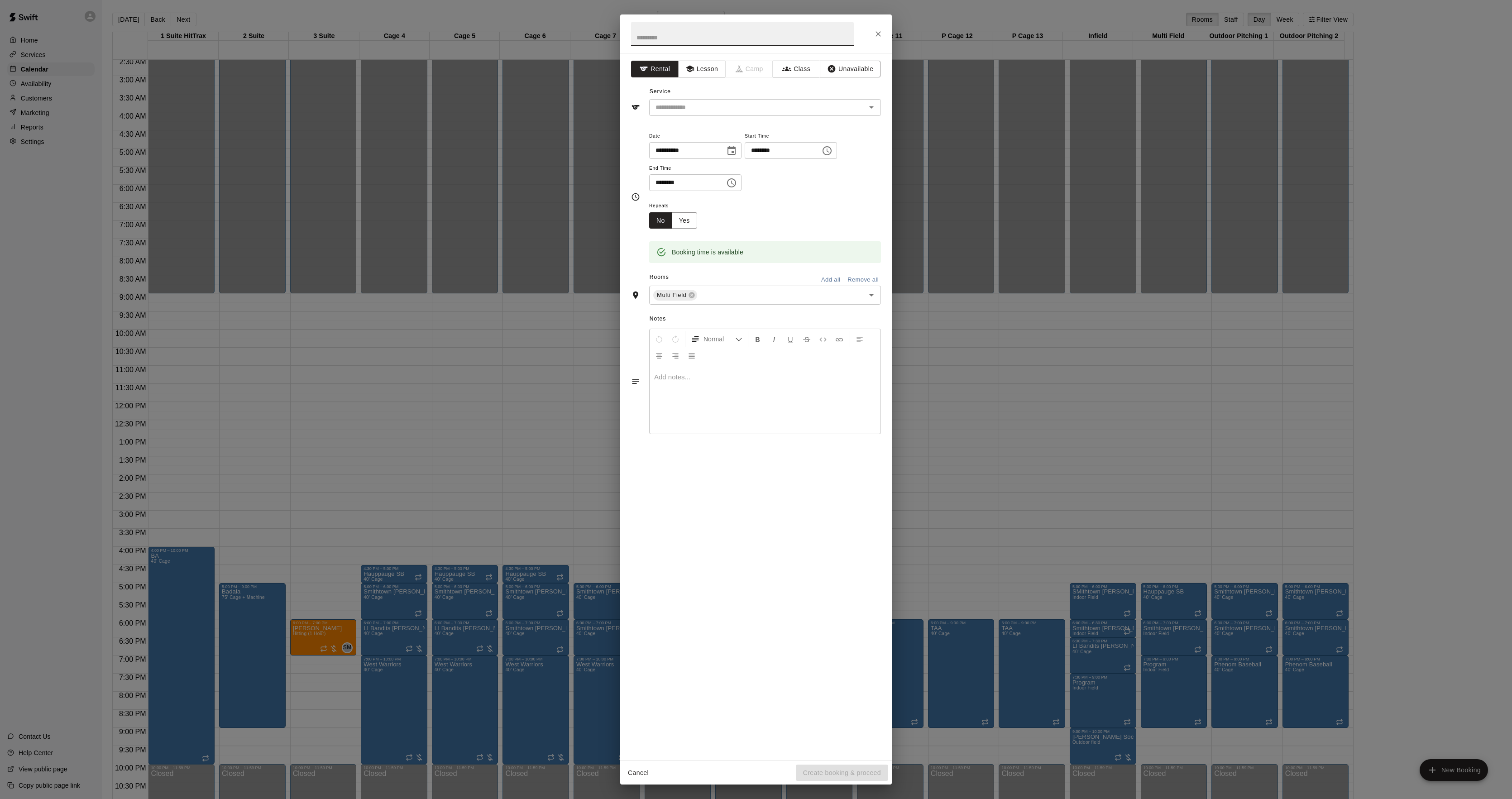
click at [1025, 514] on div "**********" at bounding box center [756, 399] width 1512 height 799
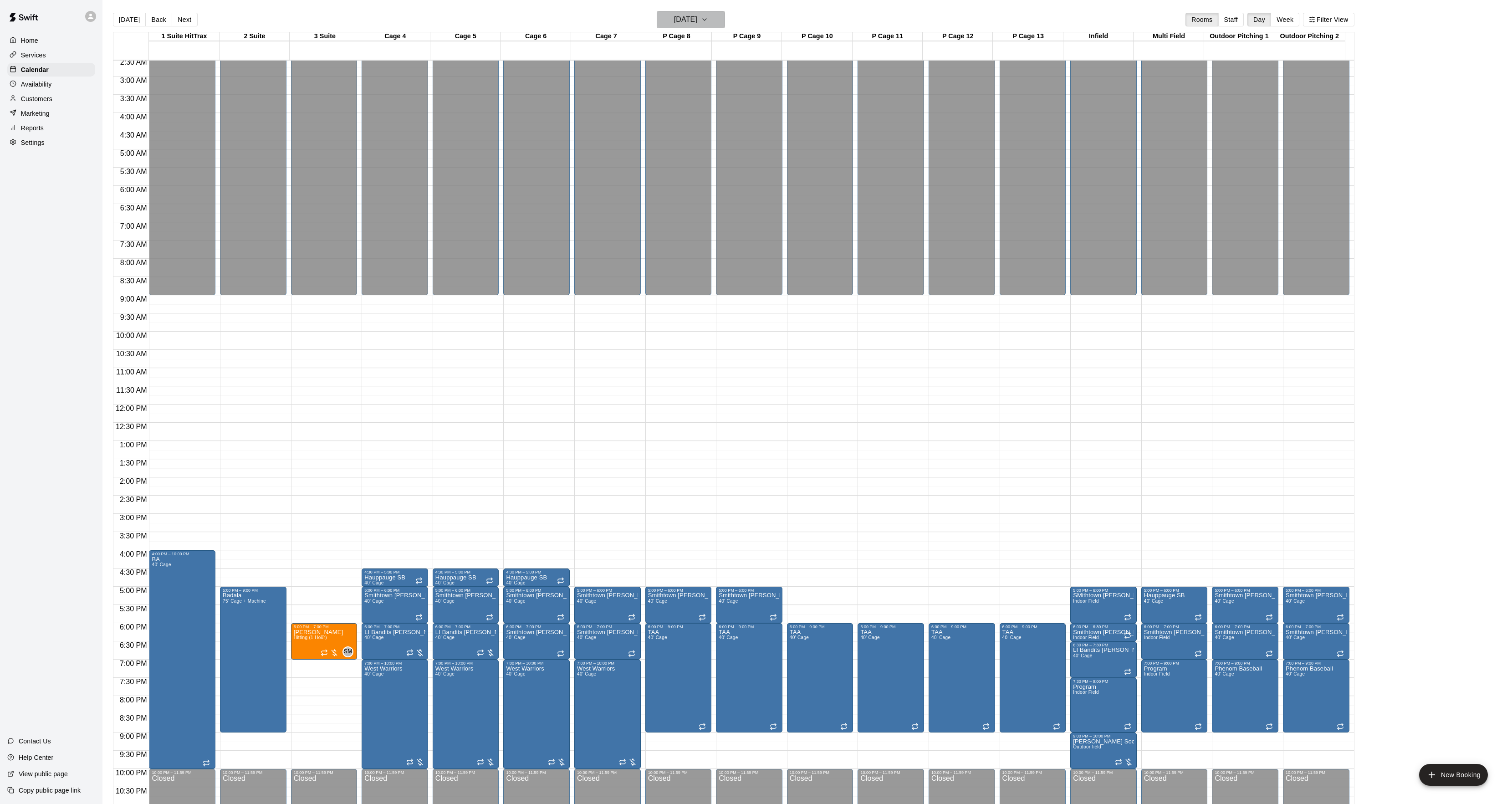
click at [687, 17] on h6 "[DATE]" at bounding box center [685, 19] width 23 height 13
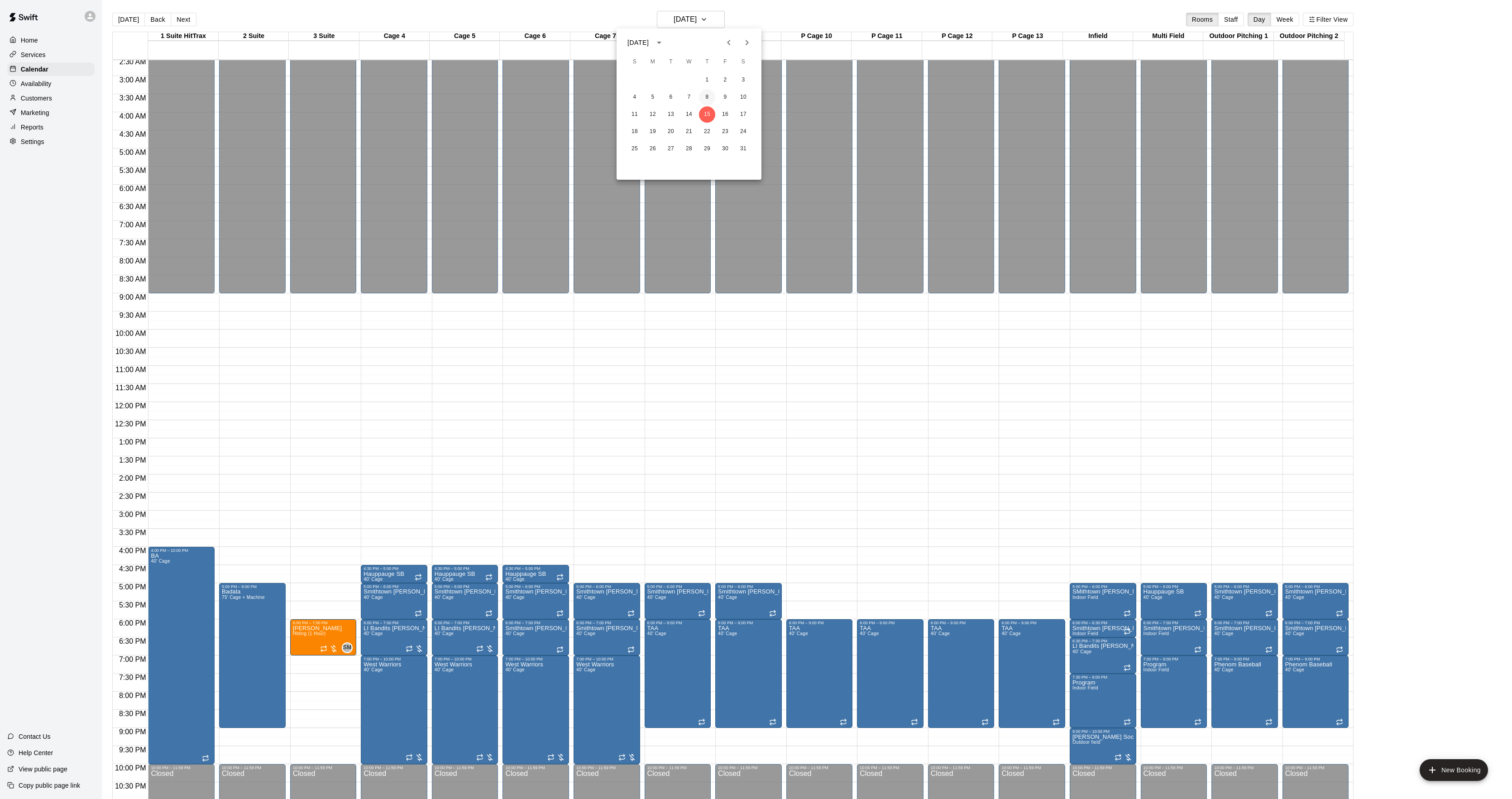
click at [707, 91] on button "8" at bounding box center [707, 97] width 16 height 16
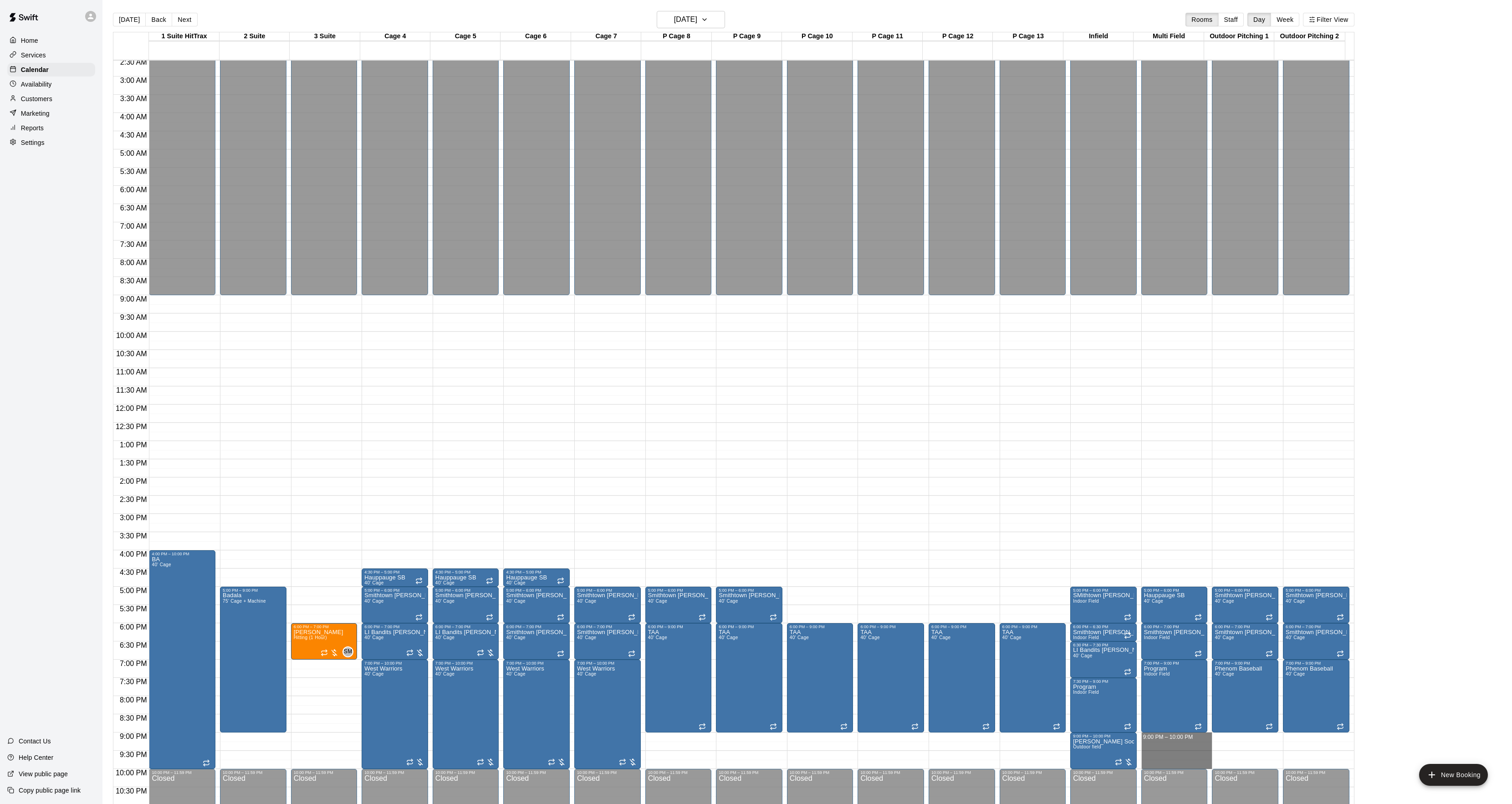
drag, startPoint x: 1148, startPoint y: 737, endPoint x: 1155, endPoint y: 764, distance: 27.9
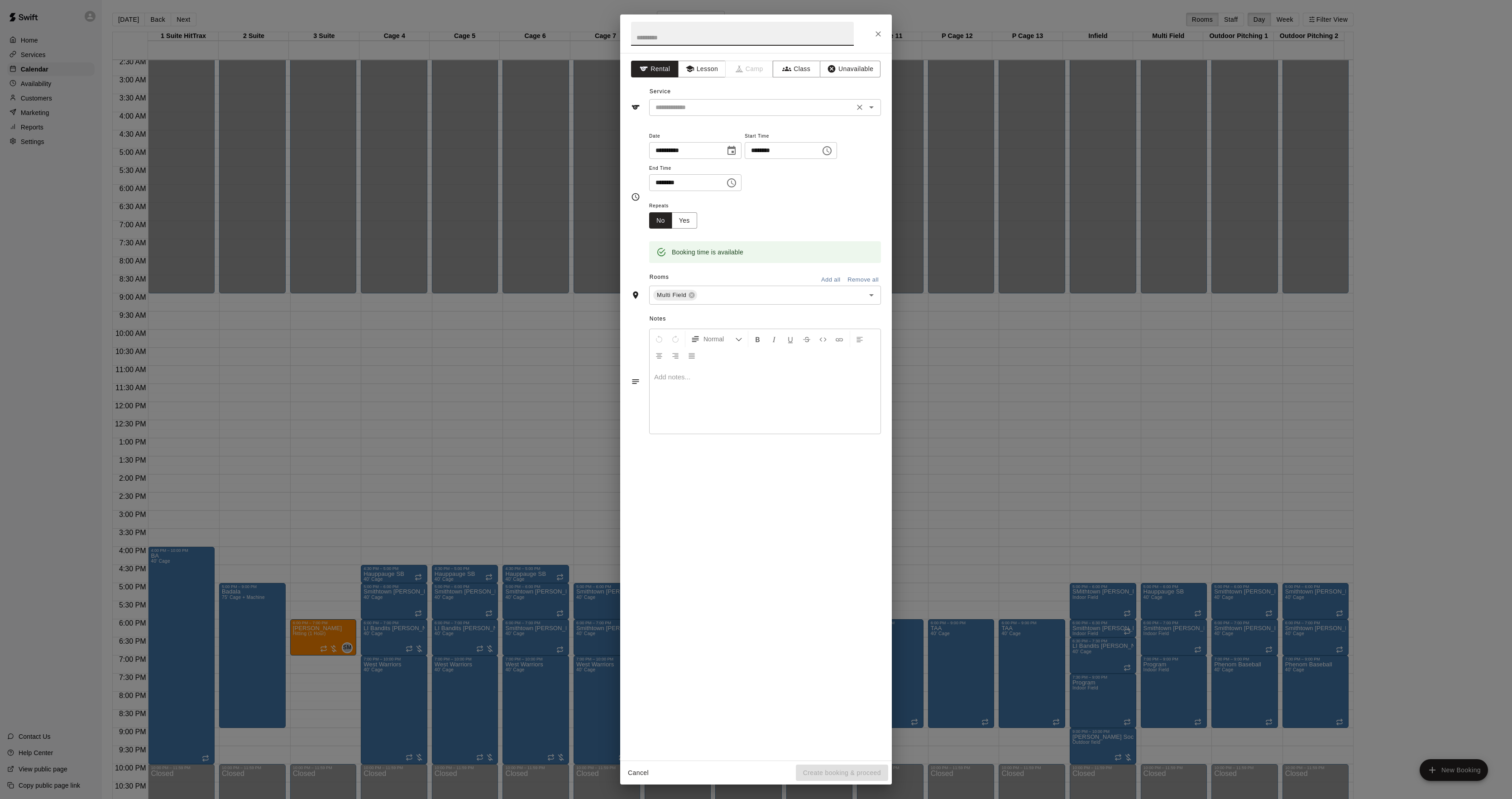
click at [676, 105] on input "text" at bounding box center [752, 107] width 200 height 11
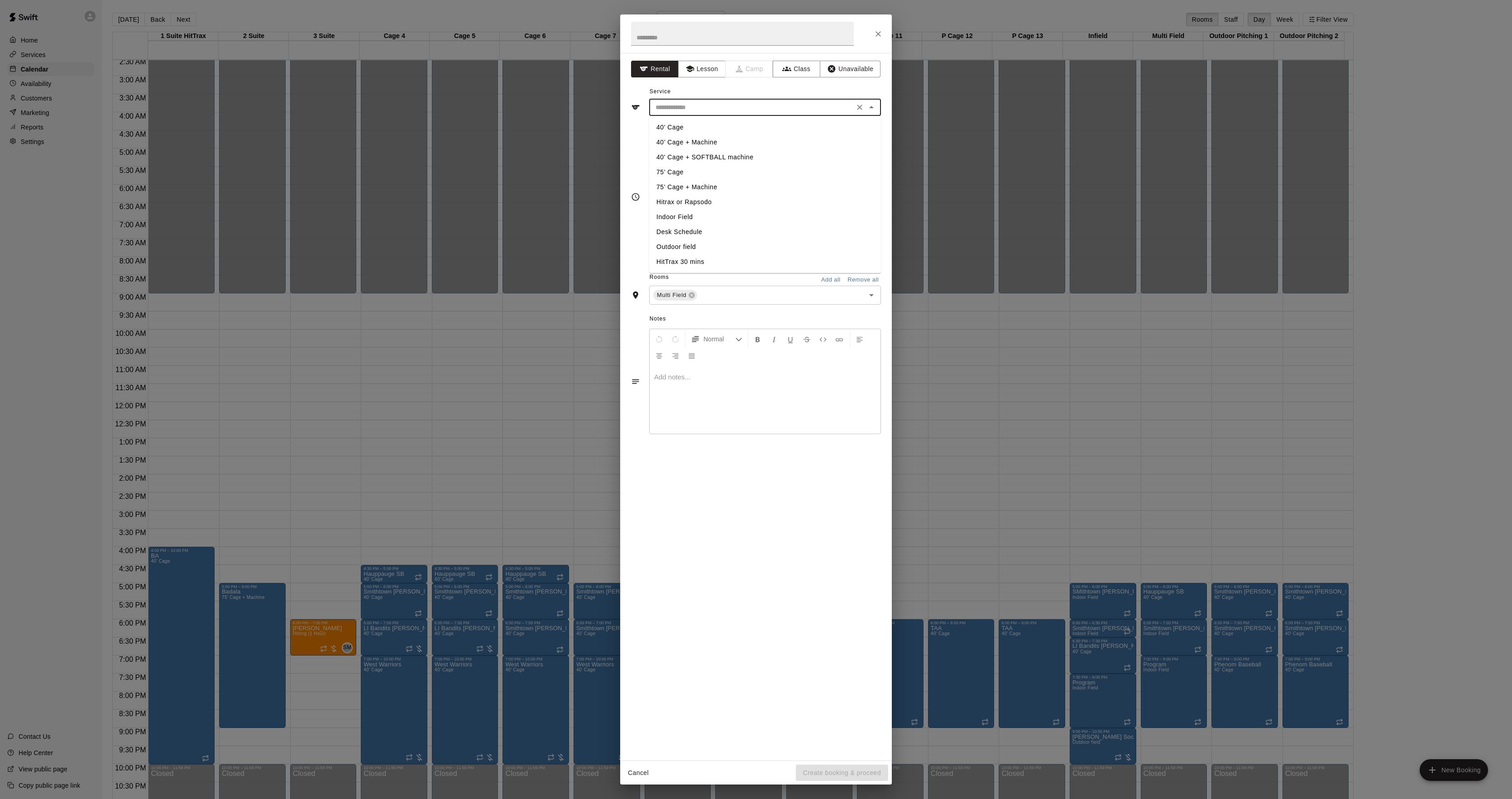
click at [684, 211] on li "Indoor Field" at bounding box center [765, 217] width 232 height 15
type input "**********"
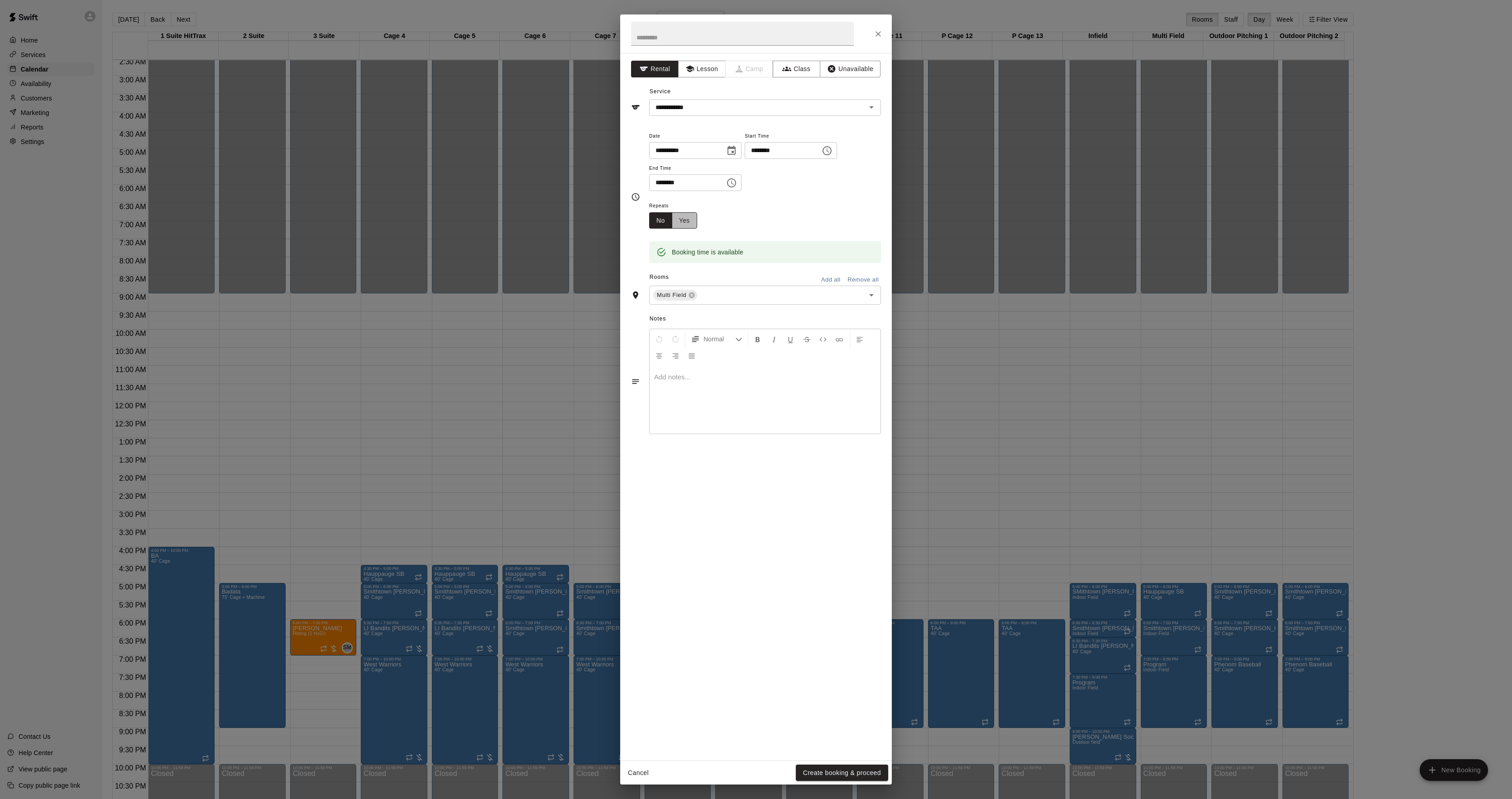
click at [696, 225] on button "Yes" at bounding box center [684, 221] width 25 height 17
click at [720, 218] on body "Home Services Calendar Availability Customers Marketing Reports Settings Contac…" at bounding box center [756, 407] width 1512 height 814
click at [728, 254] on li "Weekly [DATE]" at bounding box center [744, 255] width 113 height 15
type input "******"
click at [811, 228] on body "Home Services Calendar Availability Customers Marketing Reports Settings Contac…" at bounding box center [756, 407] width 1512 height 814
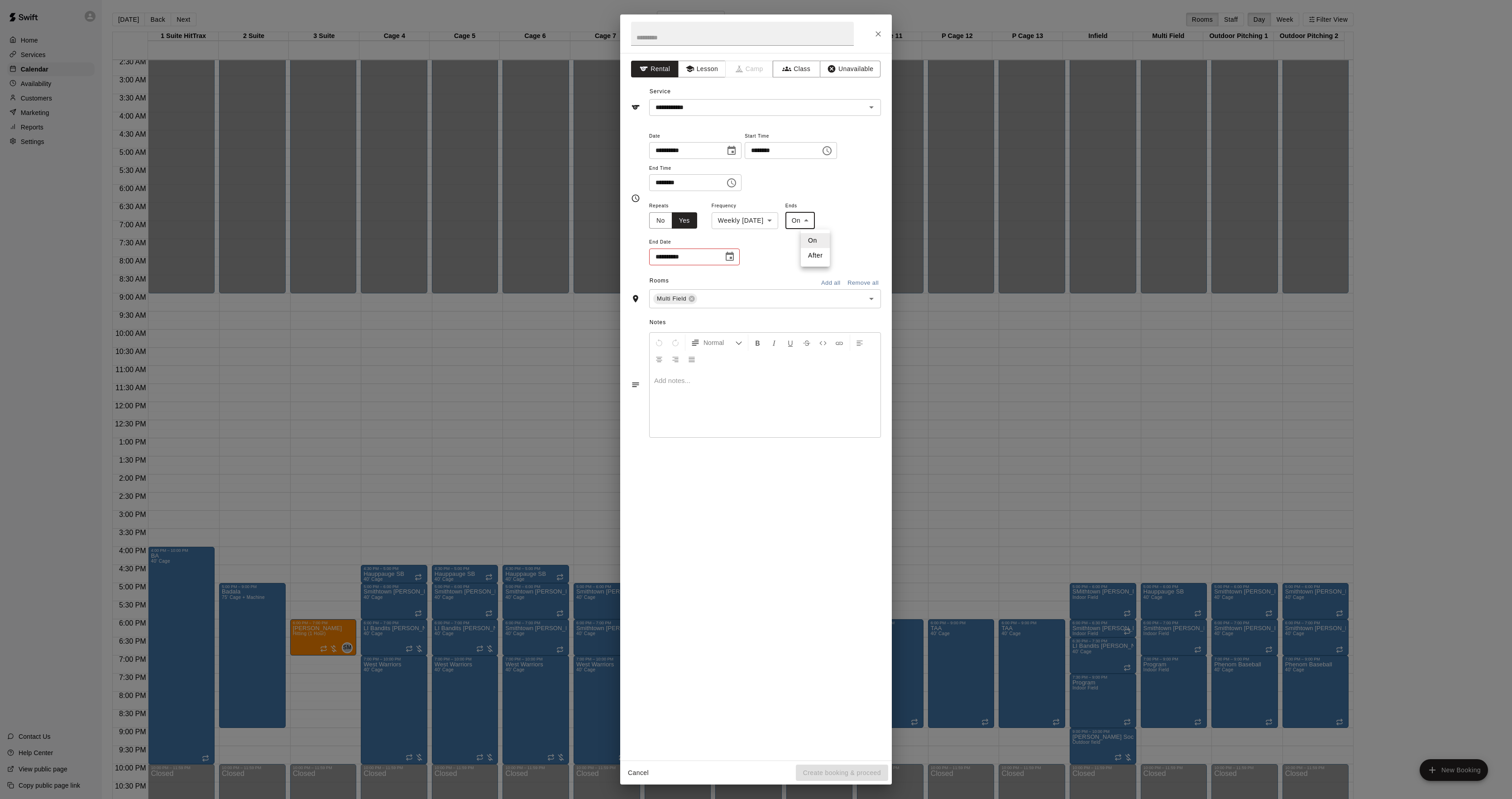
click at [818, 258] on li "After" at bounding box center [815, 255] width 29 height 15
type input "*****"
click at [681, 262] on input "*" at bounding box center [672, 257] width 46 height 17
type input "*"
click at [848, 298] on p "Show More" at bounding box center [858, 299] width 35 height 9
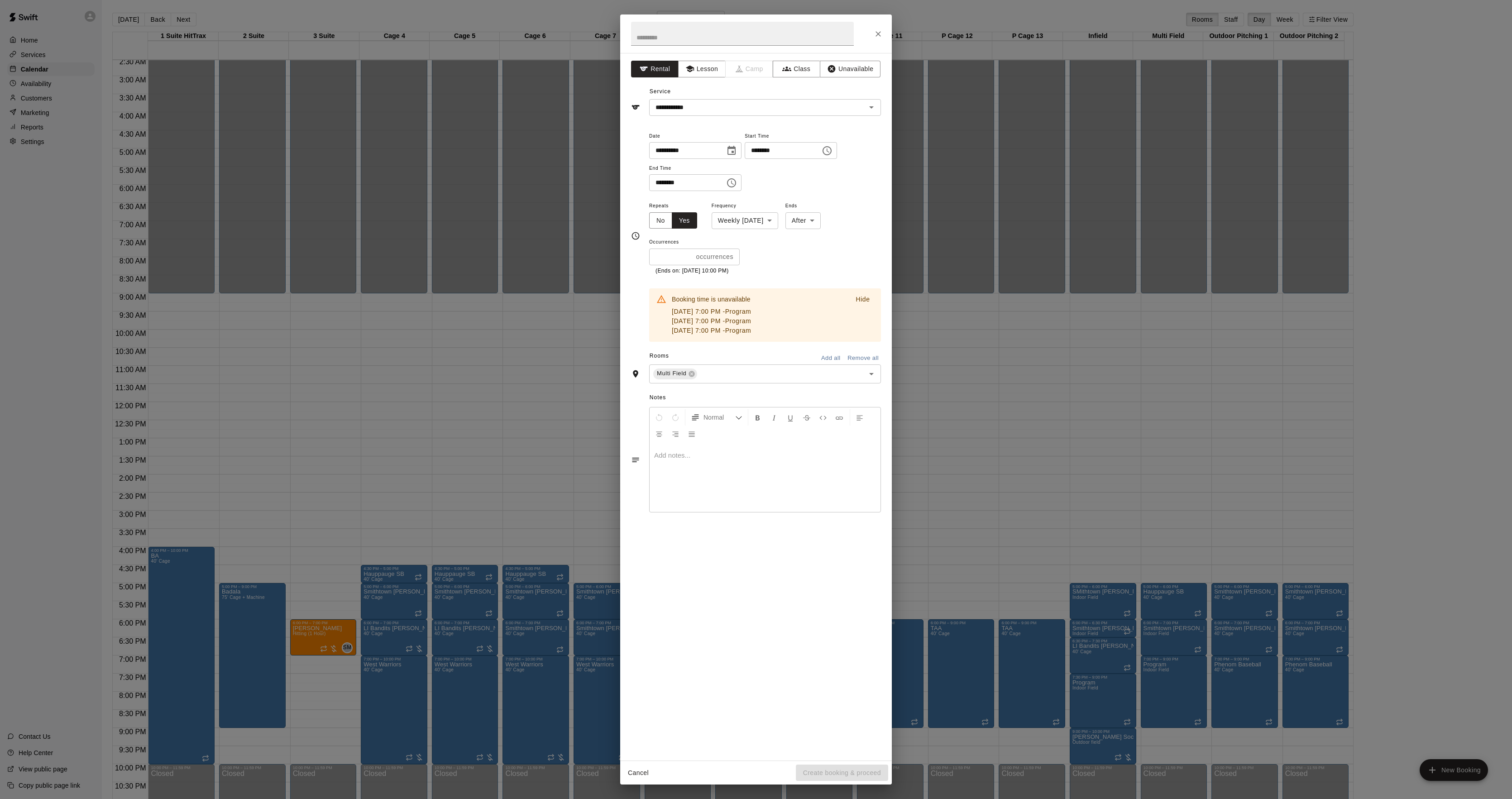
click at [679, 255] on input "*" at bounding box center [671, 257] width 43 height 17
click at [993, 267] on div "**********" at bounding box center [756, 399] width 1512 height 799
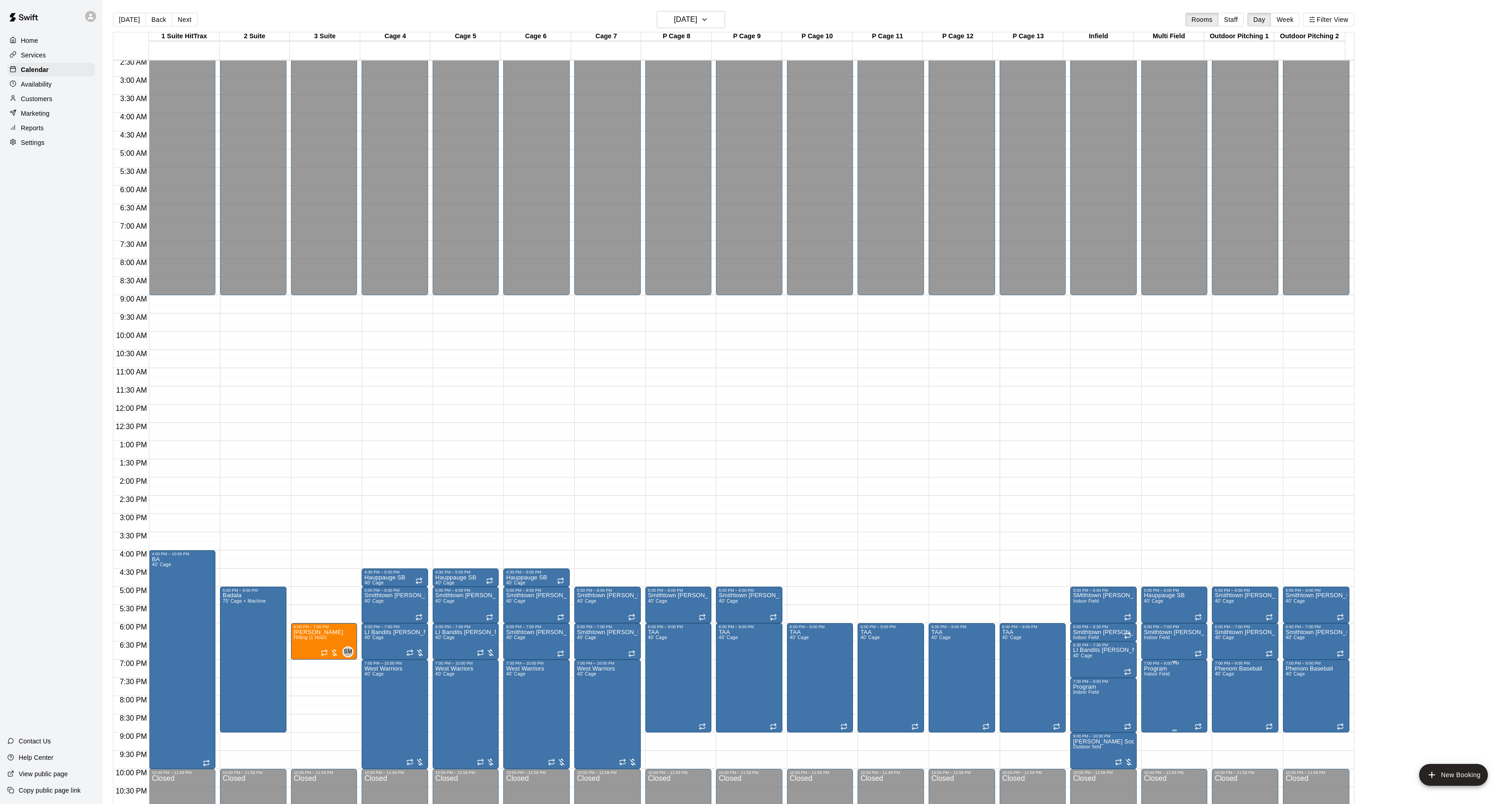
click at [1148, 681] on icon "edit" at bounding box center [1152, 677] width 8 height 8
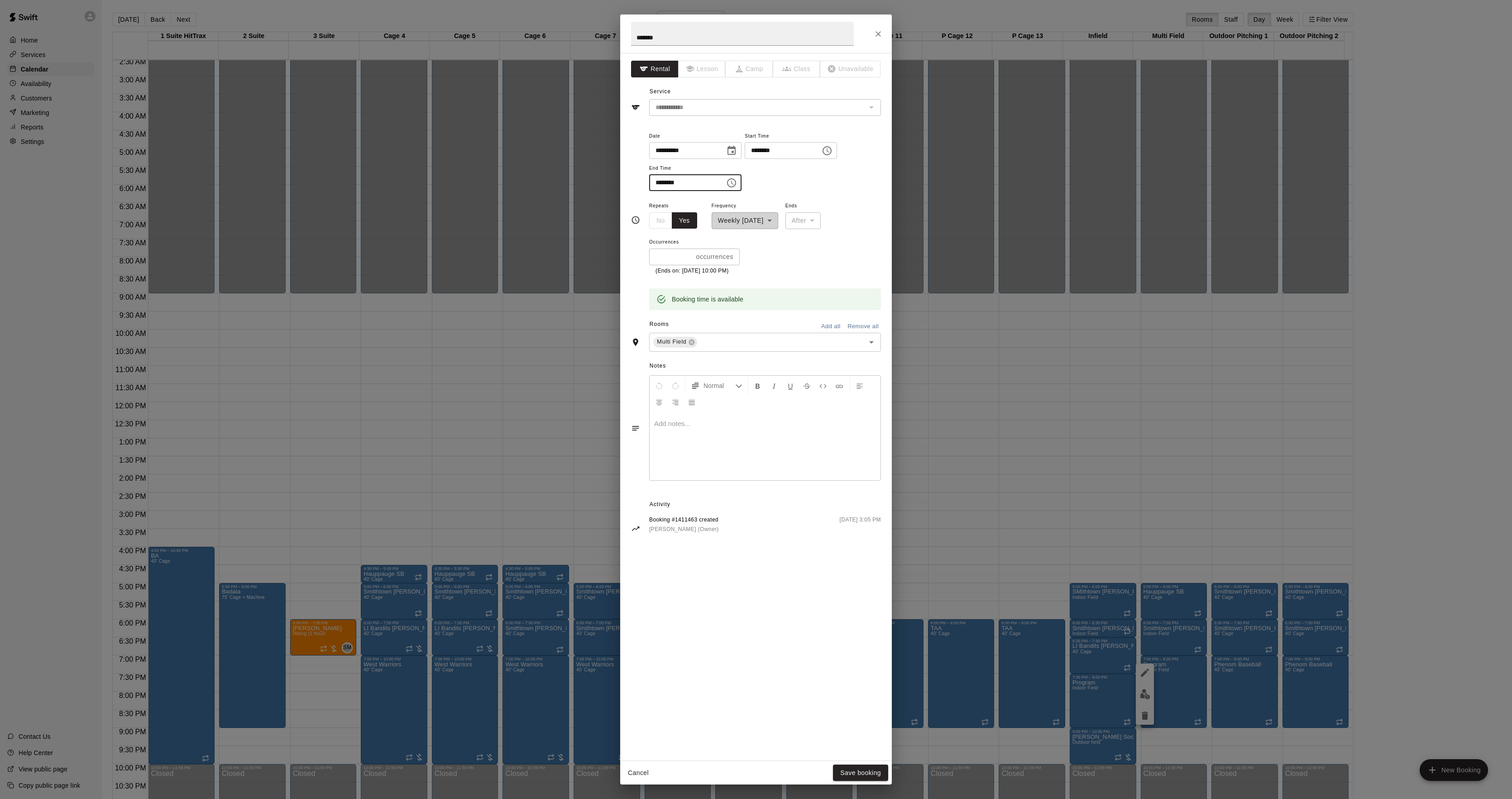
click at [654, 183] on input "********" at bounding box center [684, 183] width 70 height 17
click at [853, 765] on button "Save booking" at bounding box center [860, 773] width 55 height 17
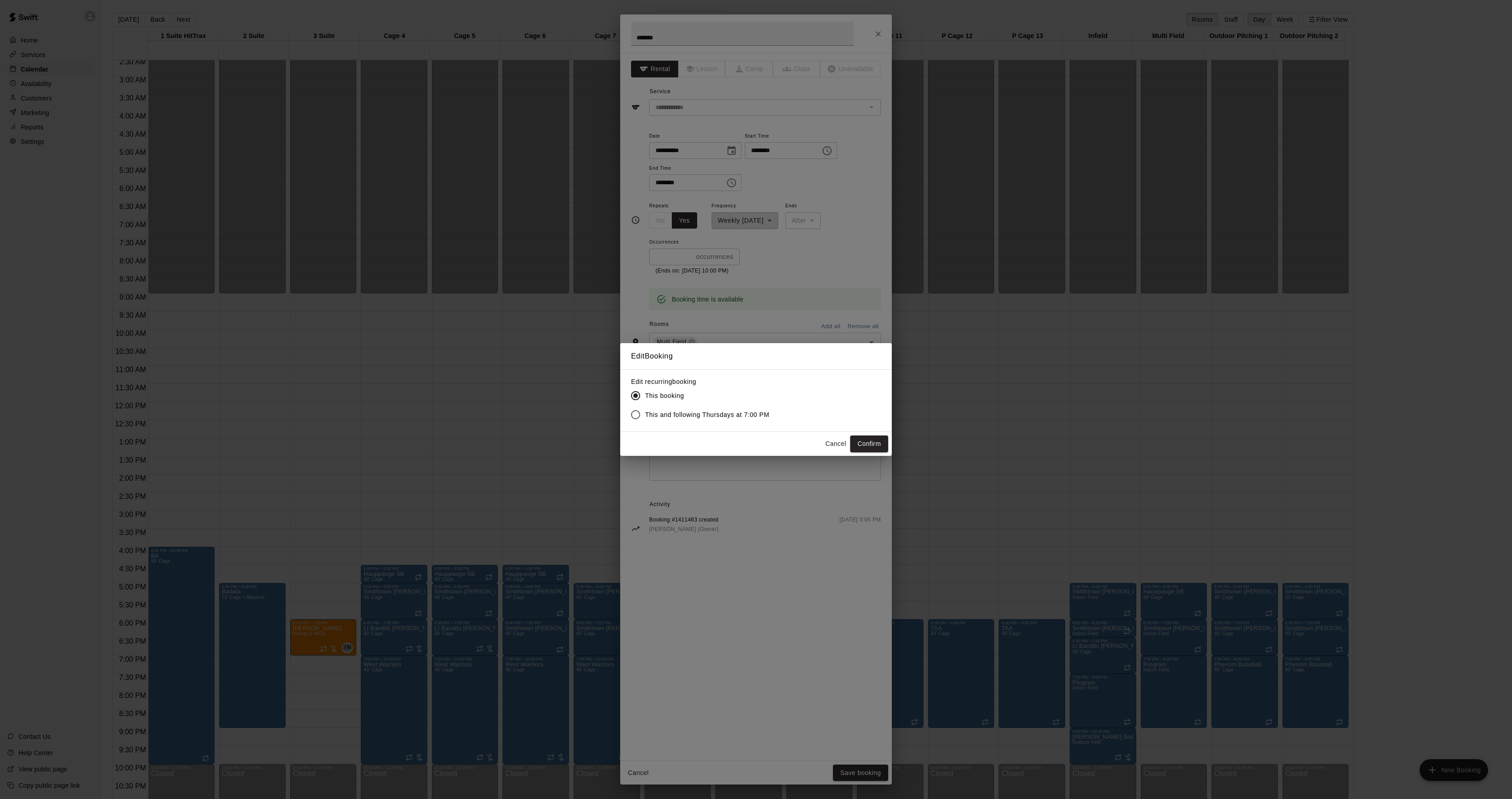
click at [672, 414] on span "This and following Thursdays at 7:00 PM" at bounding box center [707, 415] width 124 height 9
click at [873, 441] on button "Confirm" at bounding box center [869, 444] width 38 height 17
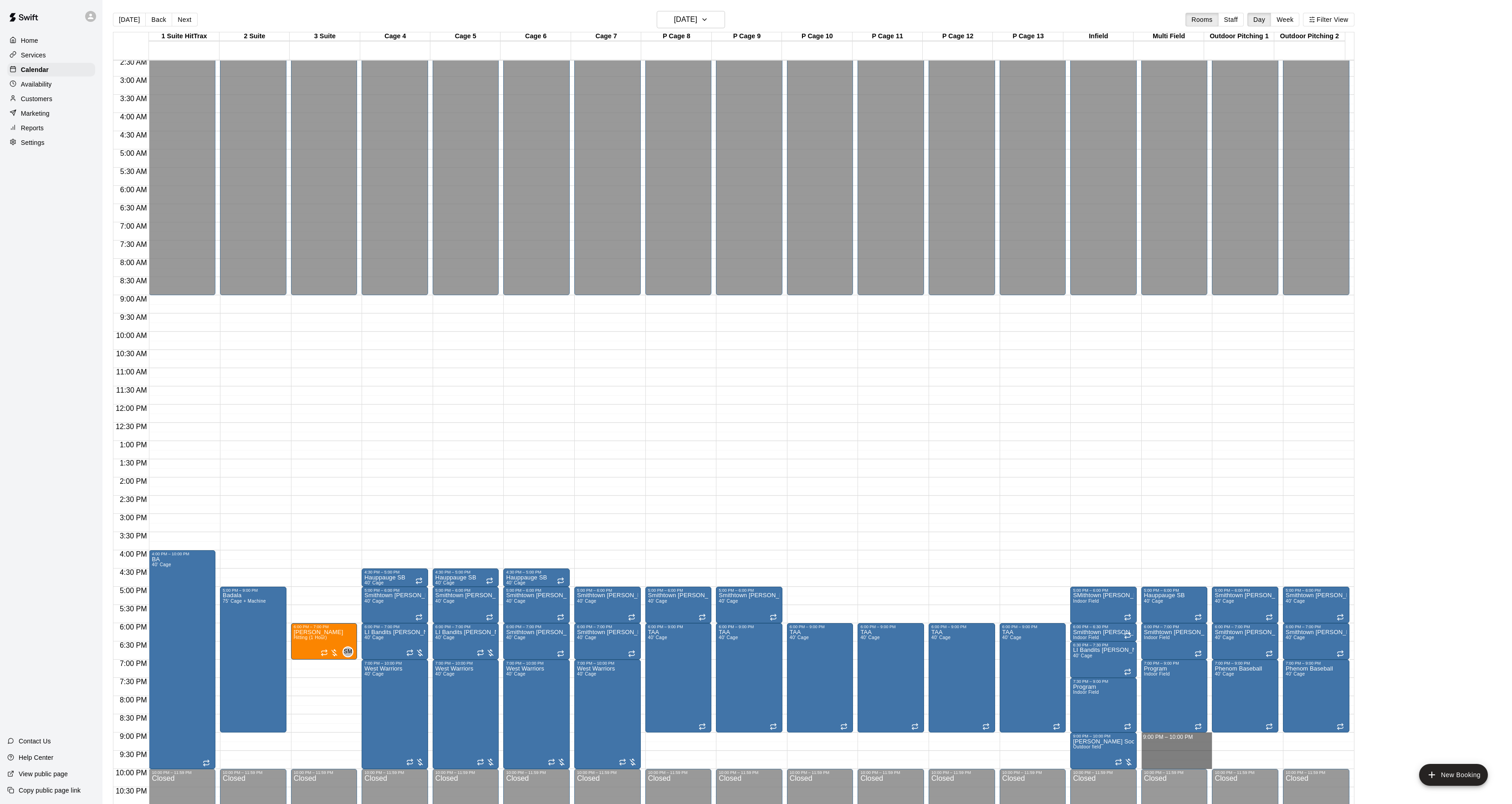
drag, startPoint x: 1149, startPoint y: 734, endPoint x: 1148, endPoint y: 764, distance: 30.0
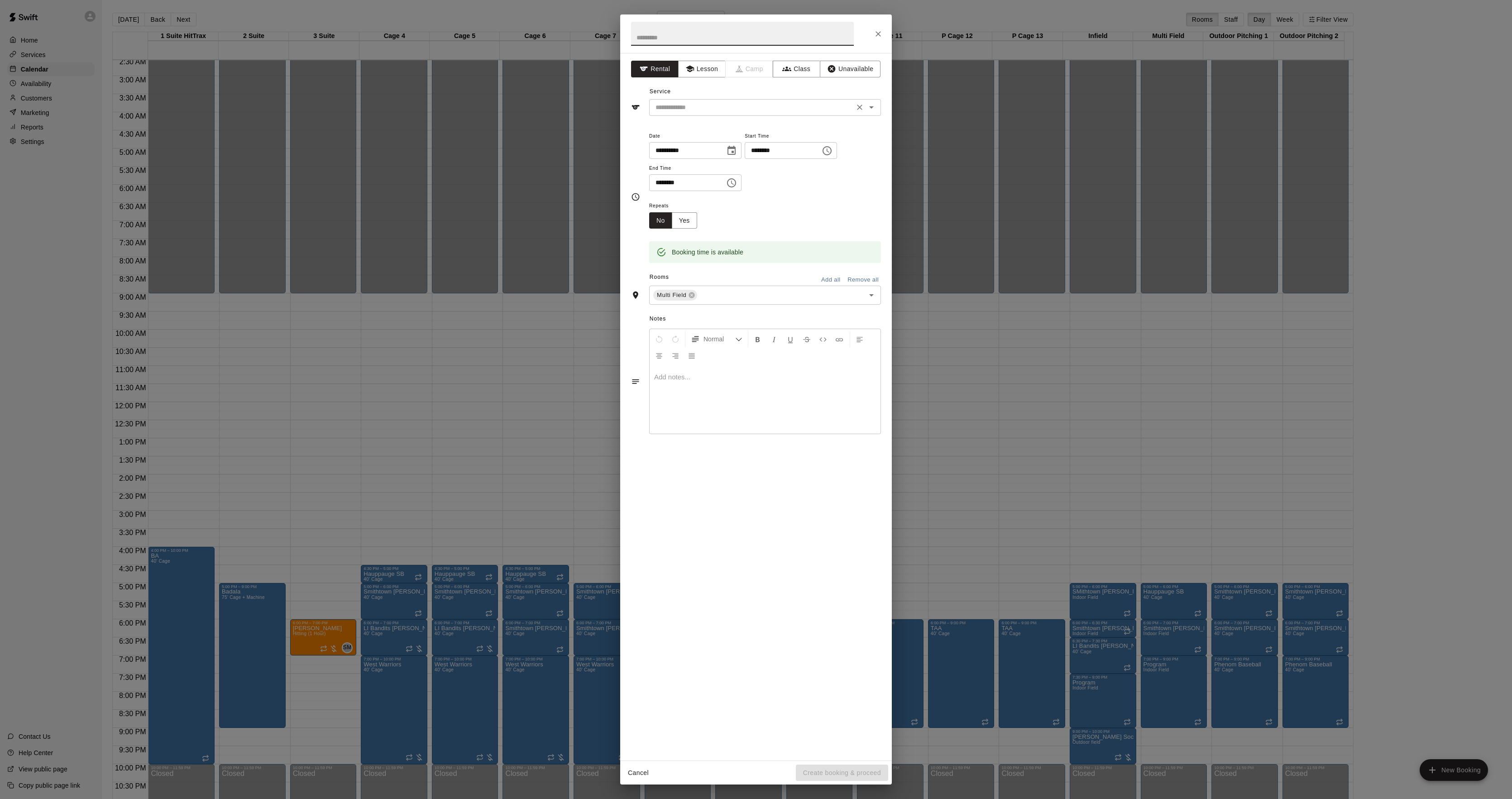
click at [678, 114] on div "​" at bounding box center [765, 107] width 232 height 17
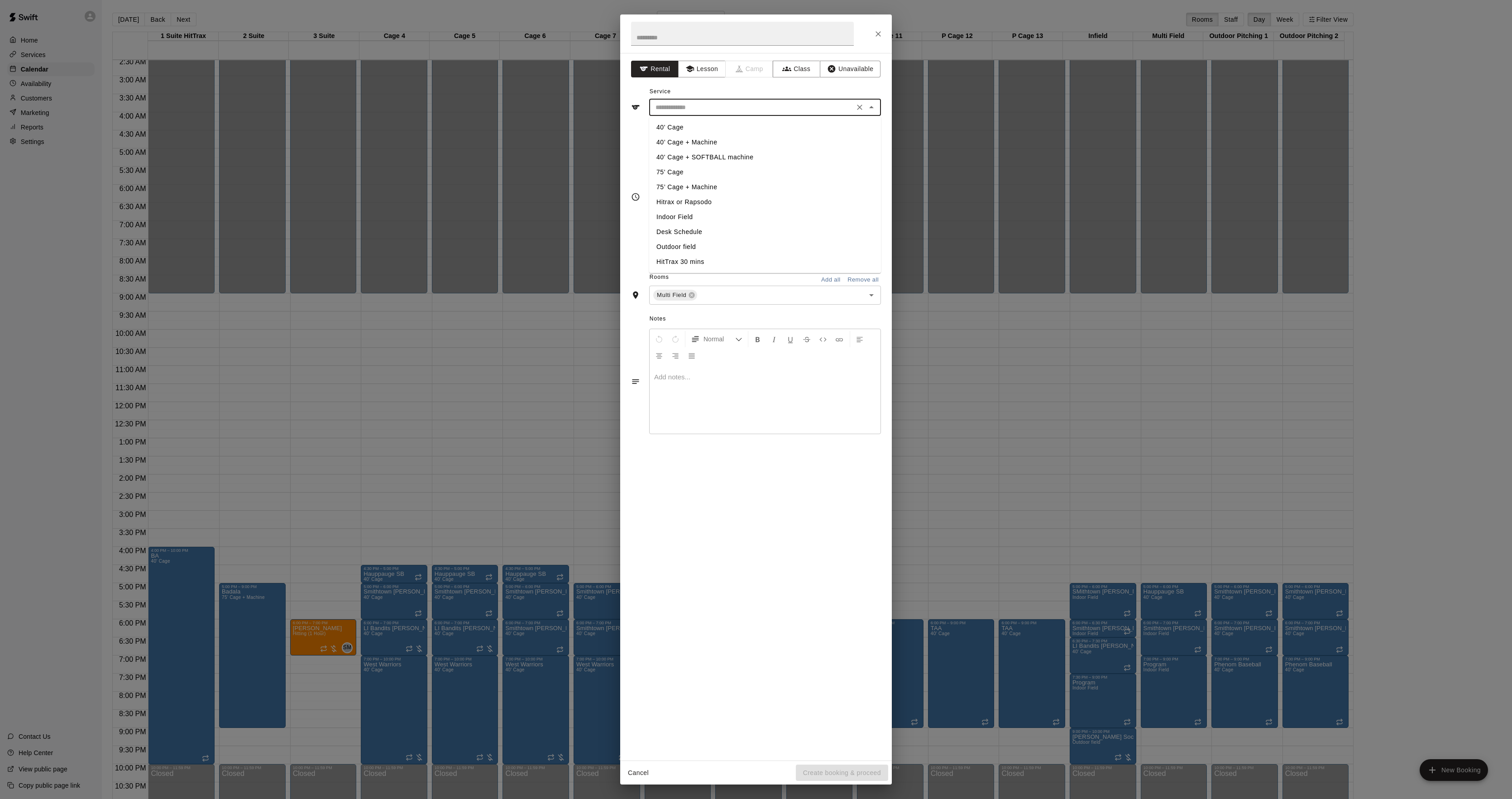
click at [663, 216] on li "Indoor Field" at bounding box center [765, 217] width 232 height 15
type input "**********"
click at [689, 225] on button "Yes" at bounding box center [684, 221] width 25 height 17
click at [733, 221] on body "Home Services Calendar Availability Customers Marketing Reports Settings Contac…" at bounding box center [756, 407] width 1512 height 814
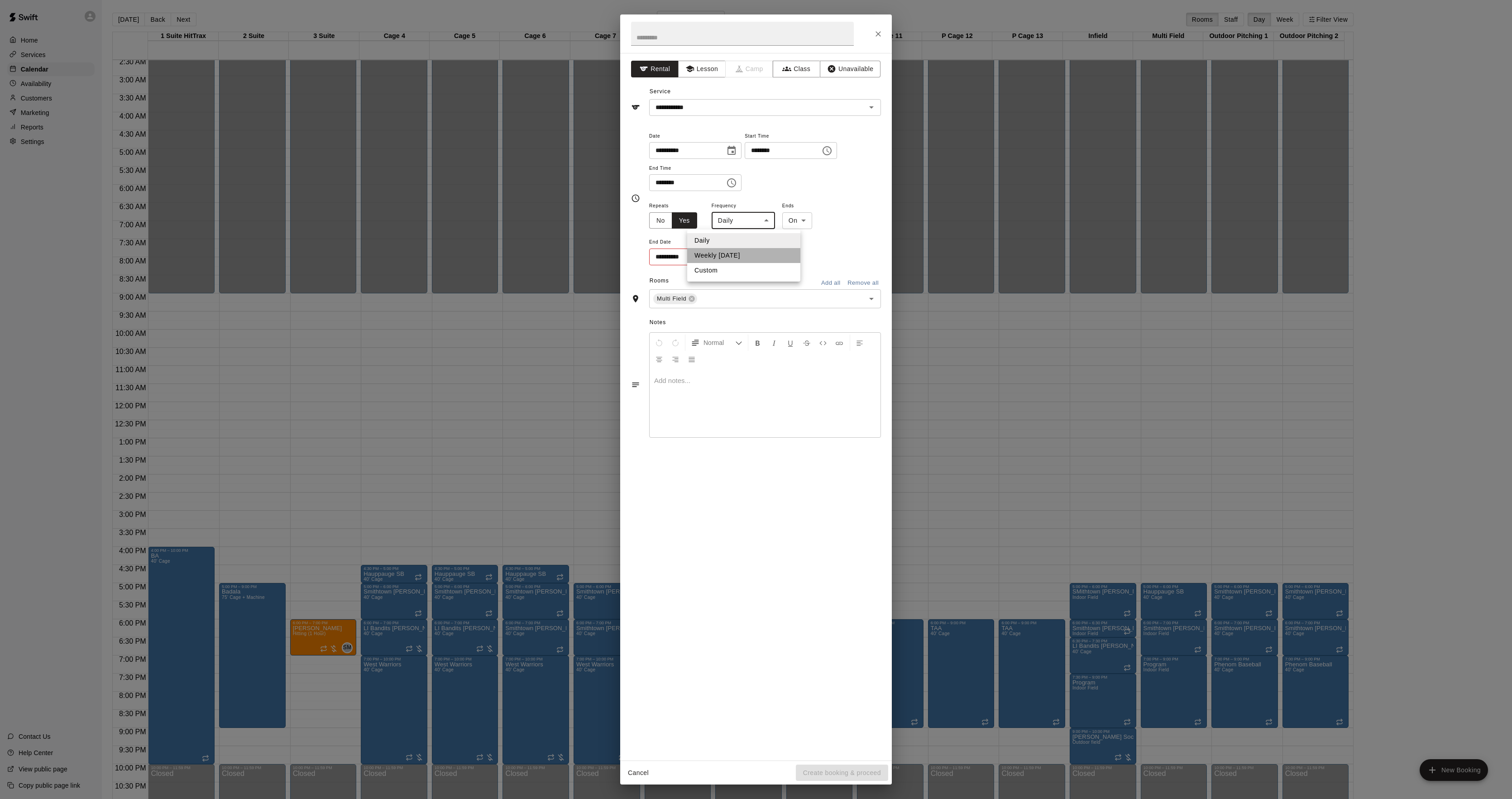
click at [717, 260] on li "Weekly [DATE]" at bounding box center [744, 255] width 113 height 15
type input "******"
click at [806, 223] on body "Home Services Calendar Availability Customers Marketing Reports Settings Contac…" at bounding box center [756, 407] width 1512 height 814
click at [805, 258] on li "After" at bounding box center [815, 255] width 29 height 15
type input "*****"
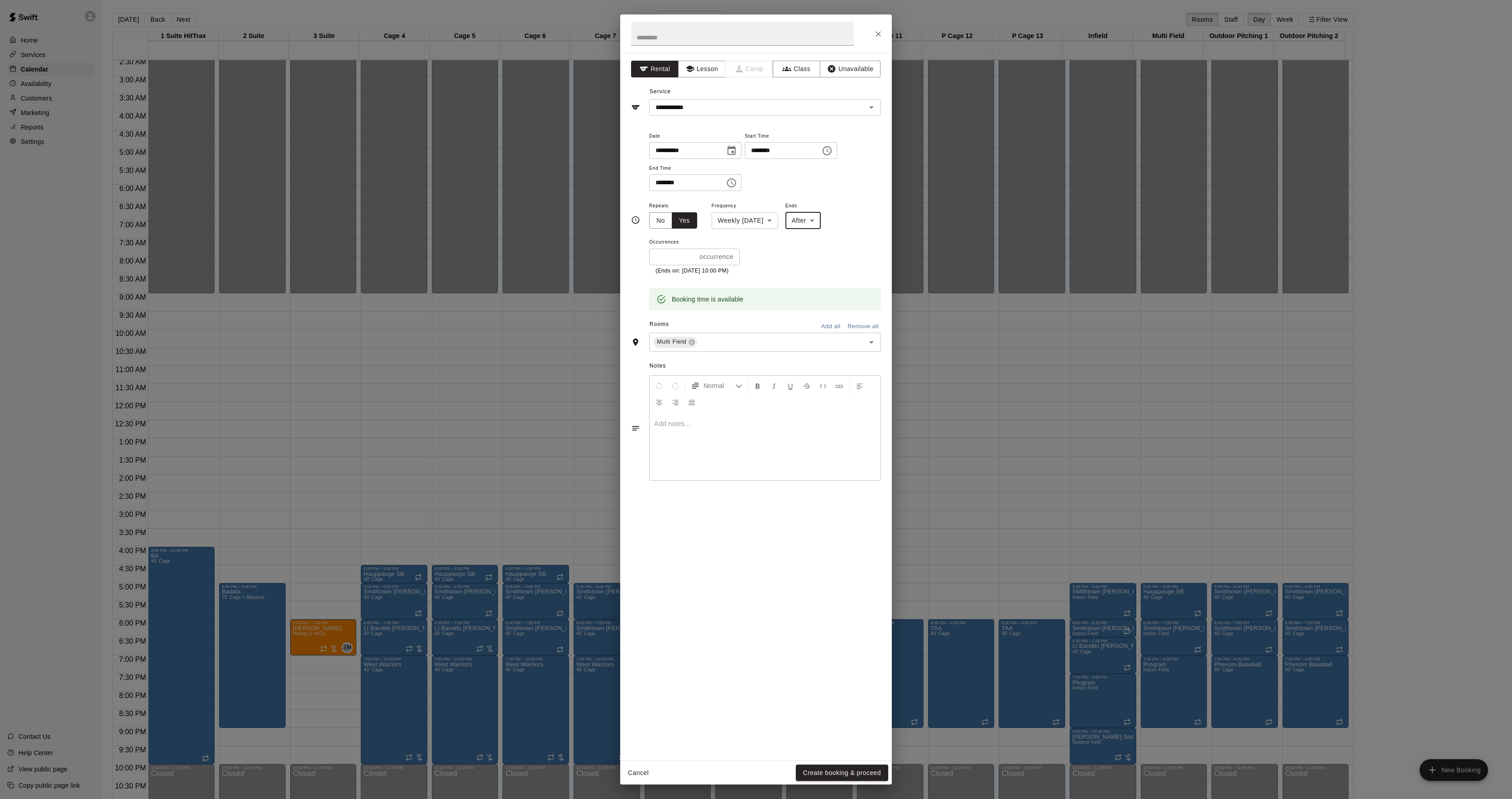
click at [676, 255] on input "*" at bounding box center [672, 257] width 46 height 17
type input "*"
click at [860, 776] on button "Create booking & proceed" at bounding box center [842, 773] width 92 height 17
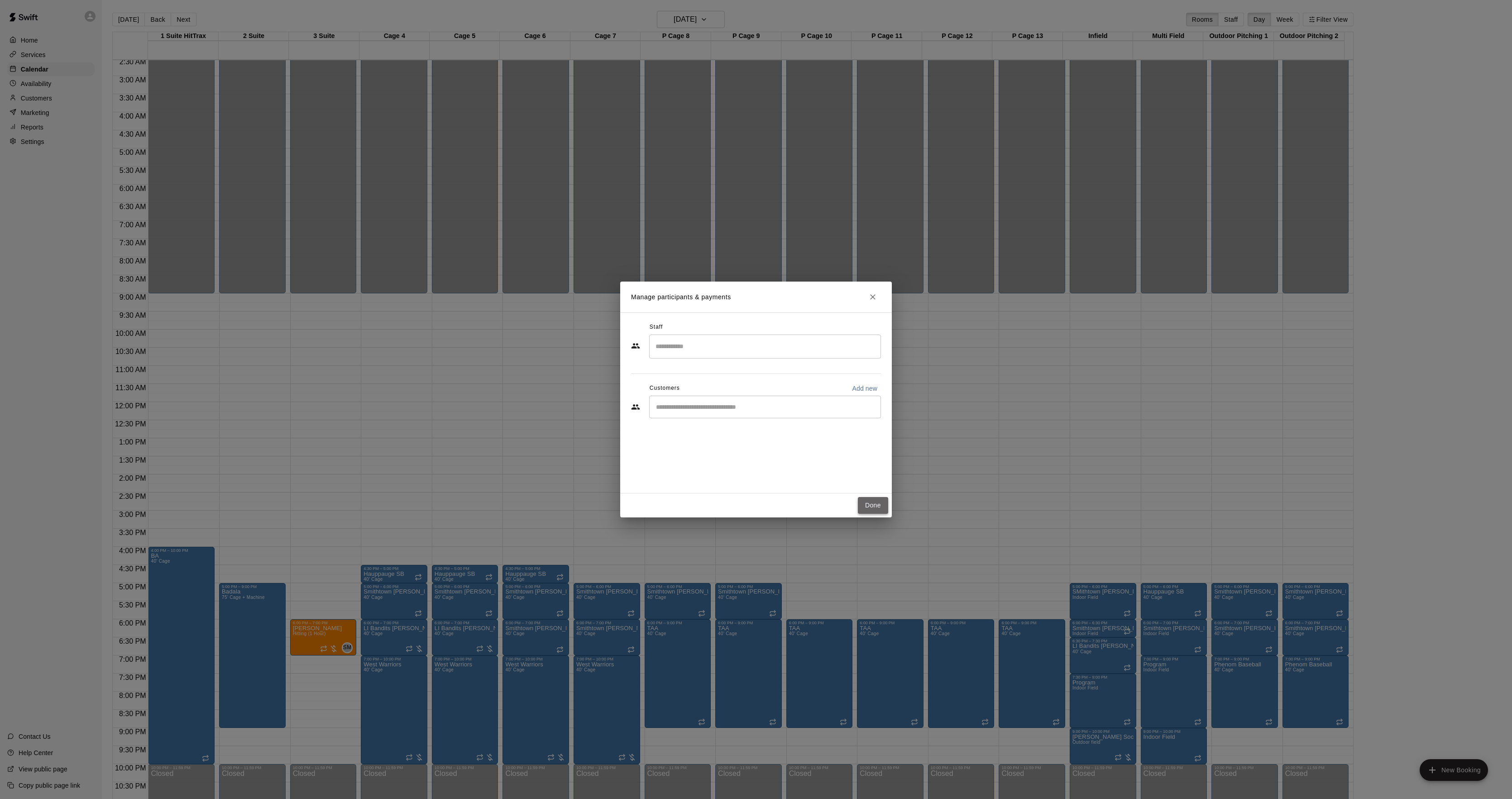
click at [877, 504] on button "Done" at bounding box center [873, 505] width 31 height 17
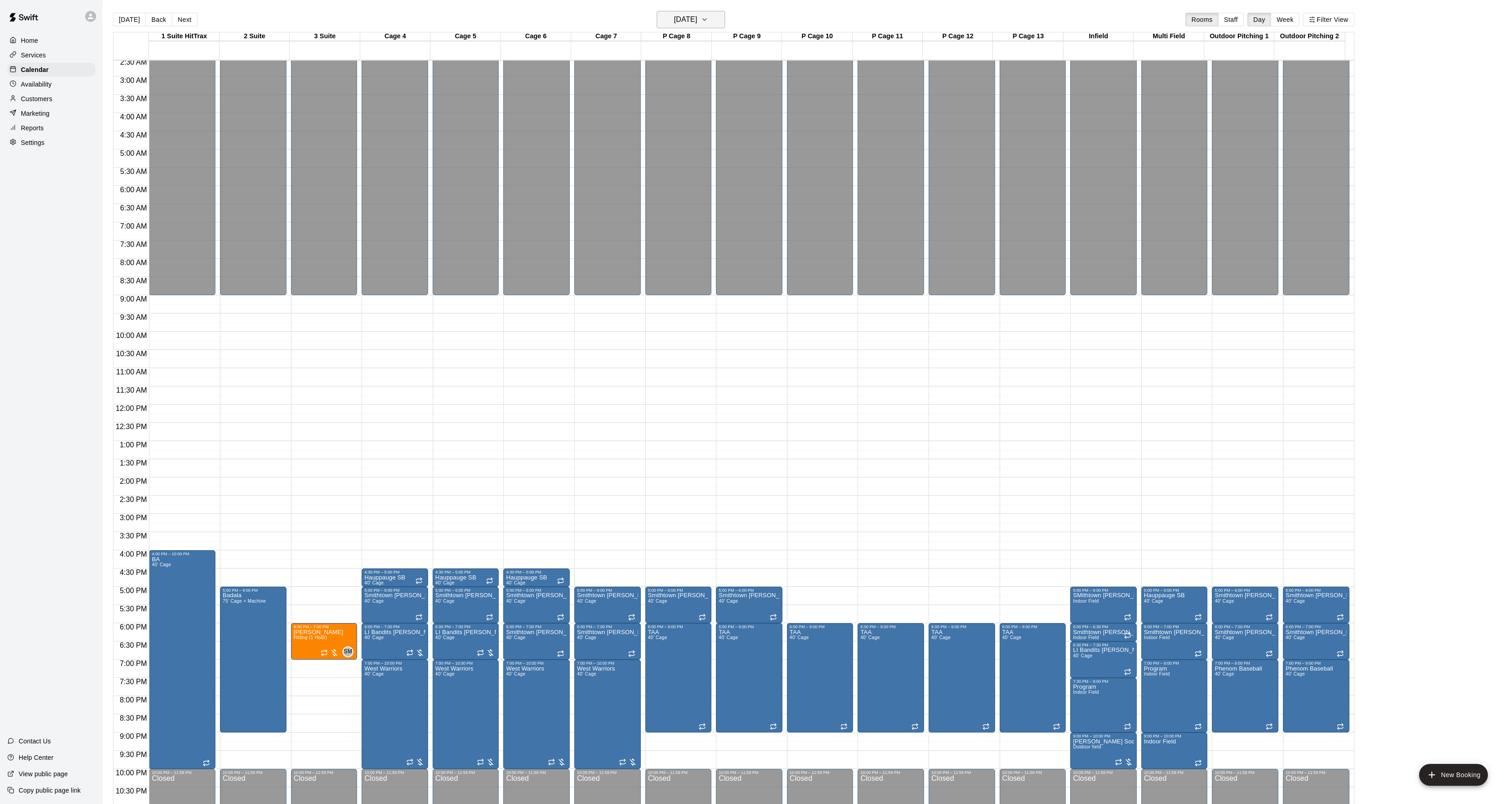
click at [657, 19] on button "[DATE]" at bounding box center [691, 19] width 68 height 17
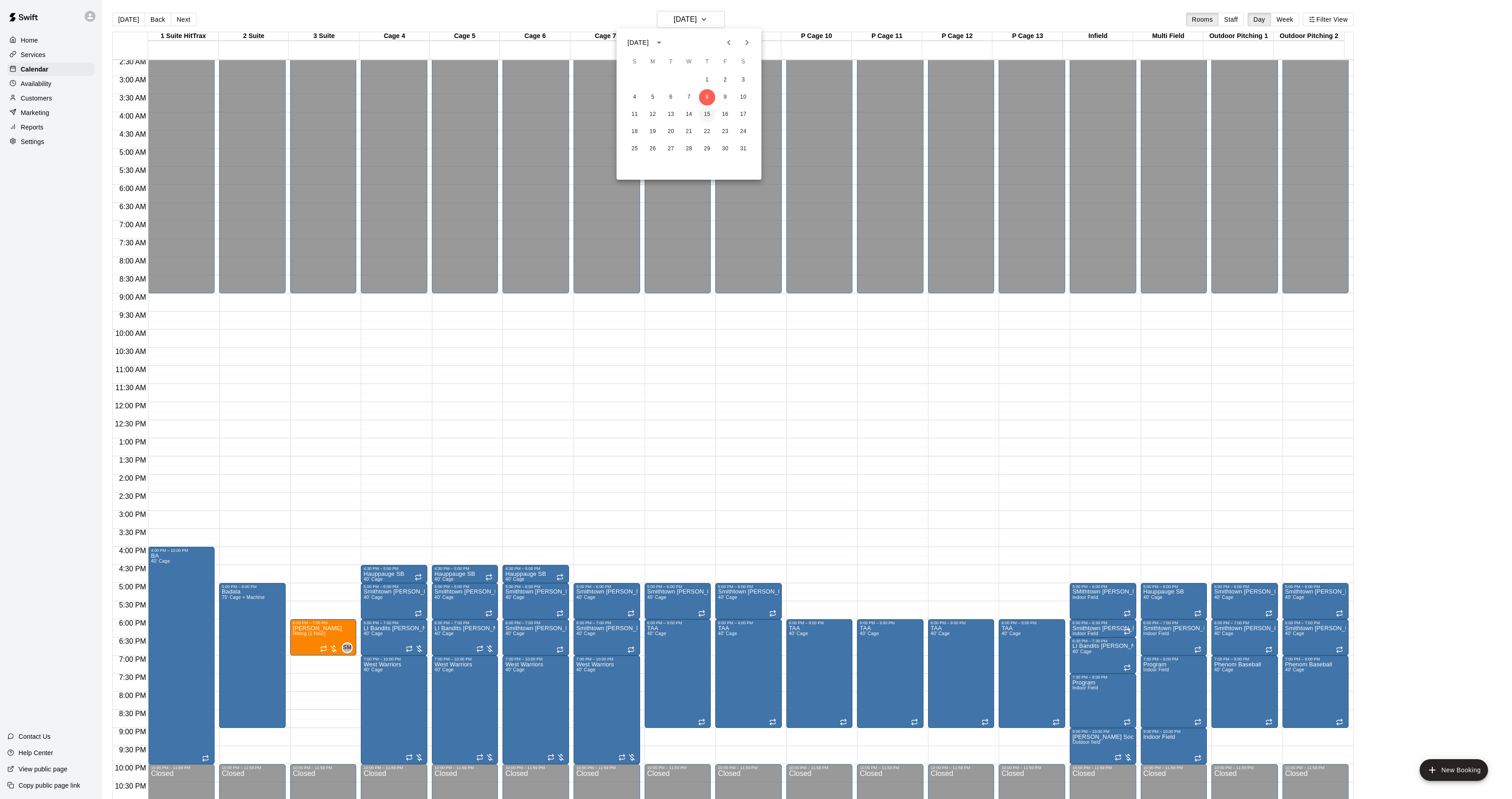
click at [706, 114] on button "15" at bounding box center [707, 114] width 16 height 16
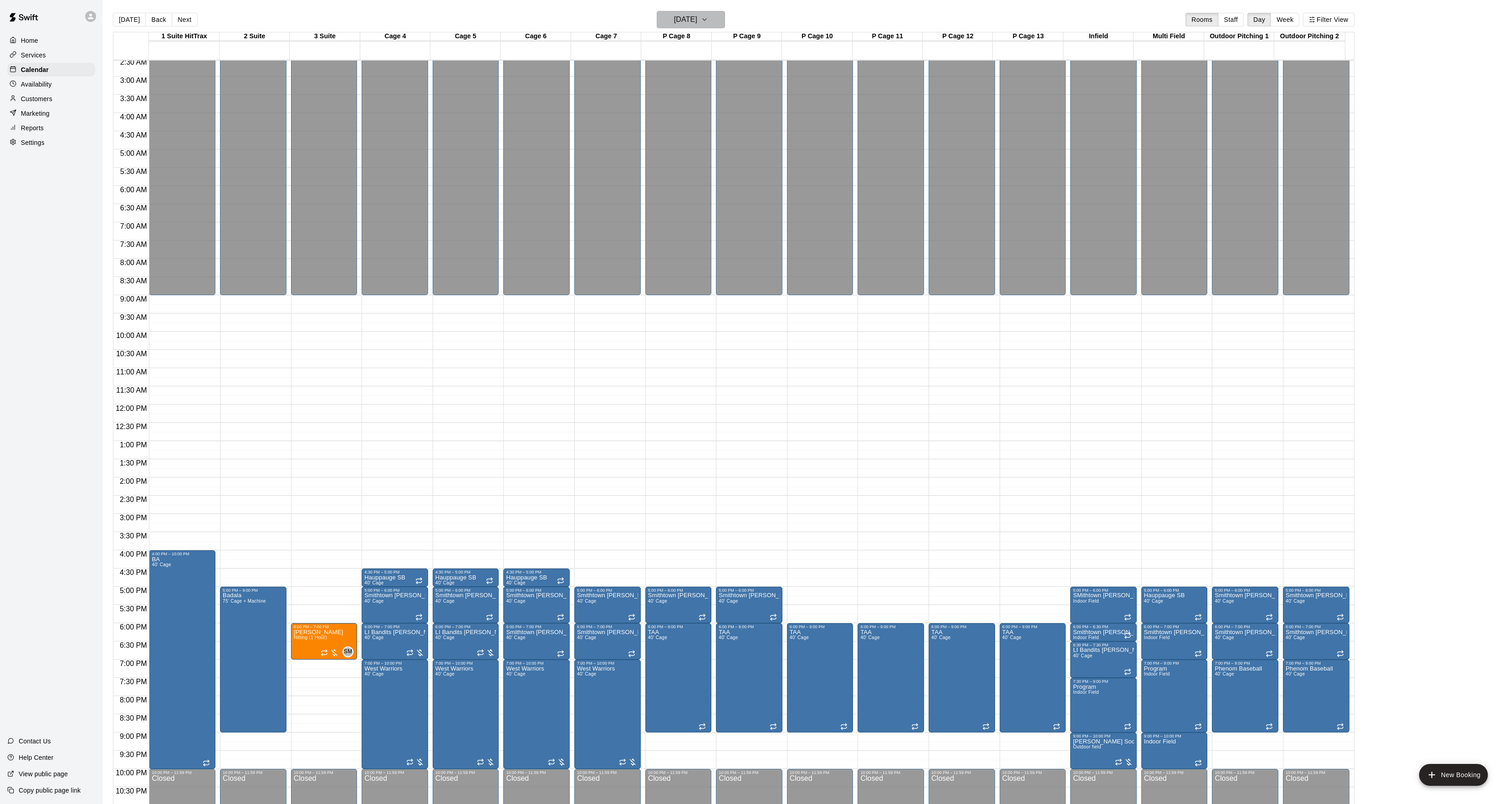
click at [697, 17] on h6 "[DATE]" at bounding box center [685, 19] width 23 height 13
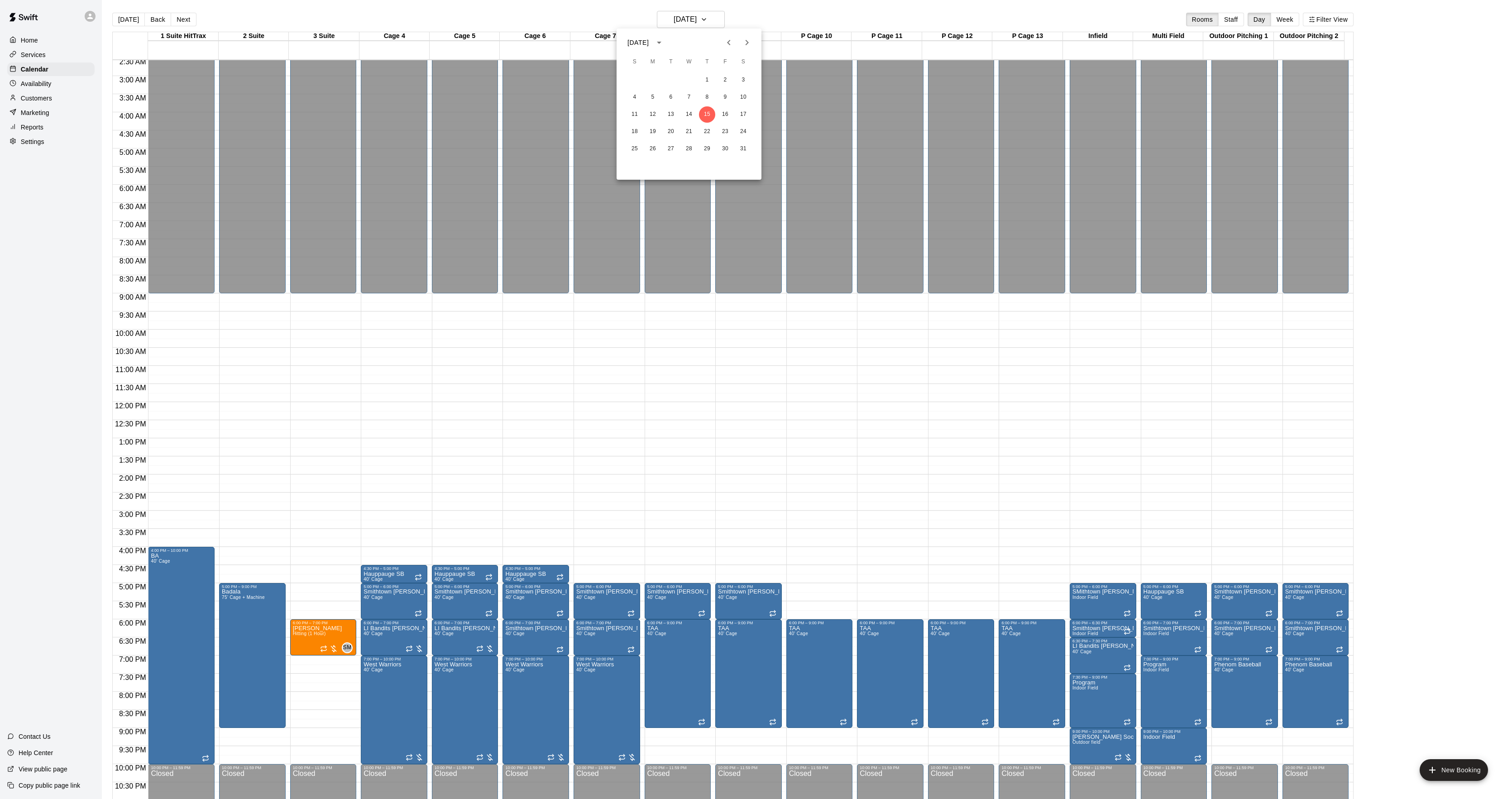
click at [747, 41] on icon "Next month" at bounding box center [747, 42] width 3 height 5
click at [710, 82] on button "5" at bounding box center [707, 80] width 16 height 16
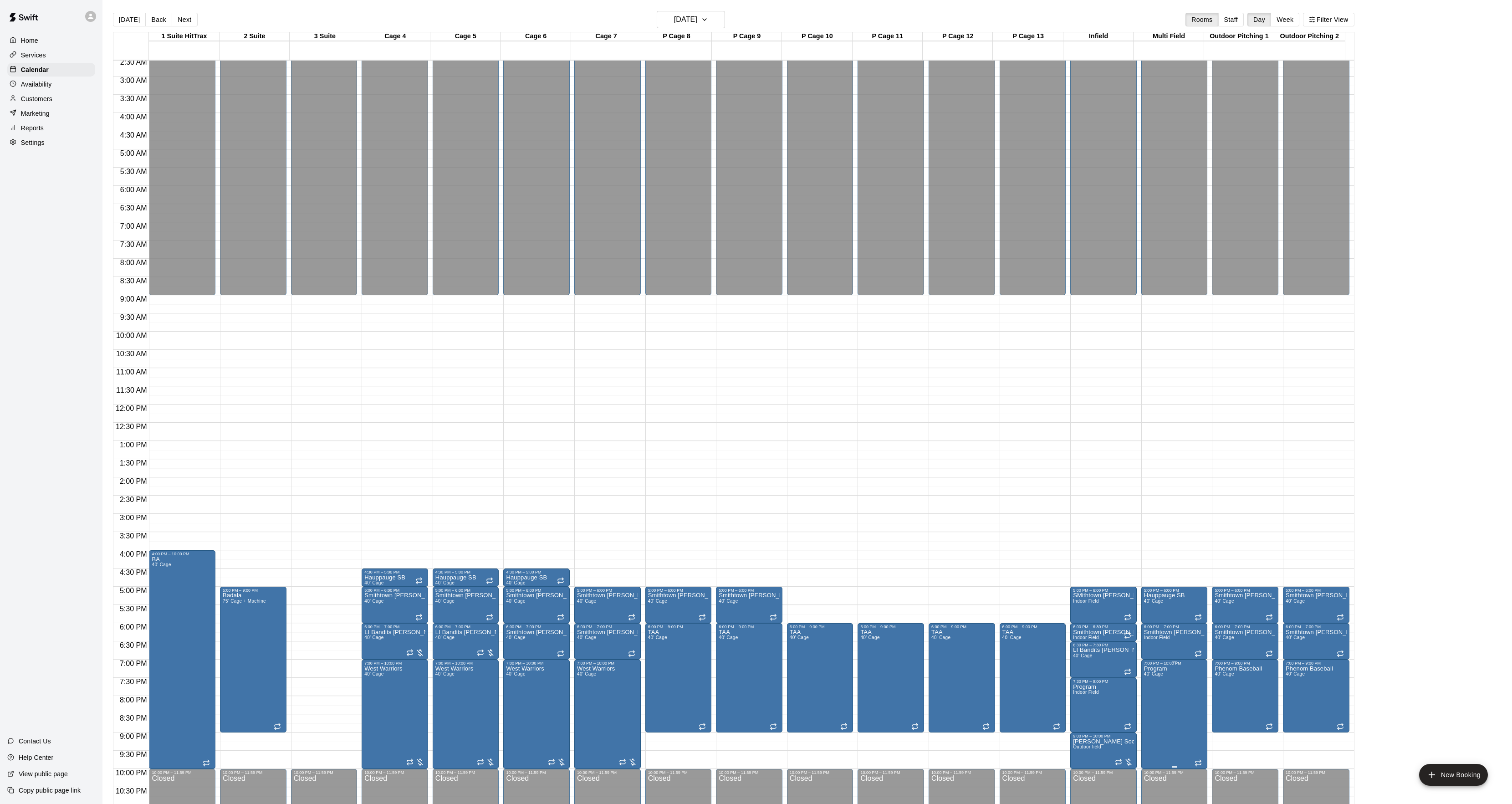
click at [1155, 678] on icon "edit" at bounding box center [1151, 677] width 11 height 11
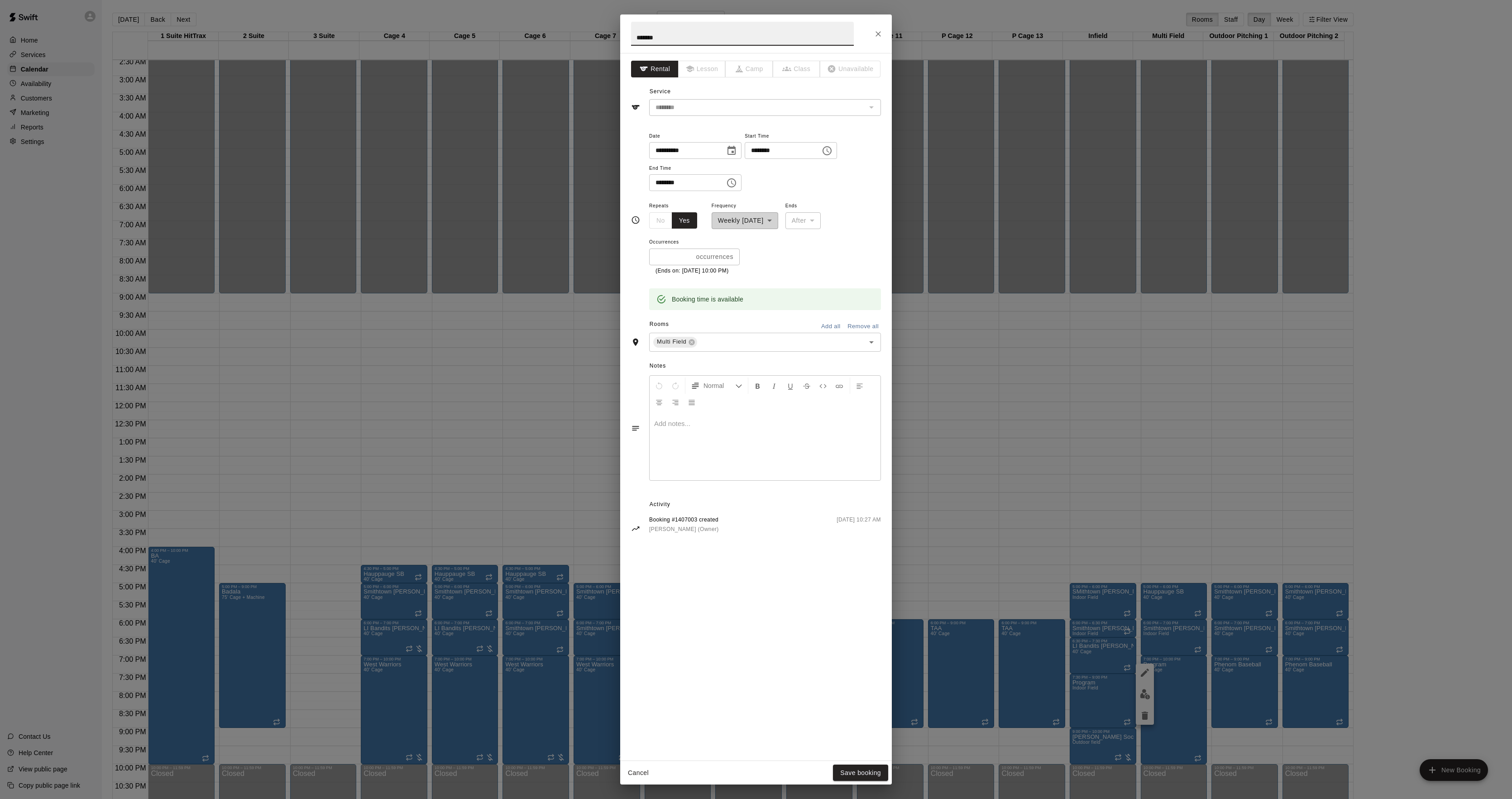
click at [654, 187] on input "********" at bounding box center [684, 183] width 70 height 17
type input "********"
click at [881, 776] on button "Save booking" at bounding box center [860, 773] width 55 height 17
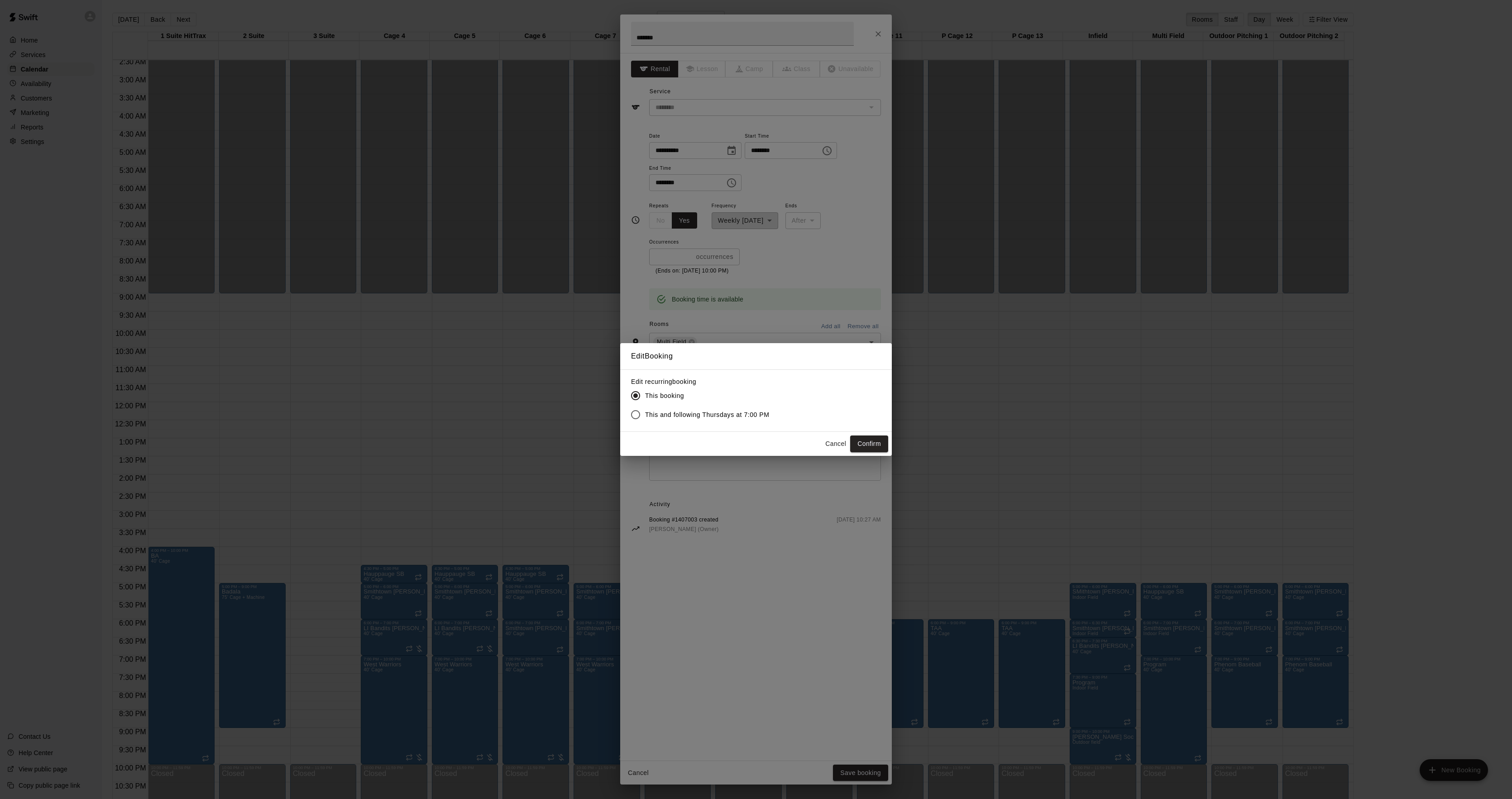
click at [694, 421] on label "This and following Thursdays at 7:00 PM" at bounding box center [698, 414] width 143 height 19
click at [866, 450] on button "Confirm" at bounding box center [869, 444] width 38 height 17
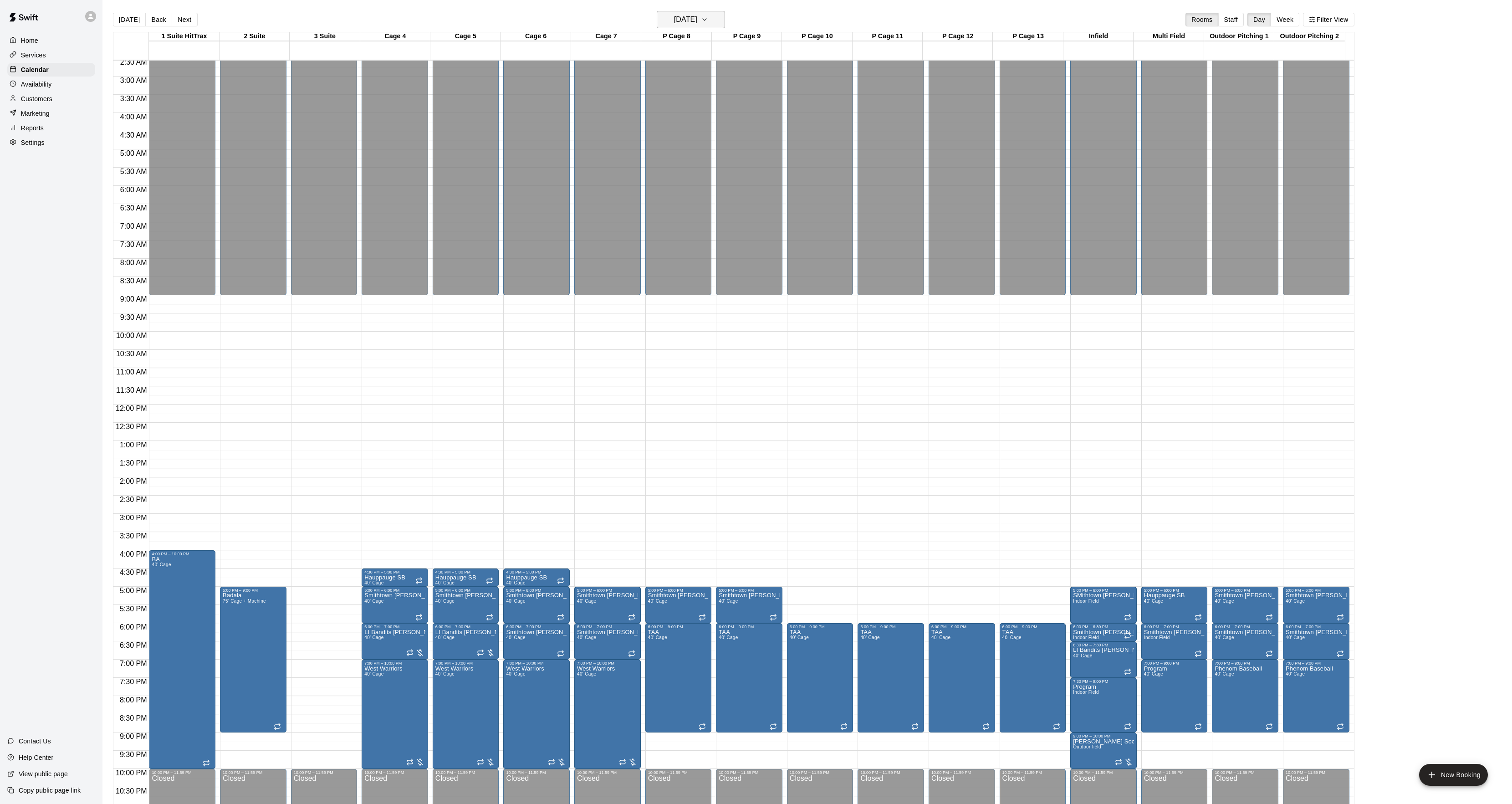
click at [697, 17] on h6 "Thursday Feb 05" at bounding box center [685, 19] width 23 height 13
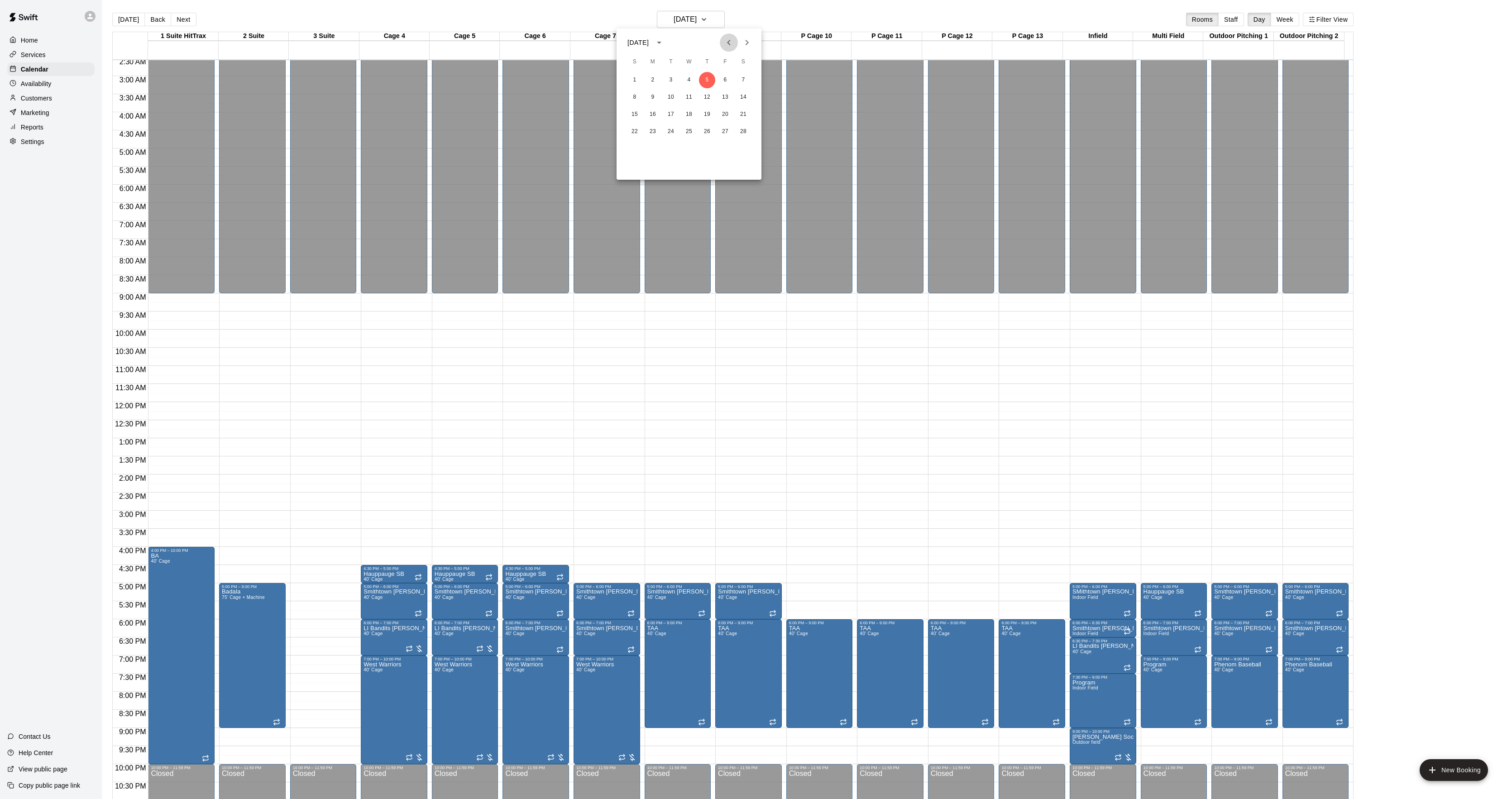
click at [733, 42] on icon "Previous month" at bounding box center [728, 42] width 11 height 11
click at [707, 93] on button "8" at bounding box center [707, 97] width 16 height 16
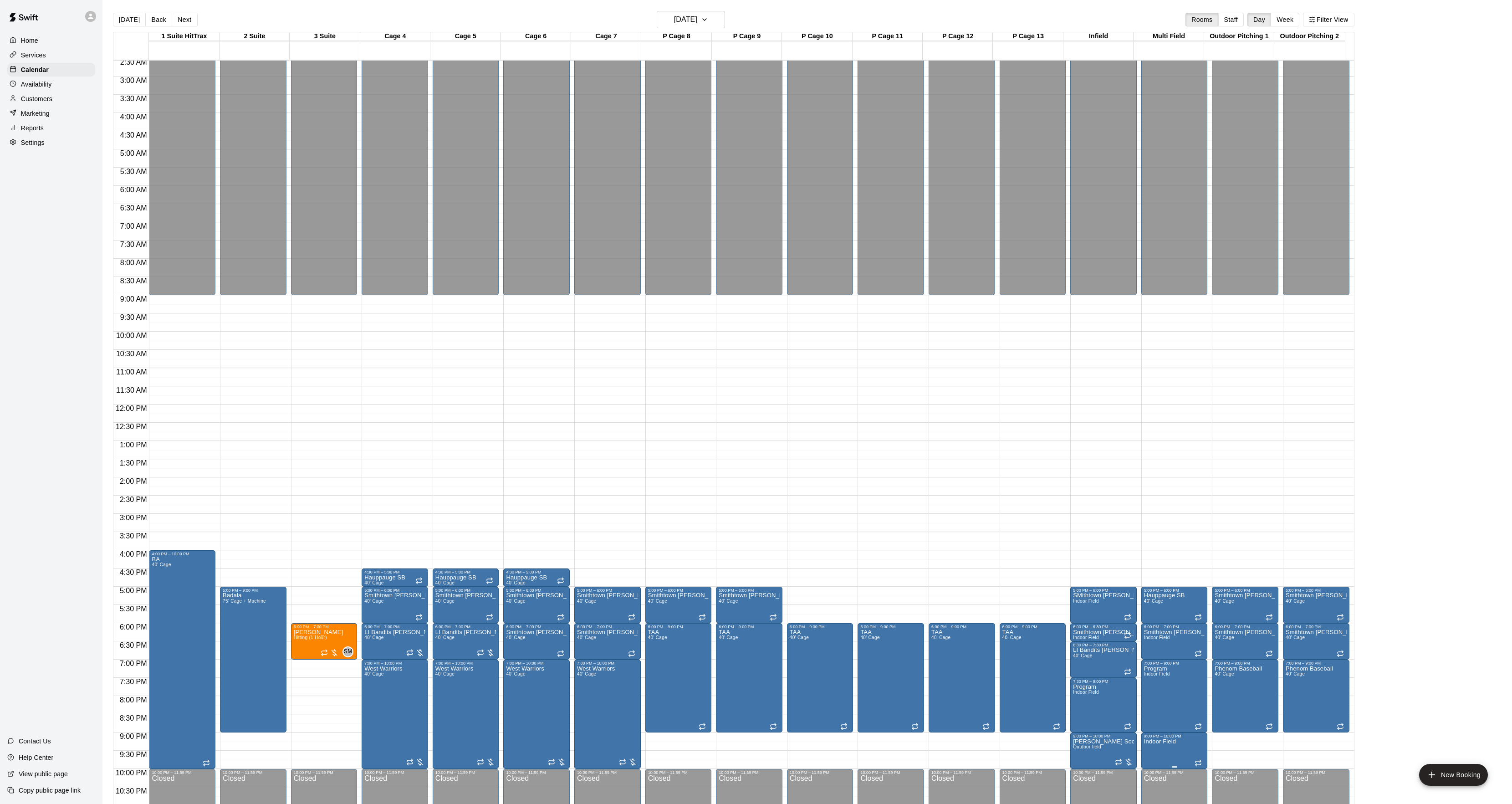
click at [1149, 746] on icon "edit" at bounding box center [1152, 744] width 8 height 8
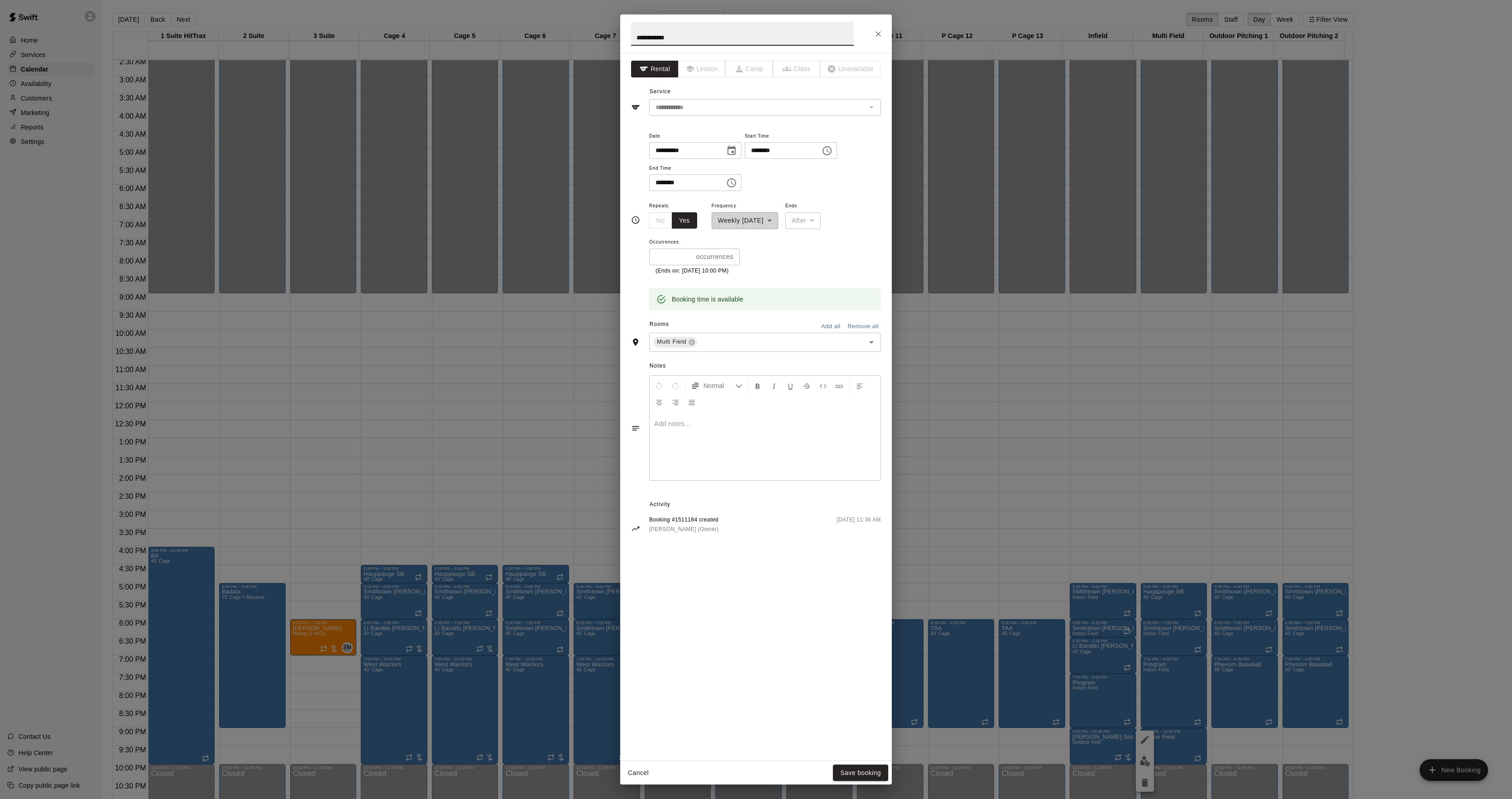
drag, startPoint x: 670, startPoint y: 33, endPoint x: 616, endPoint y: 42, distance: 54.7
click at [595, 42] on div "**********" at bounding box center [756, 399] width 1512 height 799
click at [664, 32] on input "**********" at bounding box center [742, 33] width 222 height 24
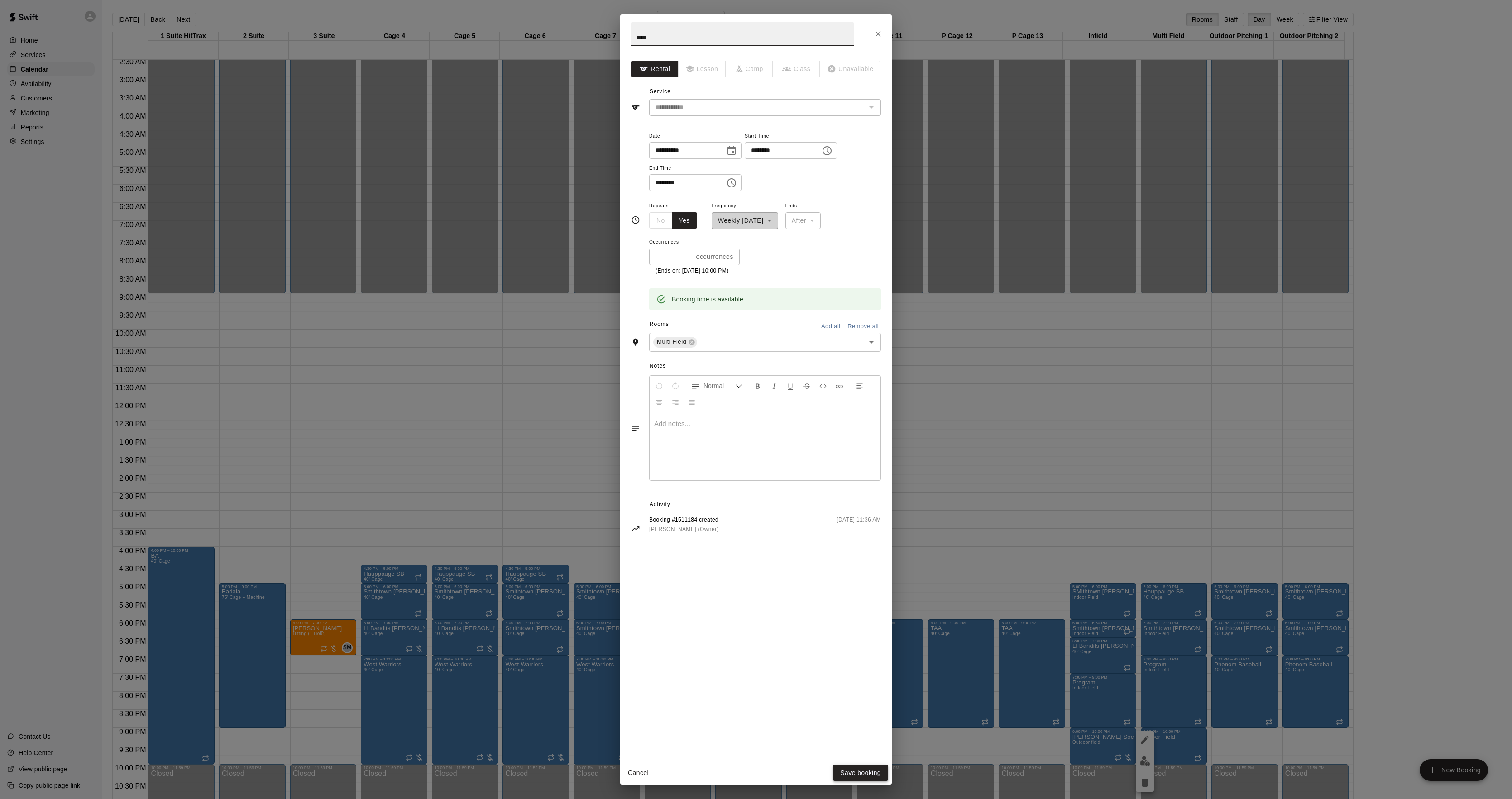
type input "****"
click at [859, 774] on button "Save booking" at bounding box center [860, 773] width 55 height 17
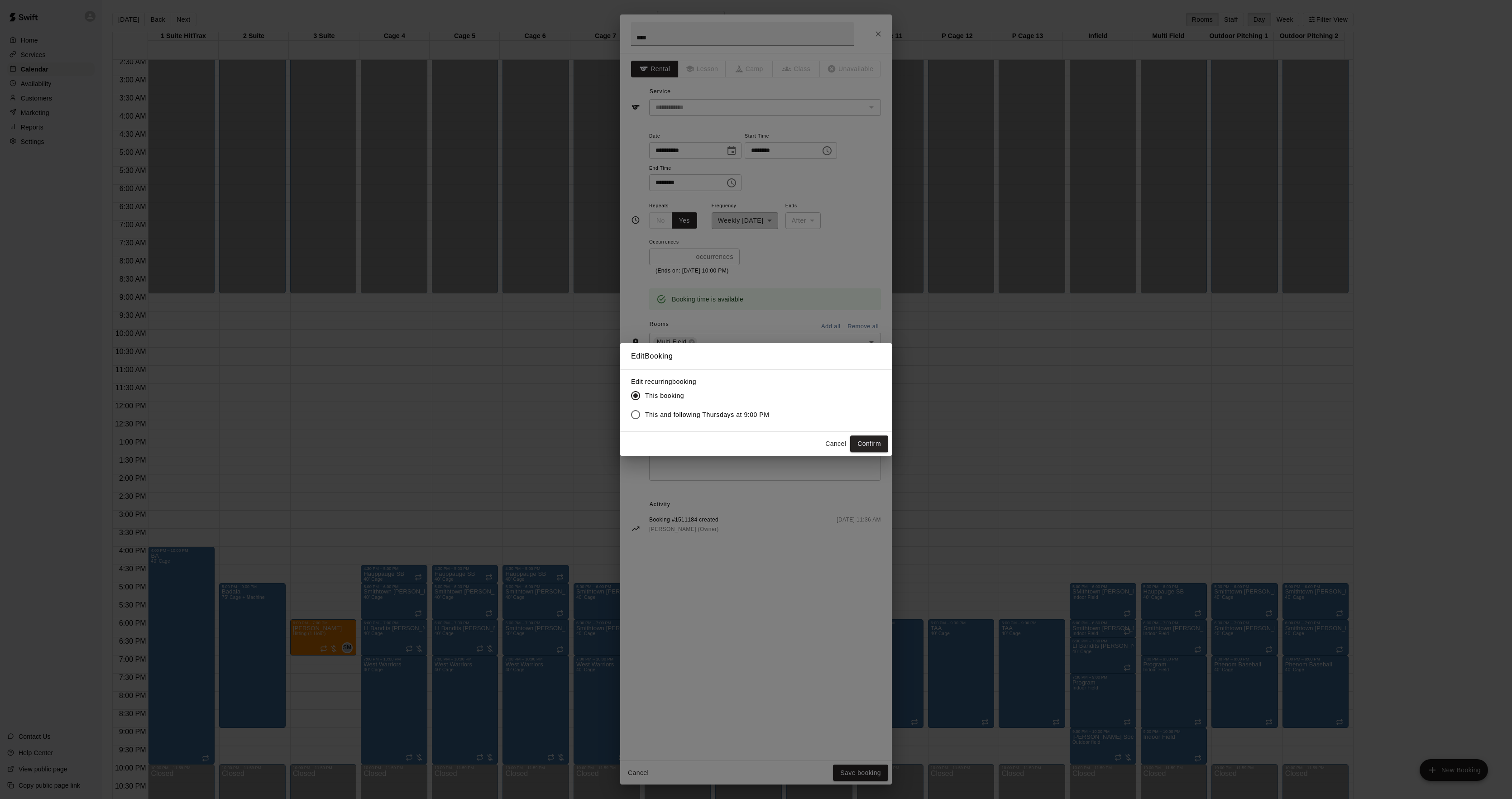
click at [669, 409] on label "This and following Thursdays at 9:00 PM" at bounding box center [698, 414] width 143 height 19
click at [878, 443] on button "Confirm" at bounding box center [869, 444] width 38 height 17
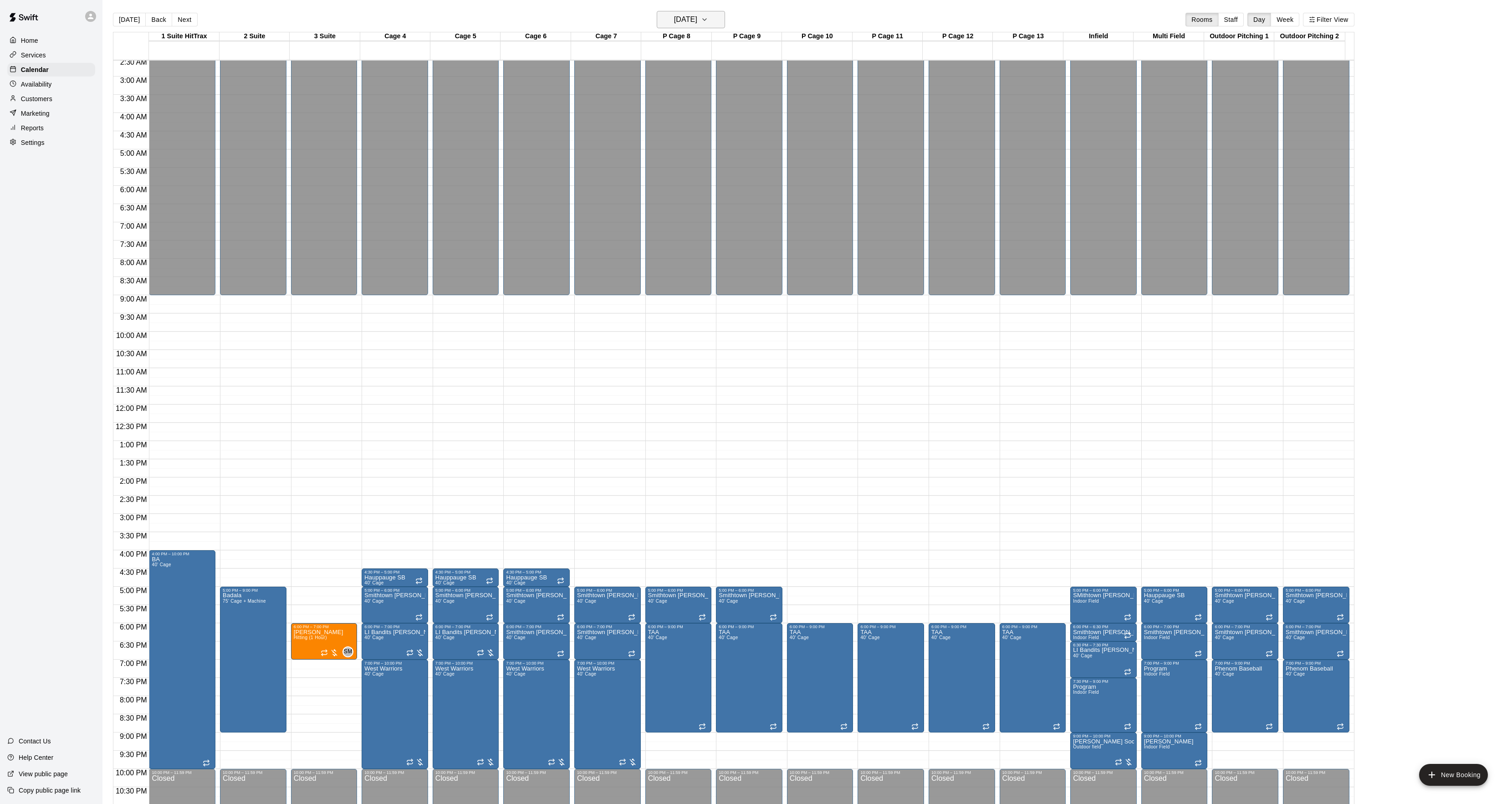
click at [682, 14] on h6 "[DATE]" at bounding box center [685, 19] width 23 height 13
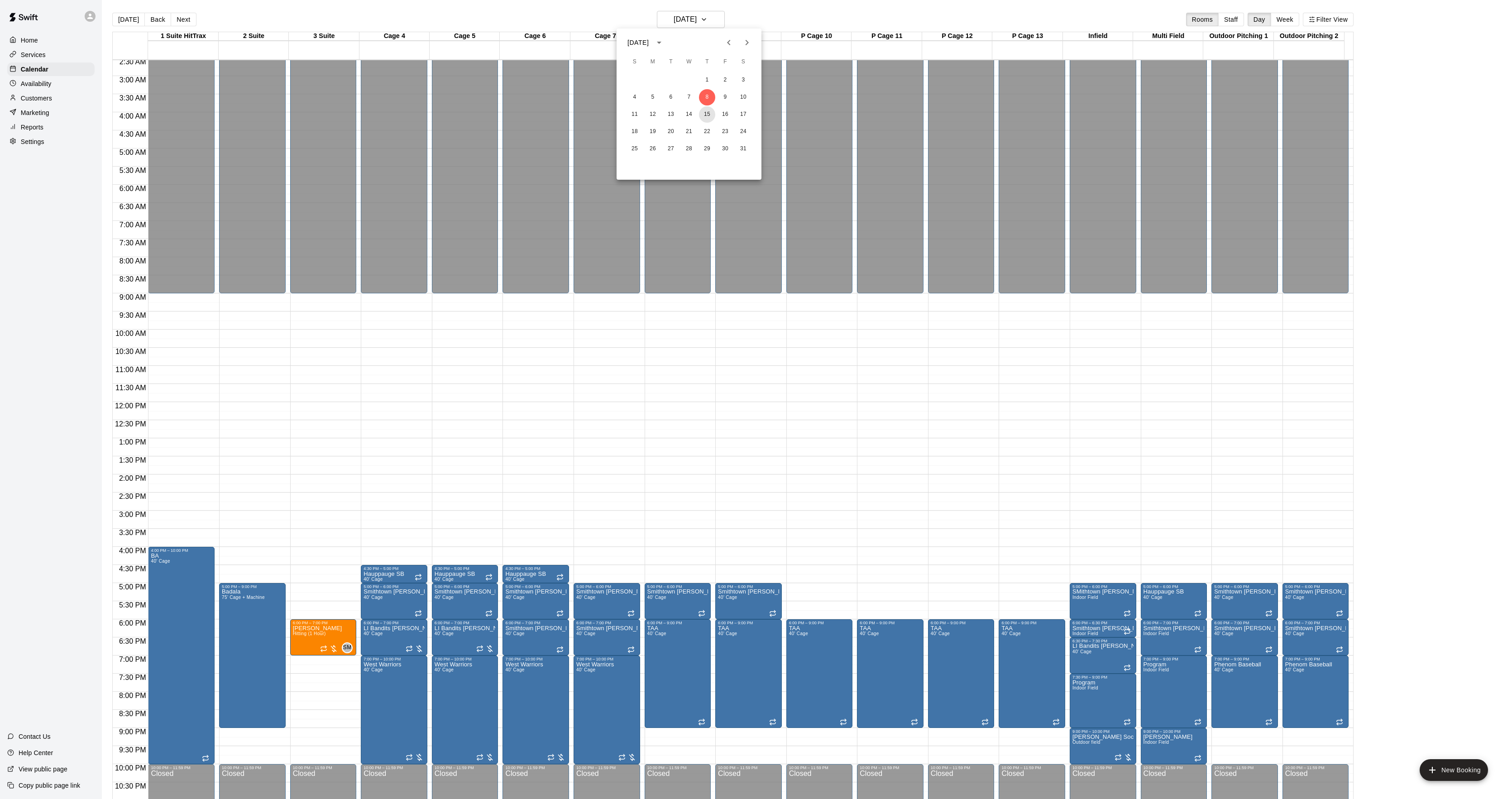
click at [707, 120] on button "15" at bounding box center [707, 114] width 16 height 16
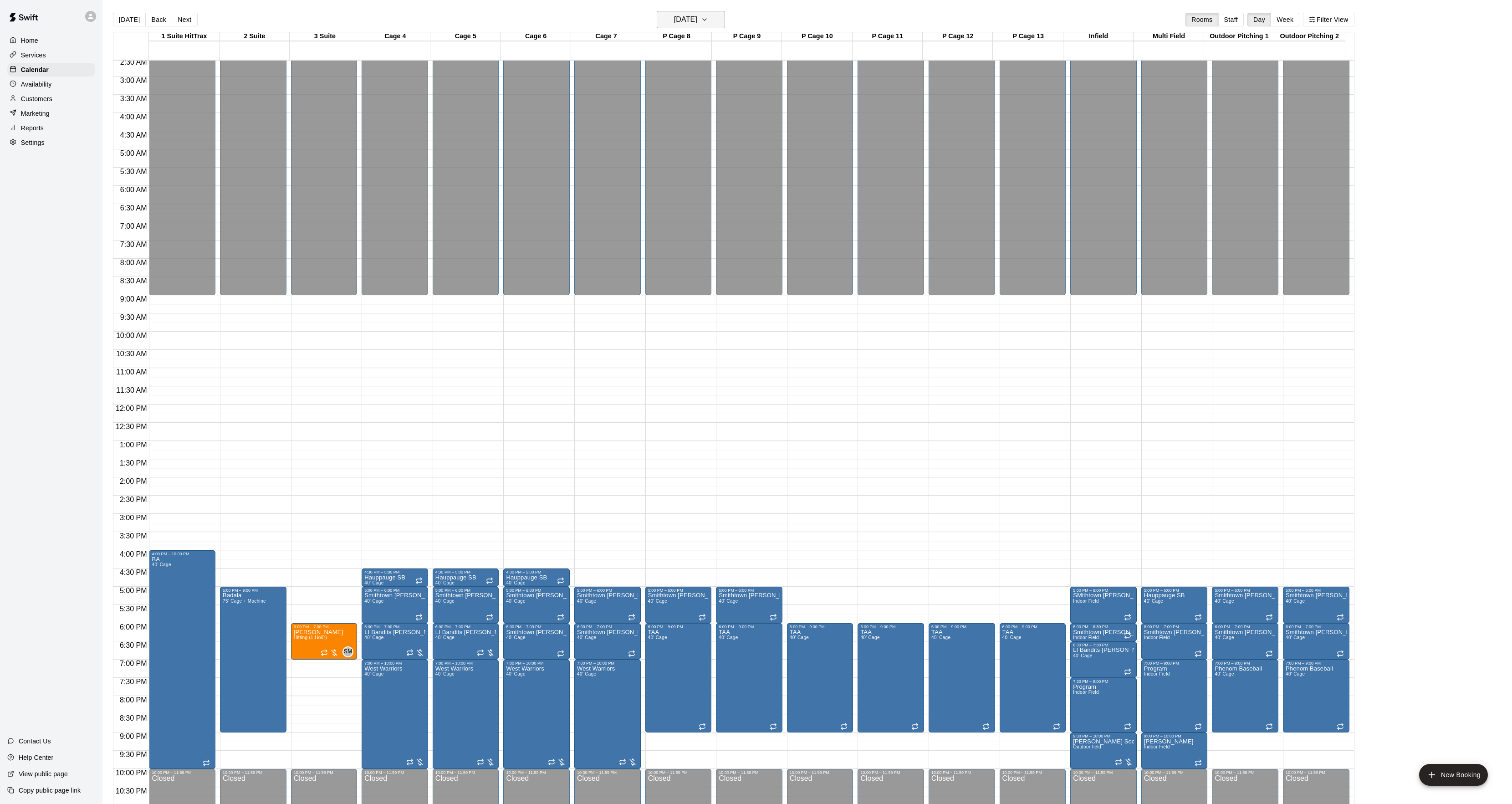
click at [697, 13] on h6 "[DATE]" at bounding box center [685, 19] width 23 height 13
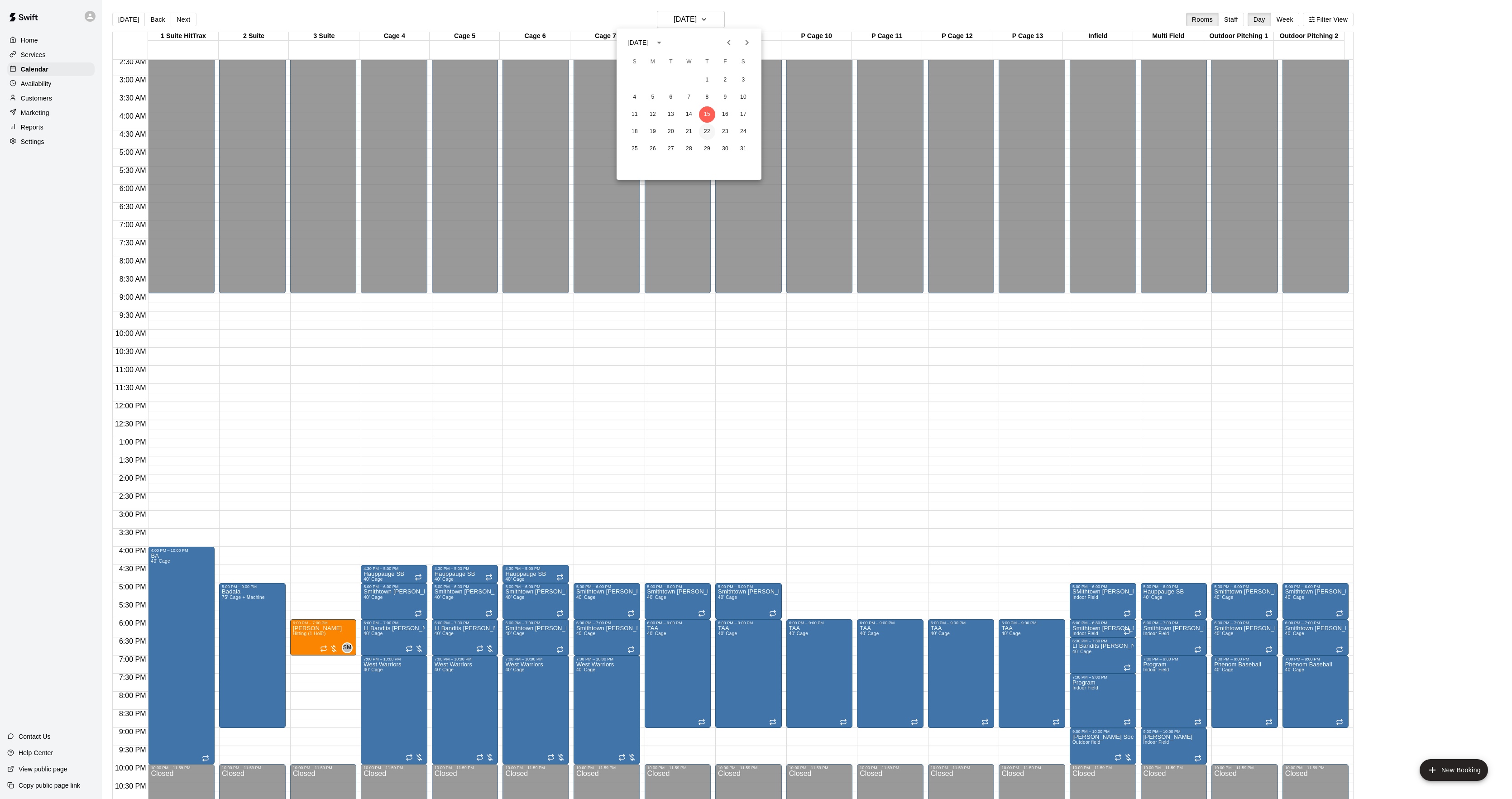
click at [707, 132] on button "22" at bounding box center [707, 132] width 16 height 16
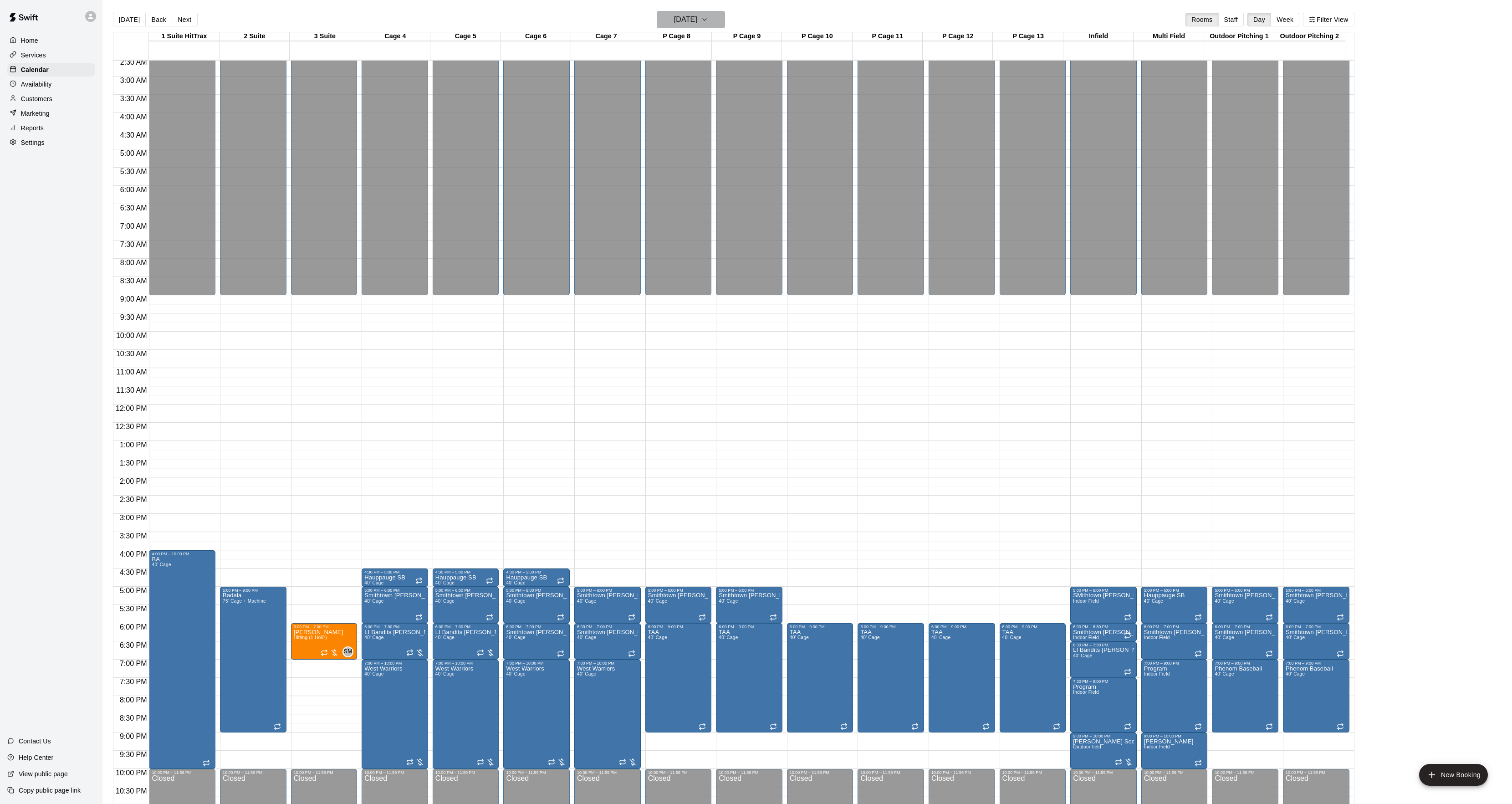
click at [680, 22] on h6 "Thursday Jan 22" at bounding box center [685, 19] width 23 height 13
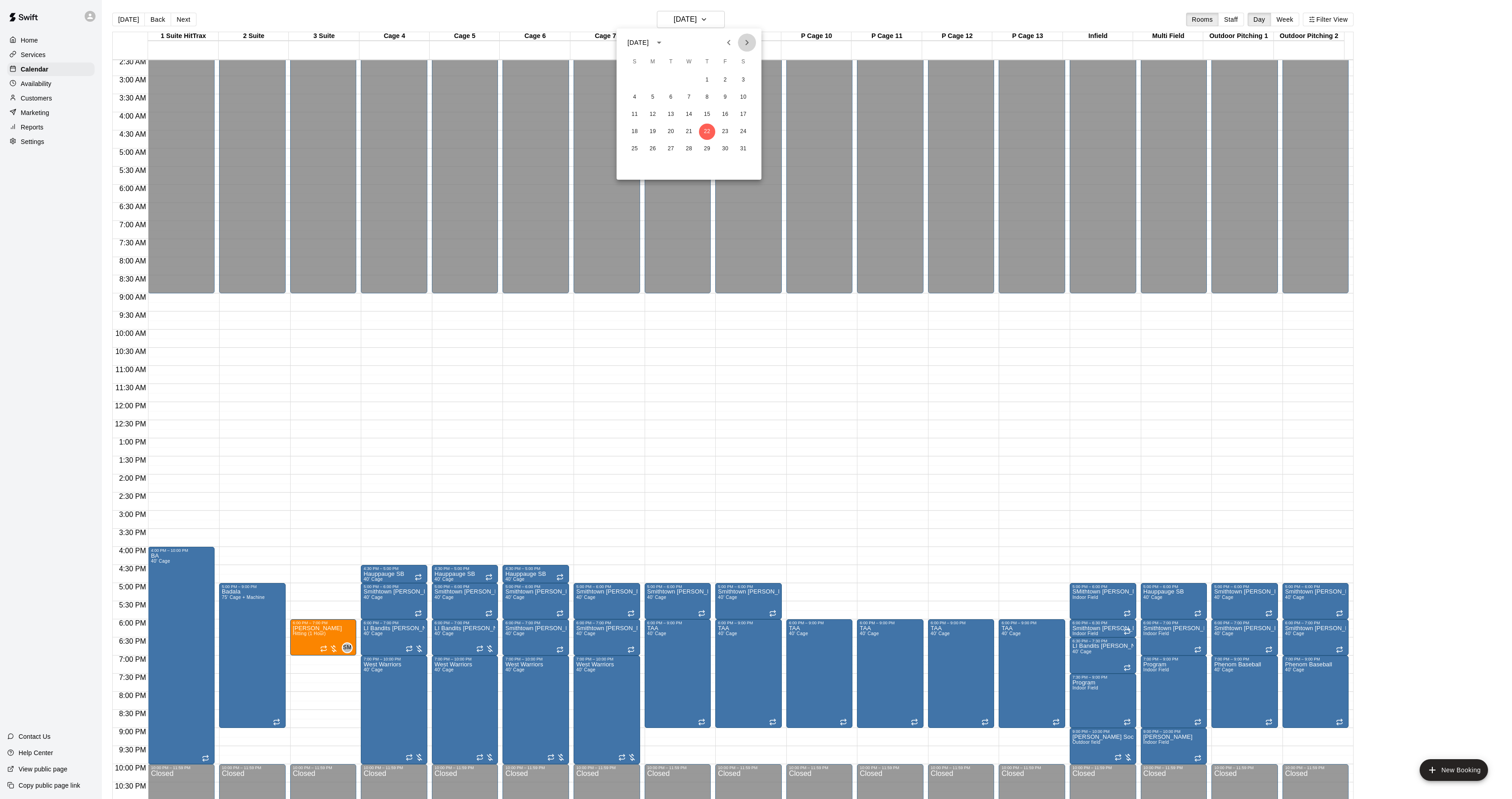
click at [749, 41] on icon "Next month" at bounding box center [747, 42] width 11 height 11
click at [703, 75] on button "5" at bounding box center [707, 80] width 16 height 16
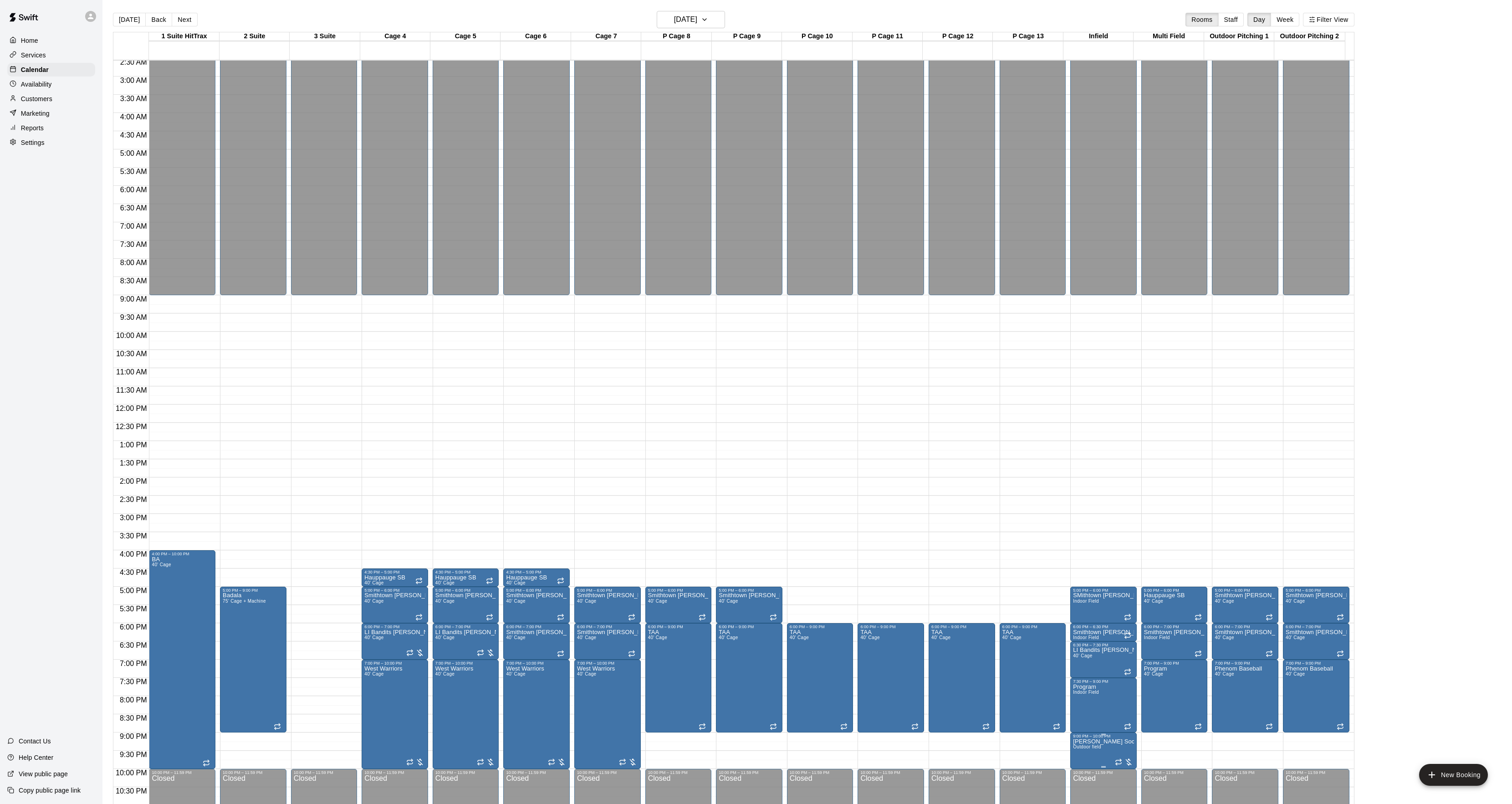
click at [1081, 750] on button "edit" at bounding box center [1080, 744] width 18 height 18
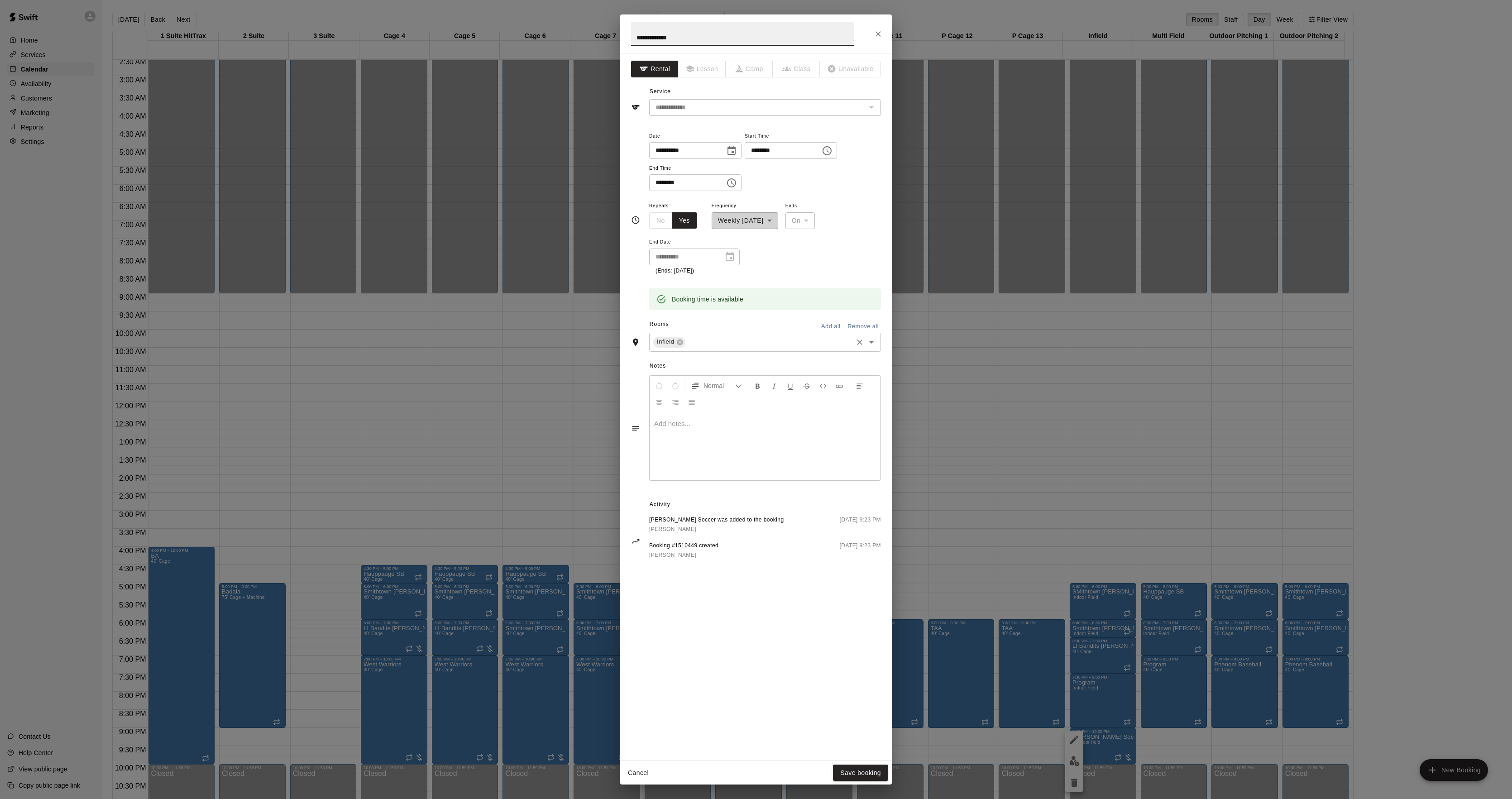
click at [713, 348] on div "Infield ​" at bounding box center [765, 342] width 232 height 19
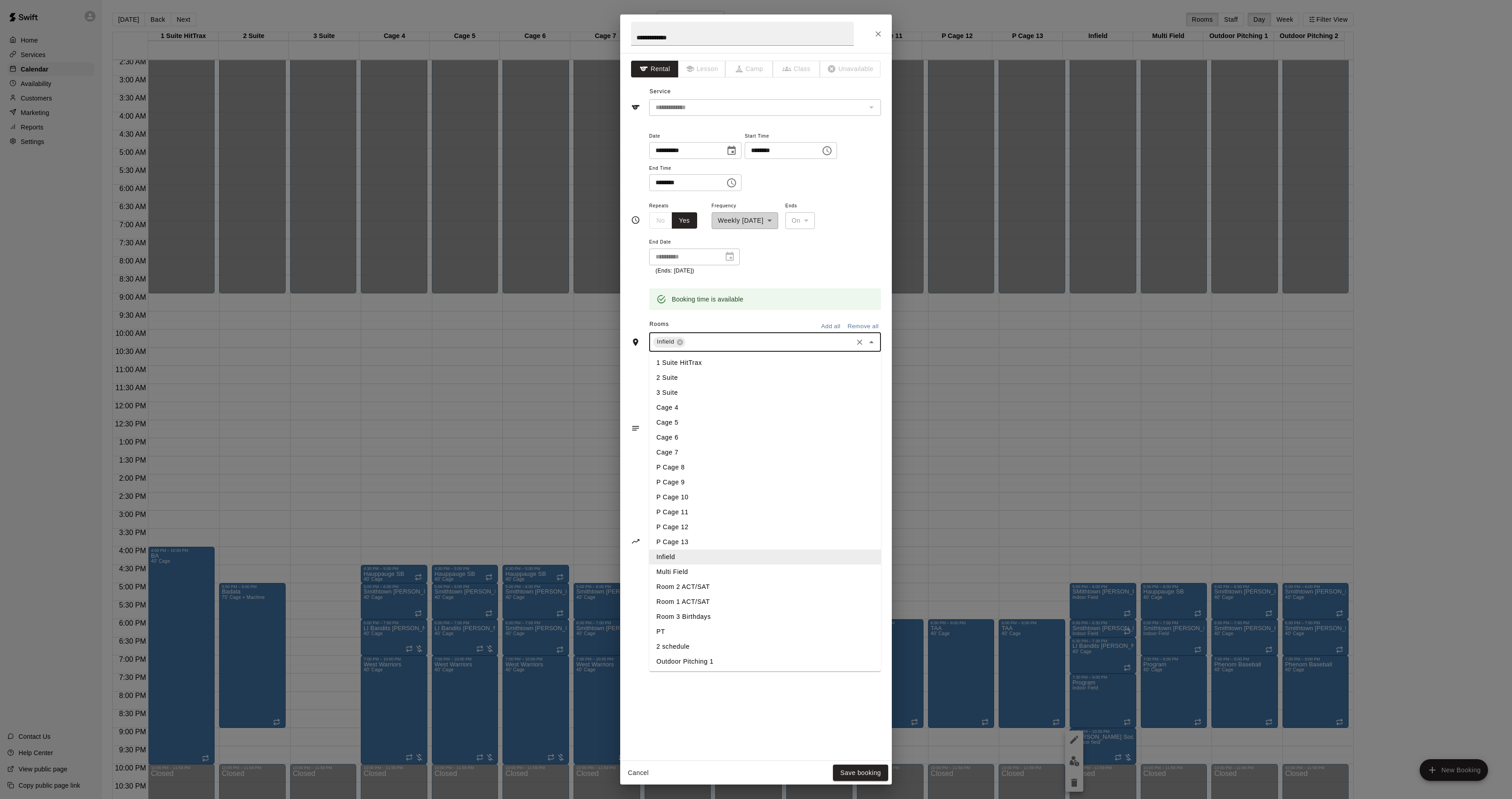
click at [686, 565] on li "Multi Field" at bounding box center [765, 572] width 232 height 15
click at [862, 765] on button "Save booking" at bounding box center [860, 773] width 55 height 17
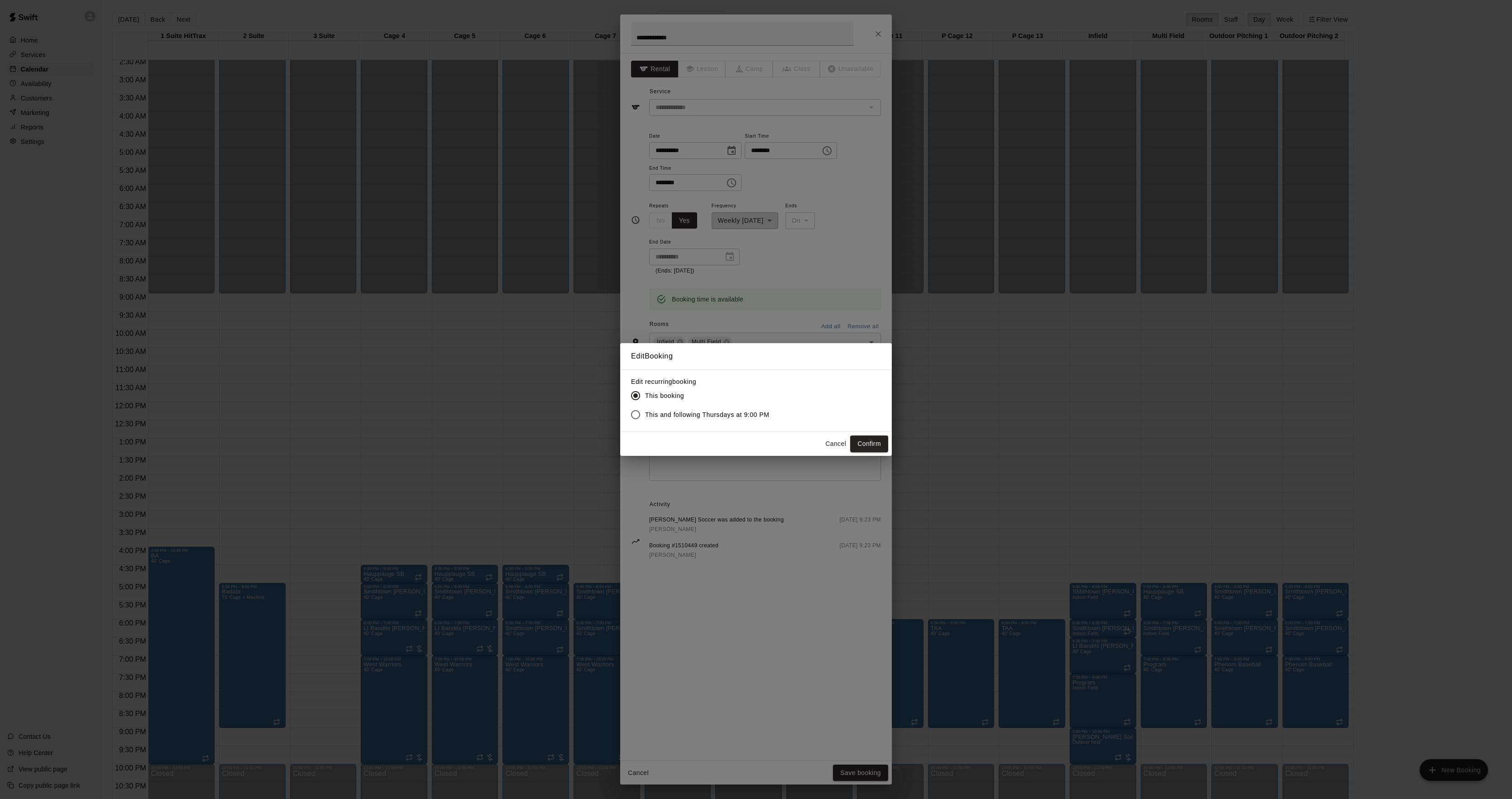
click at [703, 419] on span "This and following Thursdays at 9:00 PM" at bounding box center [707, 415] width 124 height 9
click at [866, 446] on button "Confirm" at bounding box center [869, 444] width 38 height 17
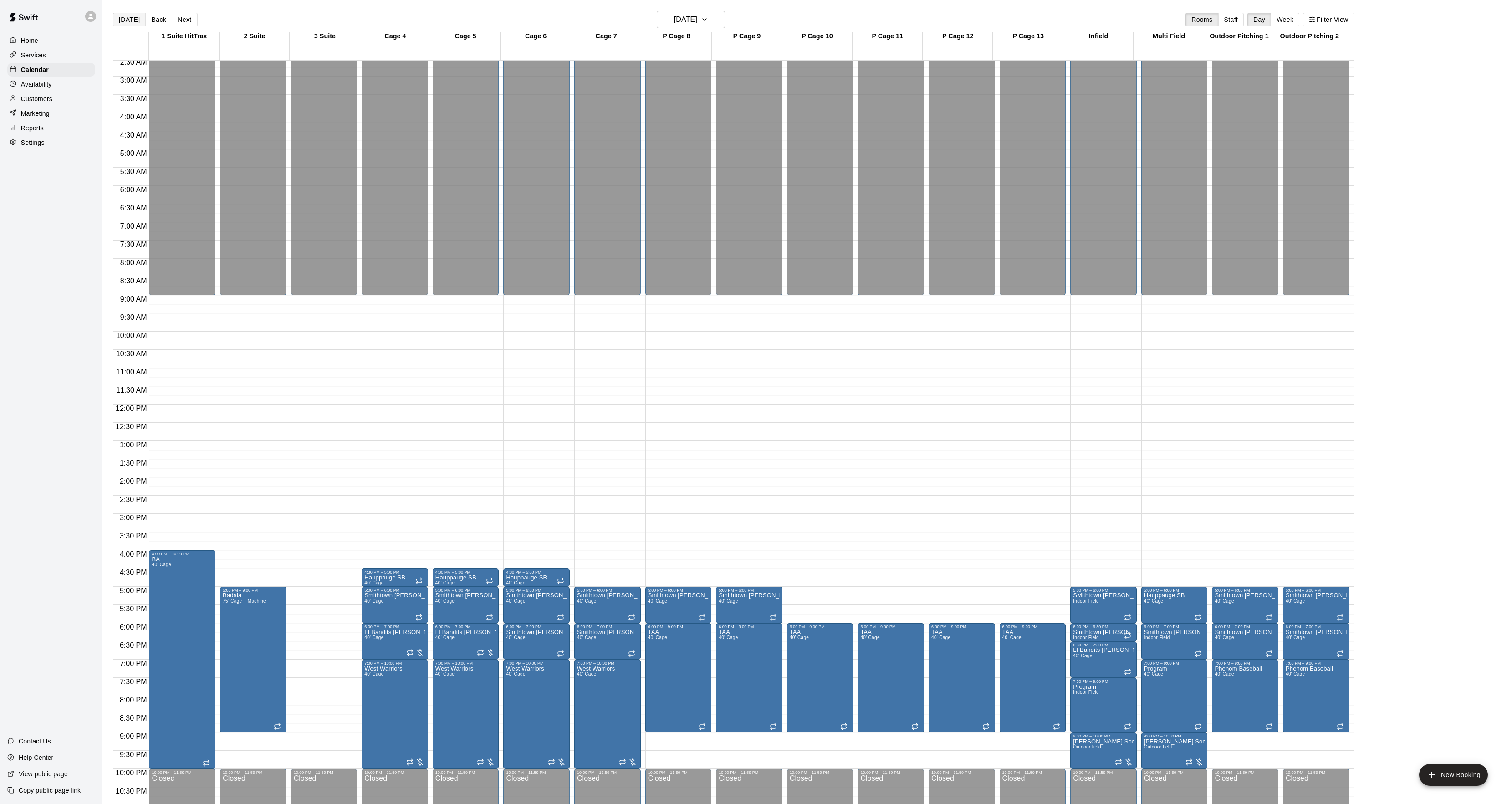
click at [141, 15] on button "[DATE]" at bounding box center [129, 19] width 33 height 14
